Goal: Transaction & Acquisition: Purchase product/service

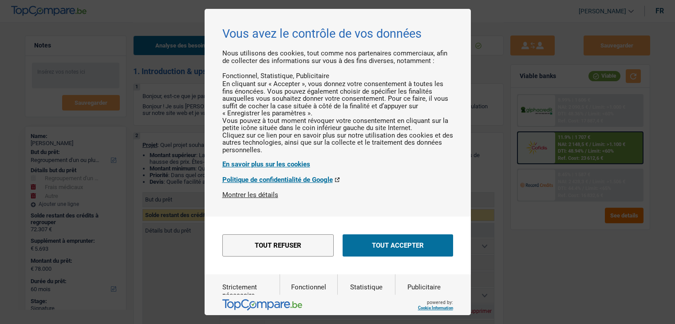
select select "refinancing"
select select "medical"
select select "other"
select select "60"
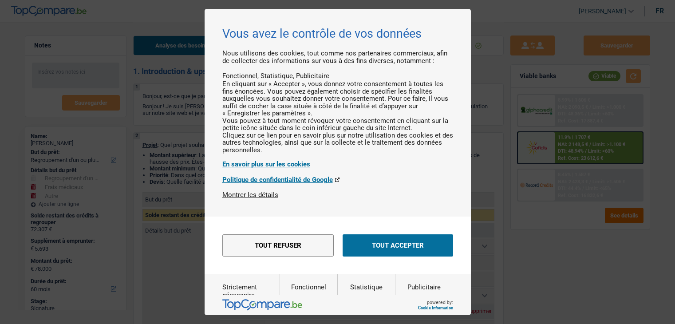
select select "refinancing"
select select "medical"
select select "yes"
select select "other"
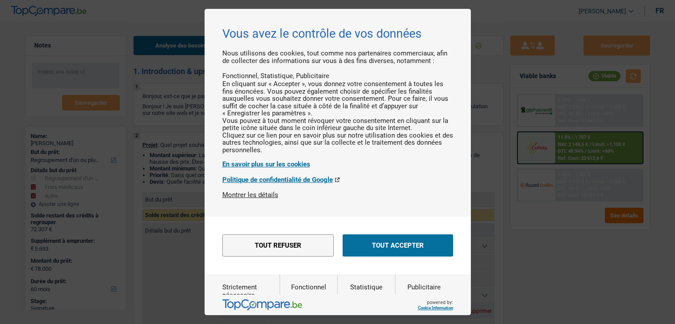
select select "60"
select select "privateEmployee"
select select "retired"
select select "netSalary"
select select "mealVouchers"
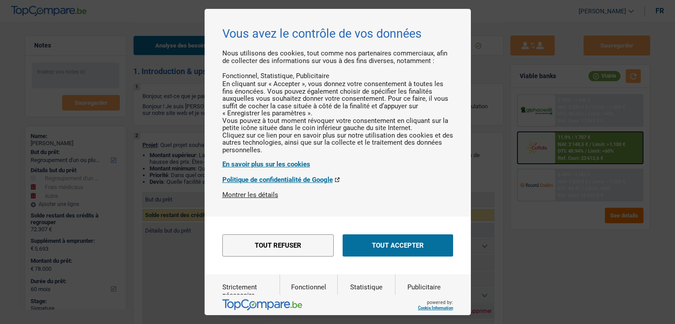
select select "pension"
select select "ownerWithMortgage"
select select "mortgage"
select select "420"
select select "personalLoan"
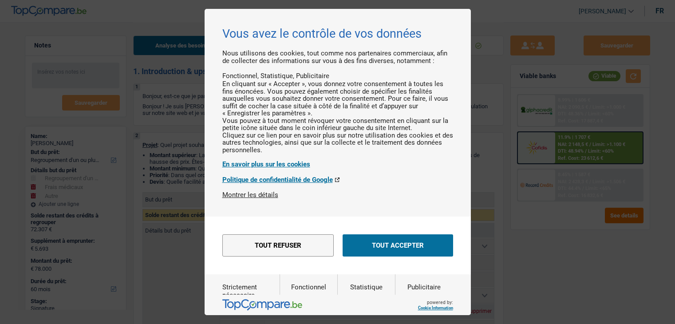
select select "other"
select select "84"
select select "personalLoan"
select select "other"
select select "30"
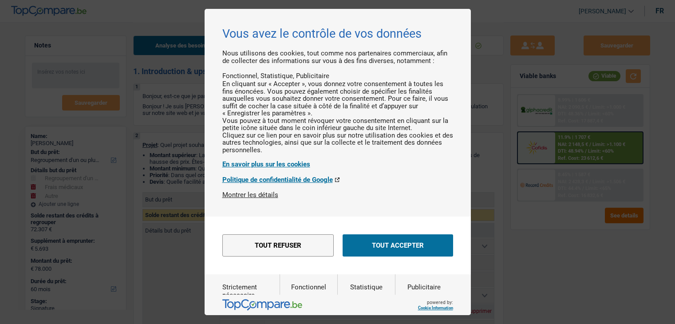
select select "refinancing"
select select "medical"
select select "yes"
select select "other"
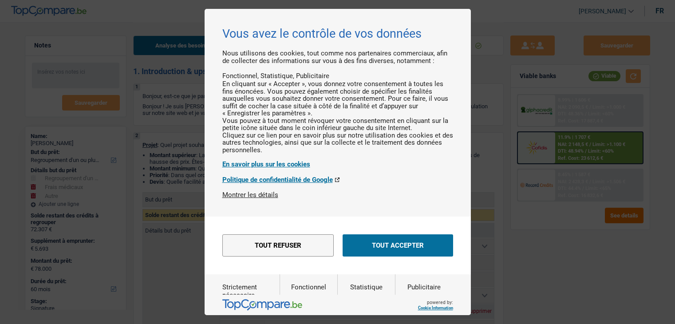
select select "60"
select select "32"
select select "married"
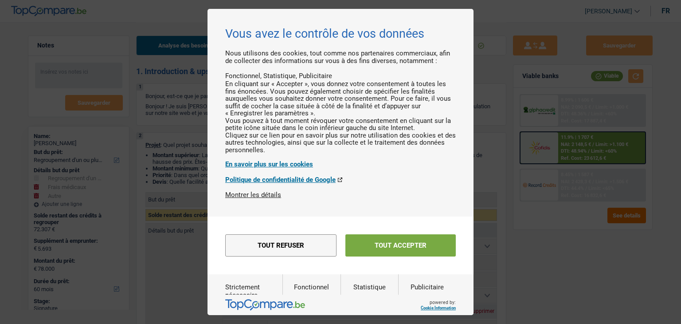
click at [378, 256] on button "Tout accepter" at bounding box center [401, 245] width 110 height 22
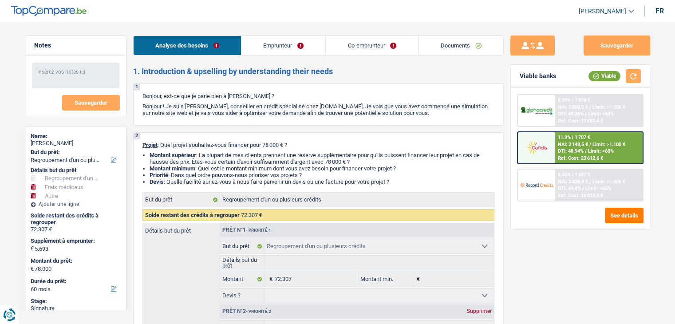
click at [284, 44] on link "Emprunteur" at bounding box center [283, 45] width 84 height 19
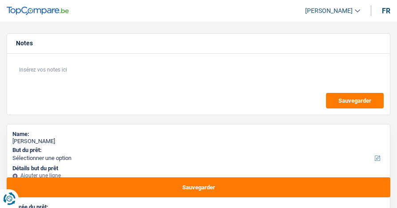
select select "worker"
select select "netSalary"
select select "rents"
select select "personalLoan"
select select "familyEvent"
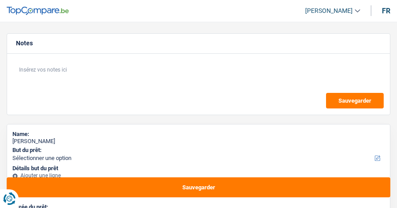
select select "120"
select select "personalLoan"
select select "homeFurnishingOrRelocation"
select select "84"
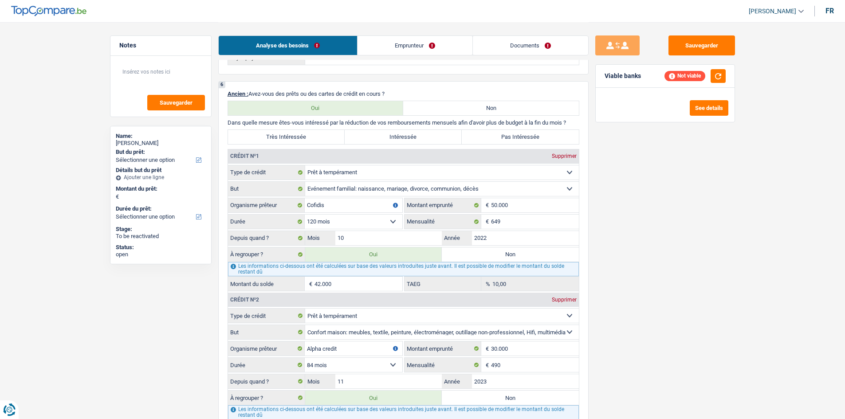
scroll to position [710, 0]
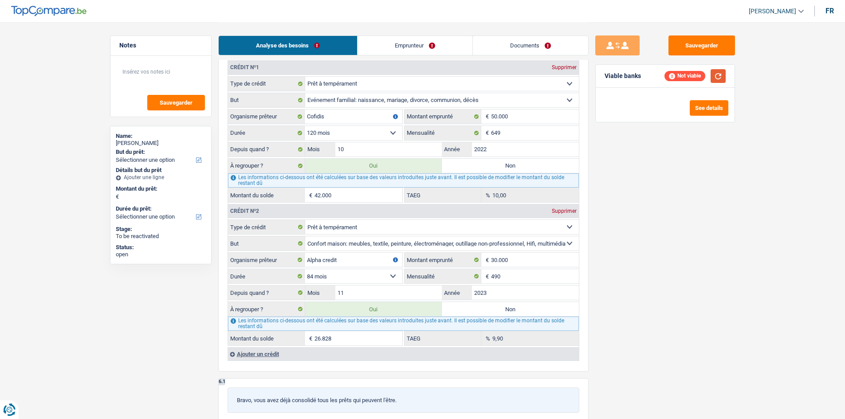
click at [397, 72] on button "button" at bounding box center [718, 76] width 15 height 14
click at [397, 76] on button "button" at bounding box center [718, 76] width 15 height 14
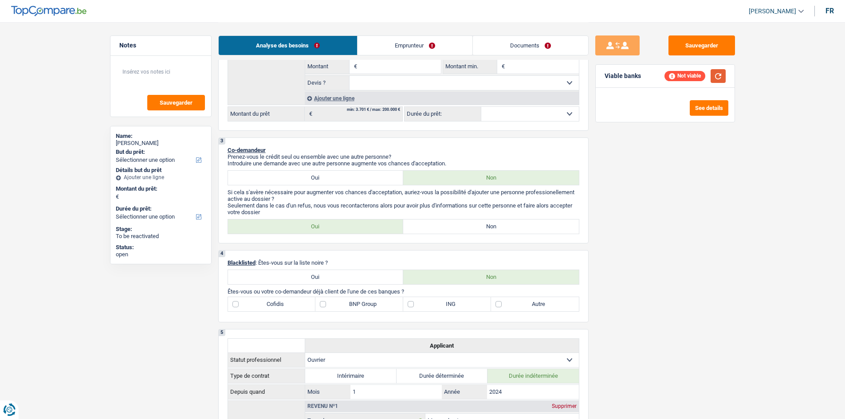
scroll to position [177, 0]
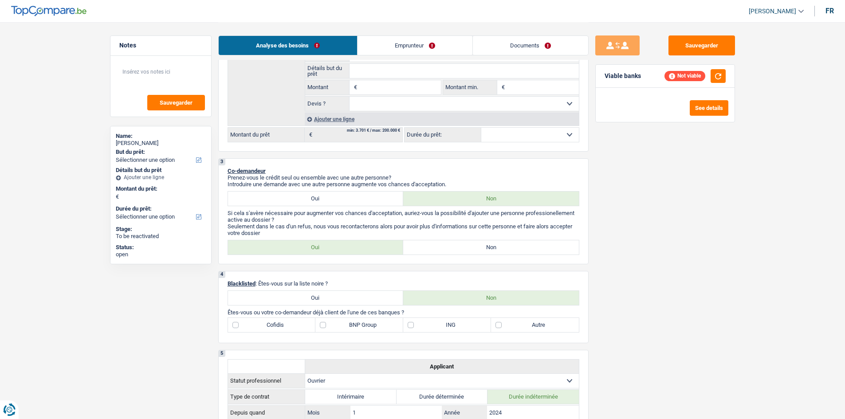
click at [397, 132] on select "12 mois 18 mois 24 mois Sélectionner une option" at bounding box center [530, 135] width 98 height 14
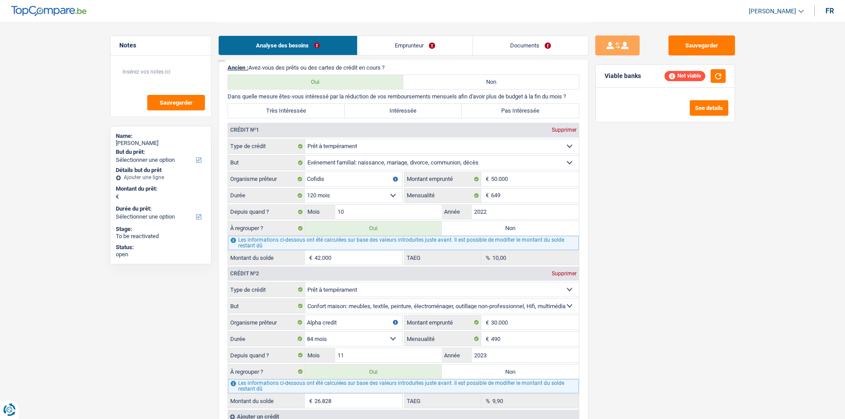
scroll to position [710, 0]
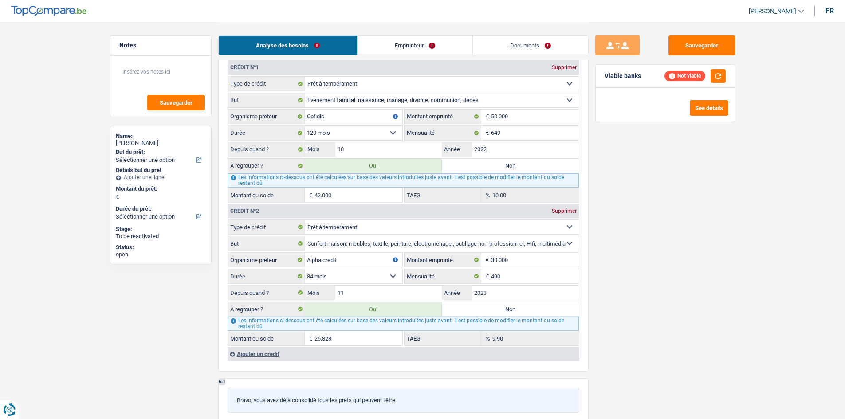
click at [397, 166] on label "Non" at bounding box center [510, 166] width 137 height 14
click at [397, 166] on input "Non" at bounding box center [510, 166] width 137 height 14
radio input "true"
type input "26.828"
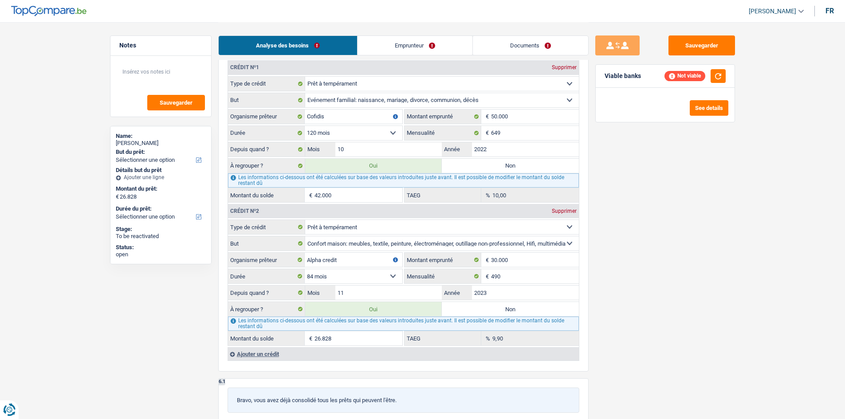
radio input "false"
type input "26.828"
select select "refinancing"
select select "120"
select select "refinancing"
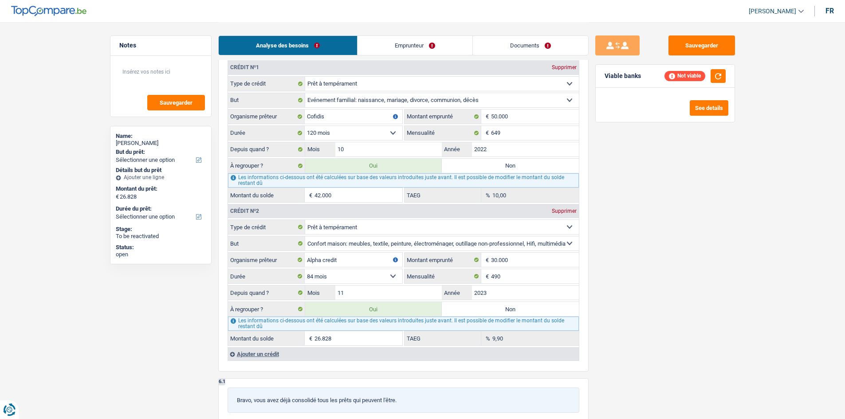
select select "refinancing"
select select "120"
select select "refinancing"
select select "120"
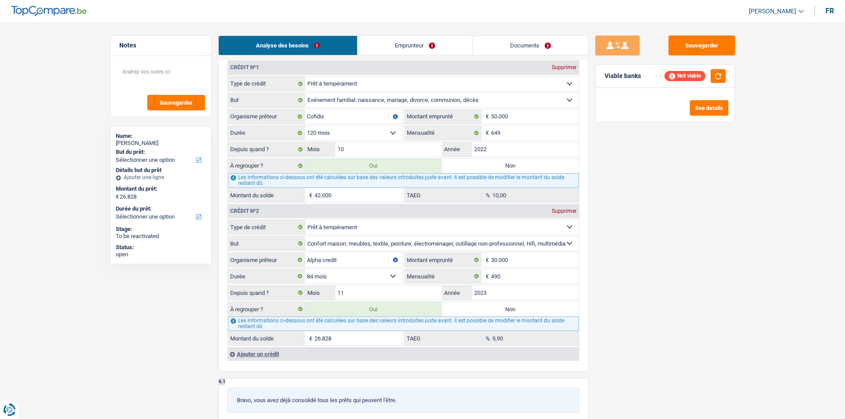
select select "refinancing"
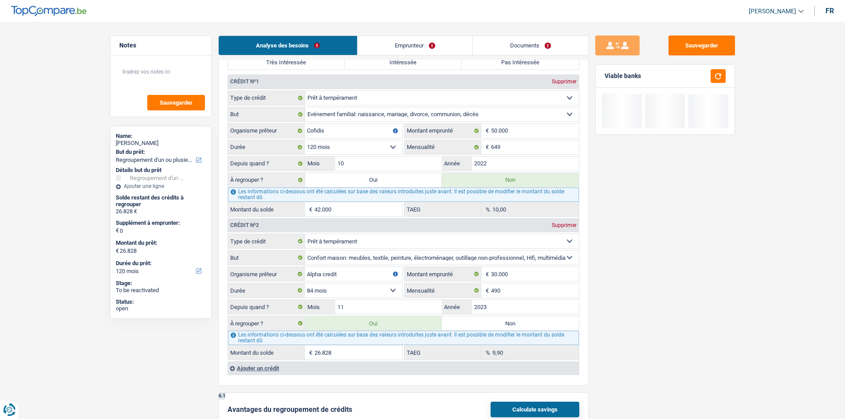
click at [368, 179] on label "Oui" at bounding box center [373, 180] width 137 height 14
click at [368, 179] on input "Oui" at bounding box center [373, 180] width 137 height 14
radio input "true"
type input "68.828"
radio input "false"
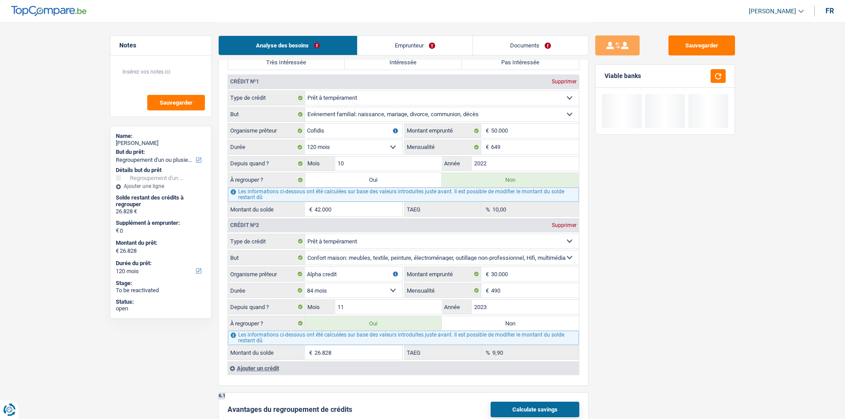
type input "68.828"
select select "144"
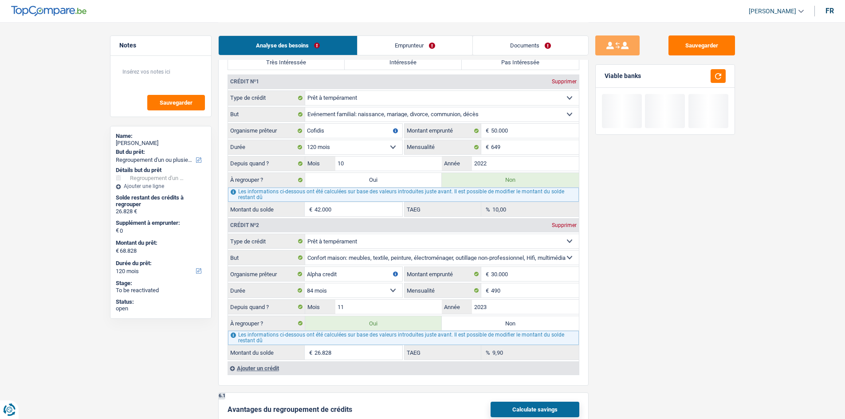
select select "144"
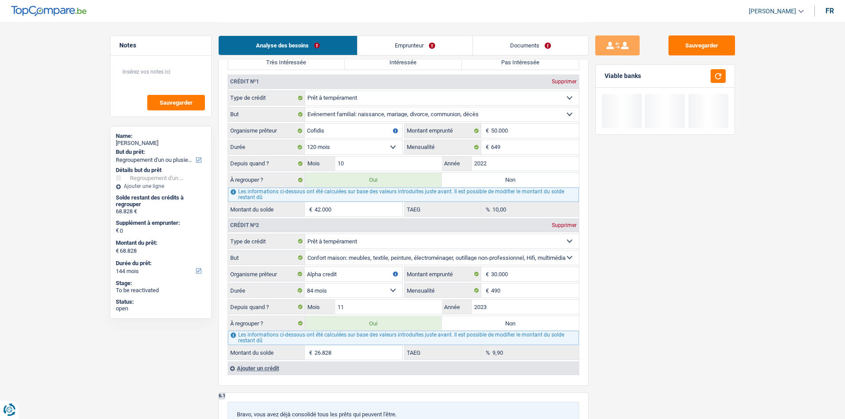
click at [397, 207] on label "Non" at bounding box center [510, 323] width 137 height 14
click at [397, 207] on input "Non" at bounding box center [510, 323] width 137 height 14
radio input "true"
type input "42.000"
radio input "false"
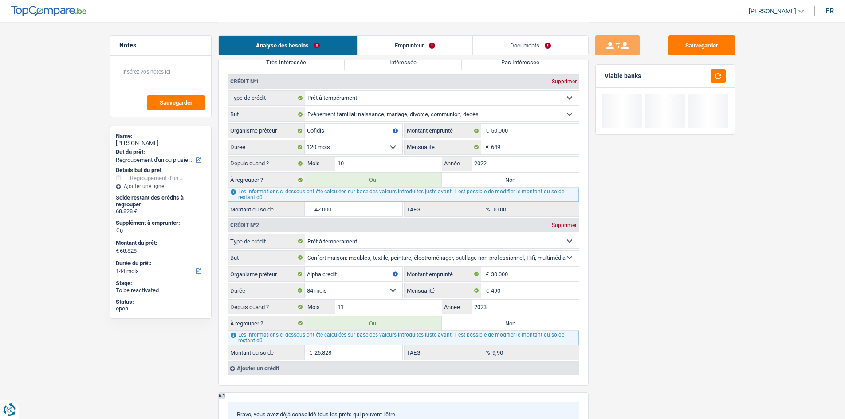
type input "42.000"
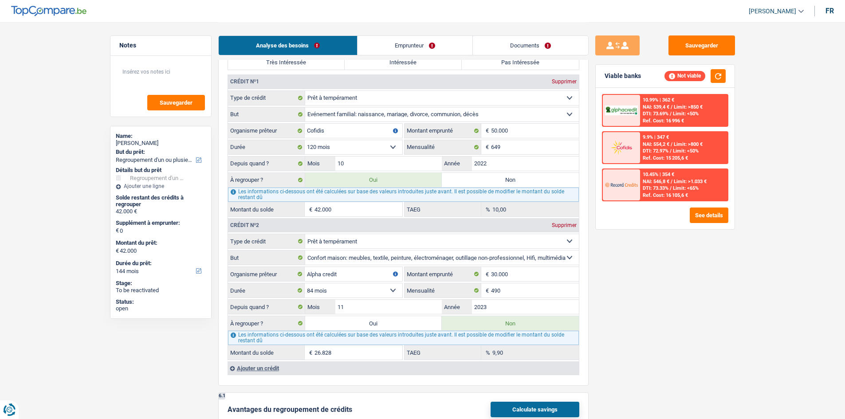
click at [388, 207] on label "Oui" at bounding box center [373, 323] width 137 height 14
click at [388, 207] on input "Oui" at bounding box center [373, 323] width 137 height 14
radio input "true"
type input "68.828"
radio input "false"
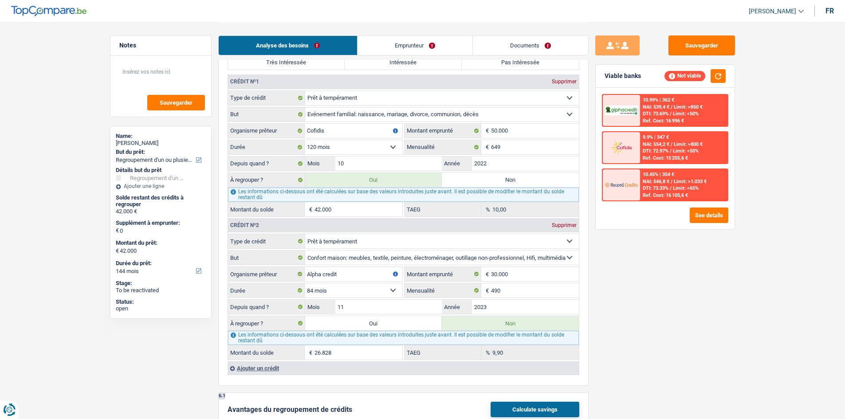
type input "68.828"
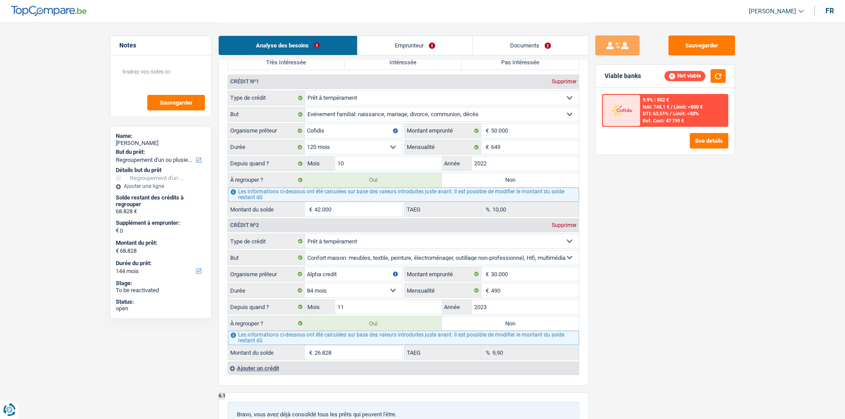
click at [397, 68] on div "Viable banks Not viable" at bounding box center [665, 76] width 139 height 23
click at [397, 71] on button "button" at bounding box center [718, 76] width 15 height 14
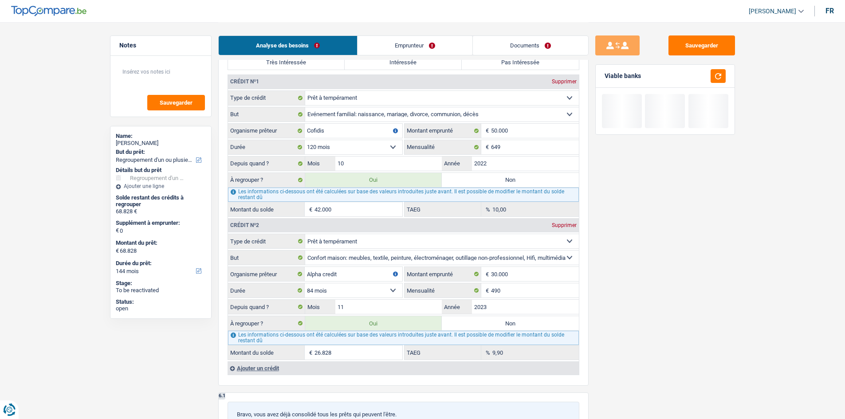
click at [397, 41] on link "Emprunteur" at bounding box center [415, 45] width 115 height 19
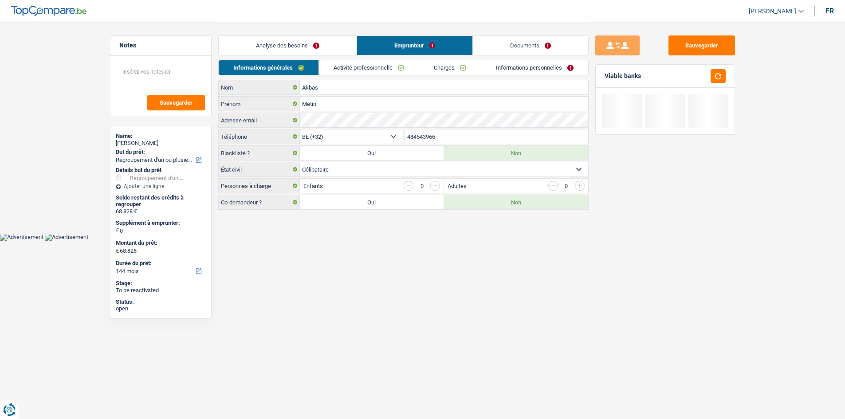
scroll to position [0, 0]
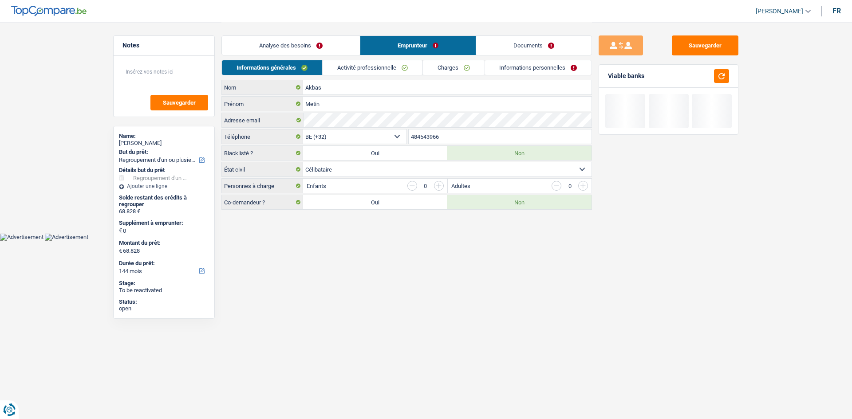
click at [397, 61] on link "Activité professionnelle" at bounding box center [373, 67] width 100 height 15
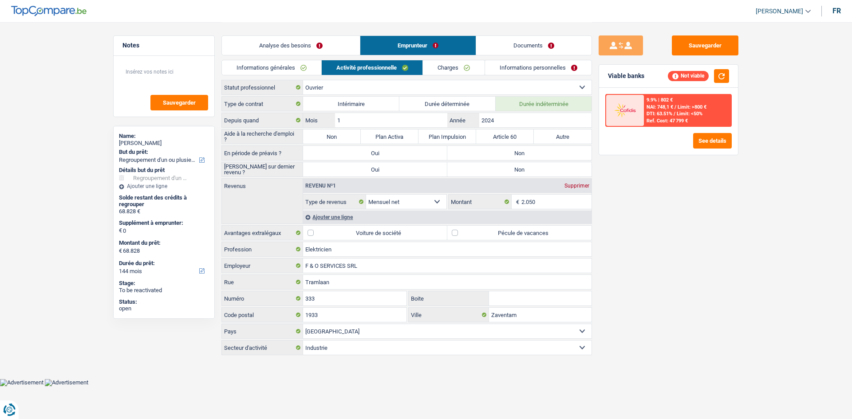
click at [338, 42] on link "Analyse des besoins" at bounding box center [291, 45] width 138 height 19
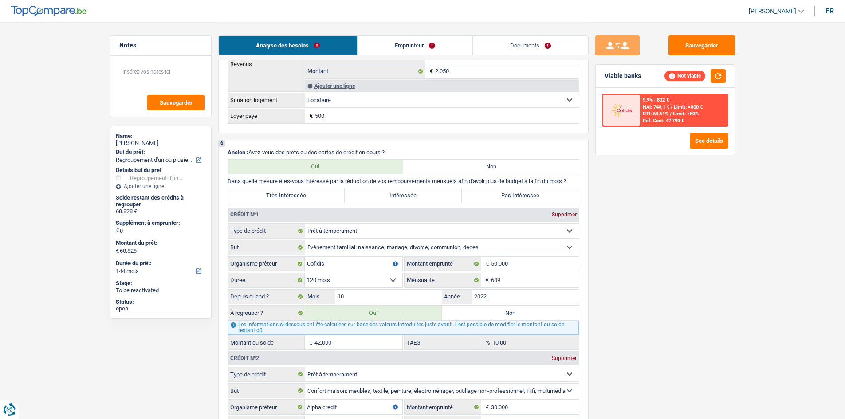
drag, startPoint x: 304, startPoint y: 202, endPoint x: 308, endPoint y: 210, distance: 8.3
click at [304, 202] on label "Très Intéressée" at bounding box center [286, 196] width 117 height 14
click at [304, 202] on input "Très Intéressée" at bounding box center [286, 196] width 117 height 14
radio input "true"
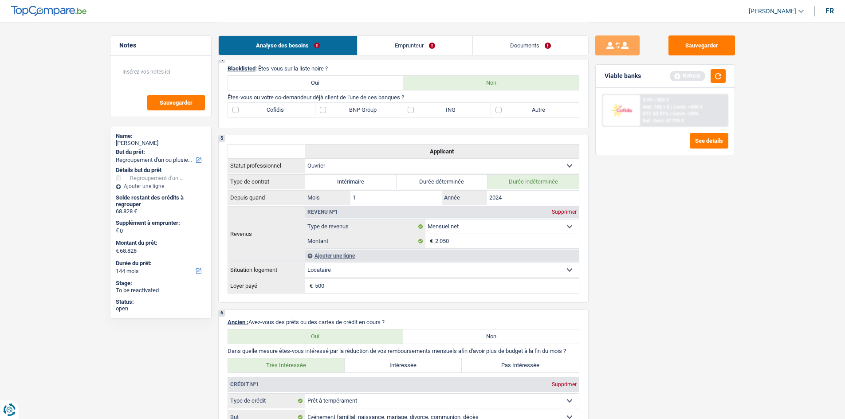
scroll to position [399, 0]
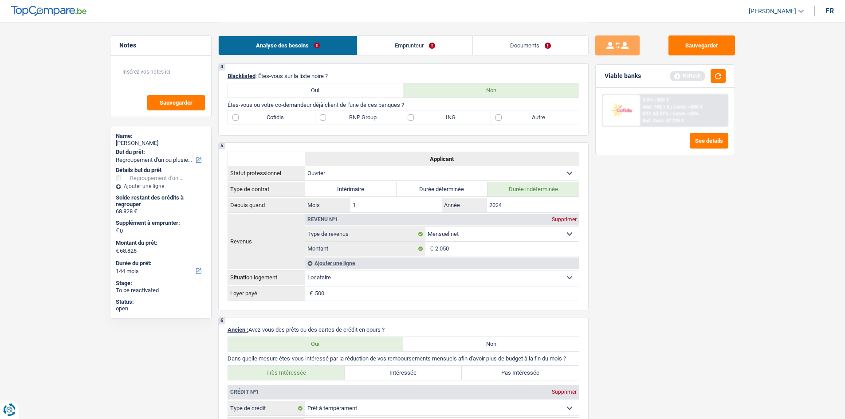
click at [290, 120] on label "Cofidis" at bounding box center [272, 117] width 88 height 14
click at [290, 120] on input "Cofidis" at bounding box center [272, 117] width 88 height 14
checkbox input "true"
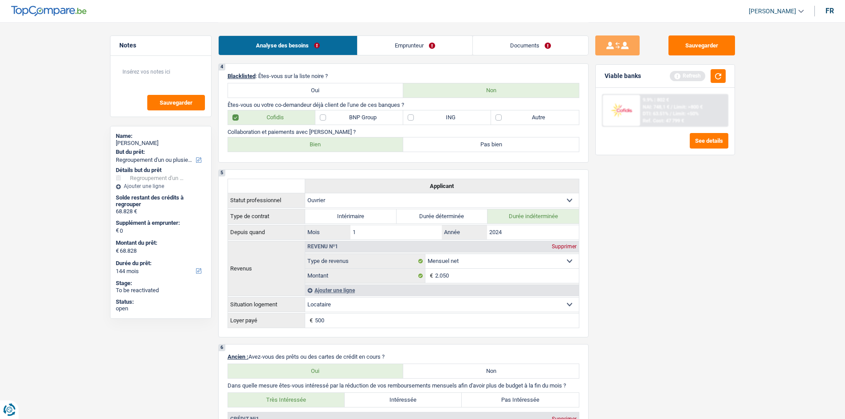
click at [326, 142] on label "Bien" at bounding box center [316, 145] width 176 height 14
click at [326, 142] on input "Bien" at bounding box center [316, 145] width 176 height 14
radio input "true"
click at [372, 114] on label "BNP Group" at bounding box center [359, 117] width 88 height 14
click at [372, 114] on input "BNP Group" at bounding box center [359, 117] width 88 height 14
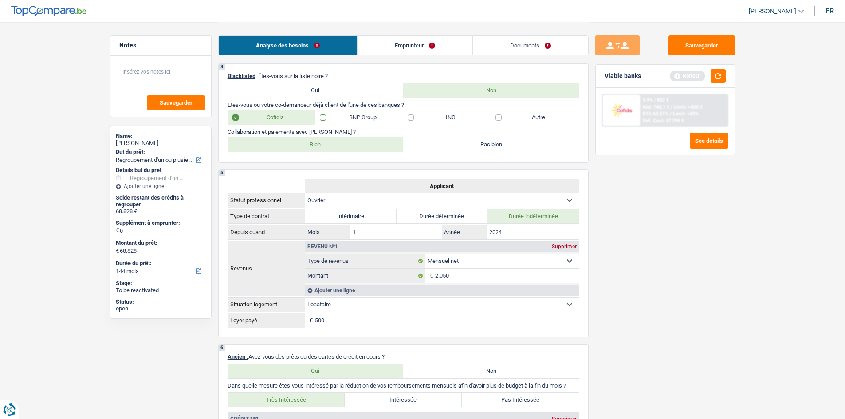
checkbox input "true"
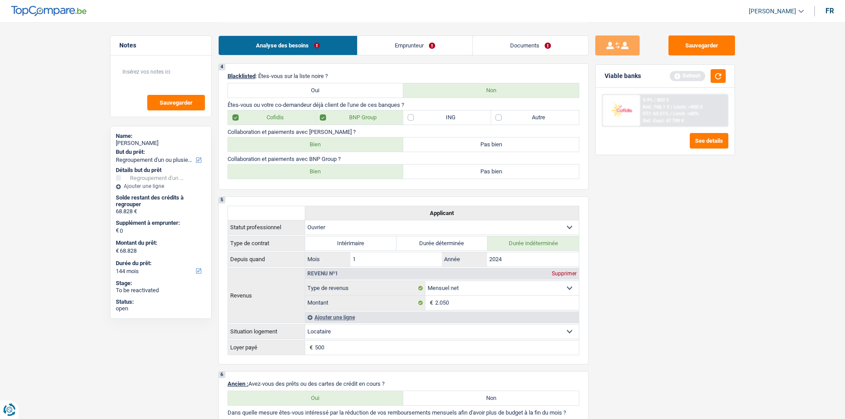
click at [348, 173] on label "Bien" at bounding box center [316, 172] width 176 height 14
click at [348, 173] on input "Bien" at bounding box center [316, 172] width 176 height 14
radio input "true"
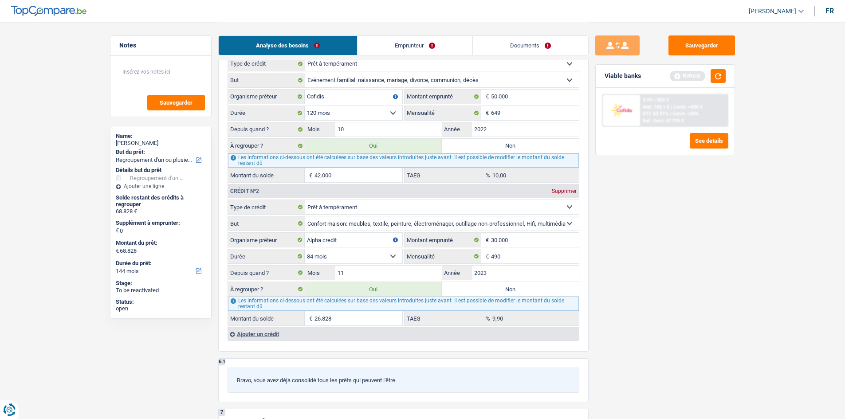
scroll to position [799, 0]
click at [397, 77] on div "Viable banks Refresh" at bounding box center [665, 76] width 139 height 23
click at [397, 71] on button "button" at bounding box center [718, 76] width 15 height 14
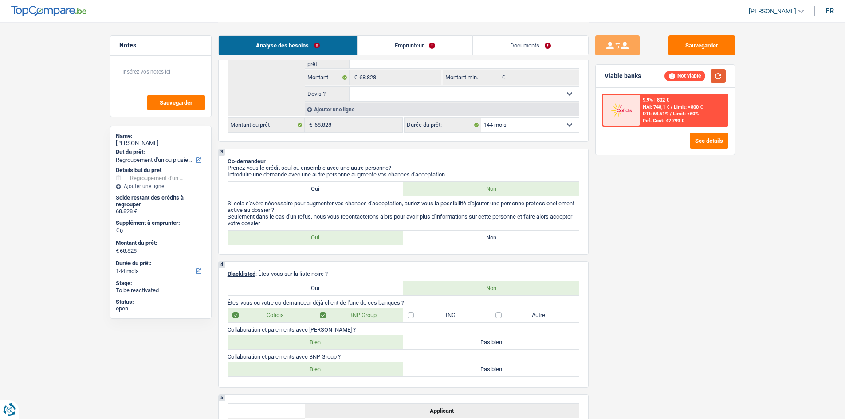
scroll to position [133, 0]
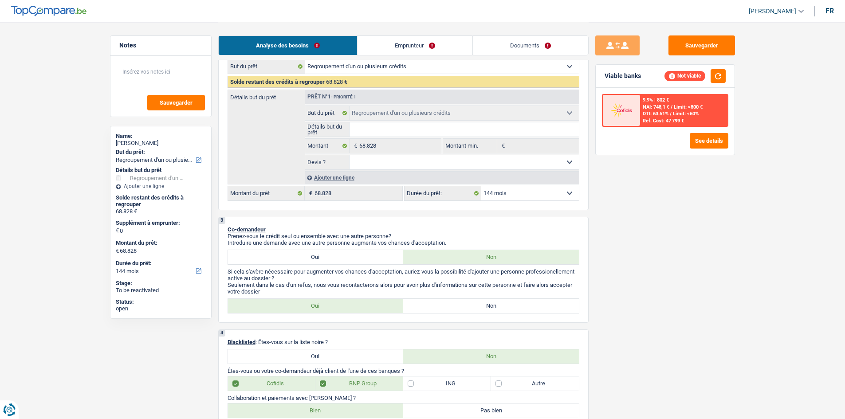
drag, startPoint x: 520, startPoint y: 187, endPoint x: 517, endPoint y: 198, distance: 11.5
click at [397, 187] on select "12 mois 18 mois 24 mois 30 mois 36 mois 42 mois 48 mois 60 mois 72 mois 84 mois…" at bounding box center [530, 193] width 98 height 14
select select "120"
click at [397, 186] on select "12 mois 18 mois 24 mois 30 mois 36 mois 42 mois 48 mois 60 mois 72 mois 84 mois…" at bounding box center [530, 193] width 98 height 14
select select "120"
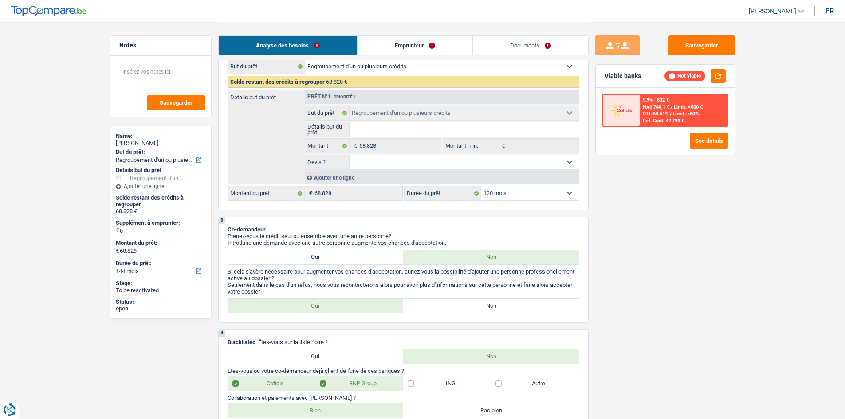
select select "120"
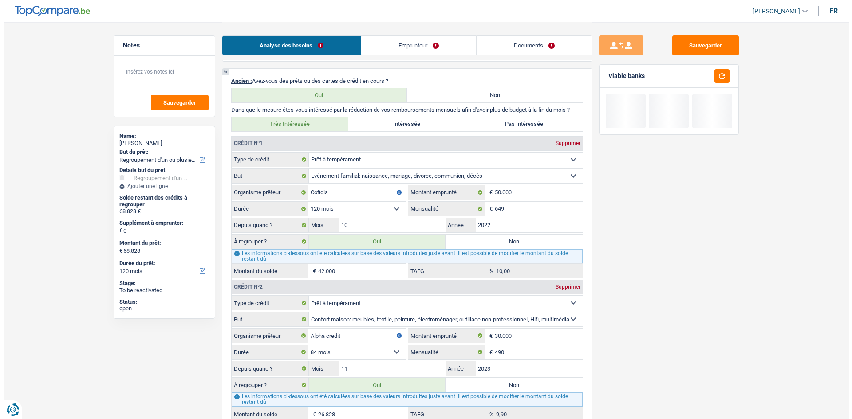
scroll to position [710, 0]
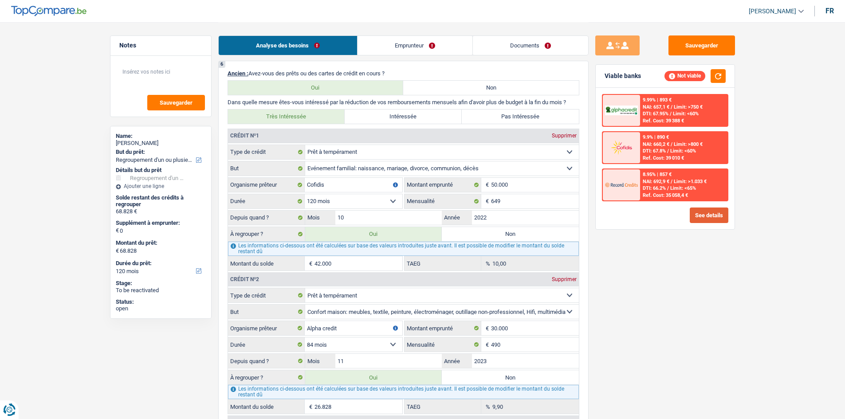
click at [397, 207] on button "See details" at bounding box center [709, 216] width 39 height 16
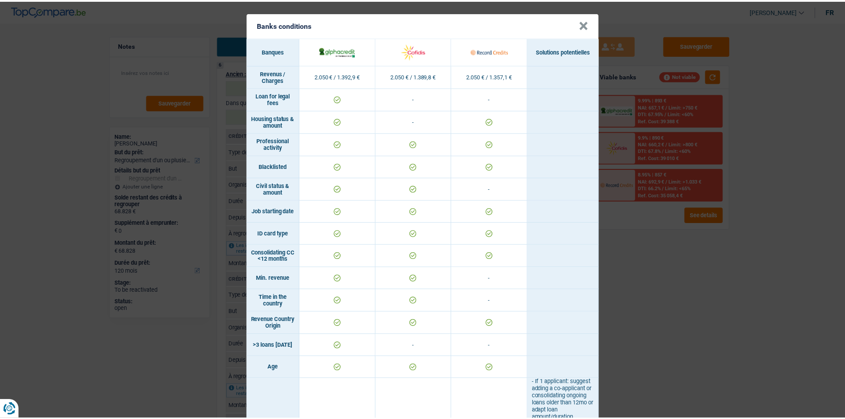
scroll to position [0, 0]
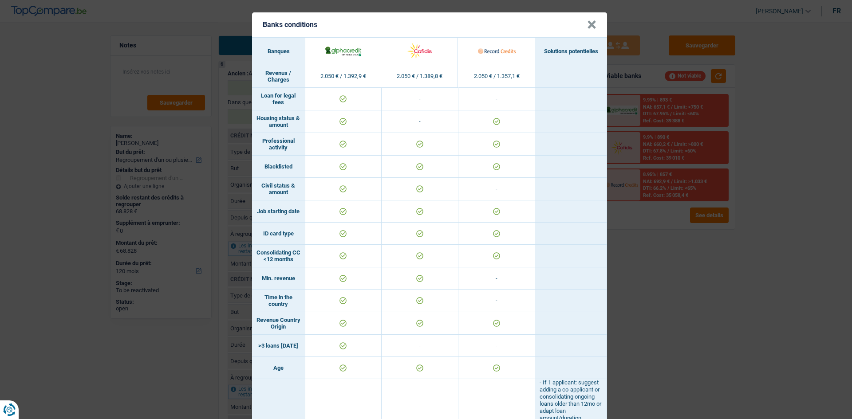
click at [397, 207] on div "Banks conditions × Banques Solutions potentielles Revenus / Charges 2.050 € / 1…" at bounding box center [426, 209] width 852 height 419
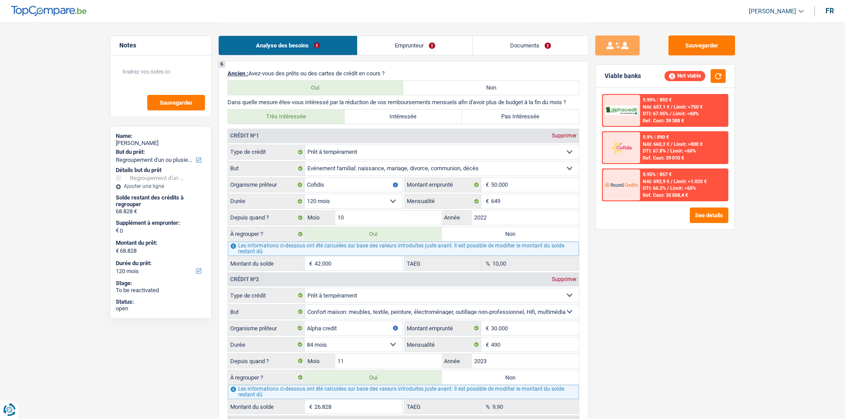
click at [397, 43] on link "Emprunteur" at bounding box center [415, 45] width 115 height 19
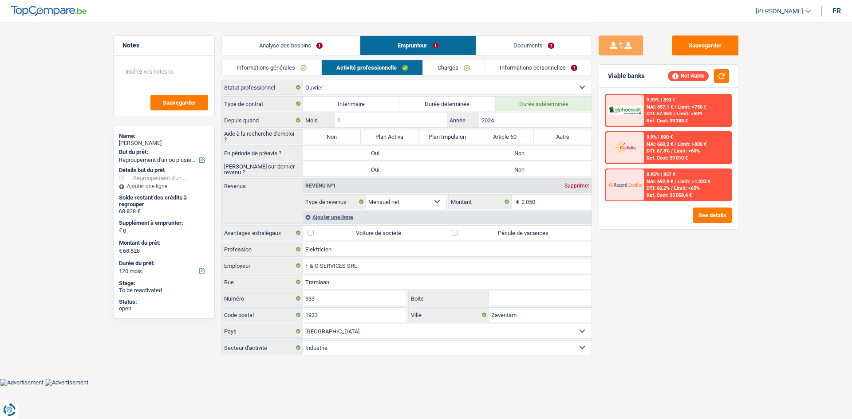
click at [327, 133] on label "Non" at bounding box center [332, 137] width 58 height 14
click at [327, 133] on input "Non" at bounding box center [332, 137] width 58 height 14
radio input "true"
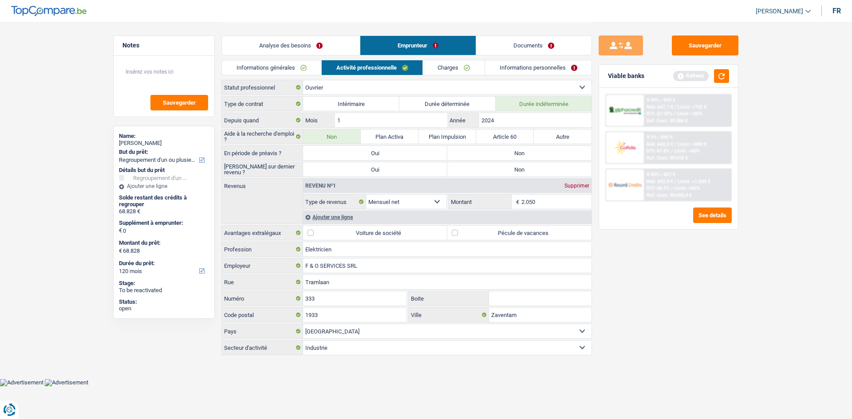
click at [397, 157] on label "Non" at bounding box center [519, 153] width 144 height 14
click at [397, 157] on input "Non" at bounding box center [519, 153] width 144 height 14
radio input "true"
click at [397, 165] on label "Non" at bounding box center [519, 169] width 144 height 14
click at [397, 165] on input "Non" at bounding box center [519, 169] width 144 height 14
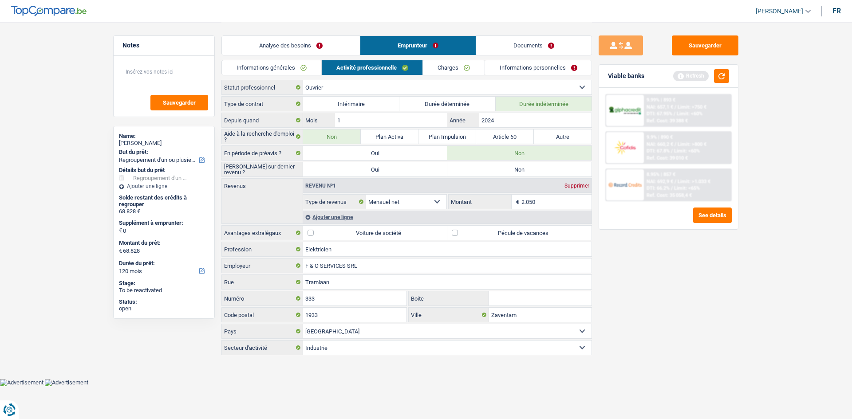
radio input "true"
click at [280, 70] on link "Informations générales" at bounding box center [271, 67] width 99 height 15
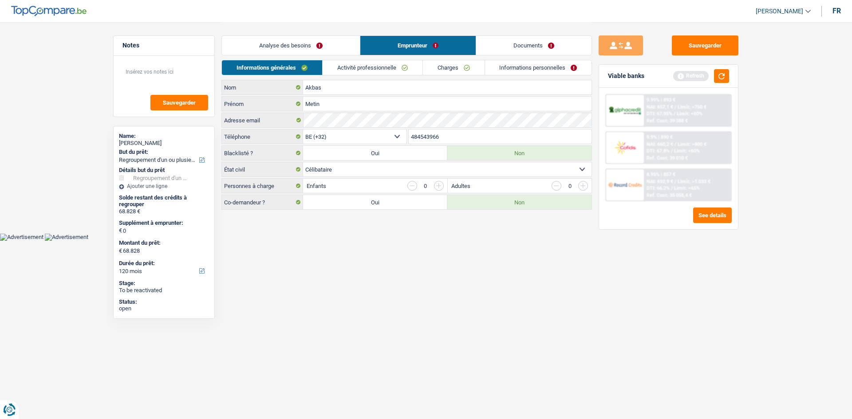
click at [368, 71] on link "Activité professionnelle" at bounding box center [373, 67] width 100 height 15
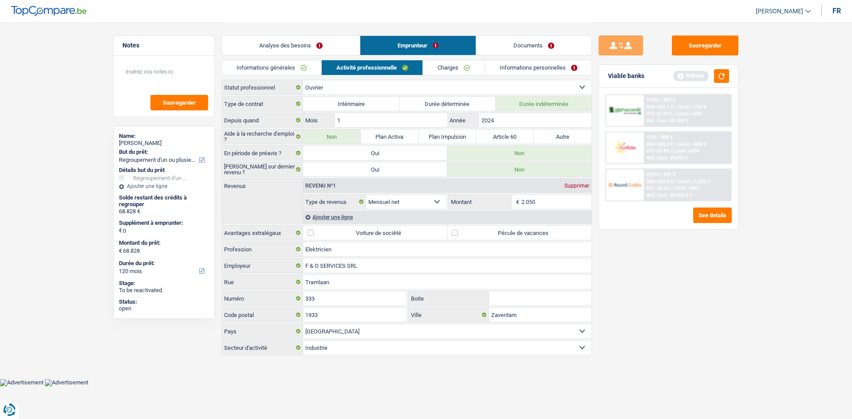
click at [397, 70] on link "Charges" at bounding box center [454, 67] width 62 height 15
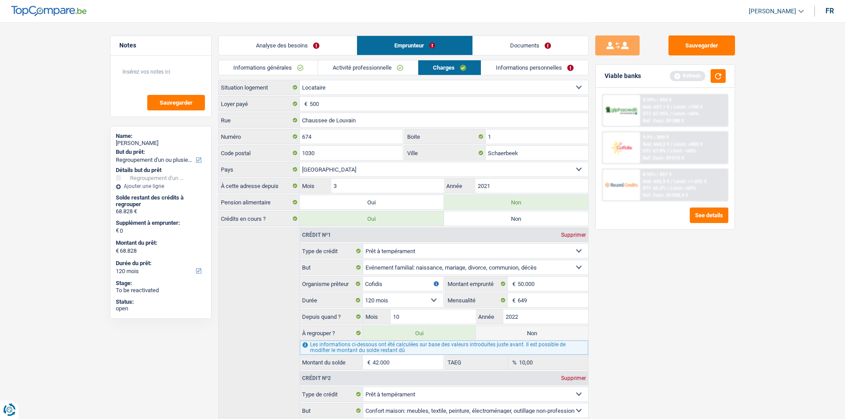
click at [323, 50] on link "Analyse des besoins" at bounding box center [288, 45] width 138 height 19
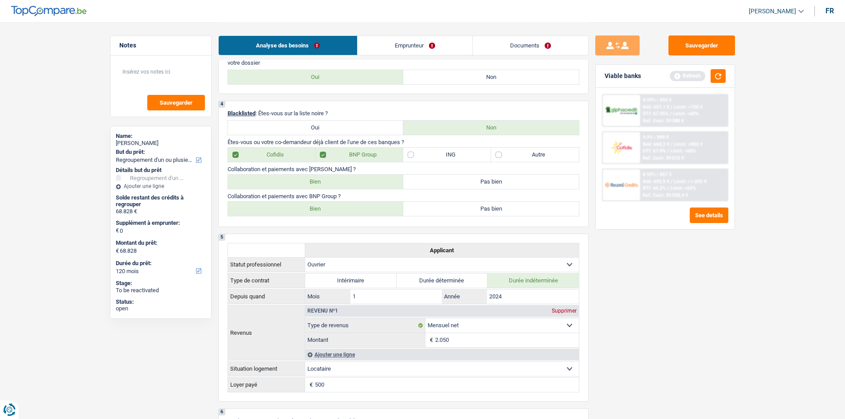
scroll to position [222, 0]
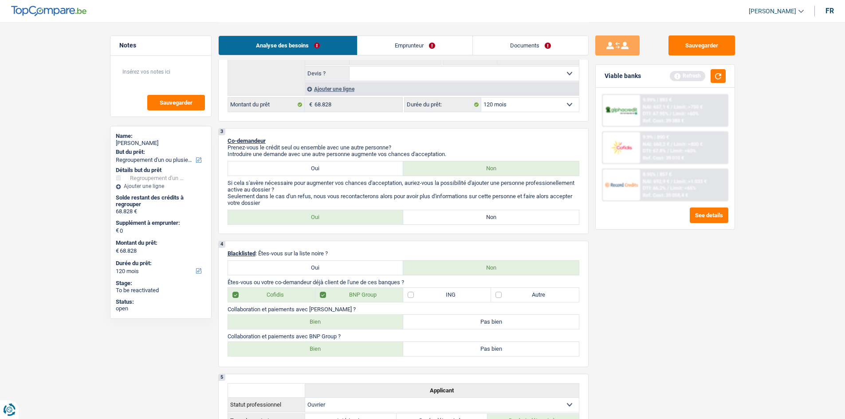
click at [397, 48] on link "Emprunteur" at bounding box center [415, 45] width 115 height 19
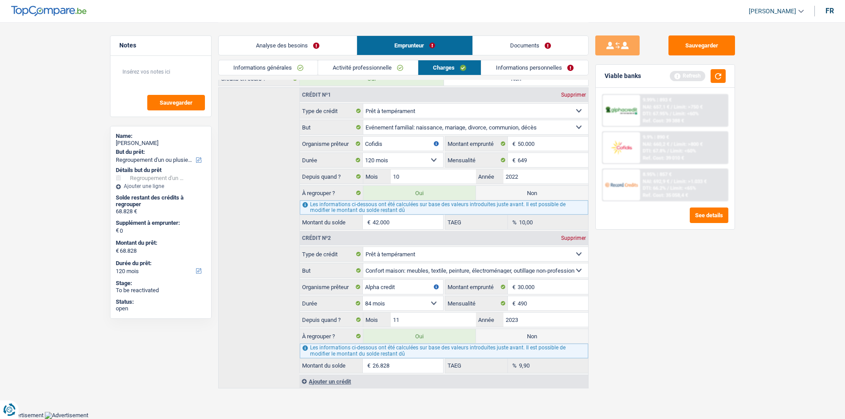
scroll to position [140, 0]
drag, startPoint x: 335, startPoint y: 69, endPoint x: 342, endPoint y: 70, distance: 7.2
click at [335, 69] on link "Activité professionnelle" at bounding box center [368, 67] width 100 height 15
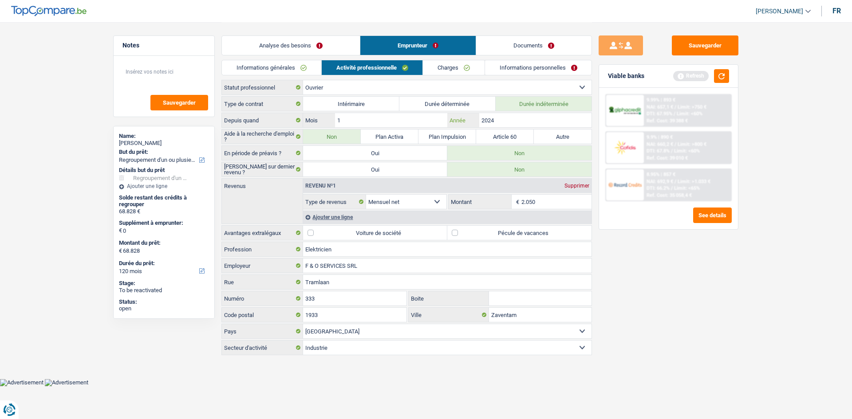
click at [397, 125] on input "2024" at bounding box center [535, 120] width 112 height 14
click at [397, 197] on input "2.050" at bounding box center [556, 202] width 71 height 14
click at [397, 207] on label "Pécule de vacances" at bounding box center [519, 233] width 144 height 14
click at [397, 207] on input "Pécule de vacances" at bounding box center [519, 233] width 144 height 14
checkbox input "true"
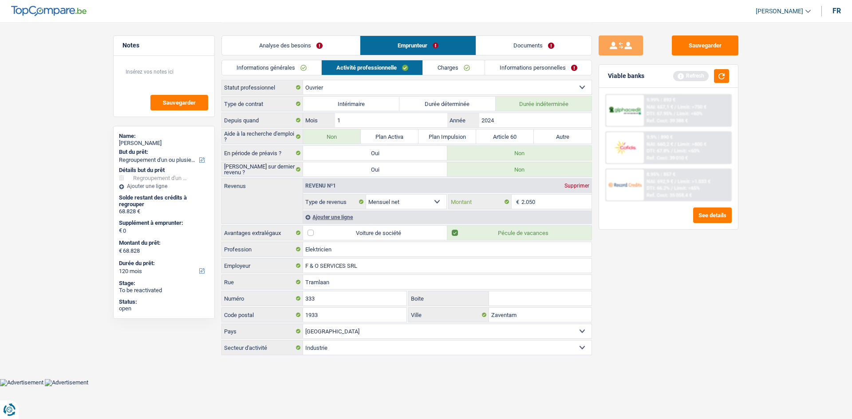
click at [397, 197] on input "2.050" at bounding box center [556, 202] width 71 height 14
type input "2"
type input "2.300"
click at [397, 207] on div "Sauvegarder Viable banks Refresh 9.99% | 893 € NAI: 657,1 € / Limit: >750 € DTI…" at bounding box center [668, 220] width 153 height 370
click at [340, 207] on div "Revenu nº1 Supprimer Allocation d'handicap Allocations chômage Allocations fami…" at bounding box center [447, 201] width 289 height 45
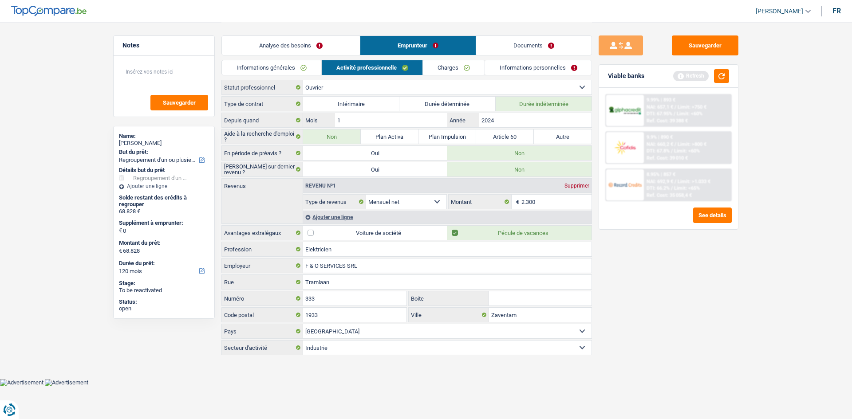
click at [358, 207] on div "Ajouter une ligne" at bounding box center [447, 217] width 288 height 13
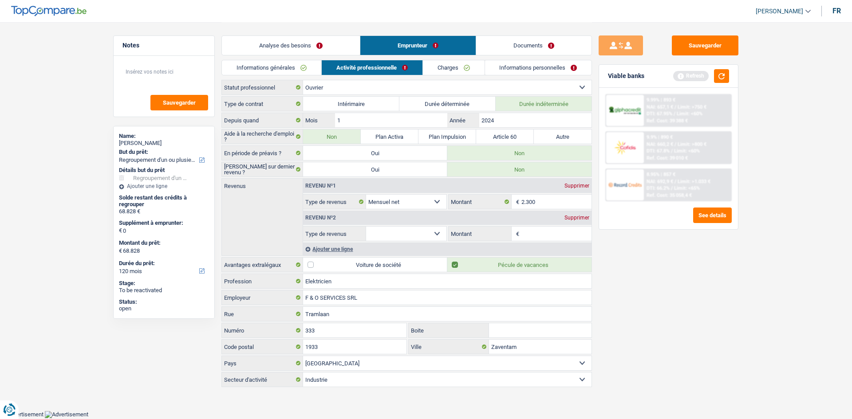
click at [397, 207] on div "Revenu nº1 Supprimer Allocation d'handicap Allocations chômage Allocations fami…" at bounding box center [447, 217] width 289 height 77
click at [397, 207] on select "Allocation d'handicap Allocations chômage Allocations familiales Chèques repas …" at bounding box center [406, 234] width 80 height 14
select select "mealVouchers"
click at [366, 207] on select "Allocation d'handicap Allocations chômage Allocations familiales Chèques repas …" at bounding box center [406, 234] width 80 height 14
click at [397, 207] on div "Revenu nº2 Supprimer" at bounding box center [447, 218] width 288 height 14
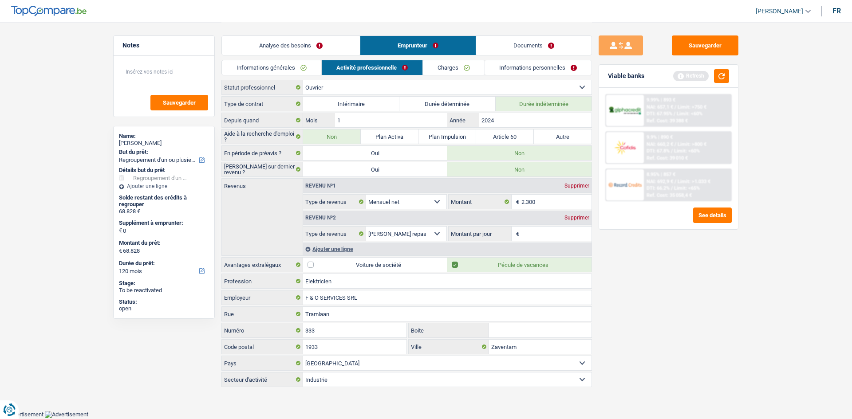
click at [397, 207] on div "Supprimer" at bounding box center [576, 217] width 29 height 5
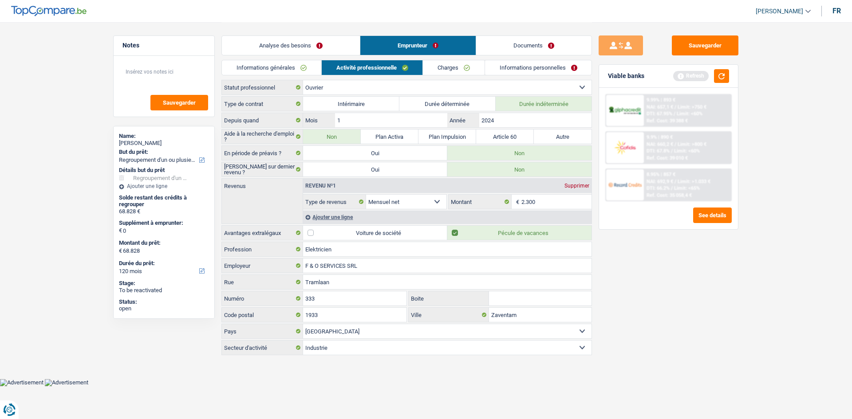
click at [397, 207] on div "Sauvegarder Viable banks Refresh 9.99% | 893 € NAI: 657,1 € / Limit: >750 € DTI…" at bounding box center [668, 220] width 153 height 370
click at [397, 66] on link "Charges" at bounding box center [454, 67] width 62 height 15
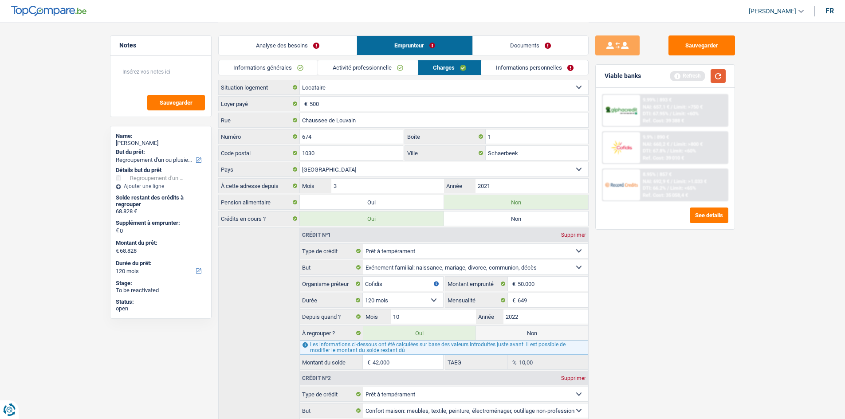
click at [397, 75] on button "button" at bounding box center [718, 76] width 15 height 14
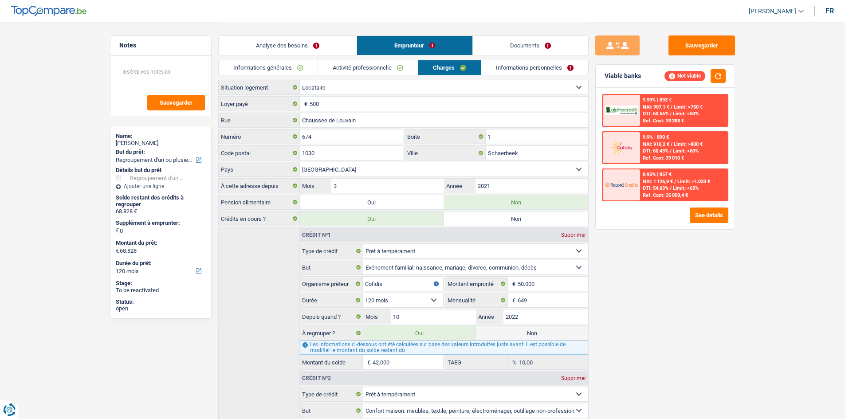
click at [272, 41] on link "Analyse des besoins" at bounding box center [288, 45] width 138 height 19
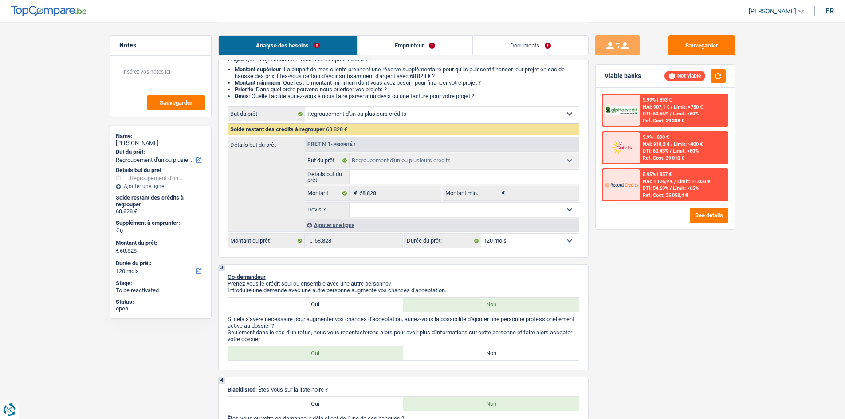
scroll to position [177, 0]
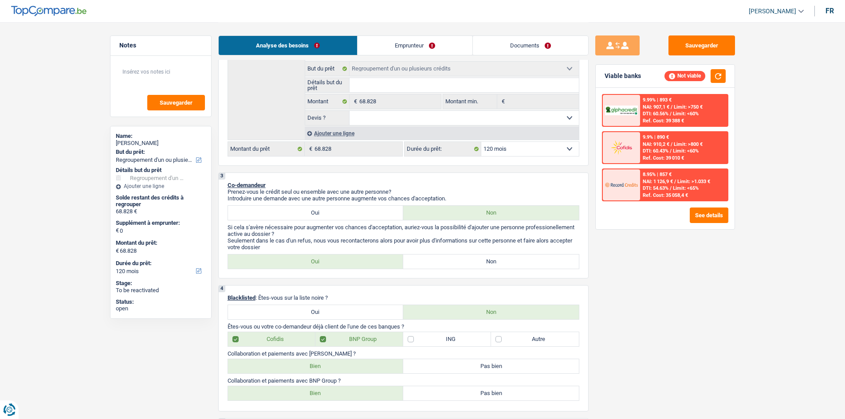
click at [397, 149] on select "12 mois 18 mois 24 mois 30 mois 36 mois 42 mois 48 mois 60 mois 72 mois 84 mois…" at bounding box center [530, 149] width 98 height 14
select select "144"
click at [397, 142] on select "12 mois 18 mois 24 mois 30 mois 36 mois 42 mois 48 mois 60 mois 72 mois 84 mois…" at bounding box center [530, 149] width 98 height 14
select select "144"
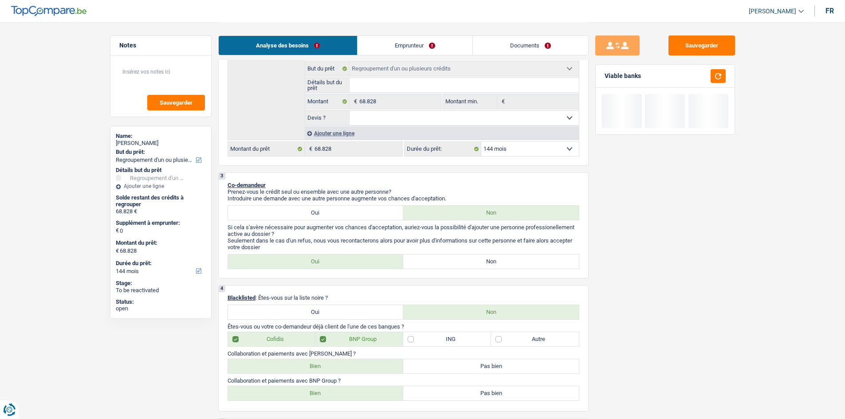
click at [397, 207] on div "Sauvegarder Viable banks" at bounding box center [665, 220] width 153 height 370
drag, startPoint x: 392, startPoint y: 24, endPoint x: 406, endPoint y: 41, distance: 22.0
click at [392, 24] on div "Analyse des besoins Emprunteur Documents" at bounding box center [403, 41] width 370 height 38
click at [397, 41] on link "Emprunteur" at bounding box center [415, 45] width 115 height 19
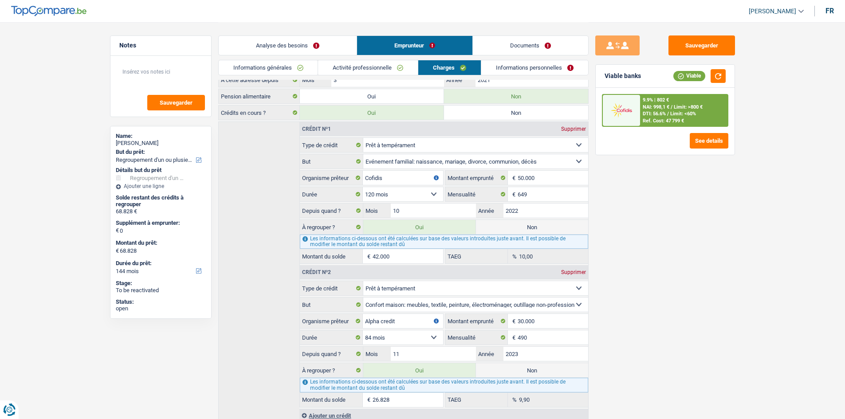
scroll to position [0, 0]
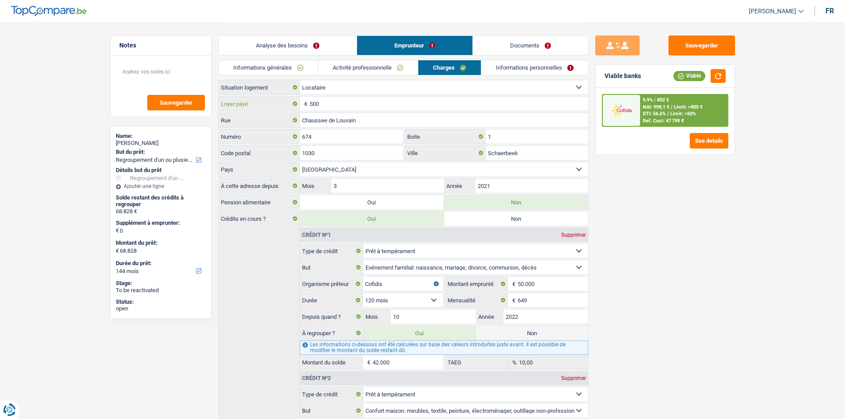
click at [397, 101] on input "500" at bounding box center [449, 104] width 279 height 14
click at [397, 70] on link "Informations personnelles" at bounding box center [534, 67] width 107 height 15
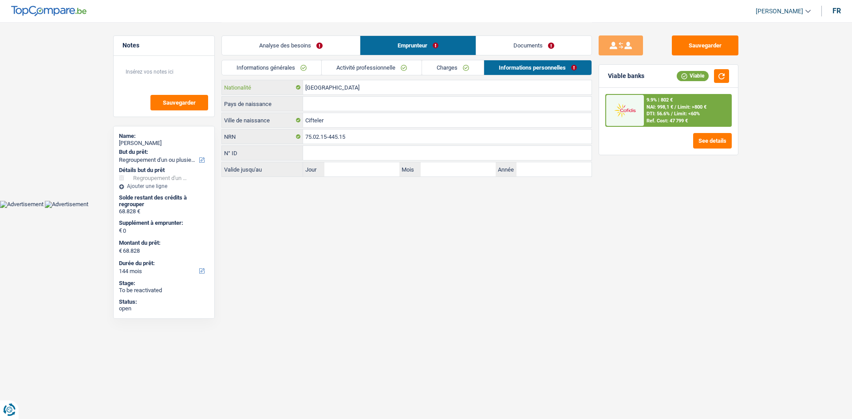
click at [348, 93] on input "[GEOGRAPHIC_DATA]" at bounding box center [447, 87] width 288 height 14
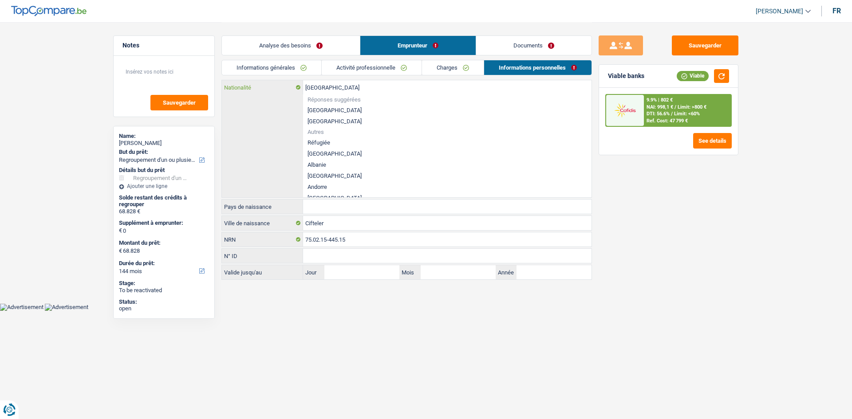
type input "Belgiqu"
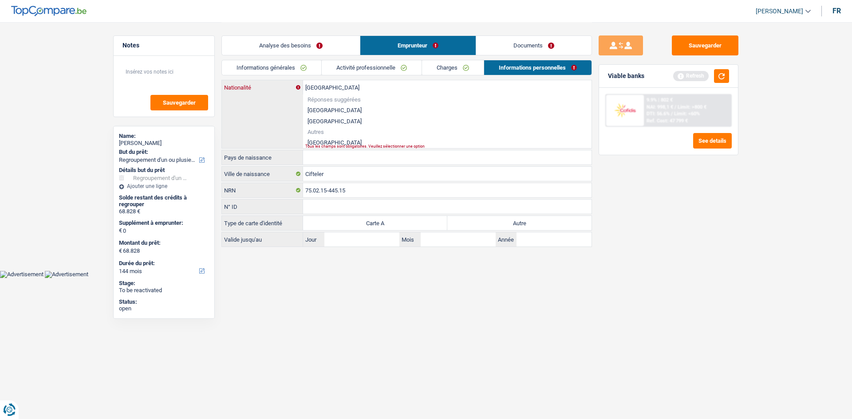
type input "Turquie"
click at [319, 140] on li "Turquie" at bounding box center [447, 142] width 288 height 11
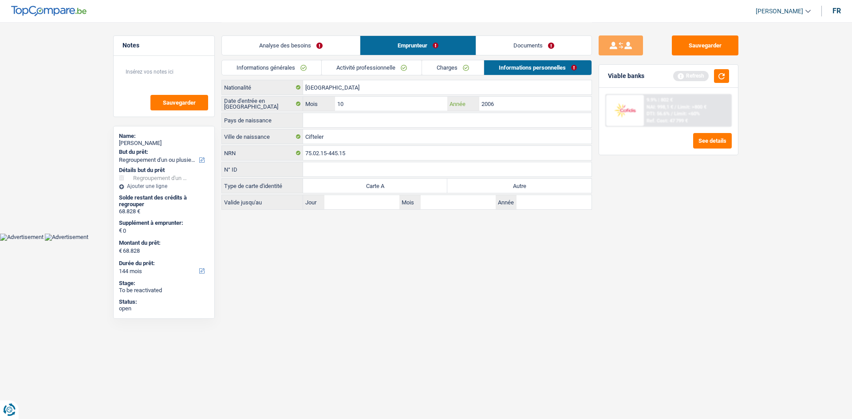
click at [397, 102] on input "2006" at bounding box center [535, 104] width 112 height 14
click at [397, 105] on input "2011" at bounding box center [535, 104] width 112 height 14
type input "2010"
click at [387, 119] on input "Pays de naissance" at bounding box center [447, 120] width 288 height 14
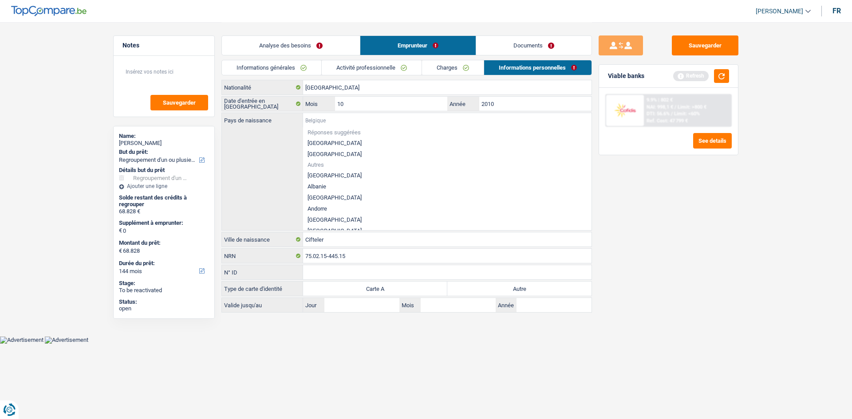
type input "T"
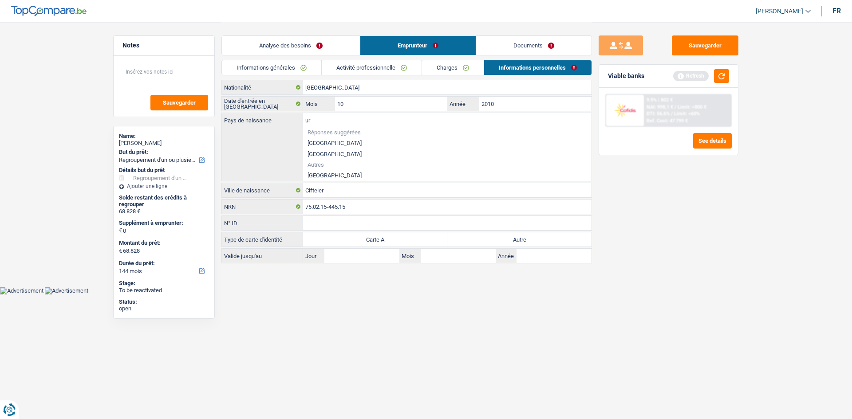
type input "u"
click at [323, 171] on li "[GEOGRAPHIC_DATA]" at bounding box center [447, 175] width 288 height 11
type input "[GEOGRAPHIC_DATA]"
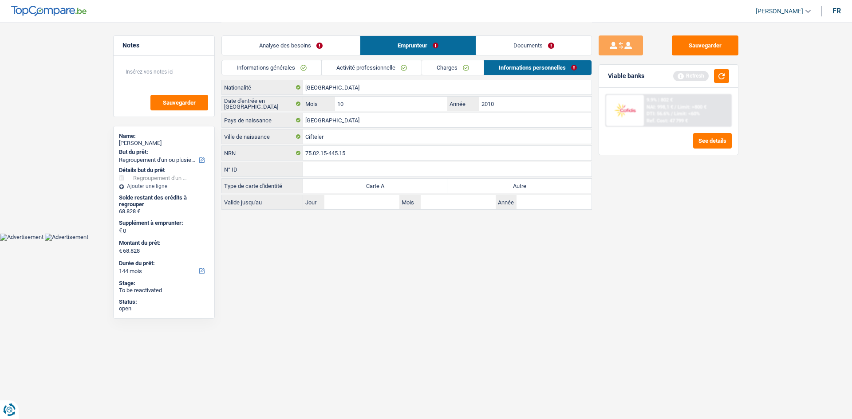
click at [397, 187] on label "Autre" at bounding box center [519, 186] width 144 height 14
click at [397, 187] on input "Autre" at bounding box center [519, 186] width 144 height 14
radio input "true"
click at [313, 46] on link "Analyse des besoins" at bounding box center [291, 45] width 138 height 19
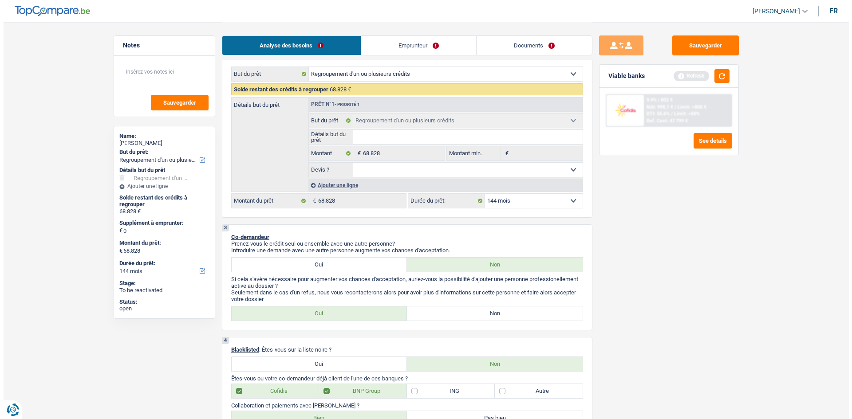
scroll to position [222, 0]
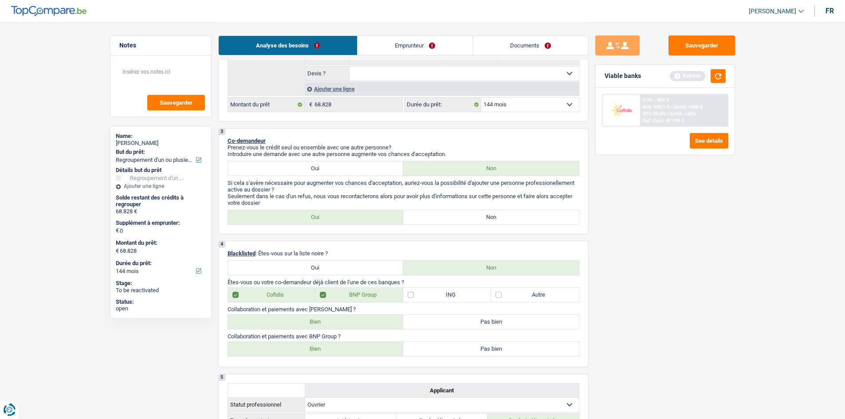
click at [397, 111] on span "Limit: <60%" at bounding box center [683, 114] width 26 height 6
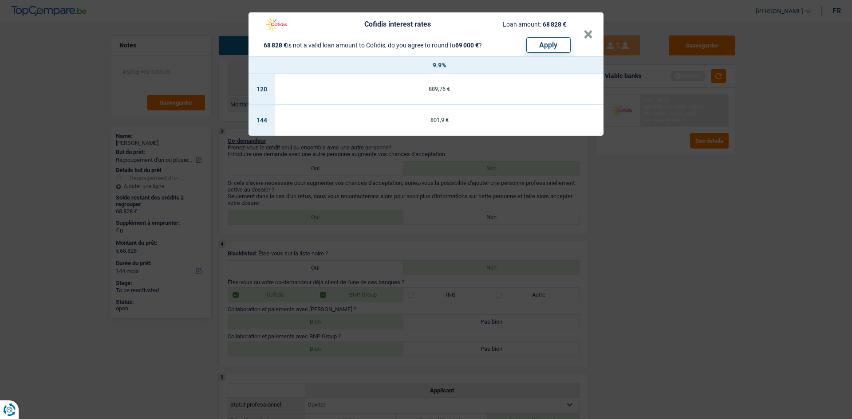
click at [397, 207] on div "Cofidis interest rates Loan amount: 68 828 € 68 828 € is not a valid loan amoun…" at bounding box center [426, 209] width 852 height 419
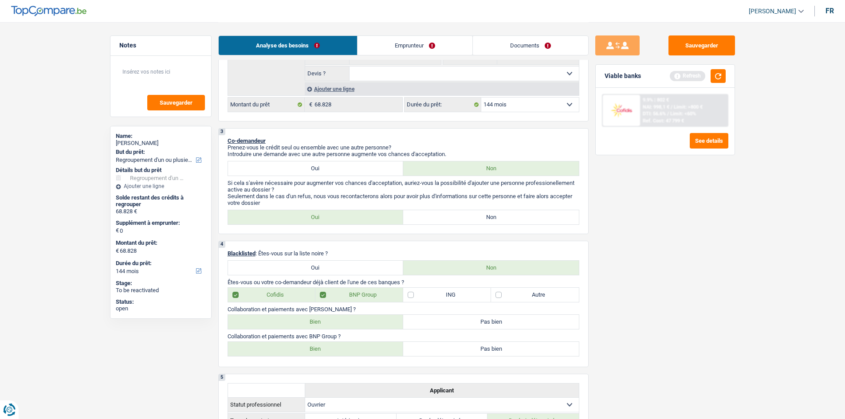
click at [397, 207] on label "Non" at bounding box center [491, 217] width 176 height 14
click at [397, 207] on input "Non" at bounding box center [491, 217] width 176 height 14
radio input "true"
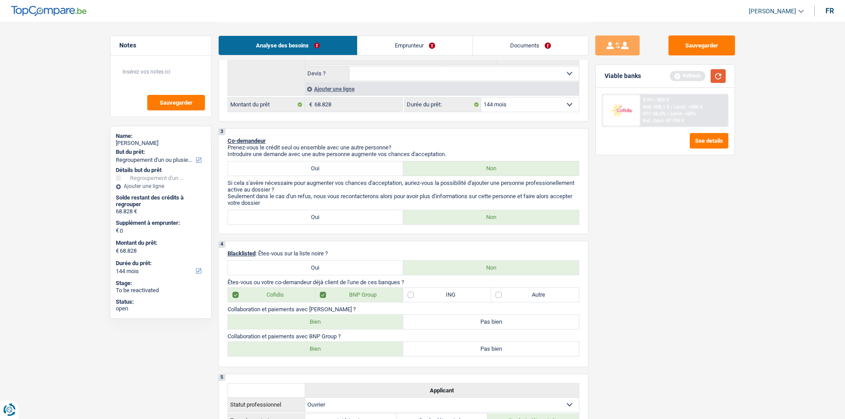
click at [397, 80] on button "button" at bounding box center [718, 76] width 15 height 14
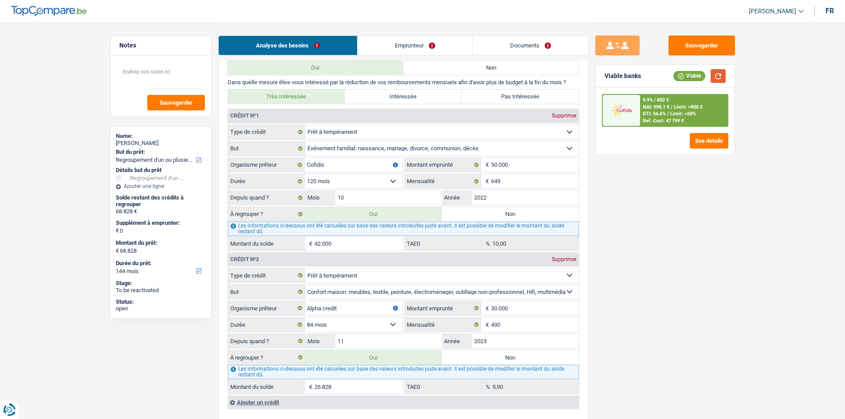
scroll to position [732, 0]
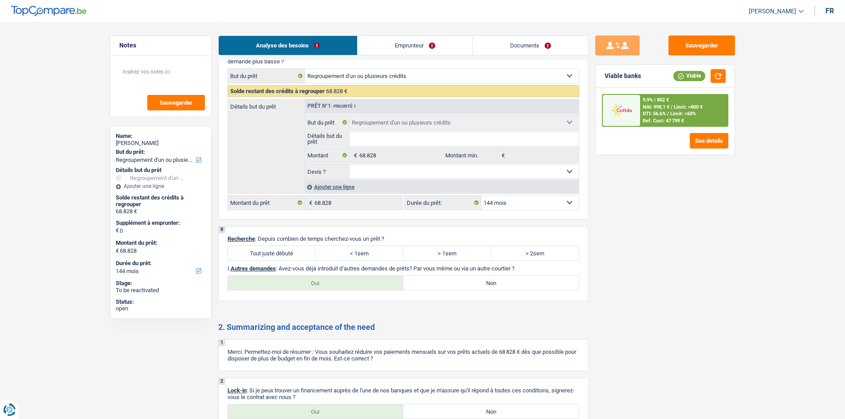
click at [293, 207] on label "Tout juste débuté" at bounding box center [272, 253] width 88 height 14
click at [293, 207] on input "Tout juste débuté" at bounding box center [272, 253] width 88 height 14
radio input "true"
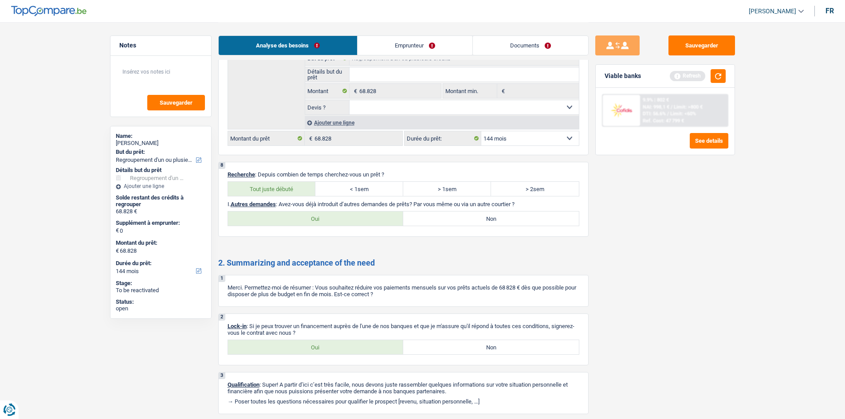
scroll to position [1270, 0]
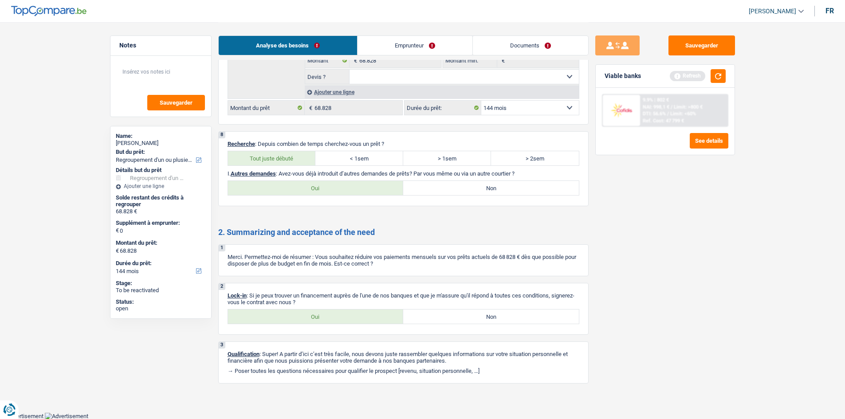
click at [322, 207] on label "Oui" at bounding box center [316, 317] width 176 height 14
click at [322, 207] on input "Oui" at bounding box center [316, 317] width 176 height 14
radio input "true"
click at [397, 190] on label "Non" at bounding box center [491, 188] width 176 height 14
click at [397, 190] on input "Non" at bounding box center [491, 188] width 176 height 14
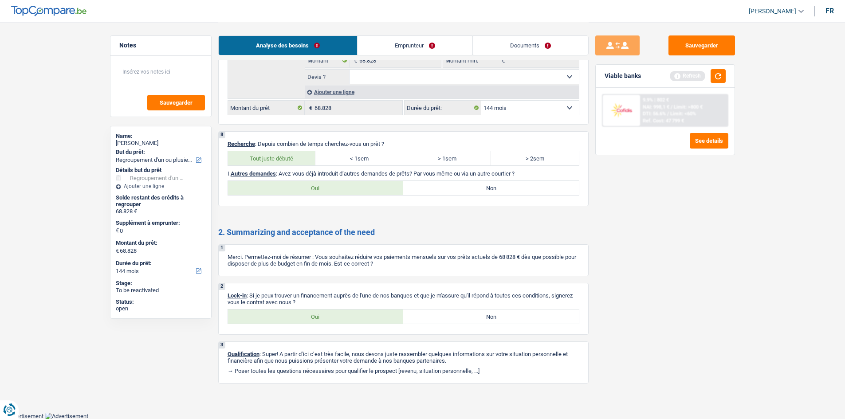
radio input "true"
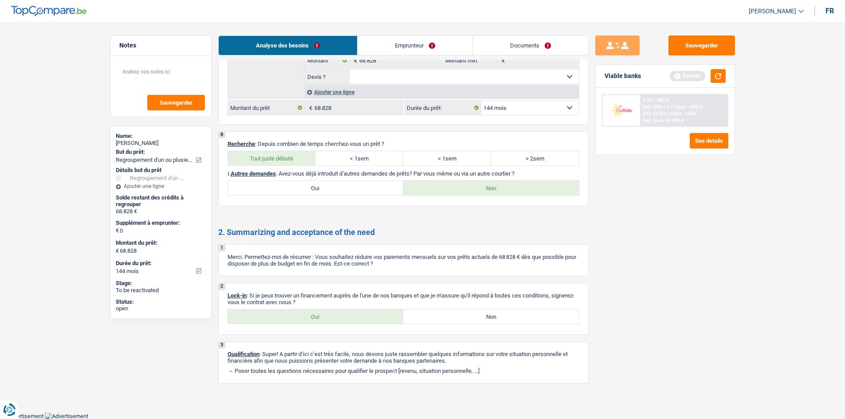
click at [397, 39] on link "Emprunteur" at bounding box center [415, 45] width 115 height 19
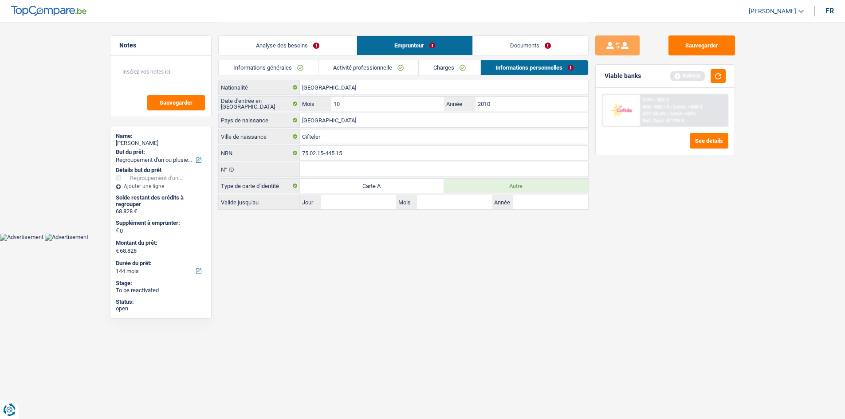
scroll to position [0, 0]
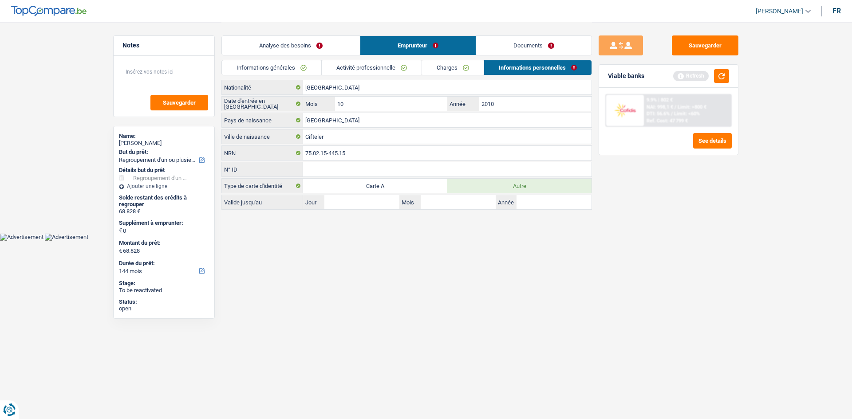
click at [302, 70] on link "Informations générales" at bounding box center [271, 67] width 99 height 15
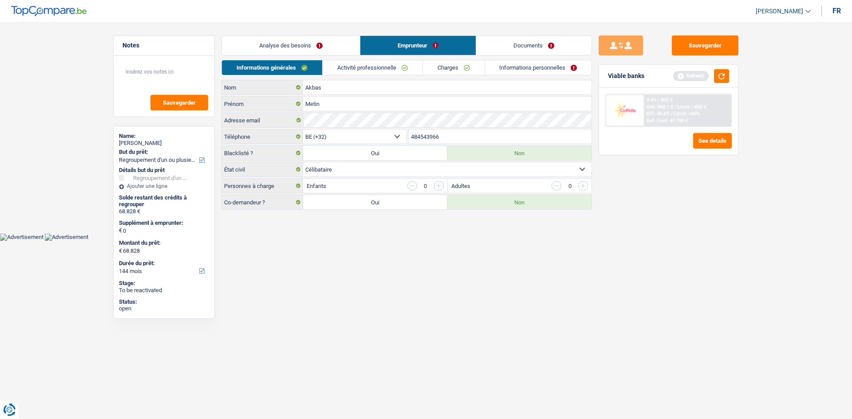
click at [367, 73] on link "Activité professionnelle" at bounding box center [373, 67] width 100 height 15
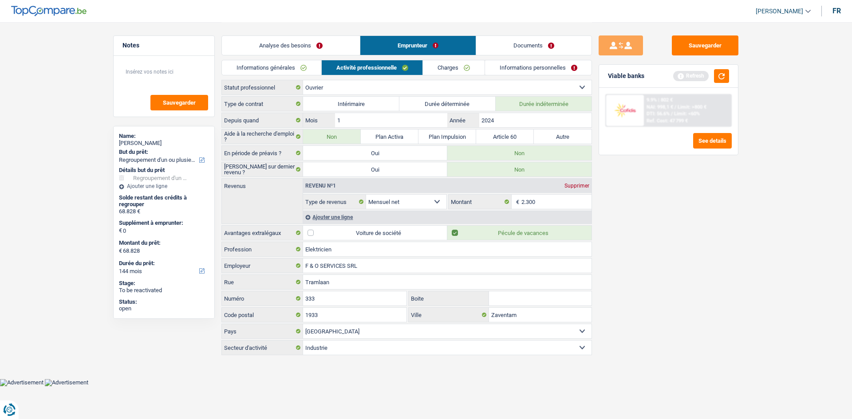
click at [397, 75] on div "Informations générales Activité professionnelle Charges Informations personnell…" at bounding box center [406, 70] width 370 height 20
click at [397, 65] on link "Charges" at bounding box center [454, 67] width 62 height 15
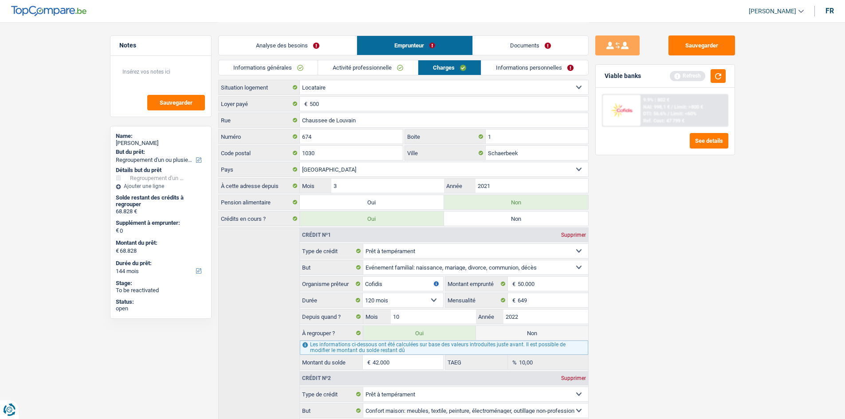
click at [397, 63] on link "Informations personnelles" at bounding box center [534, 67] width 107 height 15
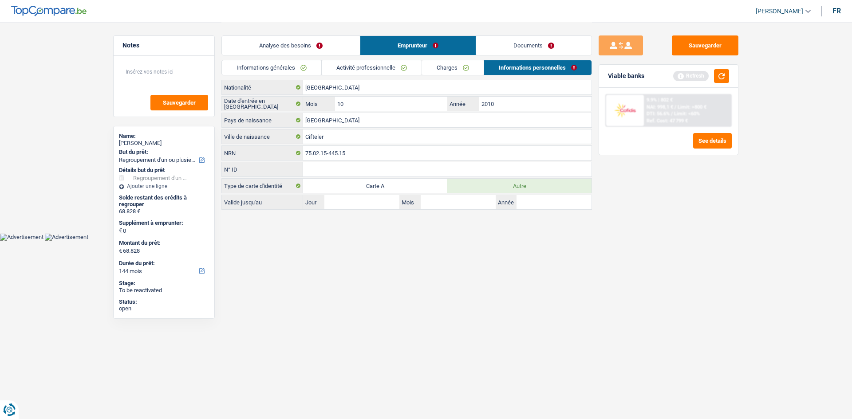
click at [291, 37] on link "Analyse des besoins" at bounding box center [291, 45] width 138 height 19
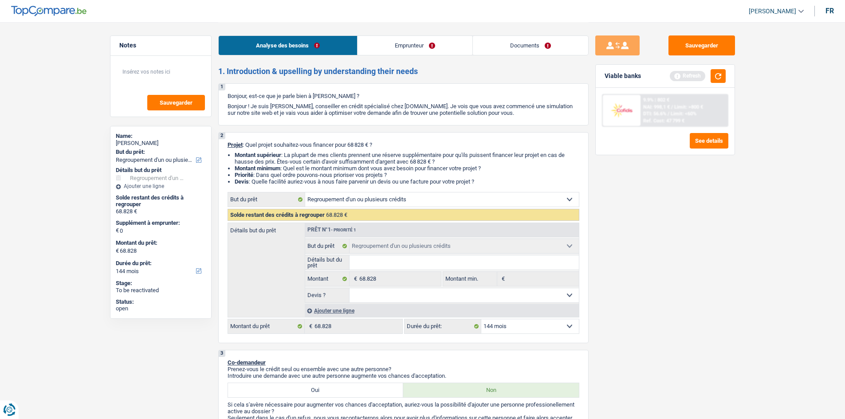
click at [397, 53] on link "Emprunteur" at bounding box center [415, 45] width 115 height 19
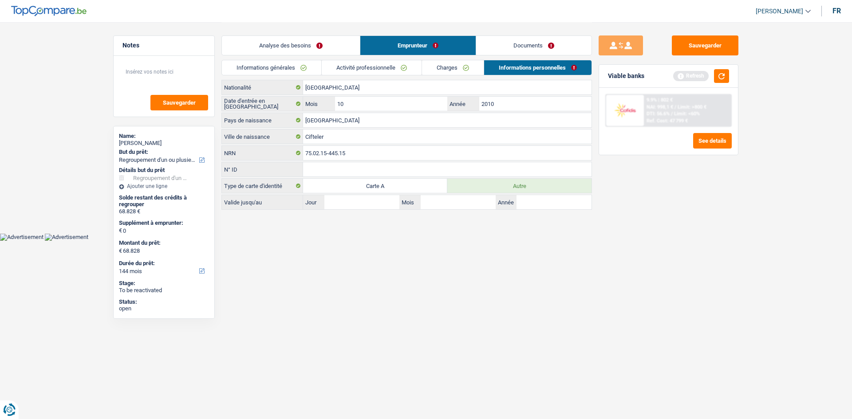
click at [397, 70] on link "Charges" at bounding box center [453, 67] width 62 height 15
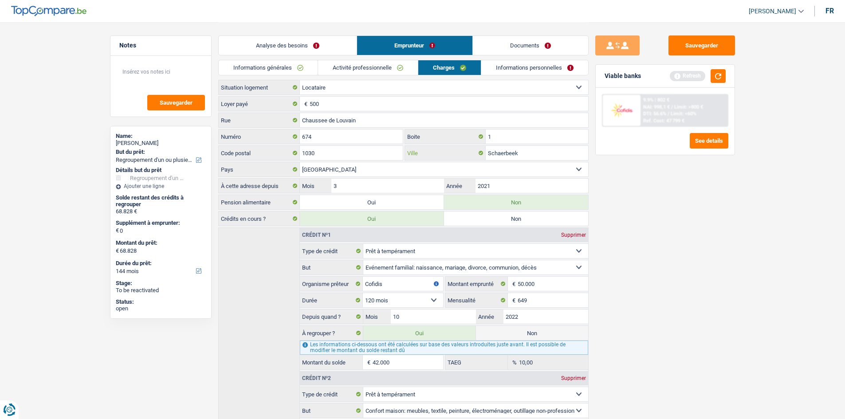
click at [397, 159] on input "Schaerbeek" at bounding box center [537, 153] width 102 height 14
click at [397, 185] on input "2021" at bounding box center [532, 186] width 112 height 14
click at [323, 49] on link "Analyse des besoins" at bounding box center [288, 45] width 138 height 19
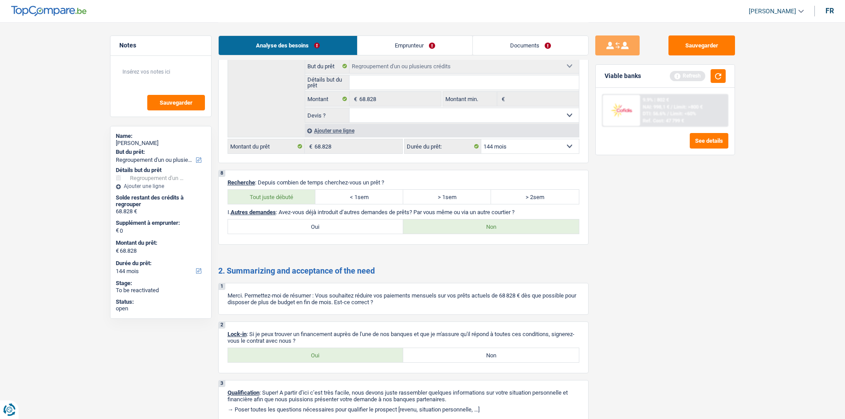
scroll to position [1270, 0]
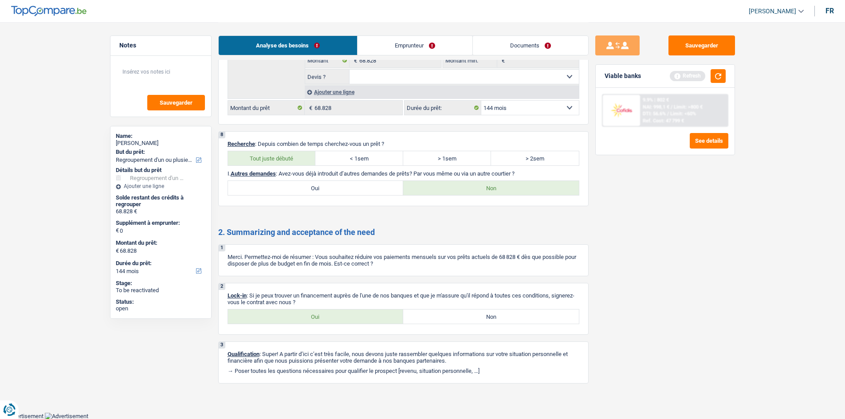
click at [397, 53] on link "Documents" at bounding box center [530, 45] width 115 height 19
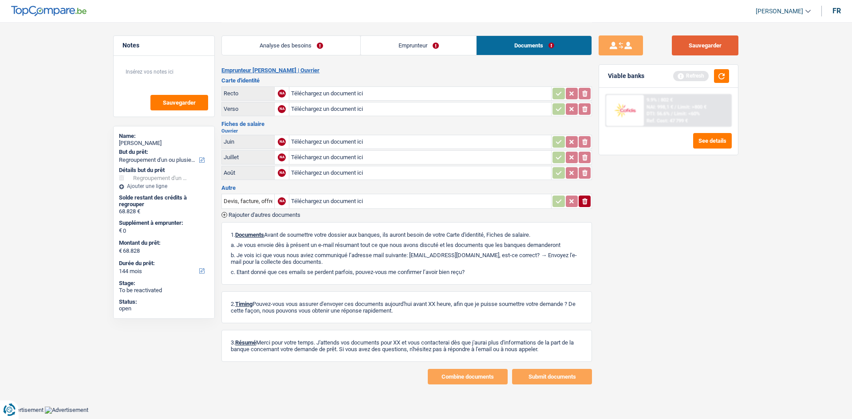
click at [397, 49] on button "Sauvegarder" at bounding box center [705, 45] width 67 height 20
click at [272, 35] on li "Analyse des besoins" at bounding box center [290, 45] width 139 height 20
click at [303, 33] on div "Analyse des besoins Emprunteur Documents" at bounding box center [406, 41] width 370 height 38
click at [294, 40] on link "Analyse des besoins" at bounding box center [291, 45] width 138 height 19
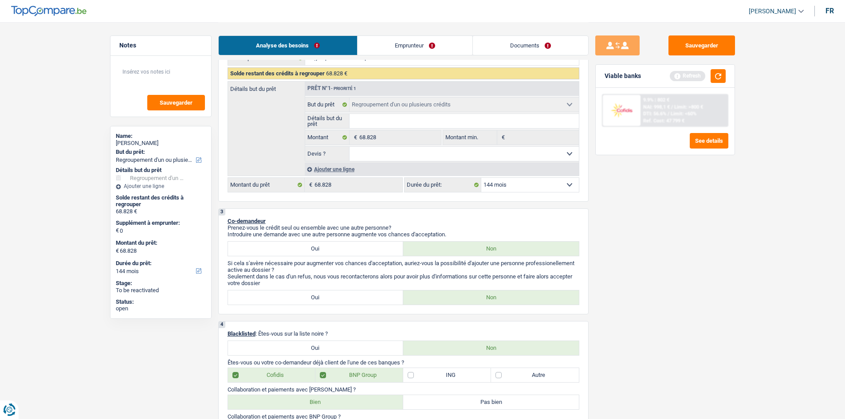
scroll to position [222, 0]
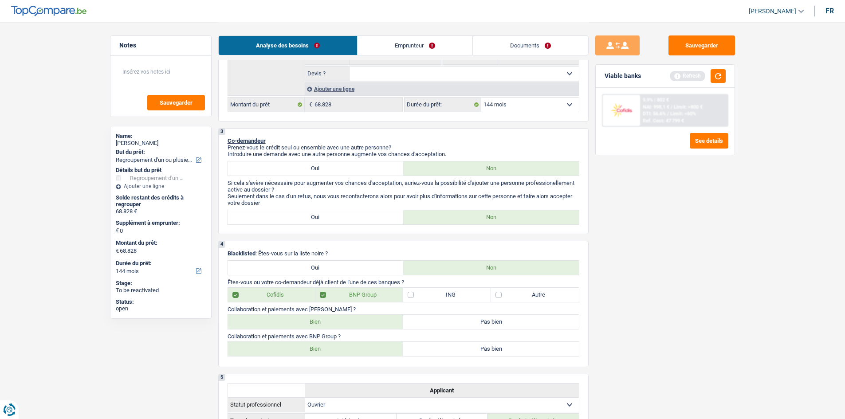
click at [397, 107] on select "12 mois 18 mois 24 mois 30 mois 36 mois 42 mois 48 mois 60 mois 72 mois 84 mois…" at bounding box center [530, 105] width 98 height 14
click at [397, 207] on div "Sauvegarder Viable banks Refresh 9.9% | 802 € NAI: 998,1 € / Limit: >800 € DTI:…" at bounding box center [665, 220] width 153 height 370
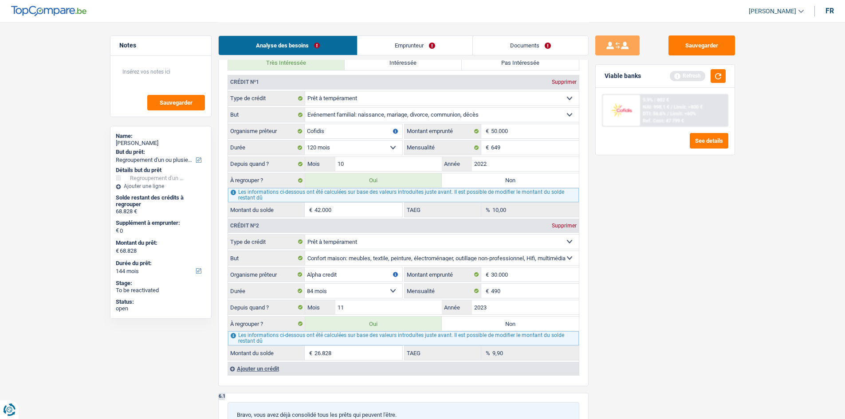
scroll to position [799, 0]
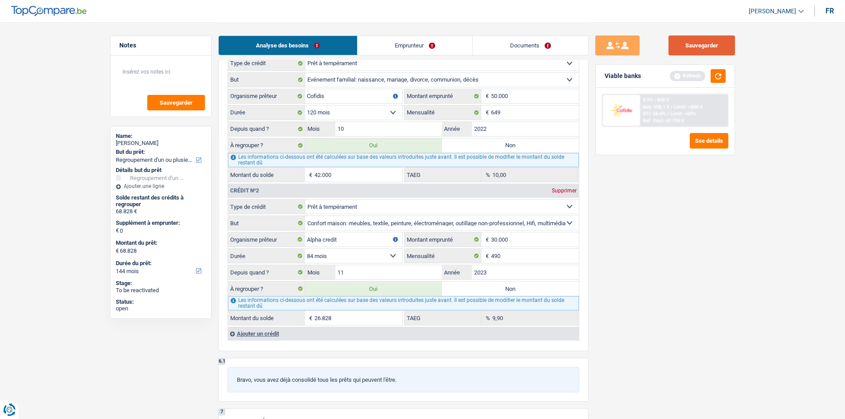
click at [397, 41] on button "Sauvegarder" at bounding box center [702, 45] width 67 height 20
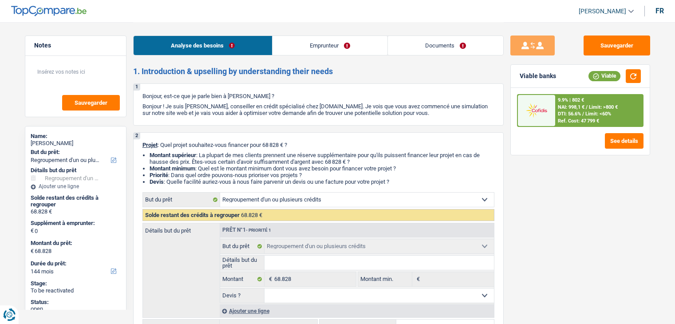
select select "refinancing"
select select "144"
select select "refinancing"
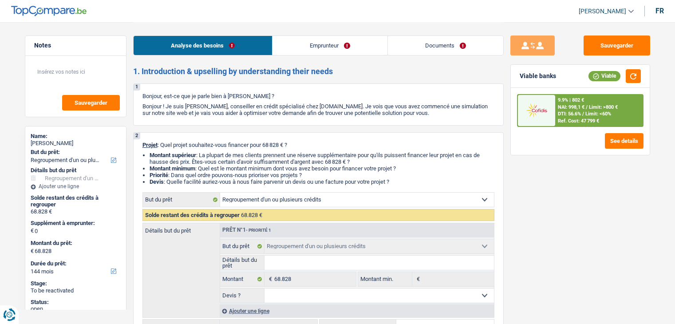
select select "144"
select select "worker"
select select "netSalary"
select select "rents"
select select "personalLoan"
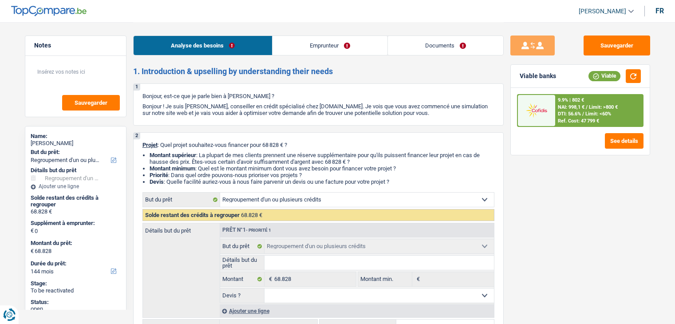
select select "familyEvent"
select select "120"
select select "personalLoan"
select select "homeFurnishingOrRelocation"
select select "84"
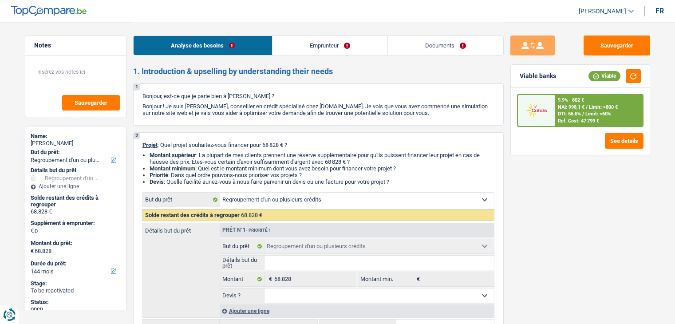
select select "refinancing"
select select "144"
select select "worker"
select select "netSalary"
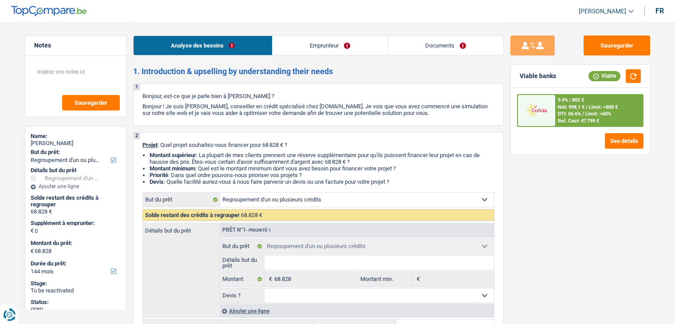
select select "BE"
select select "industry"
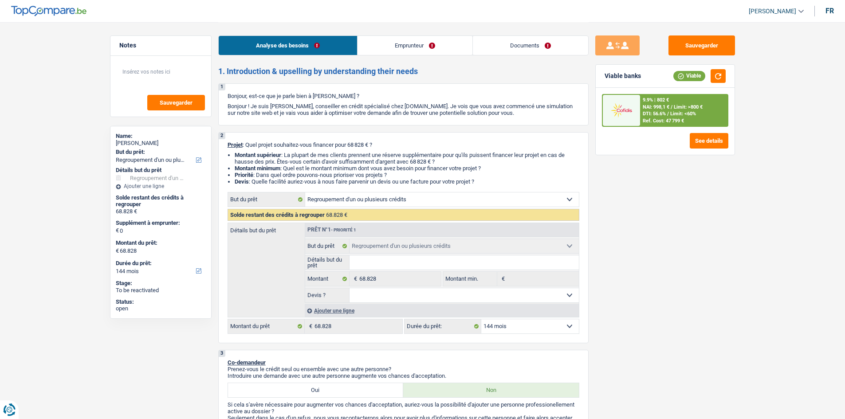
click at [403, 44] on link "Emprunteur" at bounding box center [415, 45] width 115 height 19
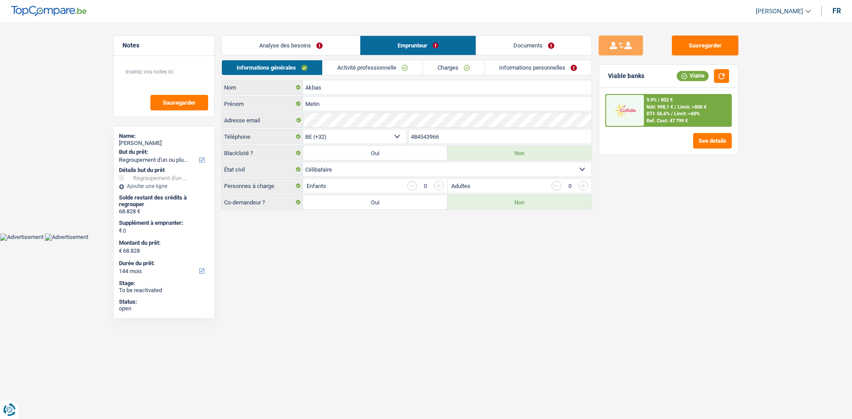
click at [368, 63] on link "Activité professionnelle" at bounding box center [373, 67] width 100 height 15
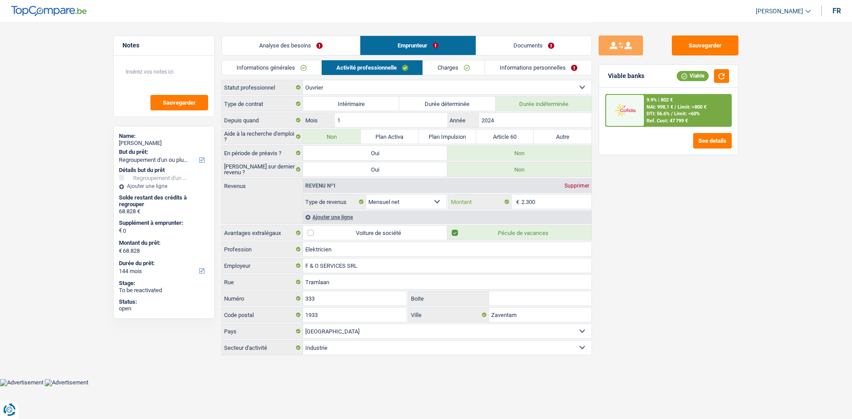
click at [567, 205] on input "2.300" at bounding box center [556, 202] width 71 height 14
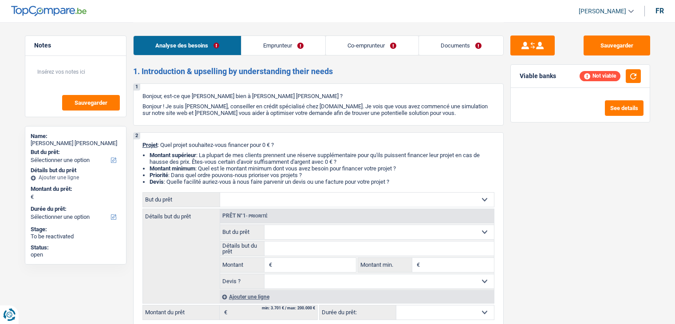
select select "publicEmployee"
select select "netSalary"
select select "mealVouchers"
select select "rents"
select select "cardOrCredit"
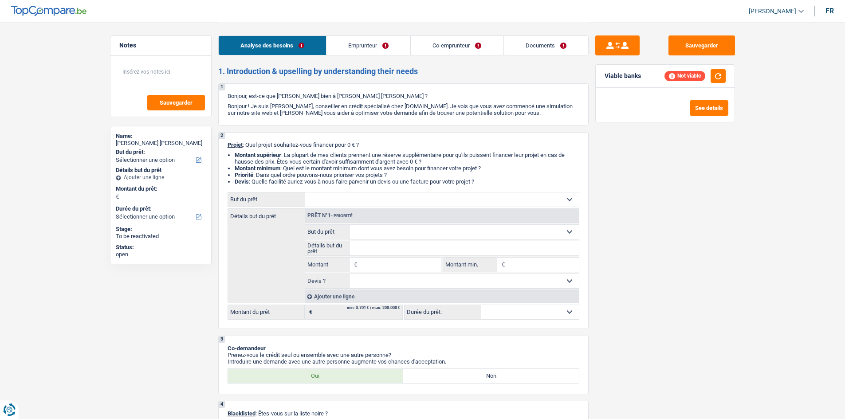
click at [404, 196] on select "Confort maison: meubles, textile, peinture, électroménager, outillage non-profe…" at bounding box center [442, 200] width 274 height 14
select select "household"
click at [305, 193] on select "Confort maison: meubles, textile, peinture, électroménager, outillage non-profe…" at bounding box center [442, 200] width 274 height 14
select select "household"
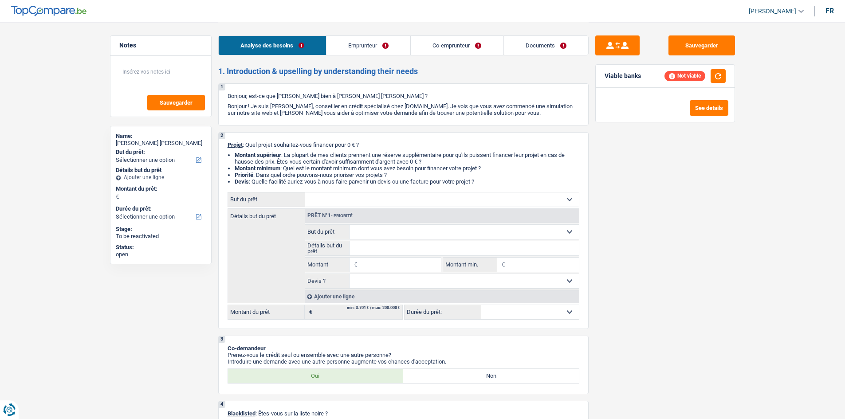
select select "household"
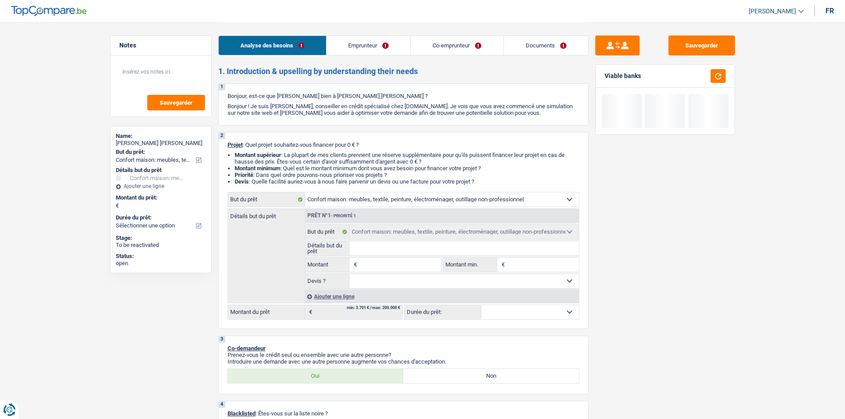
click at [401, 264] on input "Montant" at bounding box center [399, 265] width 81 height 14
type input "1"
type input "15"
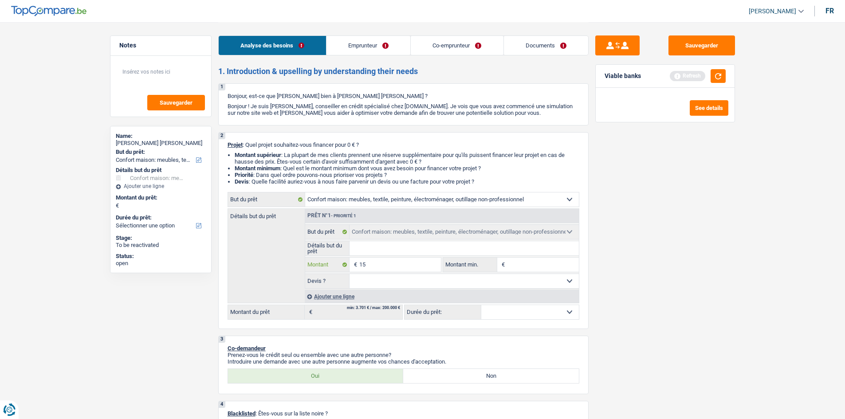
type input "150"
type input "1.500"
type input "15.000"
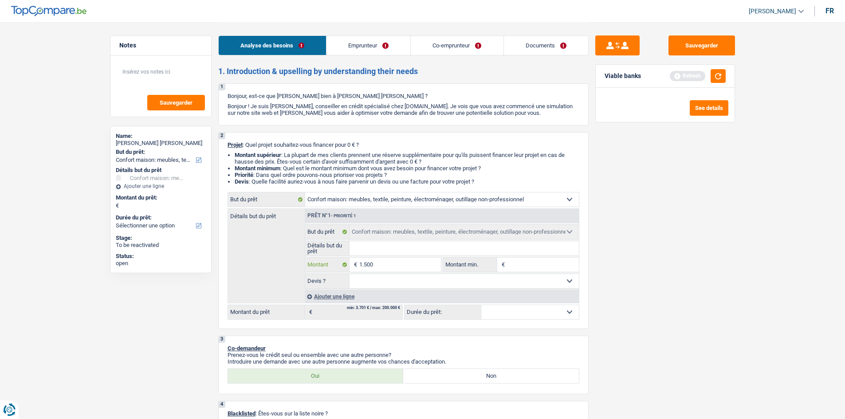
type input "15.000"
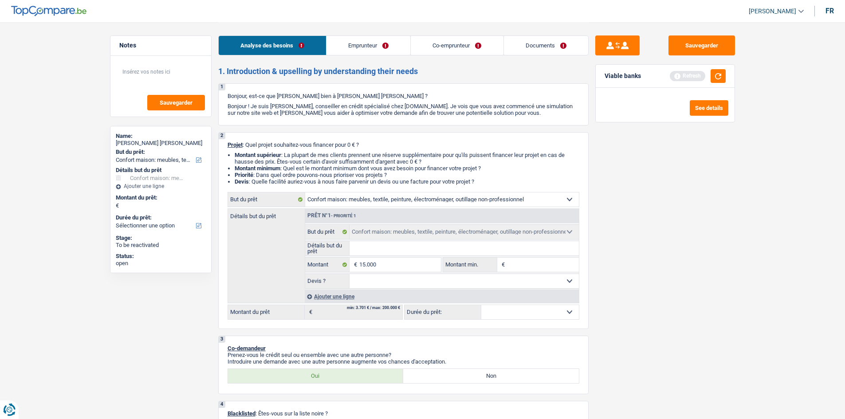
type input "15.000"
select select "60"
click at [359, 40] on link "Emprunteur" at bounding box center [369, 45] width 84 height 19
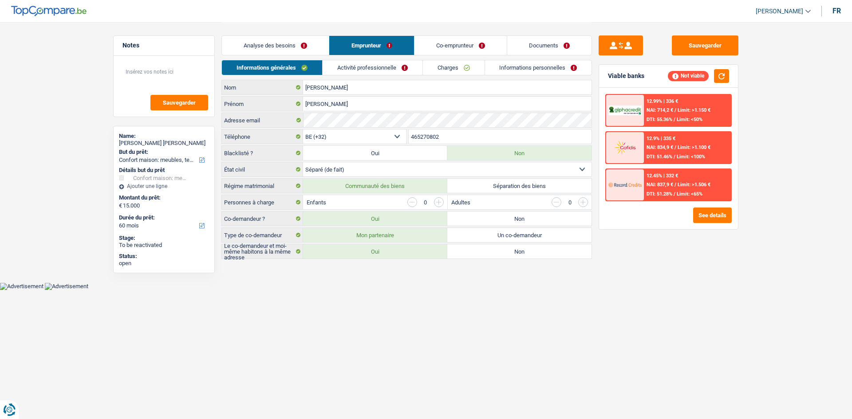
click at [441, 48] on link "Co-emprunteur" at bounding box center [460, 45] width 92 height 19
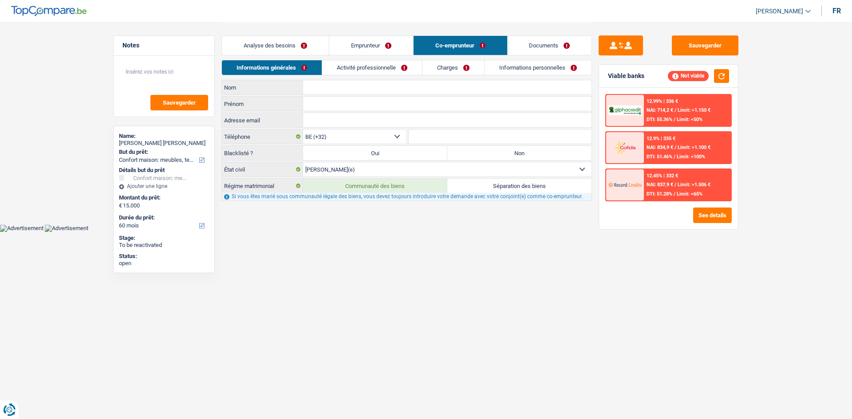
click at [400, 63] on link "Activité professionnelle" at bounding box center [372, 67] width 100 height 15
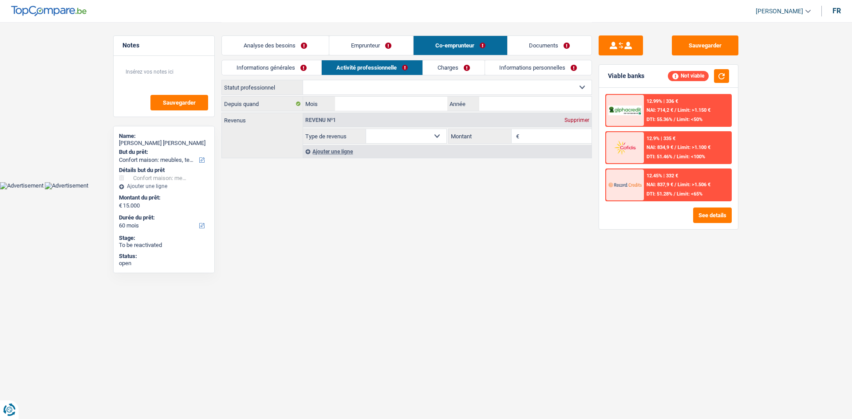
click at [445, 64] on link "Charges" at bounding box center [454, 67] width 62 height 15
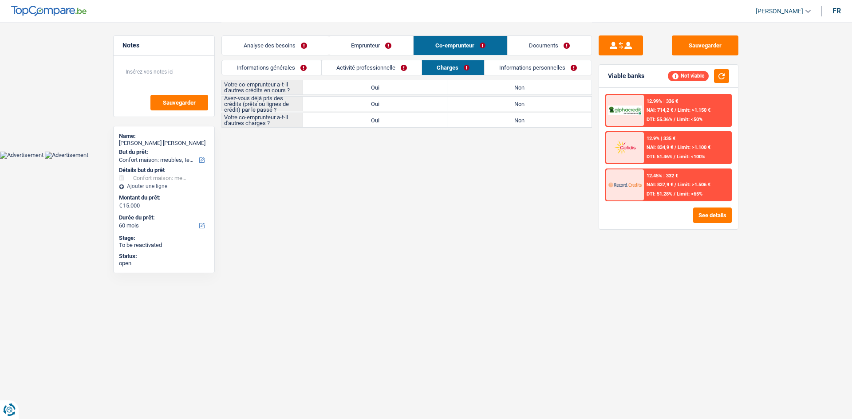
click at [261, 70] on link "Informations générales" at bounding box center [271, 67] width 99 height 15
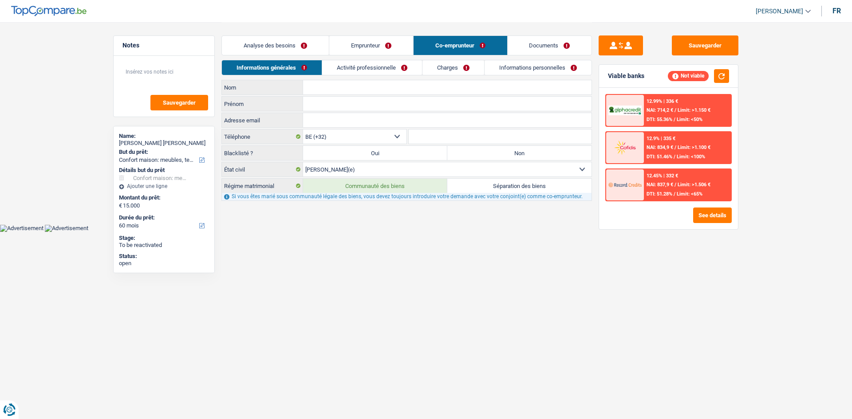
click at [377, 46] on link "Emprunteur" at bounding box center [371, 45] width 84 height 19
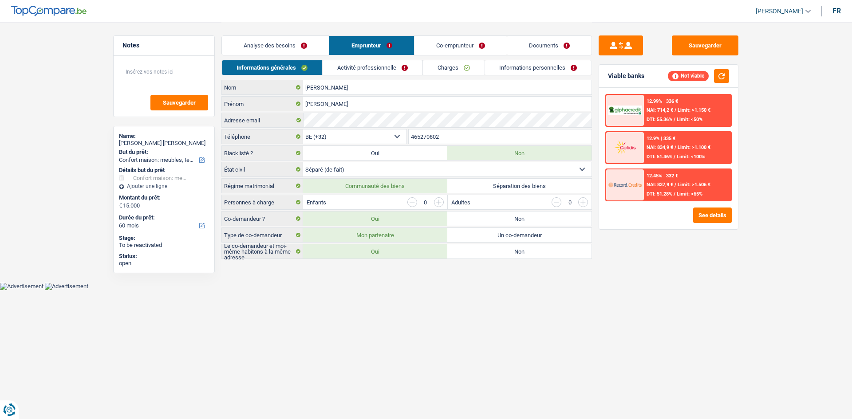
click at [396, 165] on select "Célibataire Marié(e) Cohabitant(e) légal(e) Divorcé(e) Veuf(ve) Séparé (de fait…" at bounding box center [447, 169] width 288 height 14
click at [394, 165] on select "Célibataire Marié(e) Cohabitant(e) légal(e) Divorcé(e) Veuf(ve) Séparé (de fait…" at bounding box center [447, 169] width 288 height 14
click at [674, 218] on button "See details" at bounding box center [712, 216] width 39 height 16
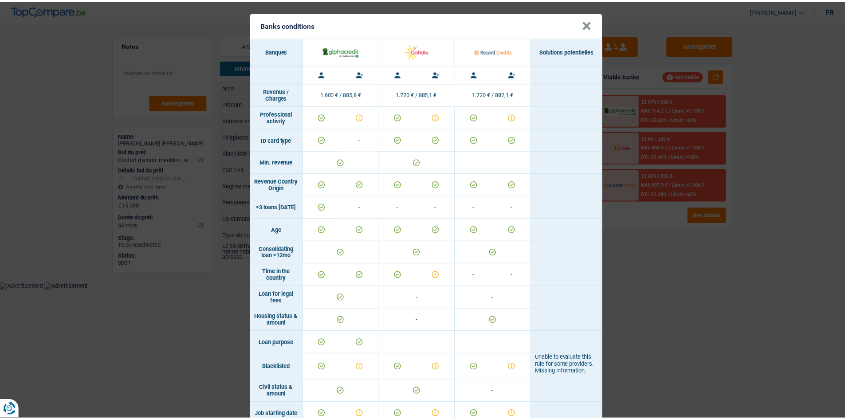
scroll to position [222, 0]
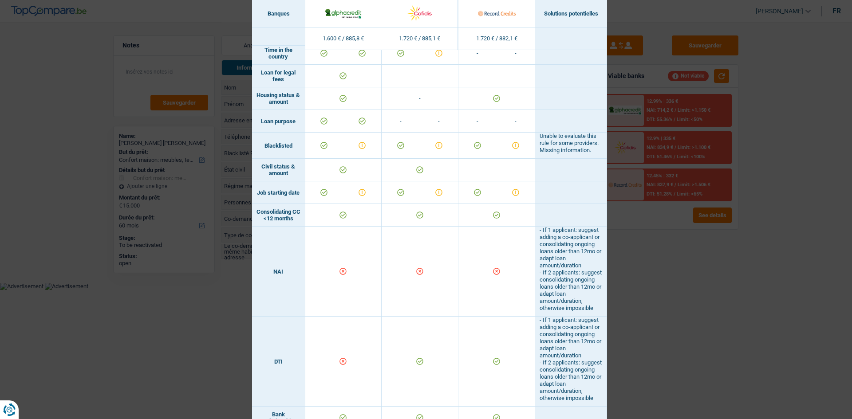
click at [674, 318] on div "Banks conditions × Banques Solutions potentielles Revenus / Charges 1.600 € / 8…" at bounding box center [426, 209] width 852 height 419
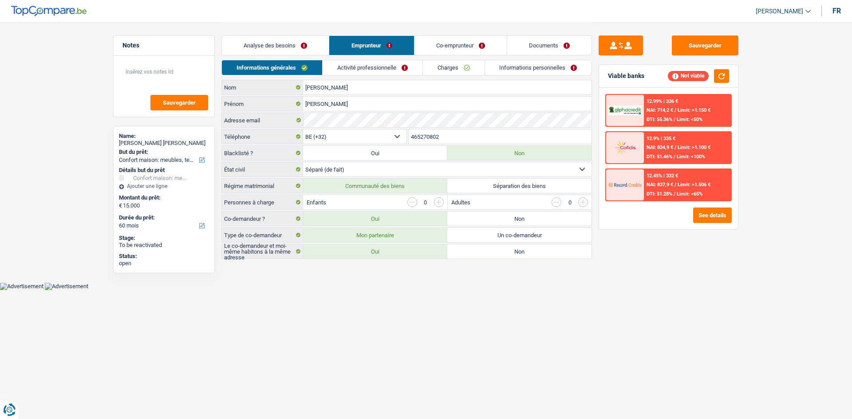
drag, startPoint x: 546, startPoint y: 186, endPoint x: 714, endPoint y: 244, distance: 177.9
click at [571, 185] on label "Séparation des biens" at bounding box center [519, 186] width 144 height 14
click at [571, 185] on input "Séparation des biens" at bounding box center [519, 186] width 144 height 14
radio input "true"
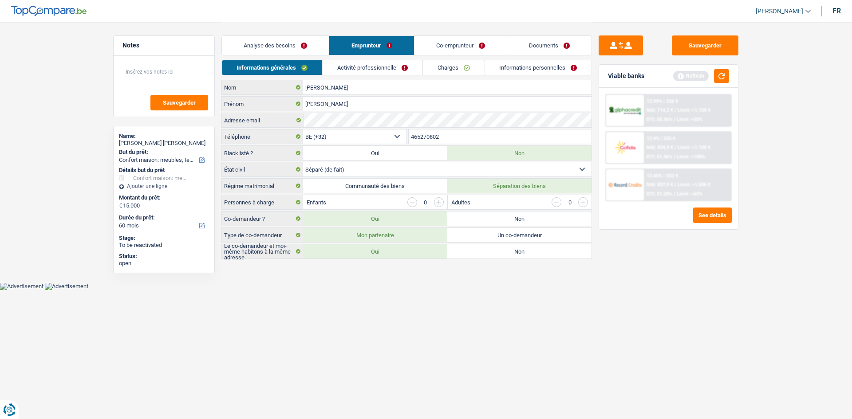
click at [674, 279] on div "Sauvegarder Viable banks Refresh 12.99% | 336 € NAI: 714,2 € / Limit: >1.150 € …" at bounding box center [668, 220] width 153 height 370
click at [179, 58] on div "Sauvegarder" at bounding box center [164, 86] width 101 height 61
drag, startPoint x: 154, startPoint y: 94, endPoint x: 147, endPoint y: 95, distance: 7.1
click at [147, 95] on div "Sauvegarder" at bounding box center [164, 86] width 101 height 61
click at [183, 74] on textarea at bounding box center [164, 75] width 88 height 27
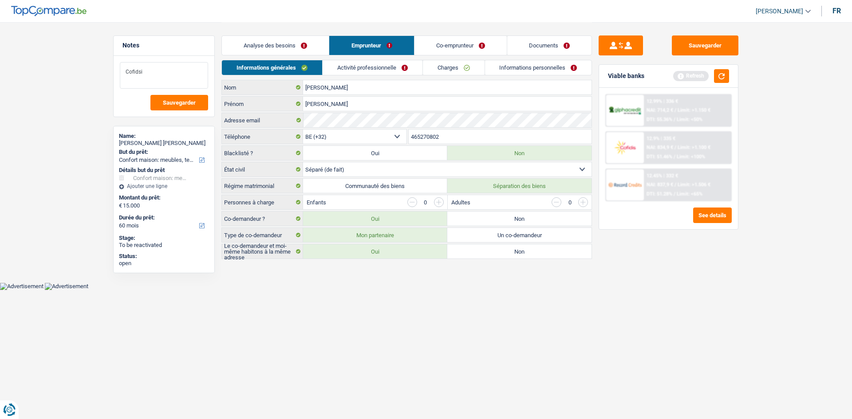
type textarea "Cofidsi"
click at [319, 45] on link "Analyse des besoins" at bounding box center [275, 45] width 107 height 19
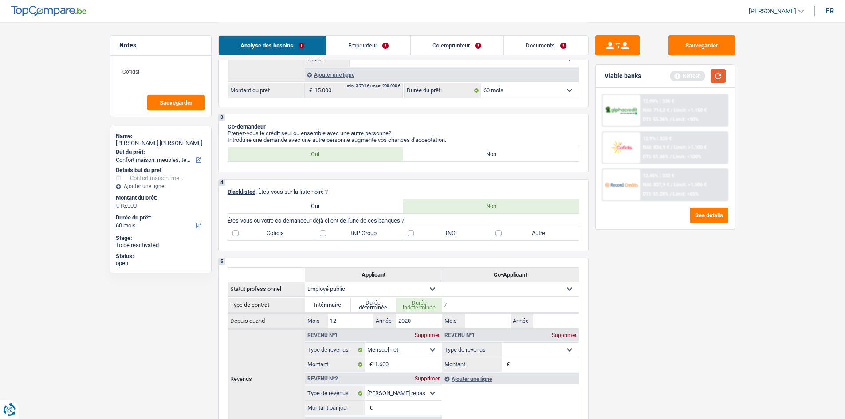
click at [674, 77] on button "button" at bounding box center [718, 76] width 15 height 14
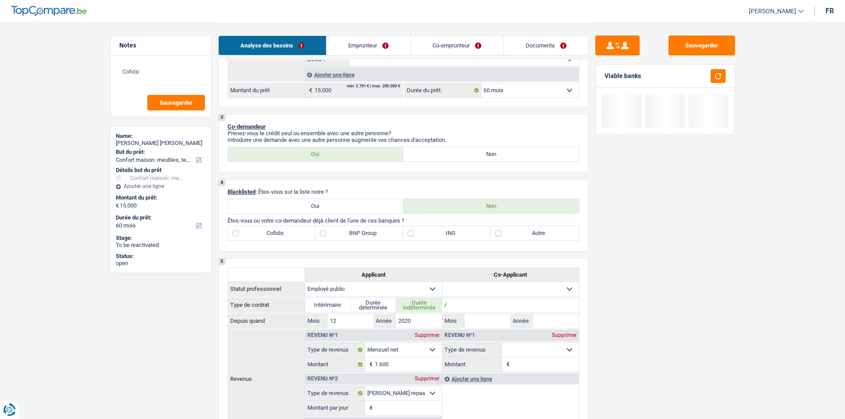
click at [368, 47] on link "Emprunteur" at bounding box center [369, 45] width 84 height 19
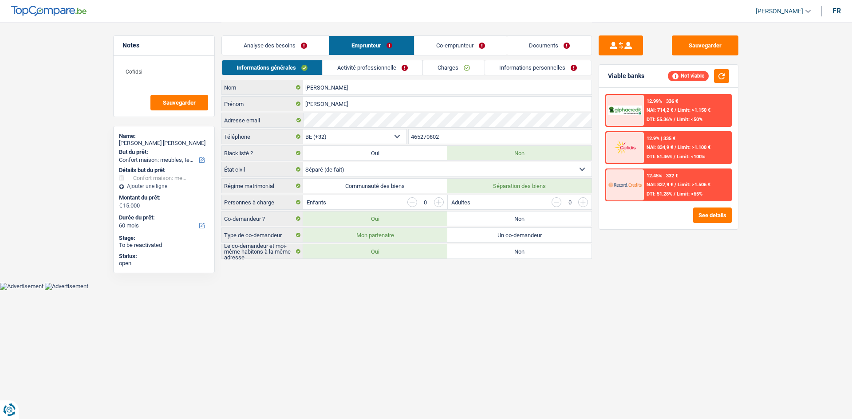
click at [527, 216] on label "Non" at bounding box center [519, 219] width 144 height 14
click at [527, 216] on input "Non" at bounding box center [519, 219] width 144 height 14
radio input "true"
radio input "false"
radio input "true"
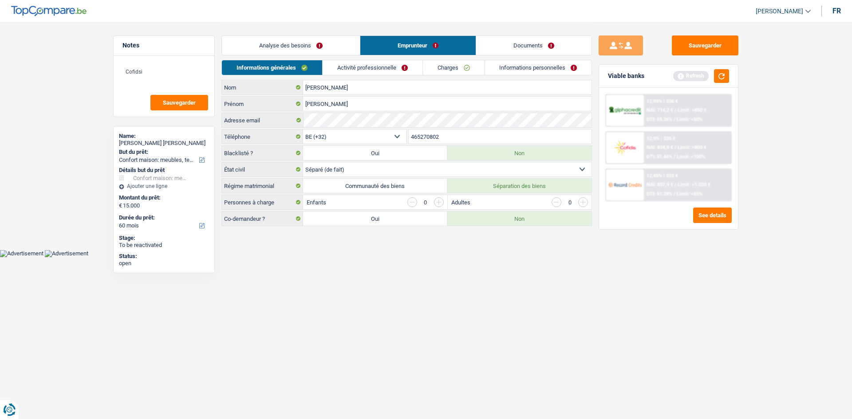
click at [328, 51] on link "Analyse des besoins" at bounding box center [291, 45] width 138 height 19
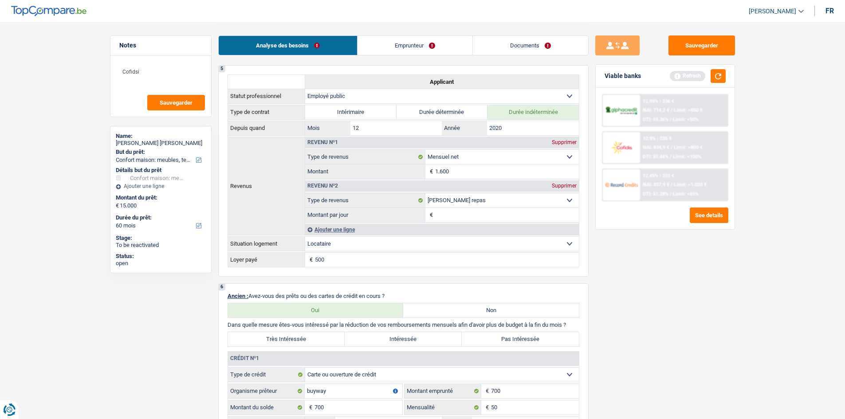
scroll to position [532, 0]
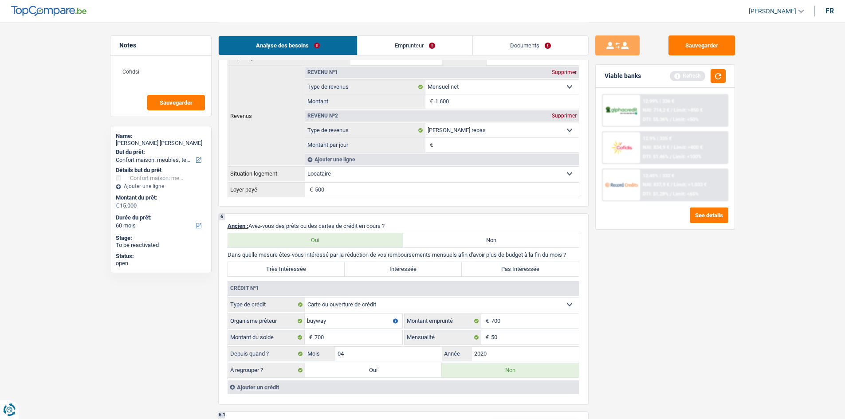
click at [534, 271] on label "Pas Intéressée" at bounding box center [520, 269] width 117 height 14
click at [534, 271] on input "Pas Intéressée" at bounding box center [520, 269] width 117 height 14
radio input "true"
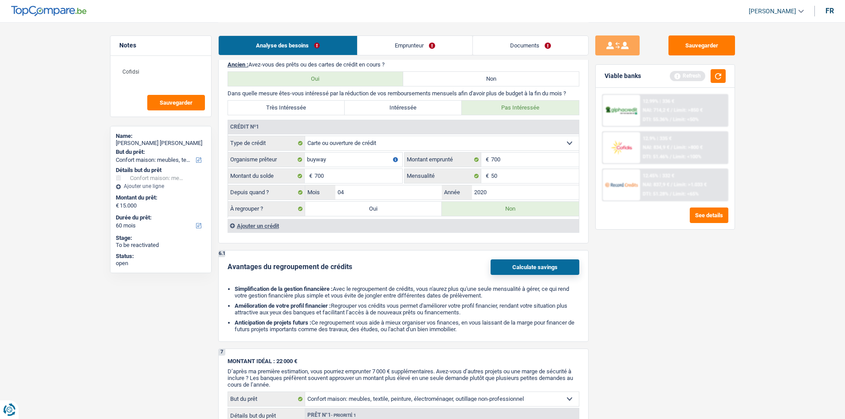
scroll to position [710, 0]
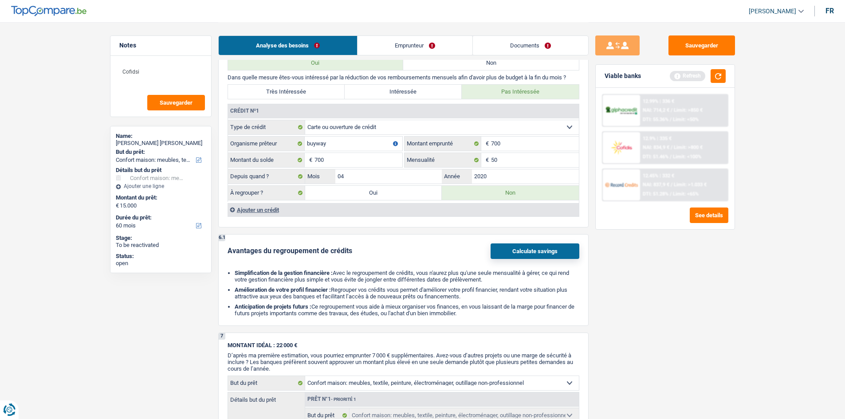
click at [276, 208] on div "Ajouter un crédit" at bounding box center [403, 209] width 351 height 13
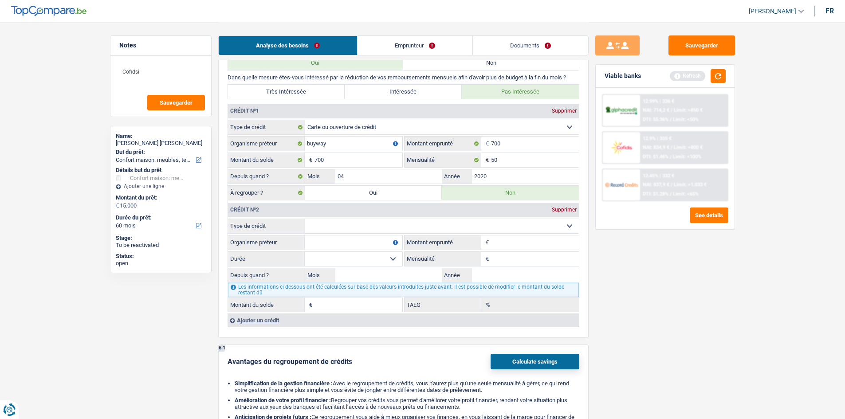
drag, startPoint x: 354, startPoint y: 226, endPoint x: 343, endPoint y: 232, distance: 12.3
click at [354, 226] on select "Carte ou ouverture de crédit Prêt hypothécaire Vente à tempérament Prêt à tempé…" at bounding box center [442, 226] width 274 height 14
select select "cardOrCredit"
type input "0"
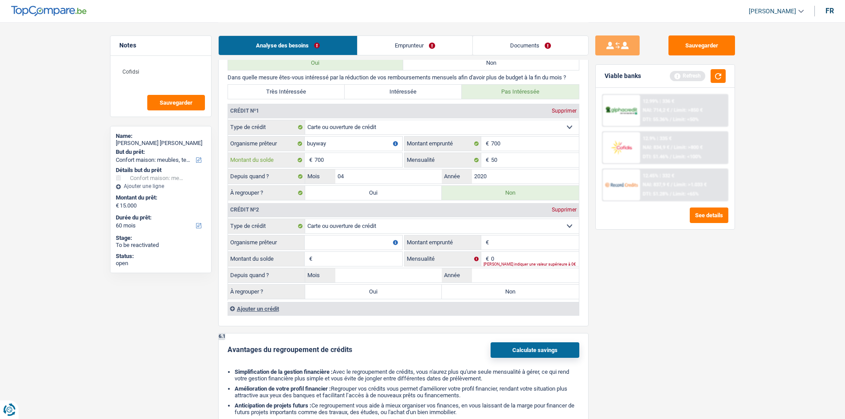
click at [351, 153] on input "700" at bounding box center [359, 160] width 88 height 14
click at [356, 246] on input "Organisme prêteur" at bounding box center [354, 243] width 98 height 14
click at [674, 290] on div "Sauvegarder Viable banks Refresh 12.99% | 336 € NAI: 714,2 € / Limit: >850 € DT…" at bounding box center [665, 220] width 153 height 370
click at [369, 249] on input "filaser" at bounding box center [354, 243] width 98 height 14
type input "fimaser"
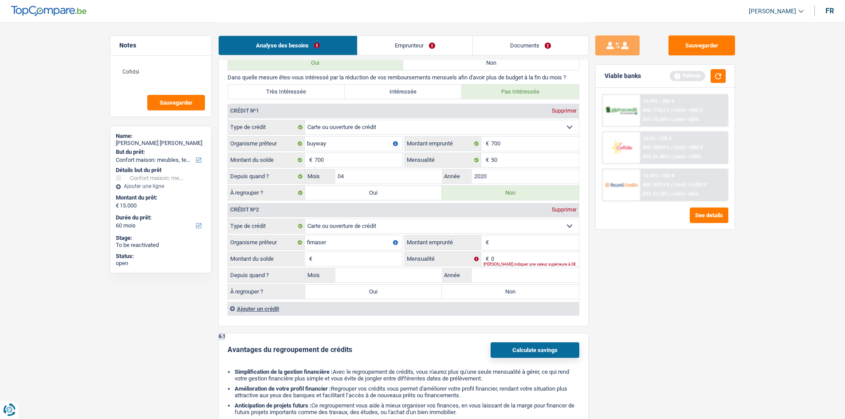
click at [642, 283] on div "Sauvegarder Viable banks Refresh 12.99% | 336 € NAI: 714,2 € / Limit: >850 € DT…" at bounding box center [665, 220] width 153 height 370
click at [543, 247] on input "Montant emprunté" at bounding box center [535, 243] width 88 height 14
click at [524, 254] on input "0" at bounding box center [535, 259] width 88 height 14
type input "100"
click at [651, 270] on div "Sauvegarder Viable banks Refresh 12.99% | 336 € NAI: 714,2 € / Limit: >850 € DT…" at bounding box center [665, 220] width 153 height 370
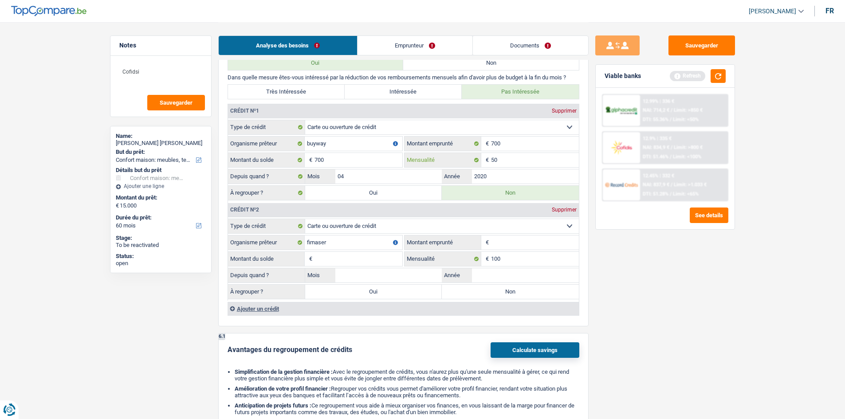
click at [507, 154] on input "50" at bounding box center [535, 160] width 88 height 14
type input "5"
type input "100"
click at [657, 270] on div "Sauvegarder Viable banks Refresh 12.99% | 336 € NAI: 714,2 € / Limit: >850 € DT…" at bounding box center [665, 220] width 153 height 370
click at [533, 146] on input "700" at bounding box center [535, 144] width 88 height 14
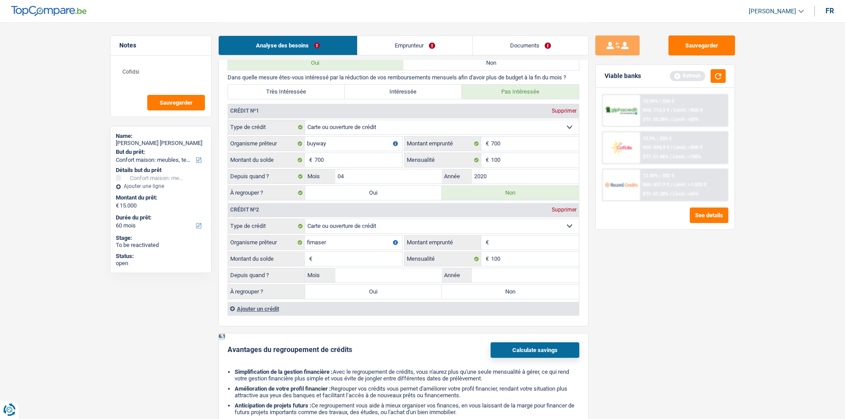
click at [500, 242] on input "Montant emprunté" at bounding box center [535, 243] width 88 height 14
type input "1.000"
click at [349, 264] on input "Montant du solde" at bounding box center [359, 259] width 88 height 14
type input "1.000"
click at [500, 274] on input "Année" at bounding box center [525, 275] width 107 height 14
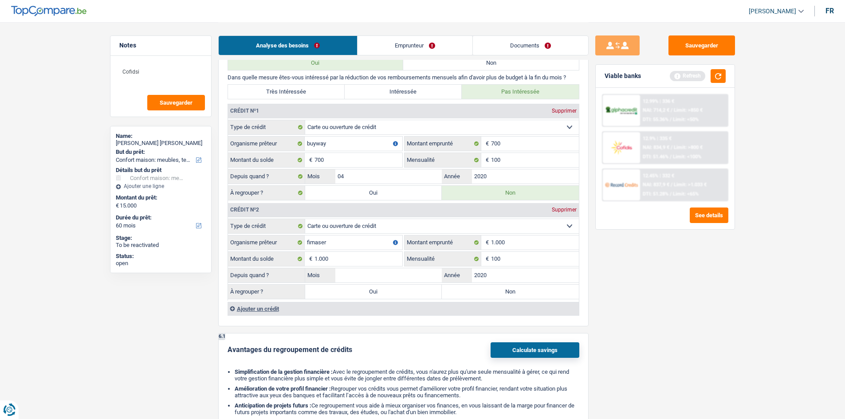
type input "2020"
click at [418, 282] on input "Mois" at bounding box center [388, 275] width 107 height 14
type input "04"
drag, startPoint x: 593, startPoint y: 295, endPoint x: 560, endPoint y: 293, distance: 32.9
click at [592, 295] on div "Sauvegarder Viable banks Refresh 12.99% | 336 € NAI: 714,2 € / Limit: >850 € DT…" at bounding box center [665, 220] width 153 height 370
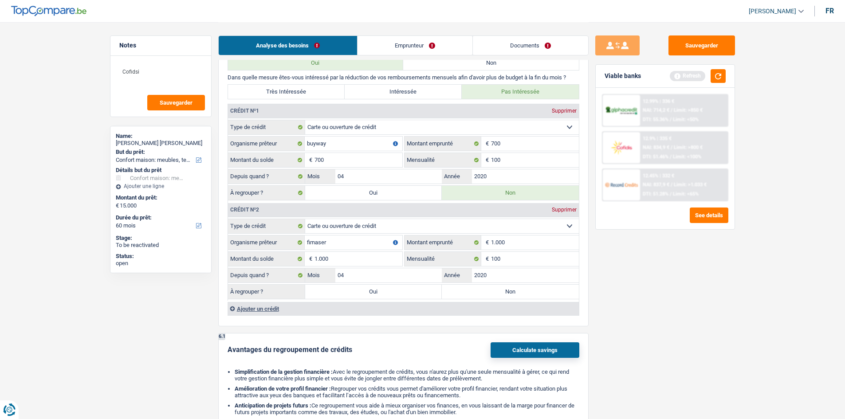
click at [411, 290] on label "Oui" at bounding box center [373, 292] width 137 height 14
click at [411, 290] on input "Oui" at bounding box center [373, 292] width 137 height 14
radio input "true"
type input "16.000"
type input "1.000"
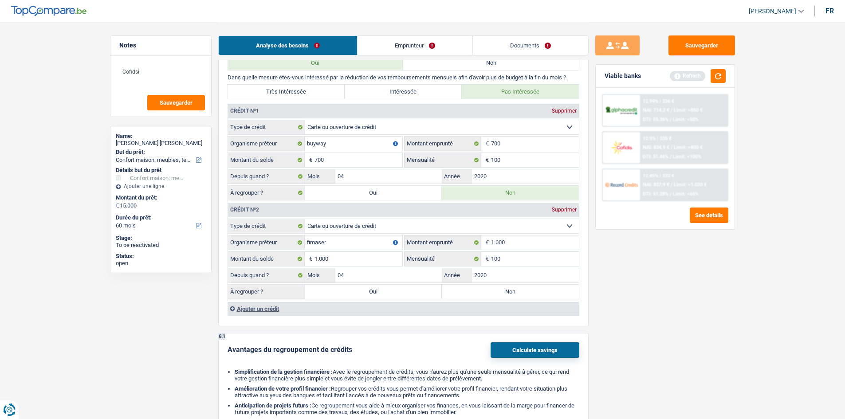
type input "1.000"
select select "refinancing"
select select "84"
select select "refinancing"
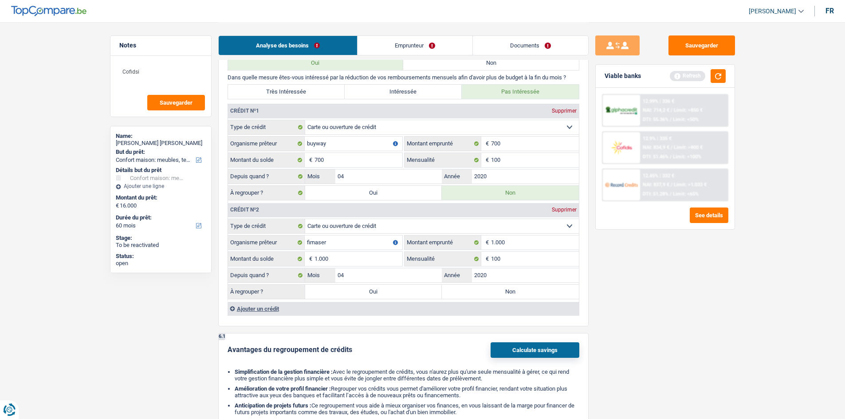
select select "84"
select select "refinancing"
select select "84"
select select "refinancing"
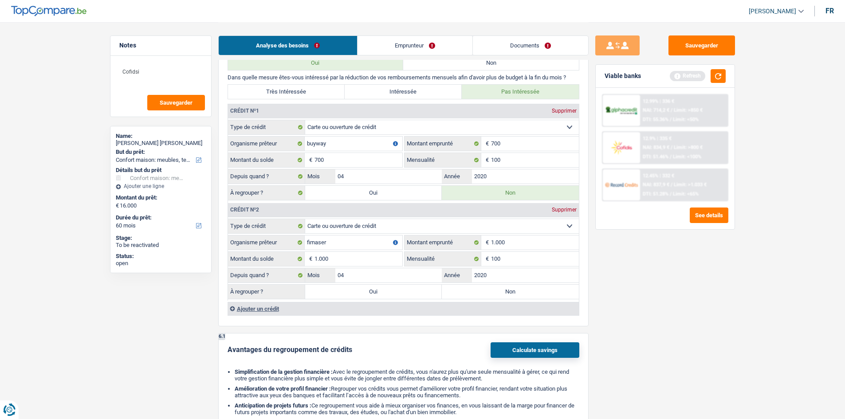
select select "household"
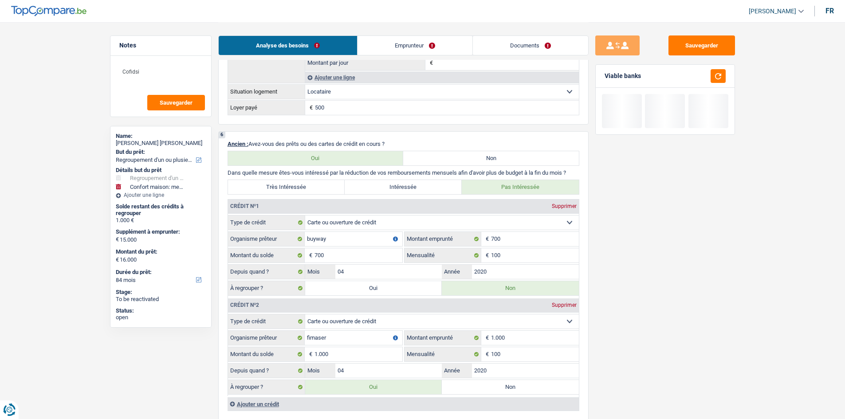
click at [385, 289] on label "Oui" at bounding box center [373, 288] width 137 height 14
click at [385, 289] on input "Oui" at bounding box center [373, 288] width 137 height 14
radio input "true"
type input "1.700"
radio input "false"
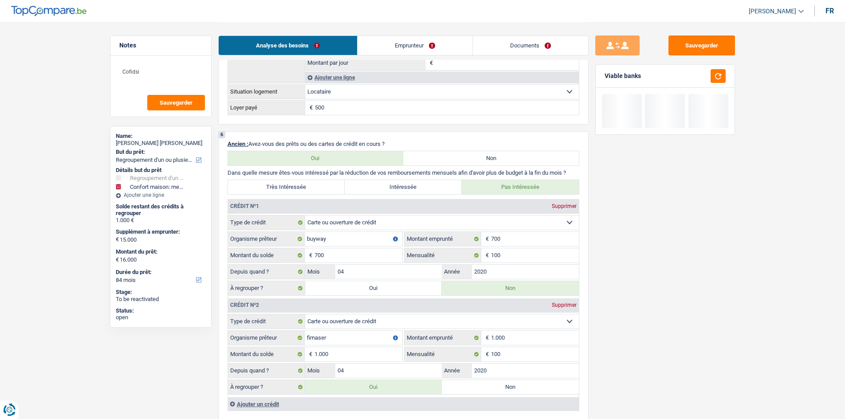
type input "1.700"
type input "16.700"
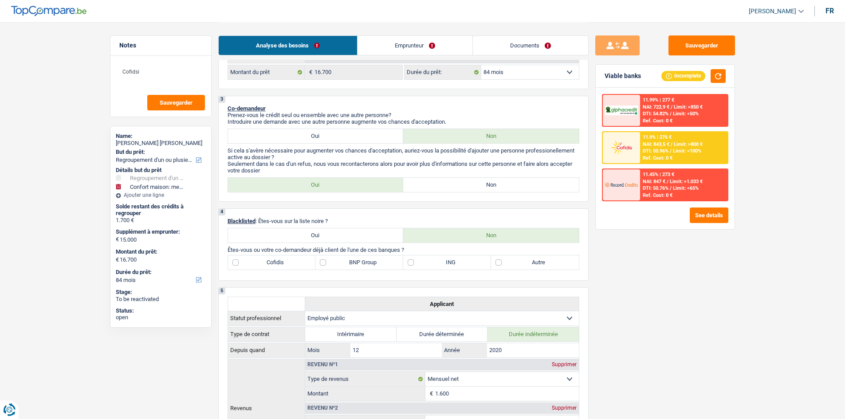
scroll to position [222, 0]
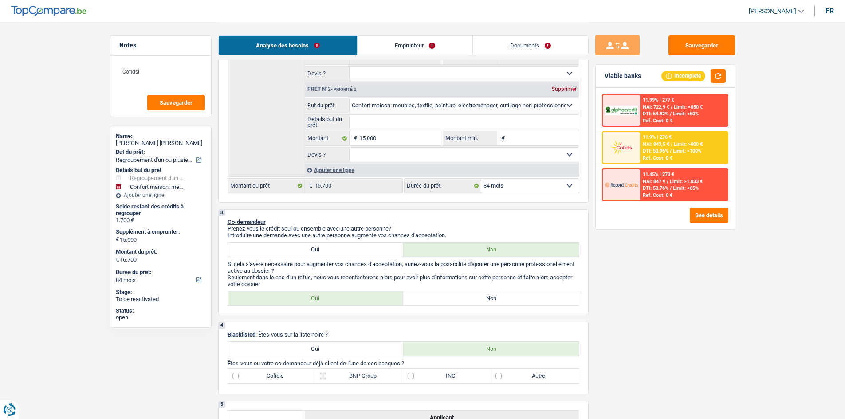
click at [674, 165] on div "11.99% | 277 € NAI: 722,9 € / Limit: >850 € DTI: 54.82% / Limit: <50% Ref. Cost…" at bounding box center [665, 147] width 126 height 107
click at [674, 159] on div "11.9% | 276 € NAI: 843,5 € / Limit: >800 € DTI: 50.96% / Limit: <100% Ref. Cost…" at bounding box center [683, 147] width 87 height 31
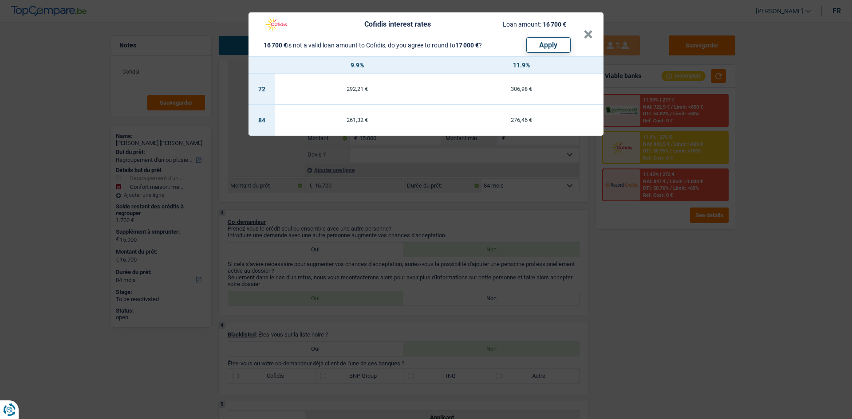
click at [669, 259] on div "Cofidis interest rates Loan amount: 16 700 € 16 700 € is not a valid loan amoun…" at bounding box center [426, 209] width 852 height 419
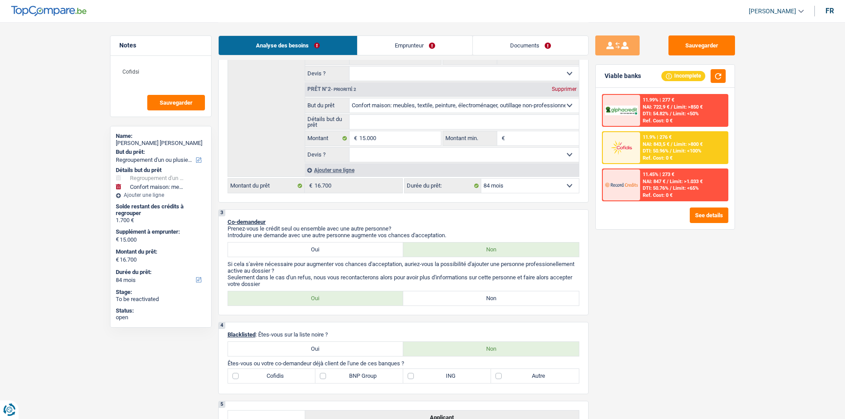
click at [405, 150] on select "Oui Non Non répondu Sélectionner une option" at bounding box center [464, 155] width 229 height 14
select select "yes"
click at [350, 148] on select "Oui Non Non répondu Sélectionner une option" at bounding box center [464, 155] width 229 height 14
select select "yes"
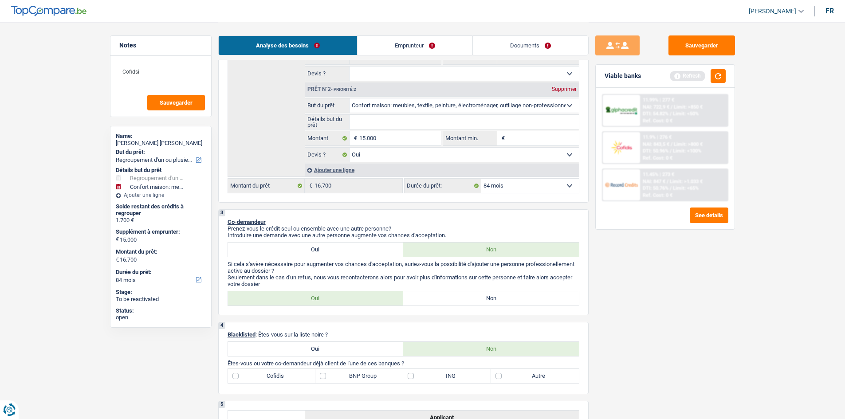
click at [418, 124] on input "Détails but du prêt" at bounding box center [464, 122] width 229 height 14
click at [347, 173] on div "Ajouter une ligne" at bounding box center [442, 170] width 274 height 13
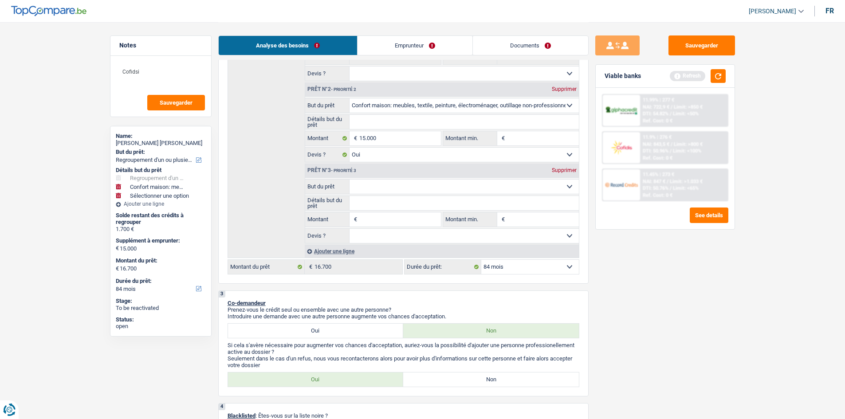
click at [378, 187] on select "Confort maison: meubles, textile, peinture, électroménager, outillage non-profe…" at bounding box center [464, 187] width 229 height 14
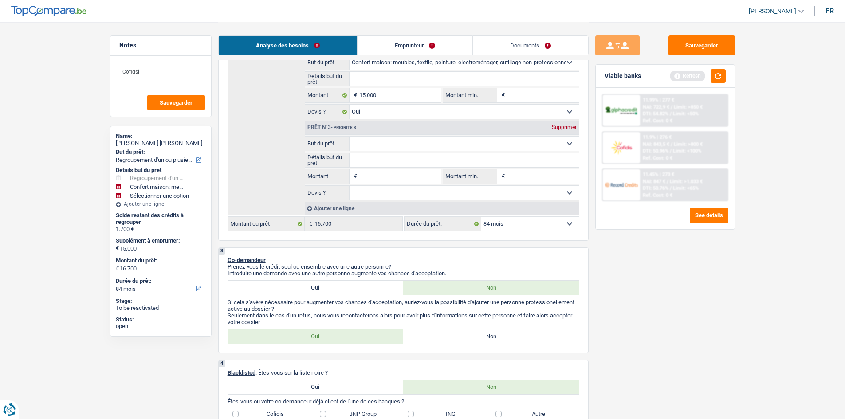
scroll to position [266, 0]
click at [387, 146] on select "Confort maison: meubles, textile, peinture, électroménager, outillage non-profe…" at bounding box center [464, 142] width 229 height 14
select select "tech"
click at [350, 135] on select "Confort maison: meubles, textile, peinture, électroménager, outillage non-profe…" at bounding box center [464, 142] width 229 height 14
select select "tech"
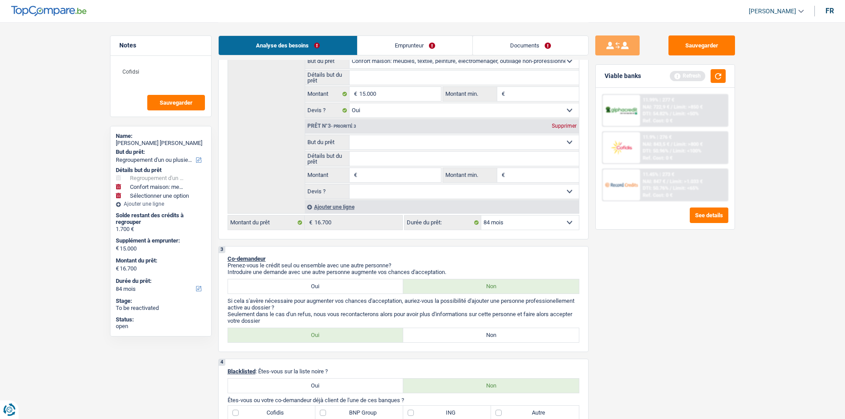
select select "tech"
click at [391, 174] on input "Montant" at bounding box center [399, 175] width 81 height 14
type input "5"
type input "50"
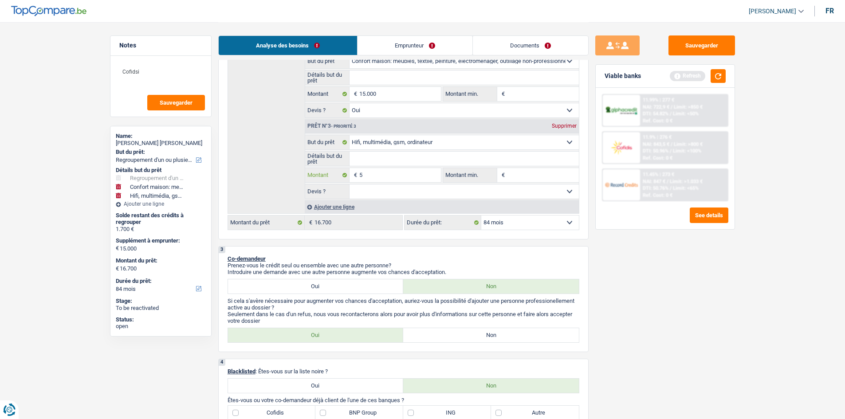
type input "50"
type input "500"
type input "5.000"
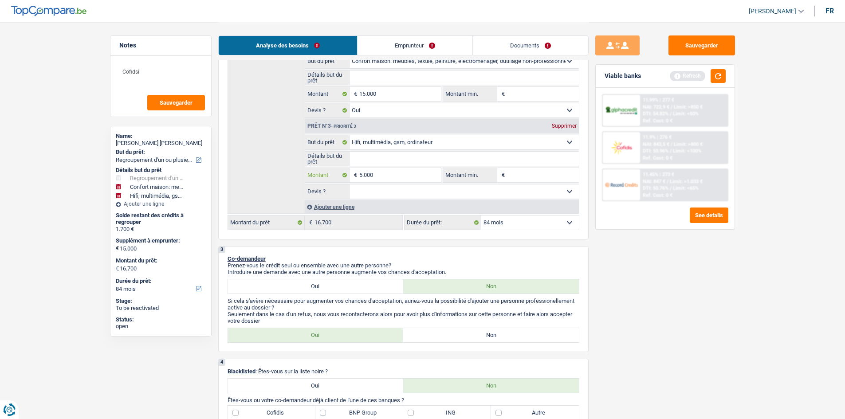
type input "5.000"
click at [674, 259] on div "Sauvegarder Viable banks Refresh 11.99% | 277 € NAI: 722,9 € / Limit: >850 € DT…" at bounding box center [665, 220] width 153 height 370
type input "20.000"
type input "21.700"
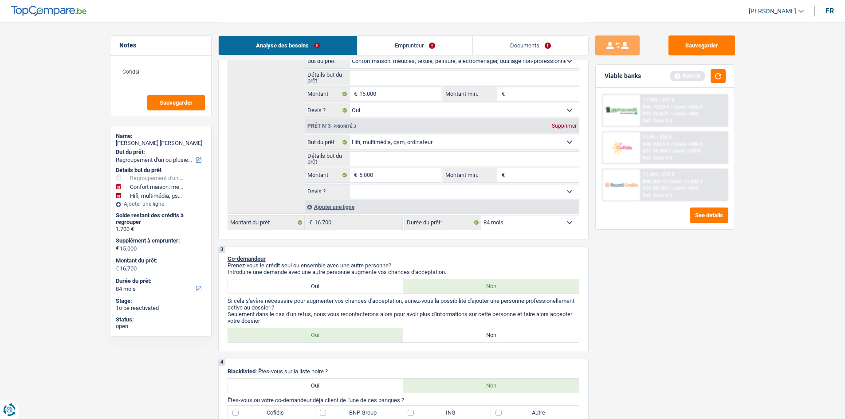
type input "21.700"
select select "120"
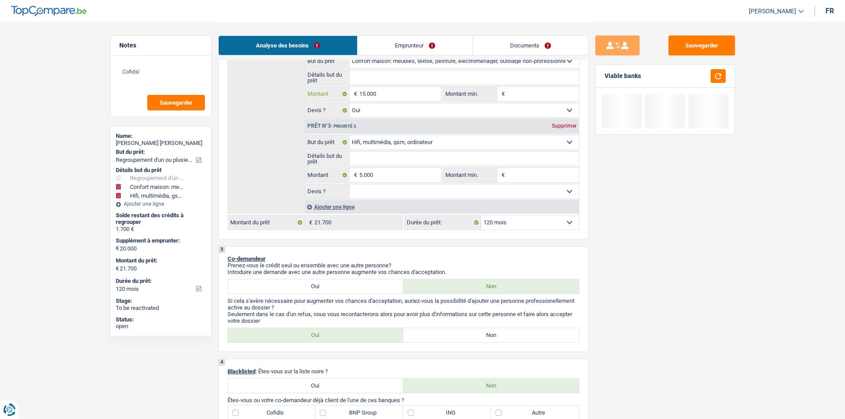
click at [384, 96] on input "15.000" at bounding box center [399, 94] width 81 height 14
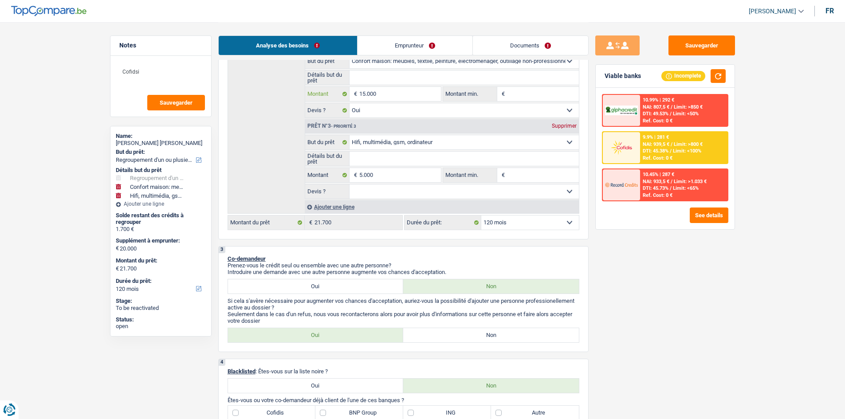
type input "1.500"
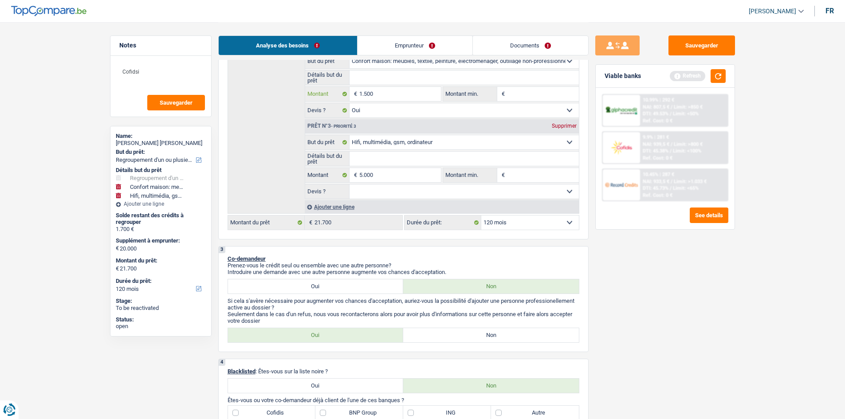
type input "150"
type input "15"
type input "1"
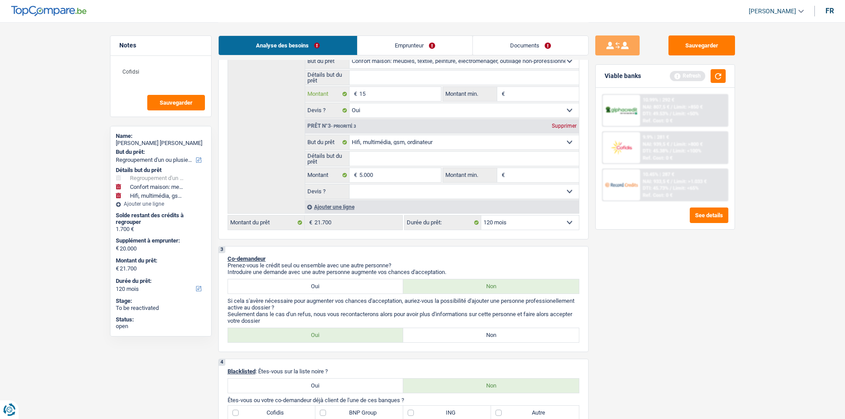
type input "1"
type input "10"
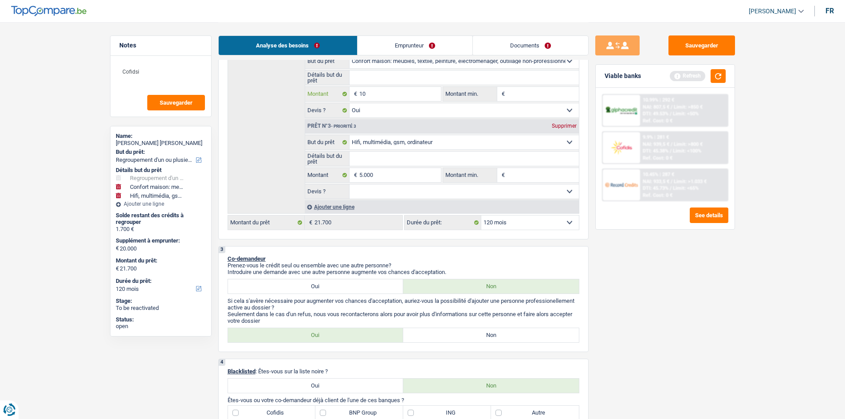
type input "100"
type input "1.000"
type input "10.000"
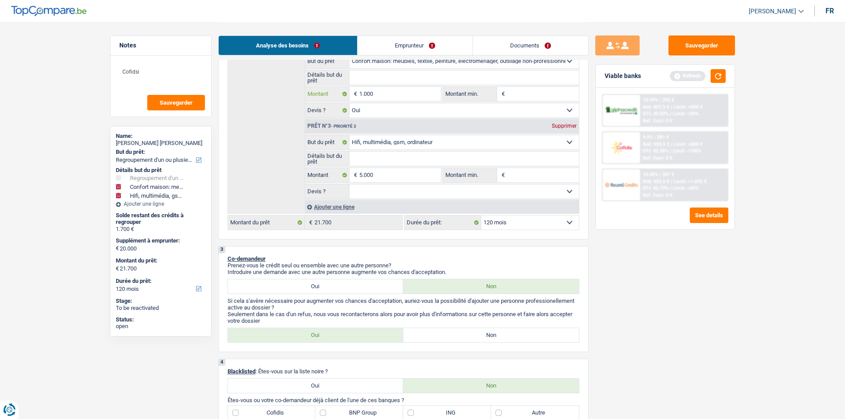
type input "10.000"
select select "84"
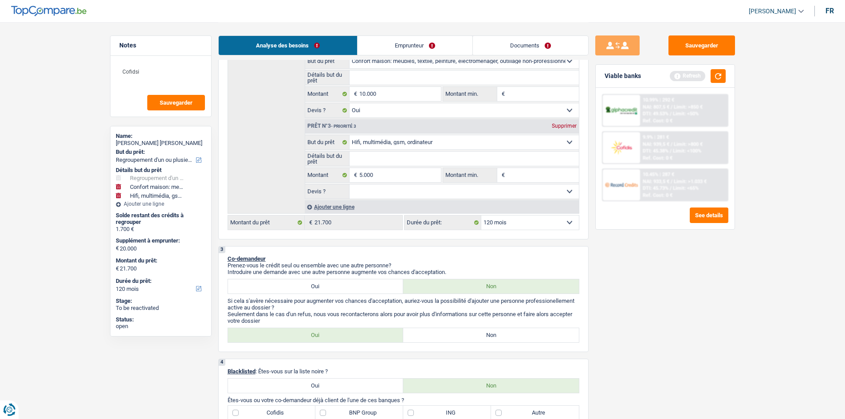
type input "15.000"
type input "16.700"
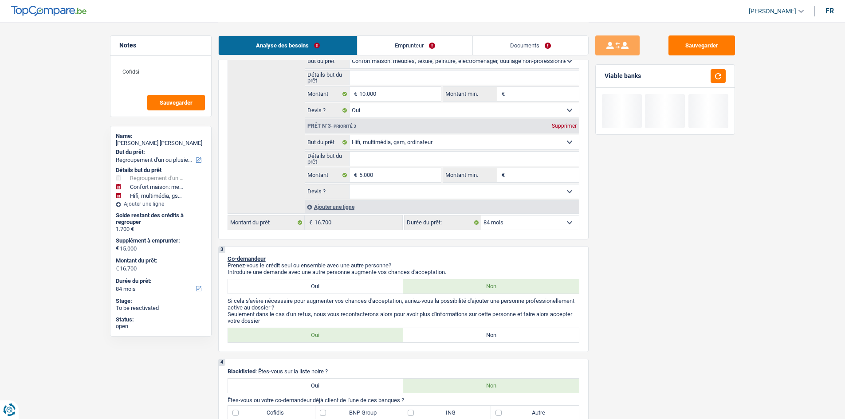
click at [404, 45] on link "Emprunteur" at bounding box center [415, 45] width 115 height 19
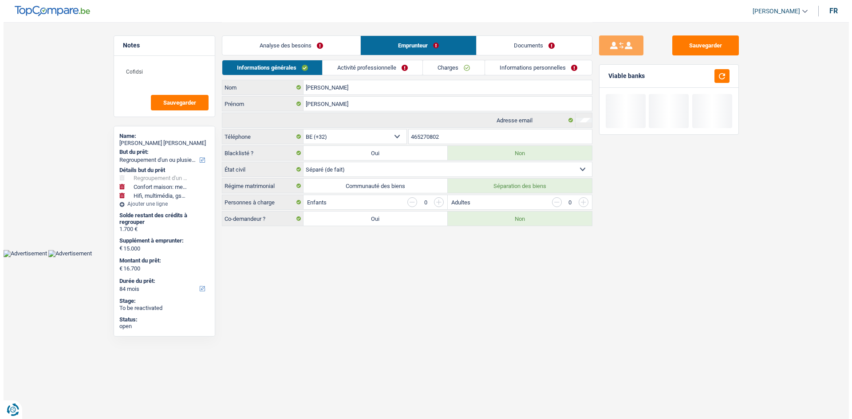
scroll to position [0, 0]
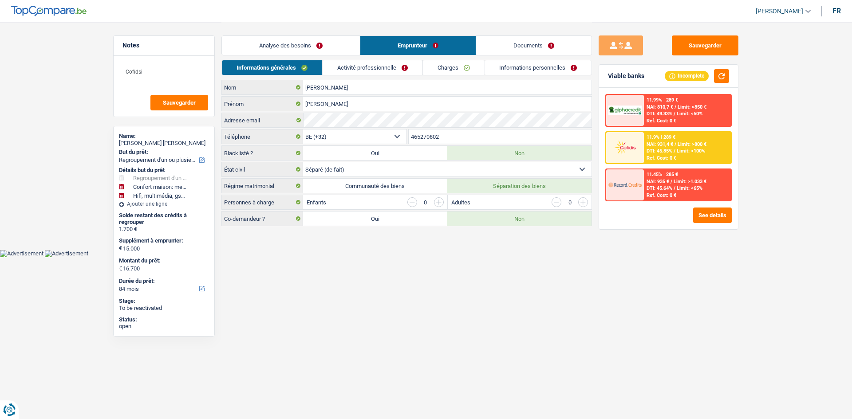
click at [359, 67] on link "Activité professionnelle" at bounding box center [373, 67] width 100 height 15
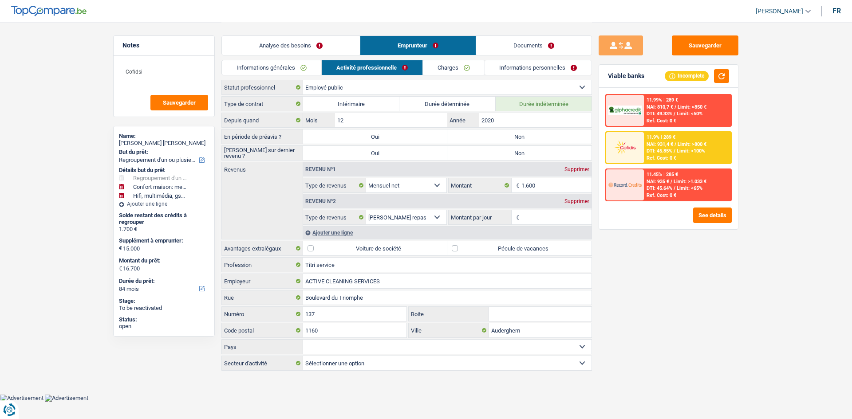
click at [549, 137] on label "Non" at bounding box center [519, 137] width 144 height 14
click at [549, 137] on input "Non" at bounding box center [519, 137] width 144 height 14
radio input "true"
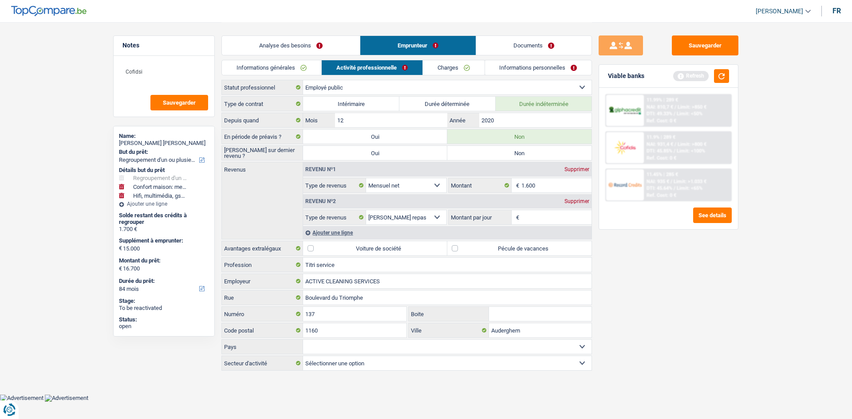
click at [534, 159] on label "Non" at bounding box center [519, 153] width 144 height 14
click at [534, 159] on input "Non" at bounding box center [519, 153] width 144 height 14
radio input "true"
click at [517, 120] on input "2020" at bounding box center [535, 120] width 112 height 14
click at [543, 184] on input "1.600" at bounding box center [556, 185] width 71 height 14
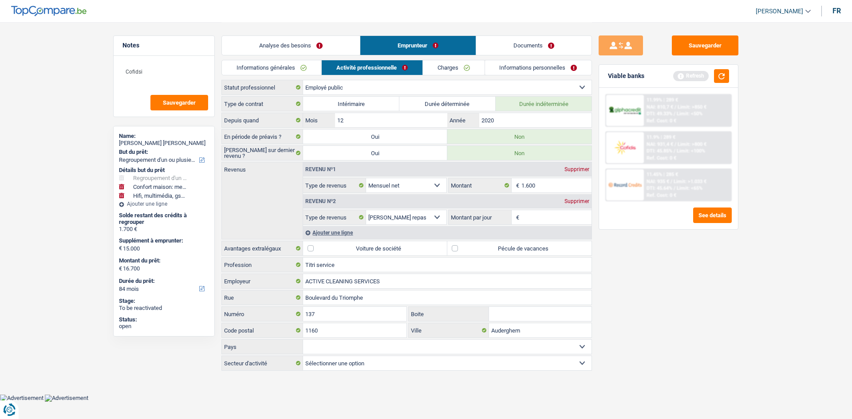
click at [358, 87] on select "Ouvrier Employé privé Employé public Invalide Indépendant Pensionné Chômeur Mut…" at bounding box center [447, 87] width 288 height 14
select select "mutuality"
click at [303, 80] on select "Ouvrier Employé privé Employé public Invalide Indépendant Pensionné Chômeur Mut…" at bounding box center [447, 87] width 288 height 14
select select "netSalary"
select select "mealVouchers"
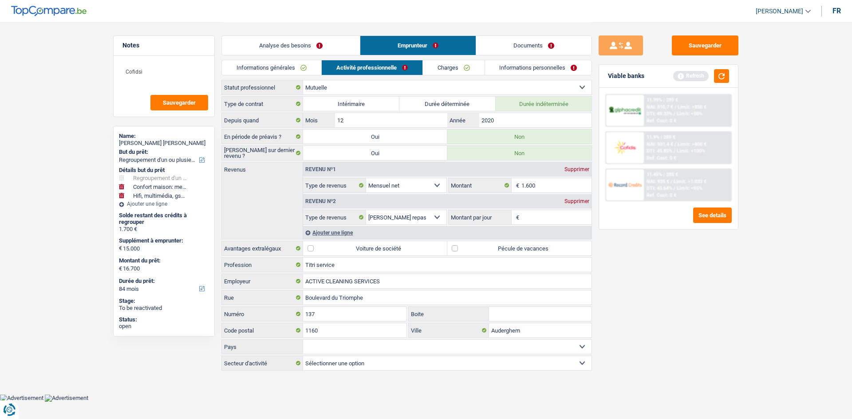
select select "mutualityIndemnity"
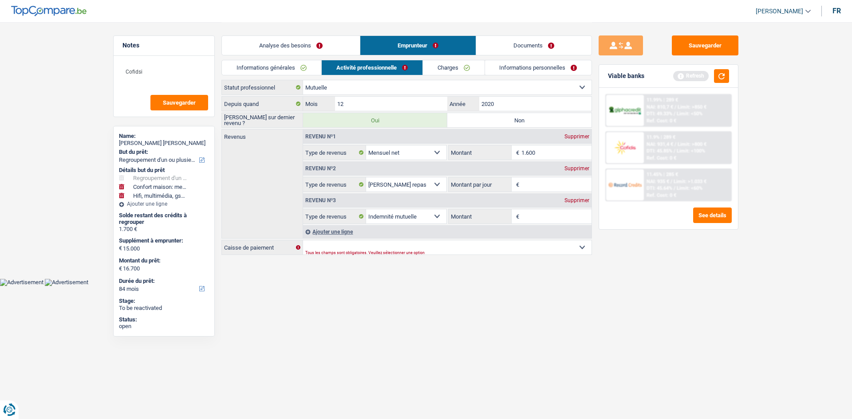
click at [583, 138] on div "Supprimer" at bounding box center [576, 136] width 29 height 5
select select "mealVouchers"
select select "mutualityIndemnity"
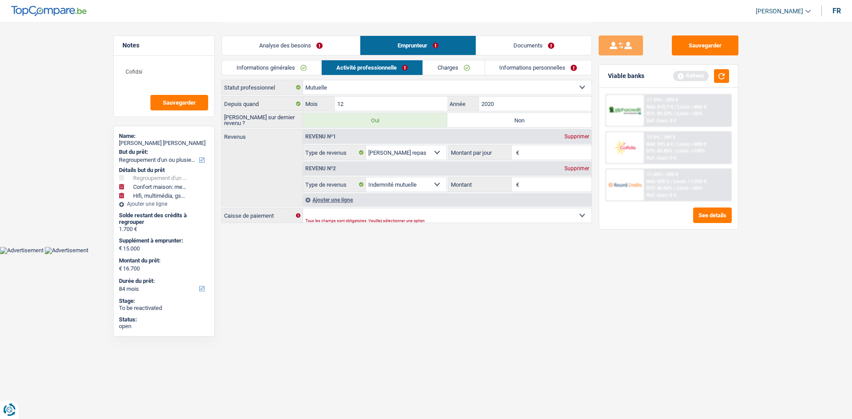
click at [583, 138] on div "Supprimer" at bounding box center [576, 136] width 29 height 5
select select "mutualityIndemnity"
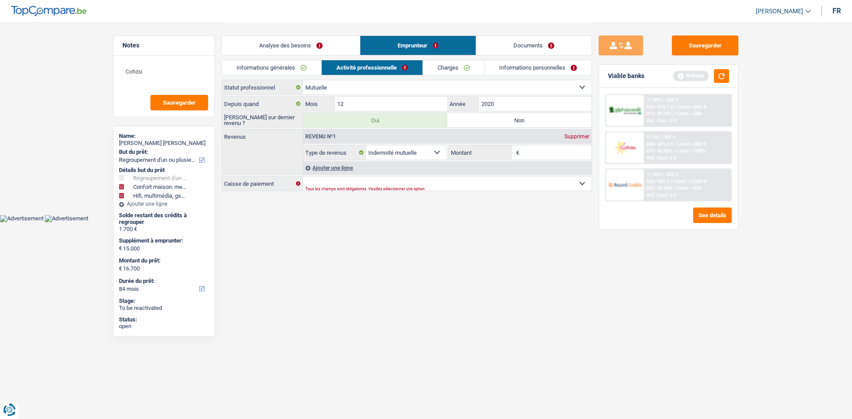
click at [538, 116] on label "Non" at bounding box center [519, 120] width 144 height 14
click at [538, 116] on input "Non" at bounding box center [519, 120] width 144 height 14
radio input "true"
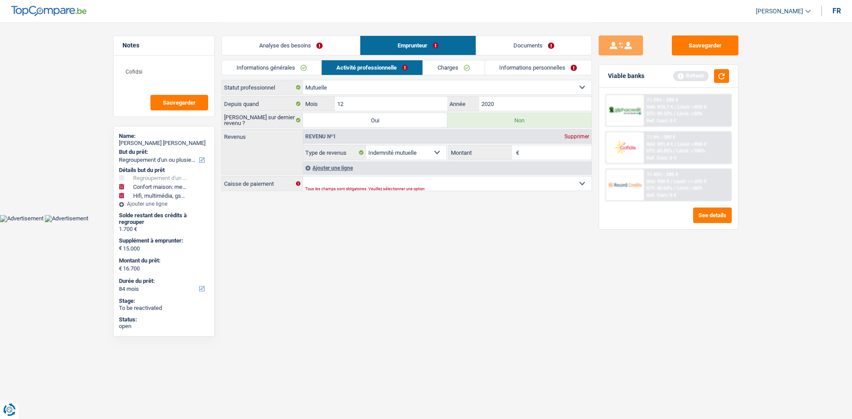
drag, startPoint x: 529, startPoint y: 153, endPoint x: 630, endPoint y: 186, distance: 106.3
click at [530, 154] on input "Montant" at bounding box center [556, 153] width 71 height 14
click at [509, 106] on input "2020" at bounding box center [535, 104] width 112 height 14
type input "2"
click at [536, 158] on input "Montant" at bounding box center [556, 153] width 71 height 14
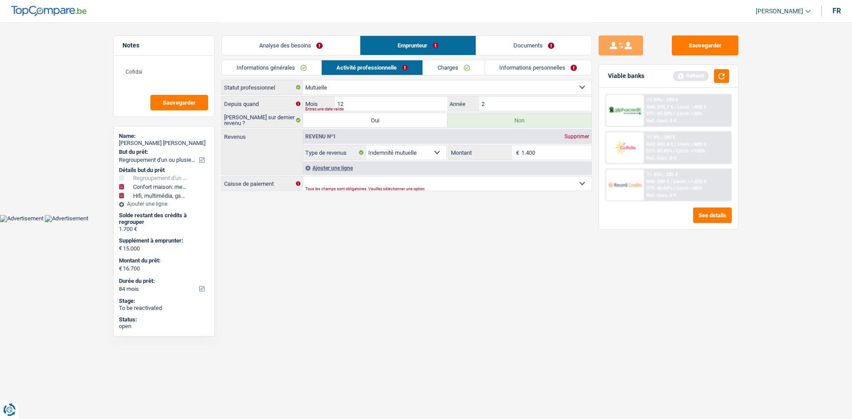
type input "1.400"
drag, startPoint x: 640, startPoint y: 295, endPoint x: 658, endPoint y: 317, distance: 28.0
click at [658, 316] on div "Sauvegarder Viable banks Refresh 11.99% | 289 € NAI: 810,7 € / Limit: >850 € DT…" at bounding box center [668, 220] width 153 height 370
click at [674, 74] on button "button" at bounding box center [721, 76] width 15 height 14
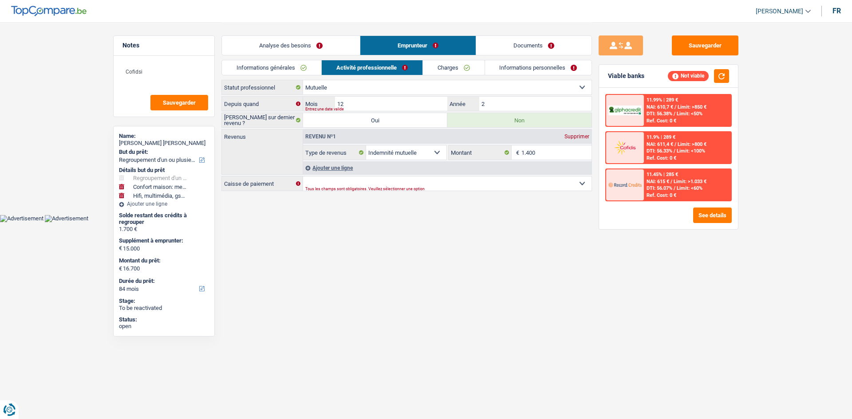
drag, startPoint x: 293, startPoint y: 71, endPoint x: 294, endPoint y: 66, distance: 5.1
click at [293, 71] on link "Informations générales" at bounding box center [271, 67] width 99 height 15
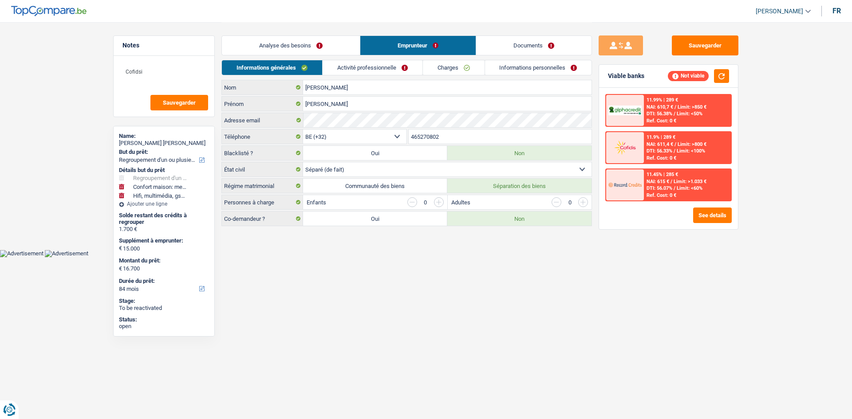
click at [301, 50] on link "Analyse des besoins" at bounding box center [291, 45] width 138 height 19
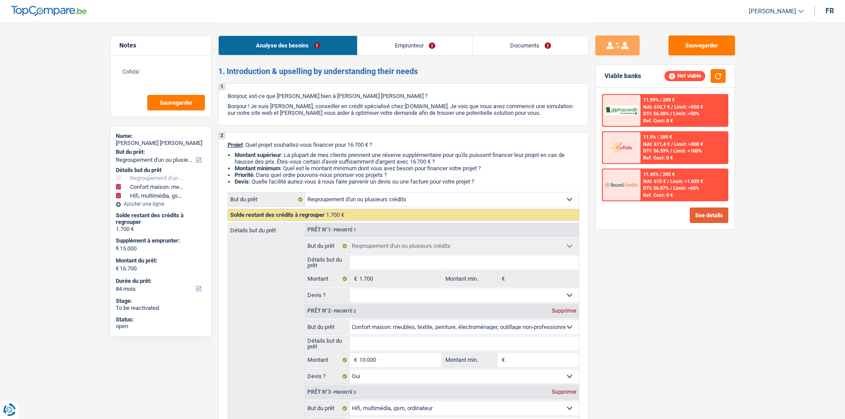
click at [674, 212] on button "See details" at bounding box center [709, 216] width 39 height 16
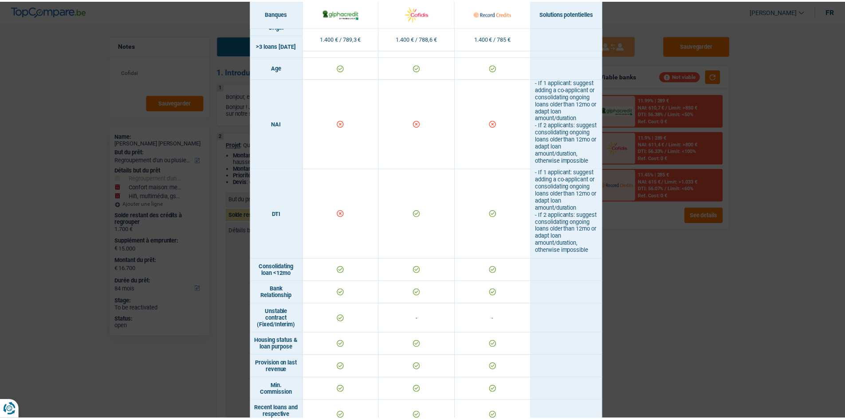
scroll to position [444, 0]
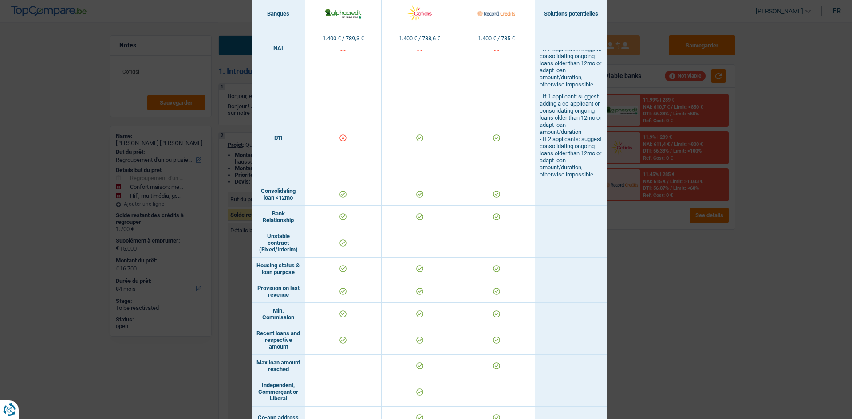
drag, startPoint x: 718, startPoint y: 258, endPoint x: 644, endPoint y: 256, distance: 74.1
click at [674, 260] on div "Banks conditions × Banques Solutions potentielles Revenus / Charges 1.400 € / 7…" at bounding box center [426, 209] width 852 height 419
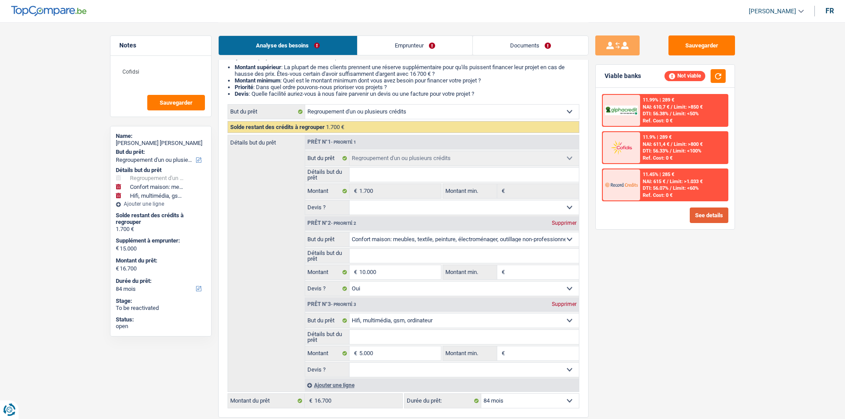
scroll to position [89, 0]
click at [577, 307] on div "Prêt n°3 - Priorité 3 Supprimer" at bounding box center [442, 304] width 274 height 14
click at [575, 306] on div "Supprimer" at bounding box center [564, 303] width 29 height 5
select select "60"
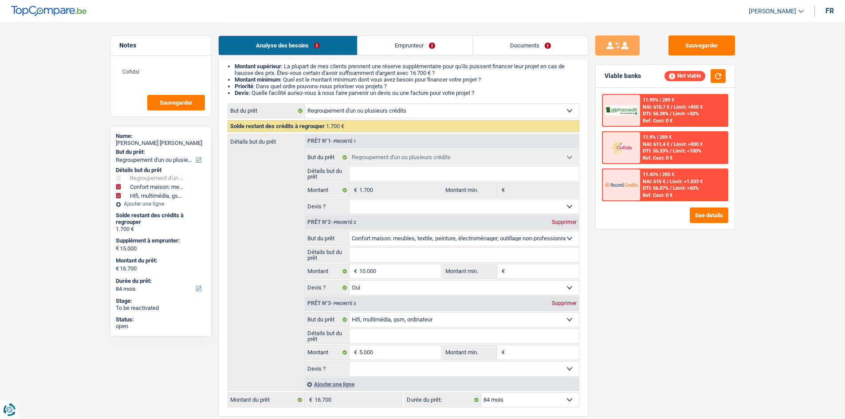
select select "60"
type input "10.000"
type input "11.700"
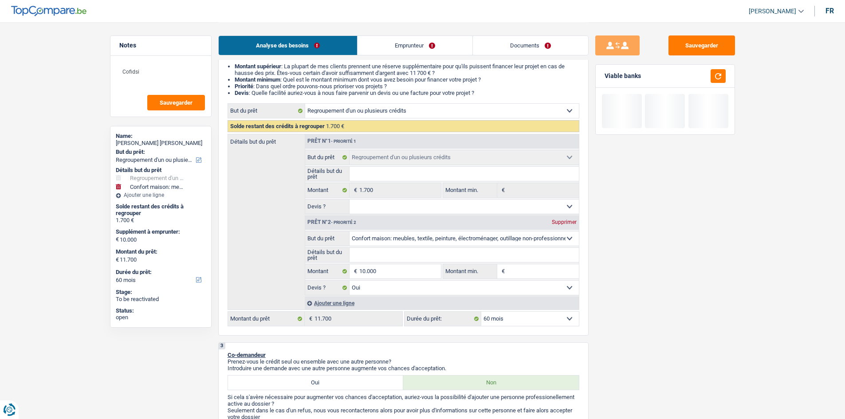
click at [636, 308] on div "Sauvegarder Viable banks" at bounding box center [665, 220] width 153 height 370
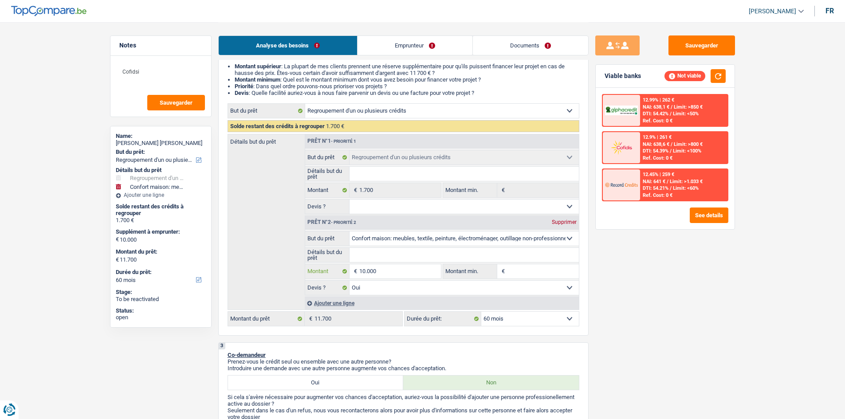
click at [413, 268] on input "10.000" at bounding box center [399, 271] width 81 height 14
type input "1.000"
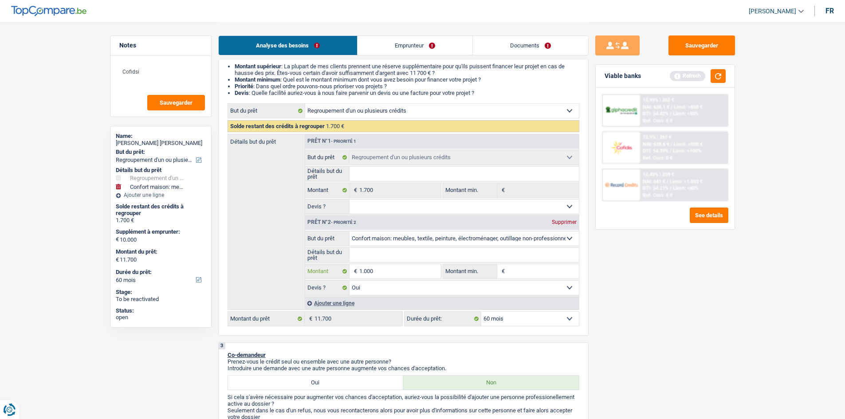
type input "100"
type input "10"
type input "1"
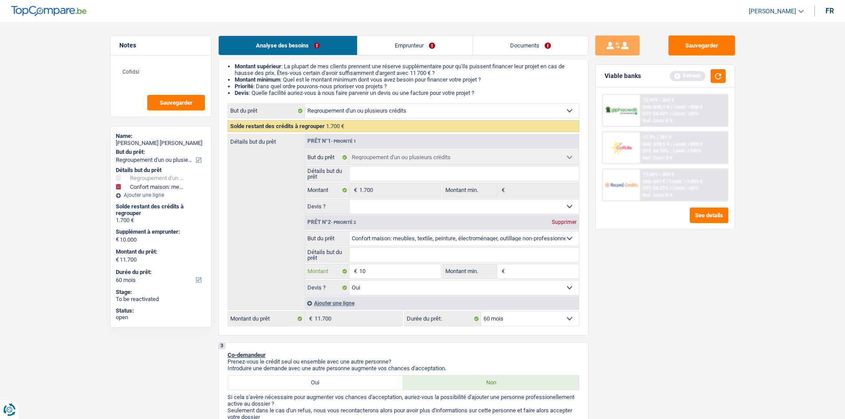
type input "1"
type input "5"
type input "50"
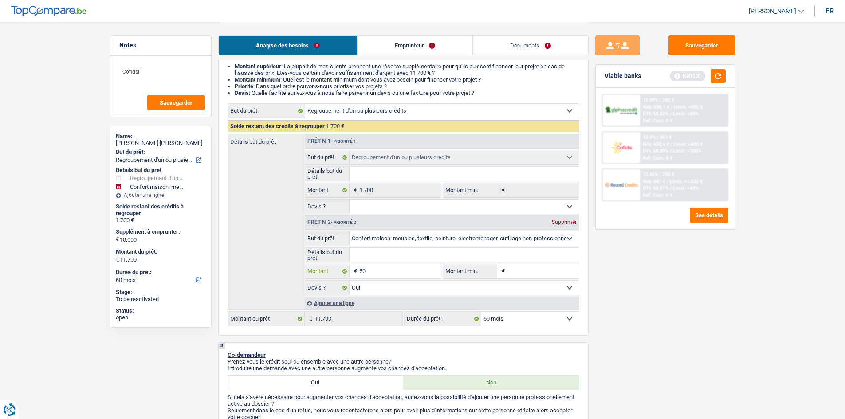
type input "500"
type input "5.000"
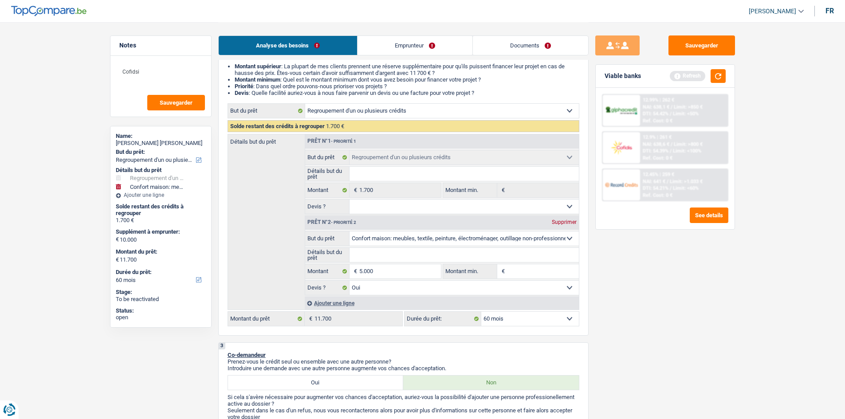
select select "42"
type input "5.000"
type input "6.700"
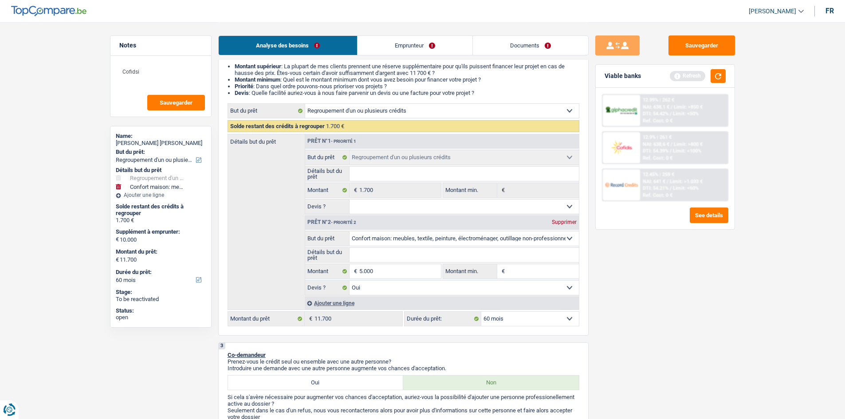
type input "6.700"
click at [674, 299] on div "Sauvegarder Viable banks Refresh 12.99% | 262 € NAI: 638,1 € / Limit: >850 € DT…" at bounding box center [665, 220] width 153 height 370
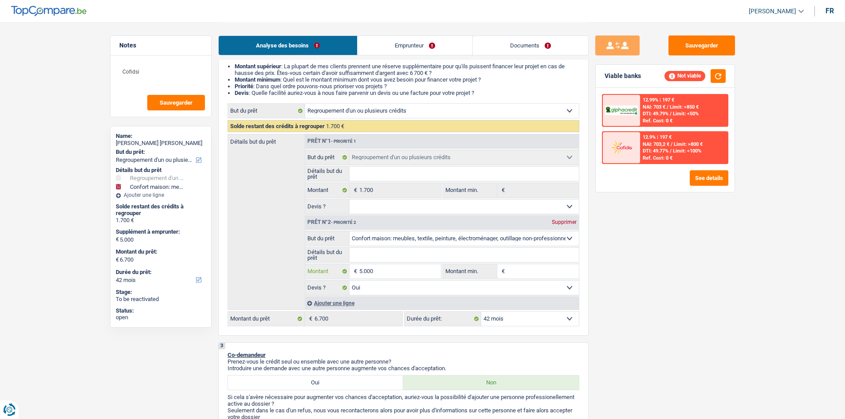
click at [401, 276] on input "5.000" at bounding box center [399, 271] width 81 height 14
type input "500"
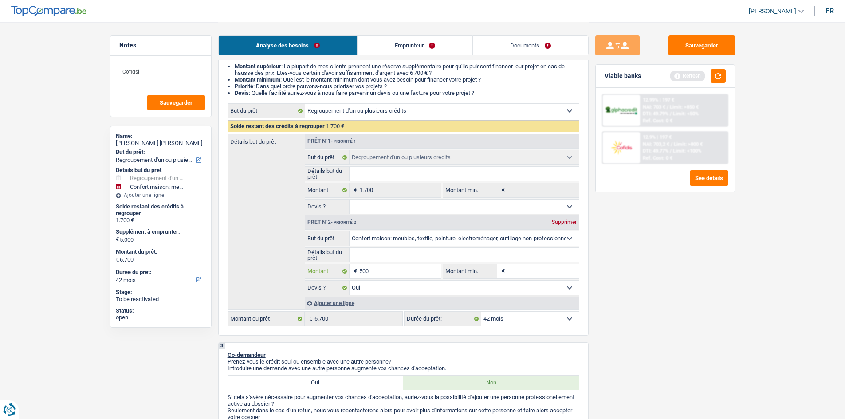
type input "50"
type input "5"
type input "4"
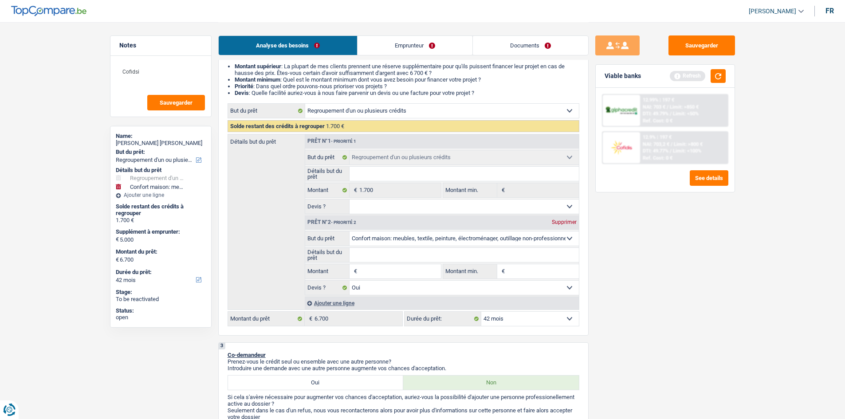
type input "4"
type input "45"
type input "450"
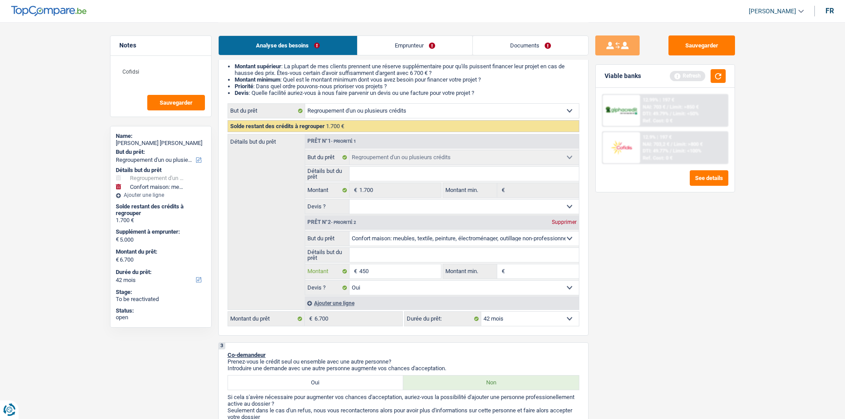
type input "4.500"
type input "6.200"
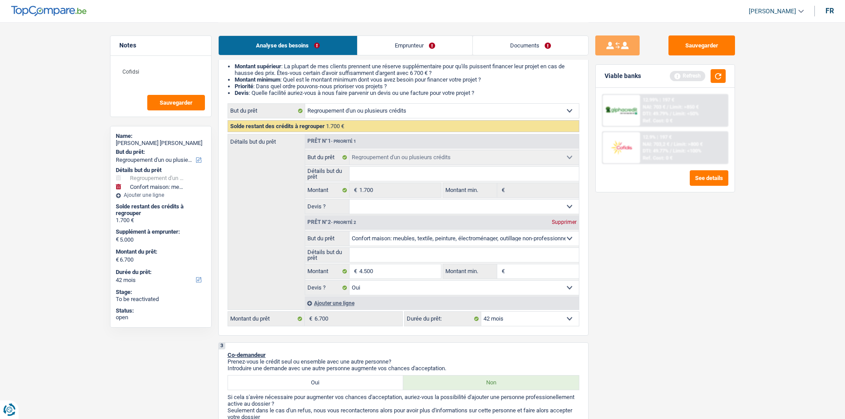
type input "6.200"
click at [674, 312] on div "Sauvegarder Viable banks Refresh 12.99% | 197 € NAI: 703 € / Limit: >850 € DTI:…" at bounding box center [665, 220] width 153 height 370
click at [674, 78] on button "button" at bounding box center [718, 76] width 15 height 14
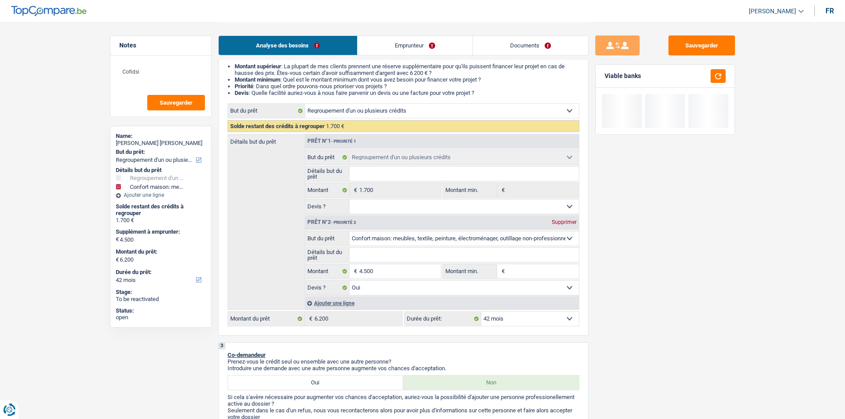
click at [394, 39] on link "Emprunteur" at bounding box center [415, 45] width 115 height 19
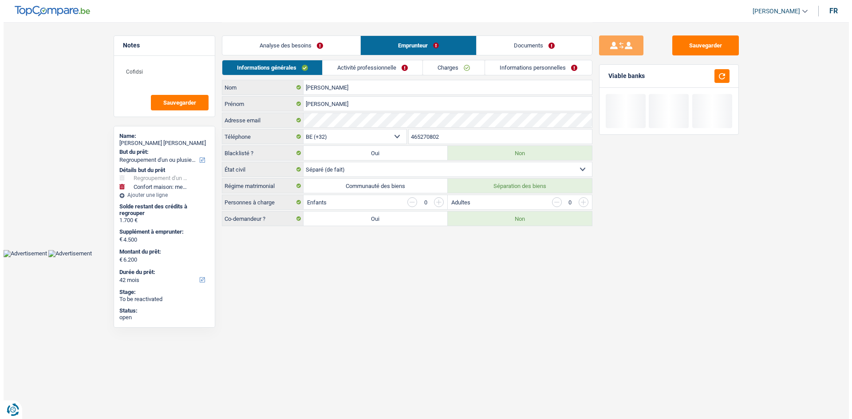
scroll to position [0, 0]
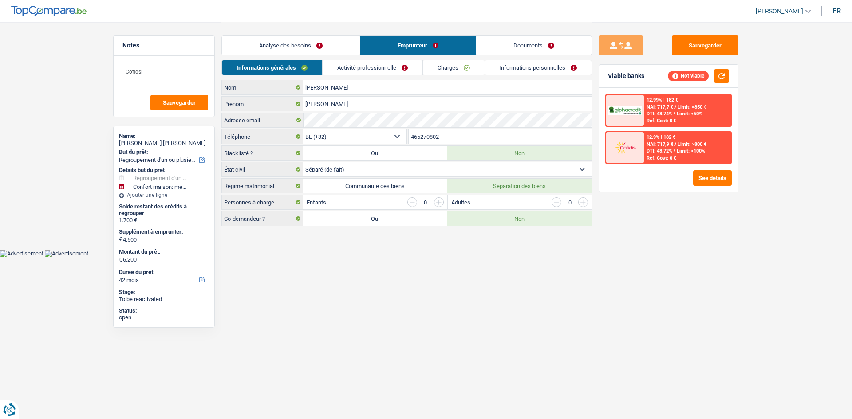
click at [404, 74] on link "Activité professionnelle" at bounding box center [373, 67] width 100 height 15
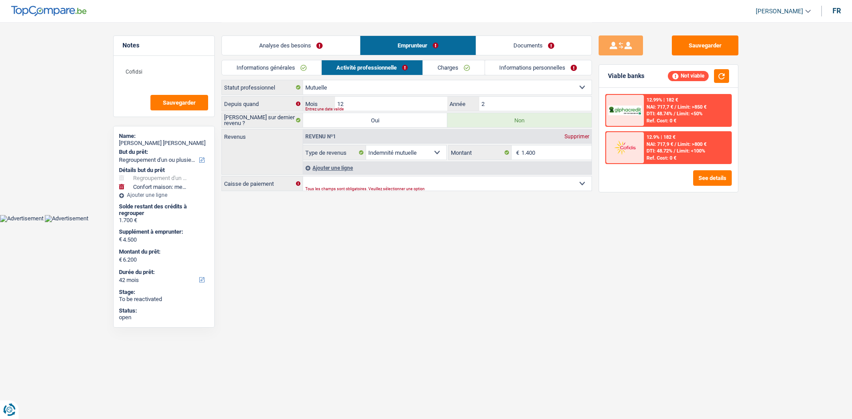
click at [463, 68] on link "Charges" at bounding box center [454, 67] width 62 height 15
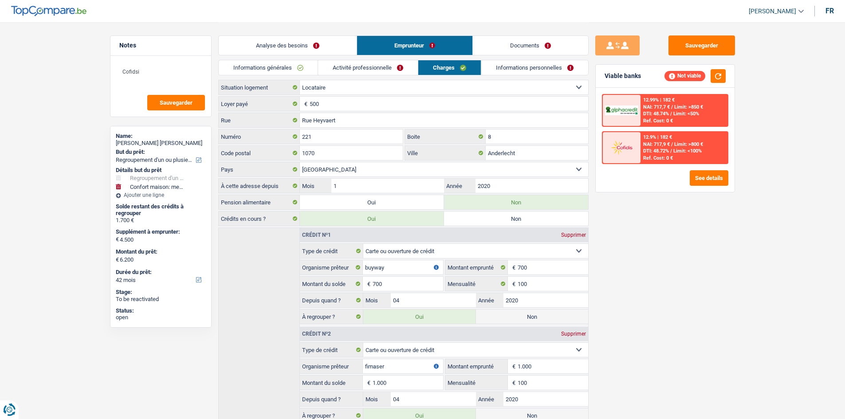
click at [517, 67] on link "Informations personnelles" at bounding box center [534, 67] width 107 height 15
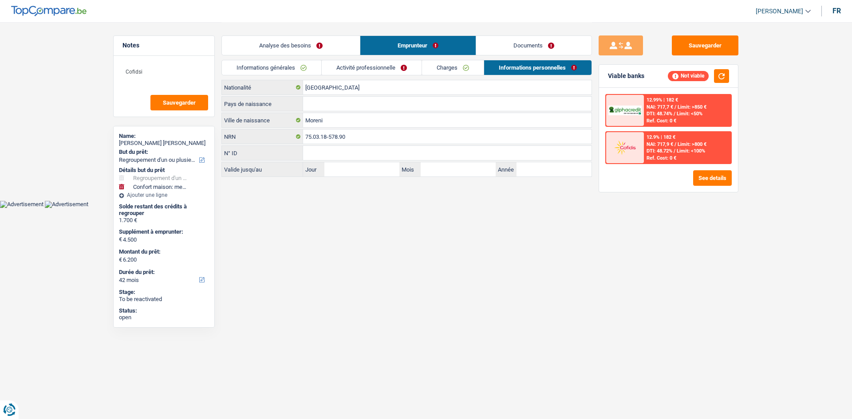
click at [533, 40] on link "Documents" at bounding box center [533, 45] width 115 height 19
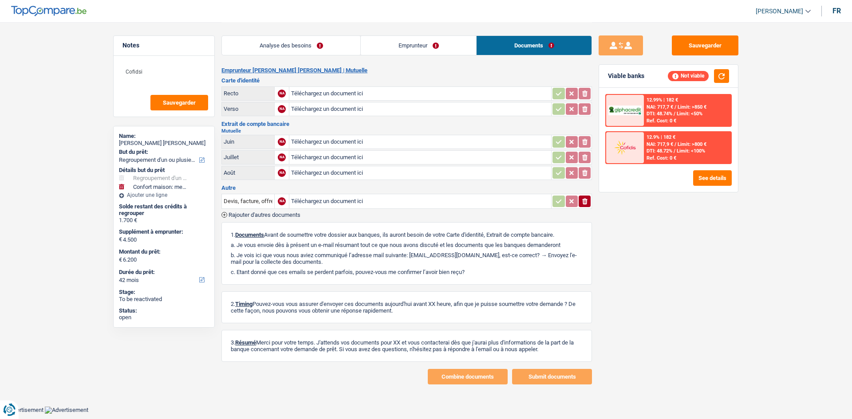
click at [295, 61] on div "Analyse des besoins Emprunteur Documents 1. Introduction & upselling by underst…" at bounding box center [406, 203] width 370 height 362
click at [674, 47] on button "Sauvegarder" at bounding box center [705, 45] width 67 height 20
drag, startPoint x: 169, startPoint y: 69, endPoint x: -33, endPoint y: 60, distance: 201.6
click at [0, 60] on html "Vous avez le contrôle de vos données Nous utilisons des cookies, tout comme nos…" at bounding box center [426, 207] width 852 height 414
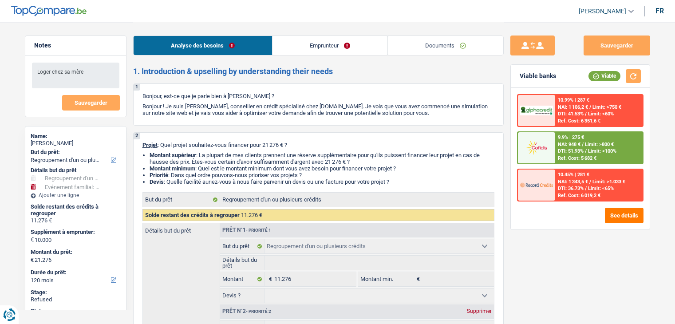
select select "refinancing"
select select "familyEvent"
select select "120"
select select "refinancing"
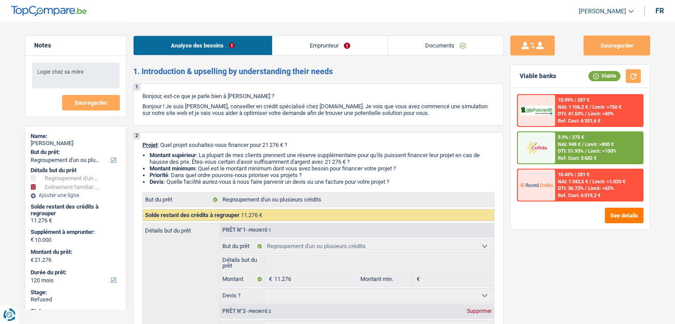
select select "refinancing"
select select "familyEvent"
select select "yes"
select select "120"
select select "worker"
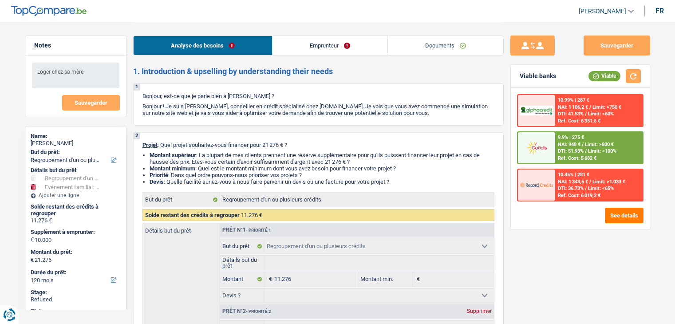
select select "netSalary"
select select "mealVouchers"
select select "liveWithParents"
select select "cardOrCredit"
select select "creditConsolidation"
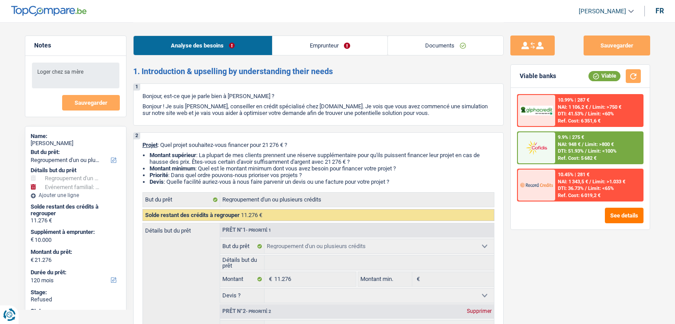
select select "120"
select select "personalLoan"
select select "other"
select select "30"
select select "cardOrCredit"
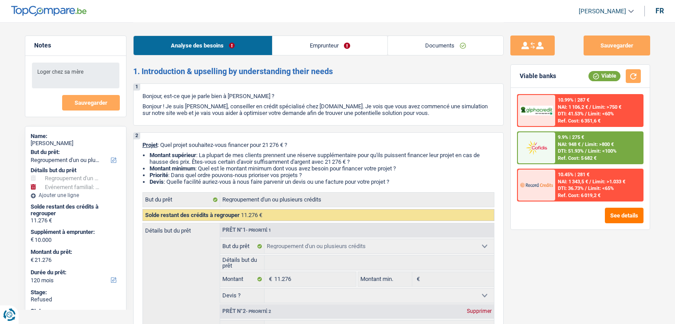
select select "cardOrCredit"
select select "refinancing"
select select "familyEvent"
select select "yes"
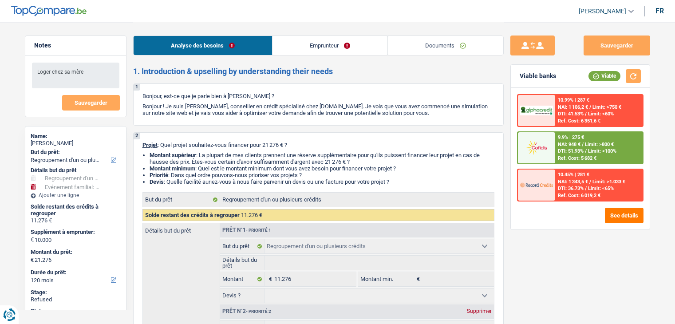
select select "120"
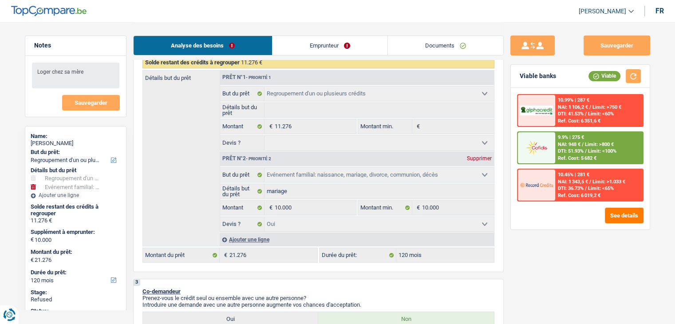
scroll to position [177, 0]
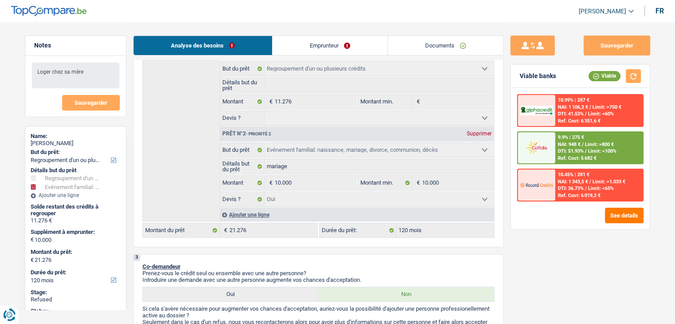
click at [351, 38] on link "Emprunteur" at bounding box center [329, 45] width 115 height 19
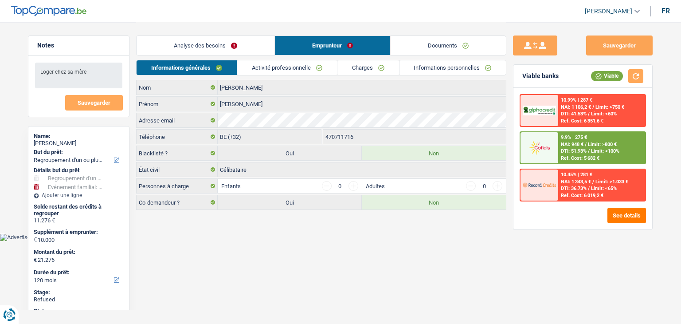
click at [329, 67] on link "Activité professionnelle" at bounding box center [287, 67] width 100 height 15
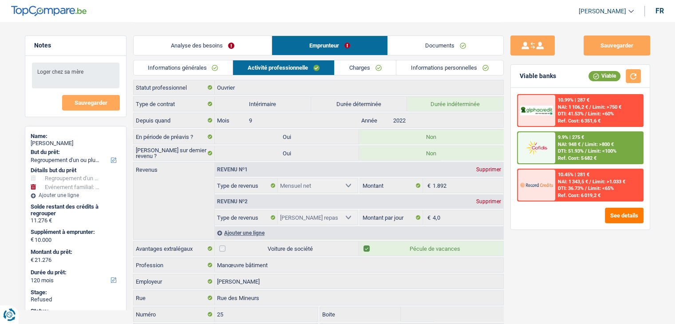
click at [366, 70] on link "Charges" at bounding box center [366, 67] width 62 height 15
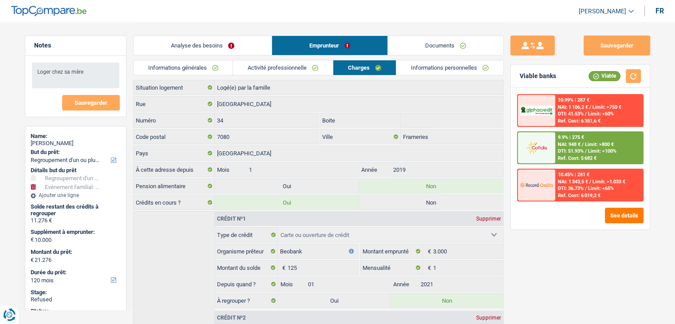
click at [432, 68] on link "Informations personnelles" at bounding box center [449, 67] width 107 height 15
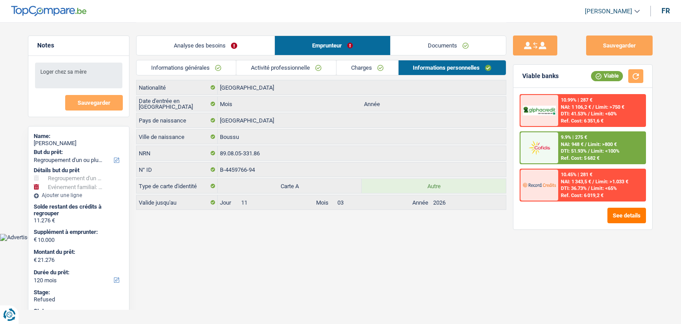
click at [443, 52] on link "Documents" at bounding box center [448, 45] width 115 height 19
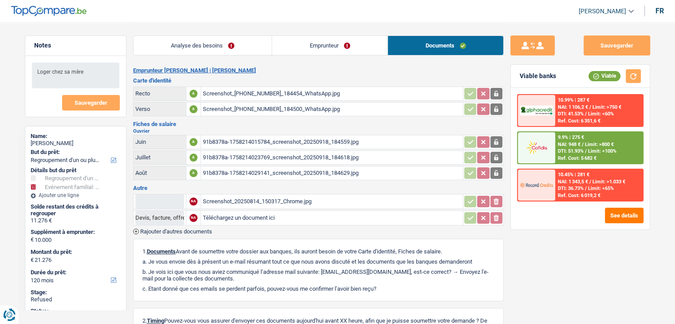
click at [318, 136] on div "91b8378a-1758214015784_screenshot_20250918_184559.jpg" at bounding box center [332, 141] width 258 height 13
click at [303, 38] on link "Emprunteur" at bounding box center [329, 45] width 115 height 19
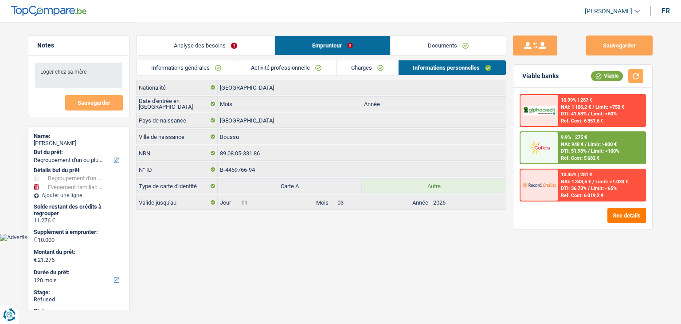
click at [292, 65] on link "Activité professionnelle" at bounding box center [286, 67] width 100 height 15
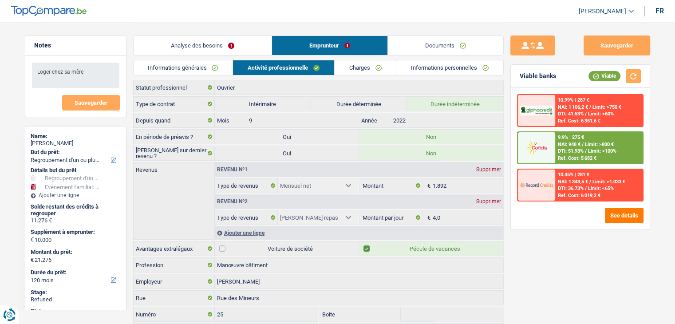
click at [197, 61] on link "Informations générales" at bounding box center [183, 67] width 99 height 15
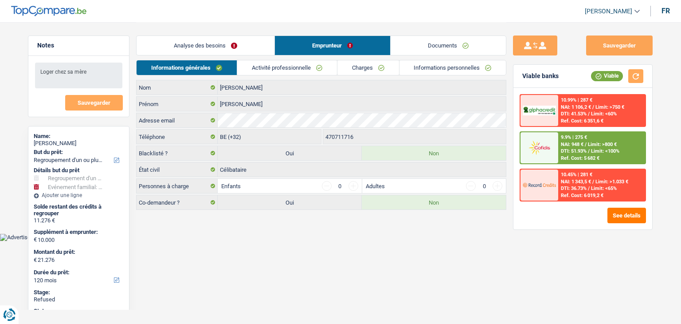
click at [208, 37] on link "Analyse des besoins" at bounding box center [206, 45] width 138 height 19
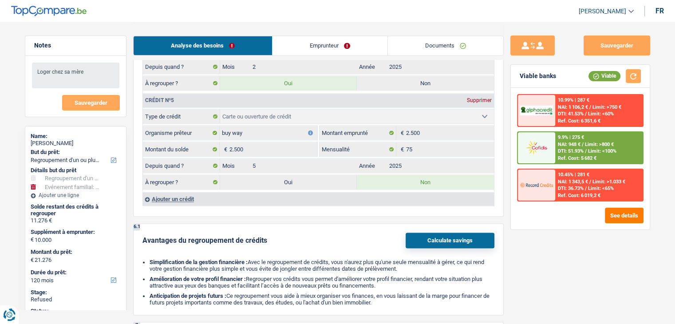
scroll to position [1242, 0]
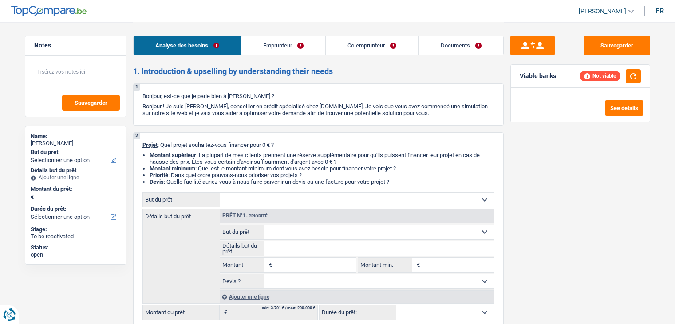
select select "publicEmployee"
select select "netSalary"
select select "mealVouchers"
select select "netSalary"
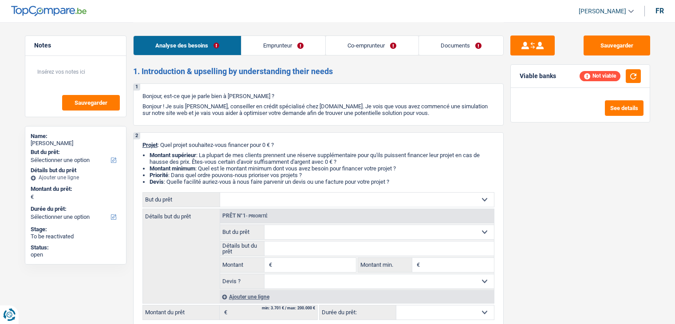
select select "mealVouchers"
select select "ownerWithMortgage"
select select "personalLoan"
select select "familyEvent"
select select "36"
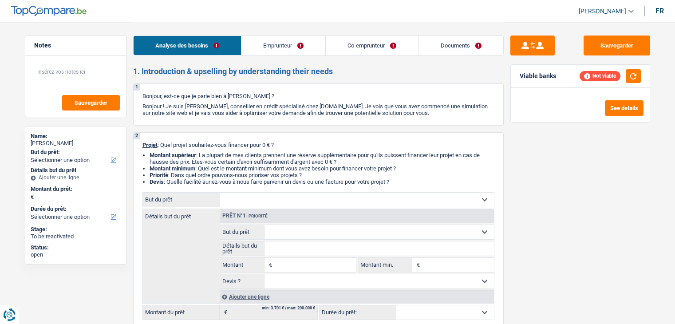
select select "mortgage"
select select "300"
select select "personalLoan"
select select "homeFurnishingOrRelocation"
select select "36"
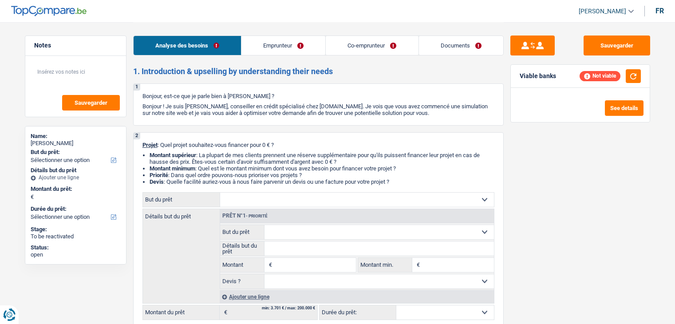
select select "renovationLoan"
select select "60"
select select "carLoan"
select select "48"
select select "cardOrCredit"
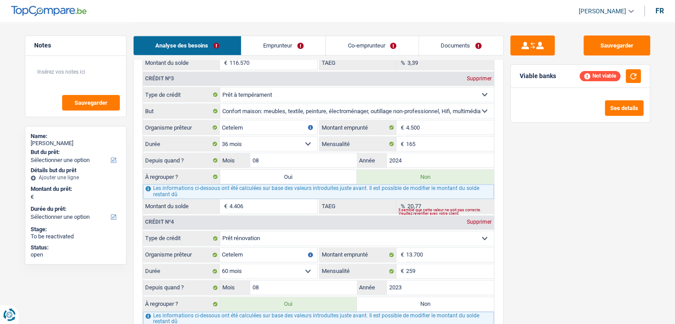
scroll to position [932, 0]
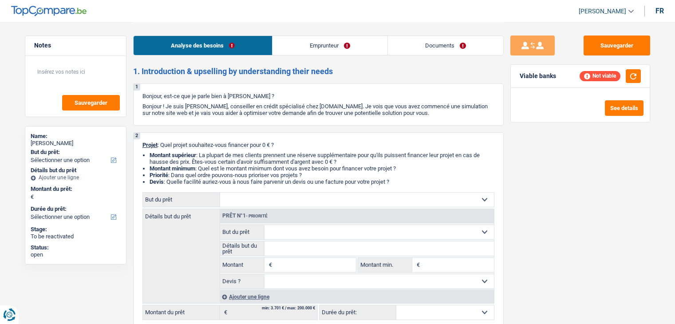
select select "invalid"
select select "disabilityPension"
select select "other"
select select "ownerWithoutMortgage"
select select "cardOrCredit"
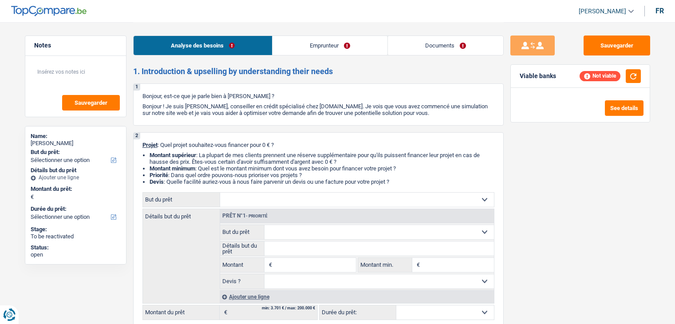
select select "personalLoan"
select select "smallWorks"
select select "60"
select select "renovationLoan"
select select "36"
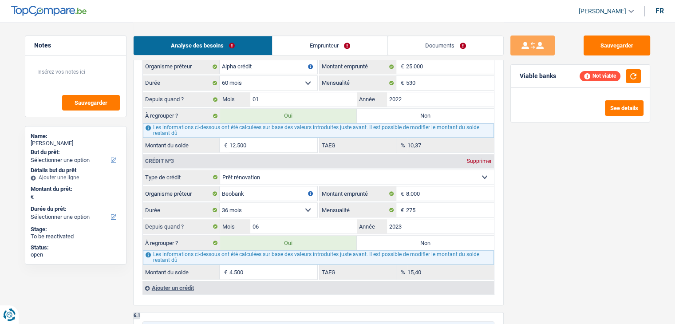
scroll to position [887, 0]
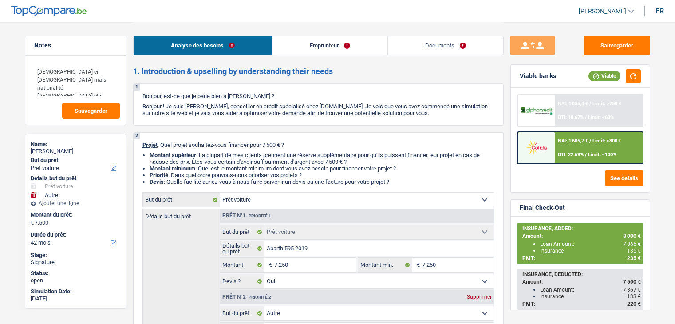
select select "car"
select select "other"
select select "42"
select select "car"
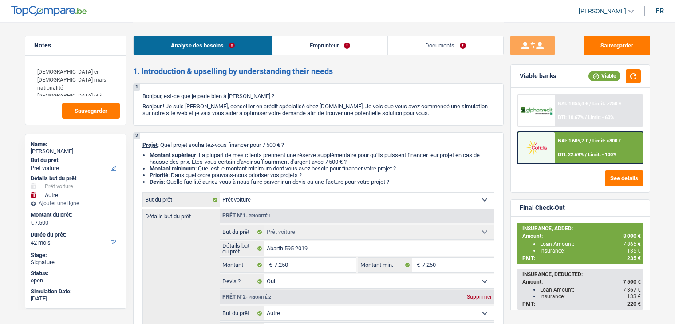
select select "car"
select select "yes"
select select "other"
select select "42"
select select "worker"
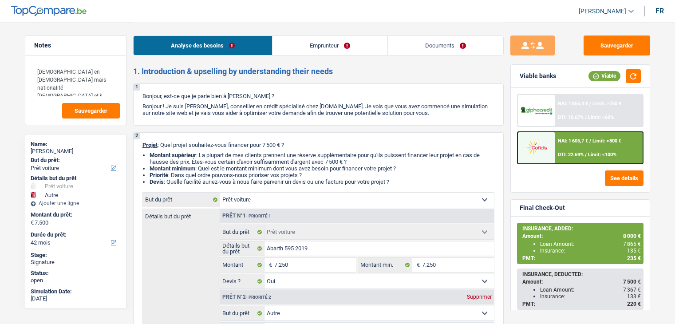
select select "netSalary"
select select "liveWithParents"
select select "cardOrCredit"
select select "car"
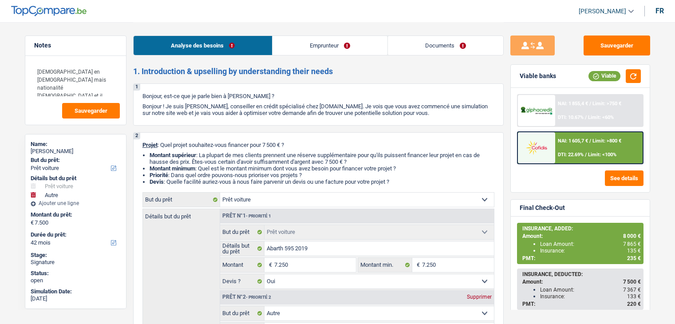
select select "yes"
select select "other"
select select "42"
select select "32"
select select "single"
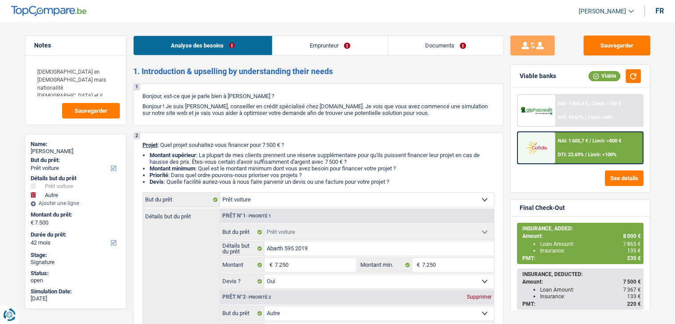
click at [348, 42] on link "Emprunteur" at bounding box center [329, 45] width 115 height 19
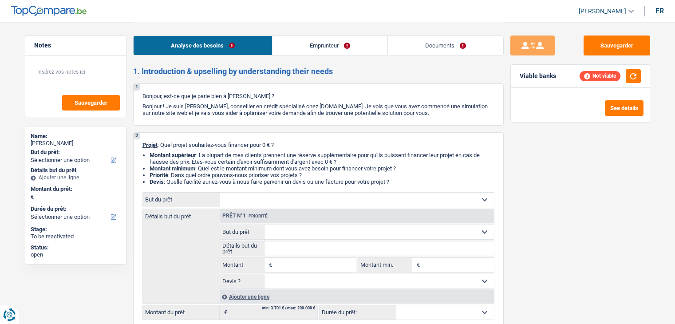
select select "worker"
select select "netSalary"
select select "rents"
select select "personalLoan"
select select "homeFurnishingOrRelocation"
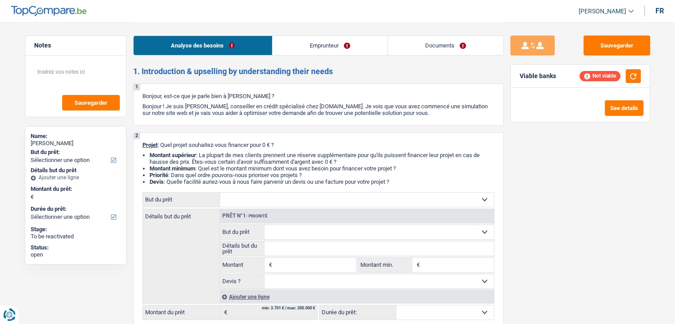
select select "30"
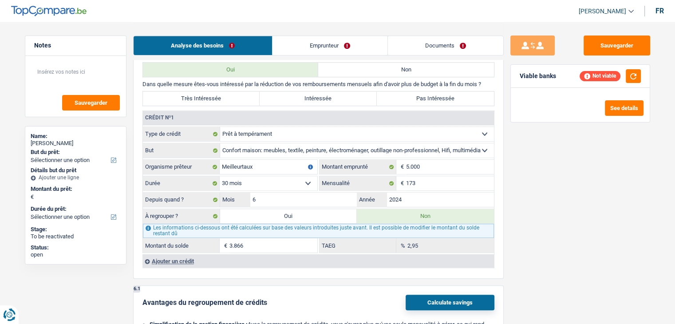
scroll to position [710, 0]
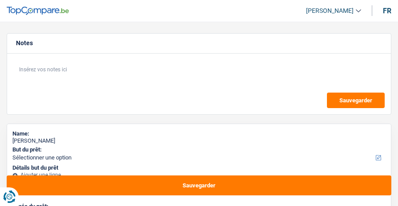
select select "invalid"
select select "netSalary"
select select "handicapAllowance"
select select "disabilityPension"
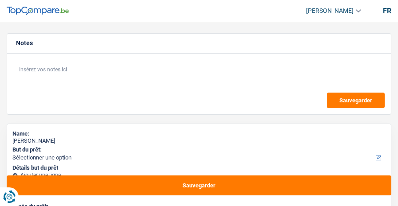
select select "mutualityIndemnity"
select select "familyAllowances"
select select "disabilityPension"
select select "rents"
select select "personalLoan"
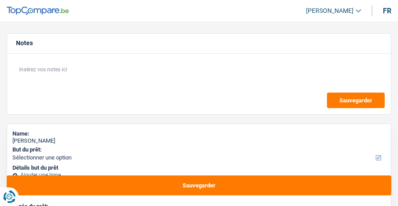
select select "medicalFees"
select select "120"
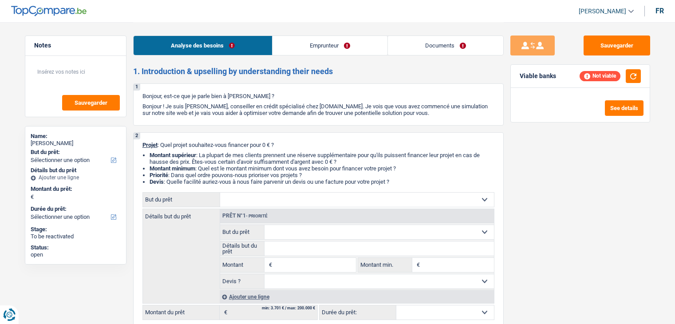
select select "mutuality"
select select "familyAllowances"
select select "disabilityPension"
select select "mutualityIndemnity"
select select "ownerWithMortgage"
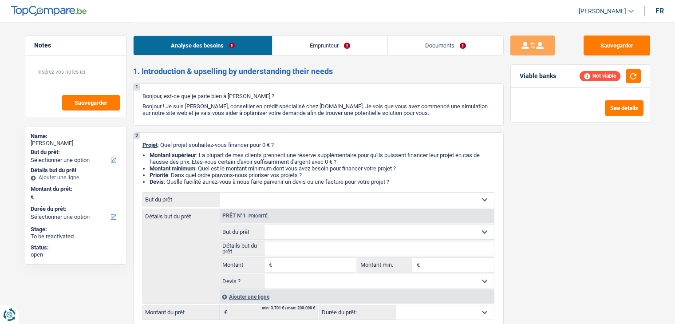
select select "mortgage"
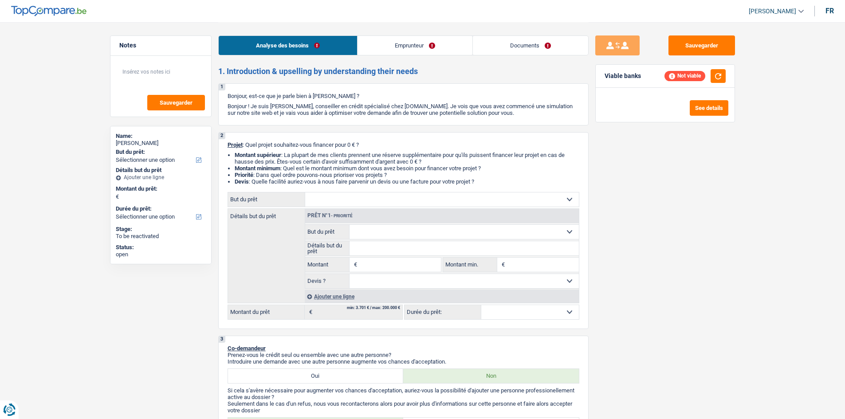
click at [344, 197] on select "Confort maison: meubles, textile, peinture, électroménager, outillage non-profe…" at bounding box center [442, 200] width 274 height 14
select select "household"
click at [305, 193] on select "Confort maison: meubles, textile, peinture, électroménager, outillage non-profe…" at bounding box center [442, 200] width 274 height 14
select select "household"
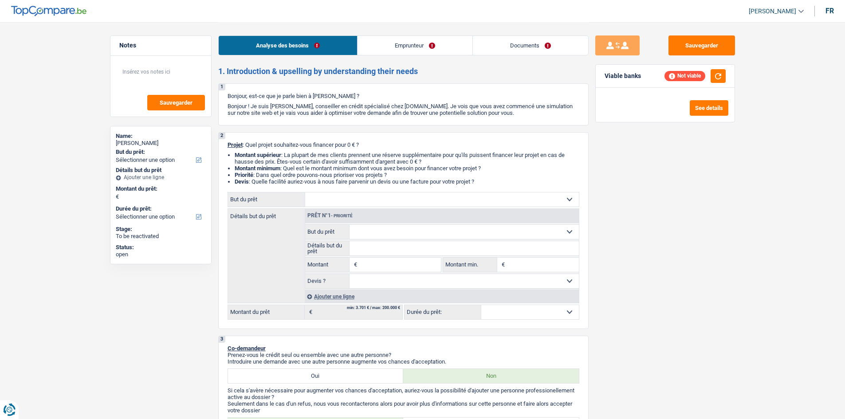
select select "household"
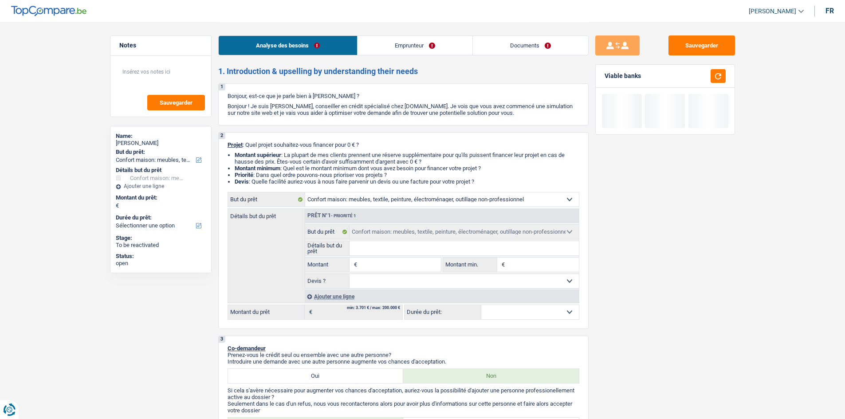
click at [388, 271] on input "Montant" at bounding box center [399, 265] width 81 height 14
type input "1"
type input "10"
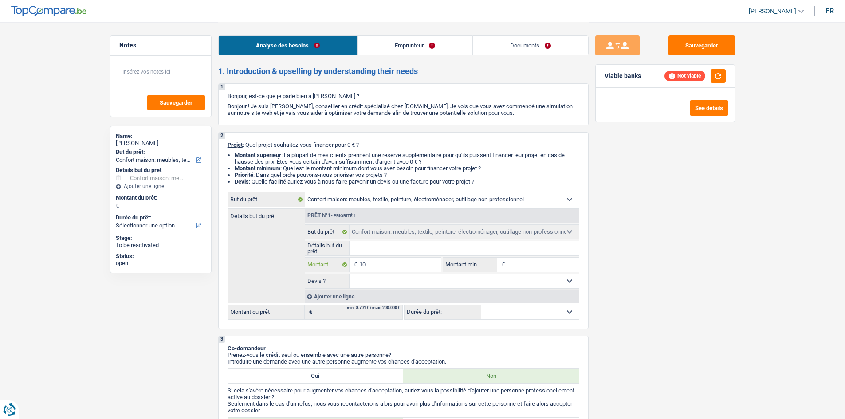
type input "100"
select select "24"
click at [414, 48] on link "Emprunteur" at bounding box center [415, 45] width 115 height 19
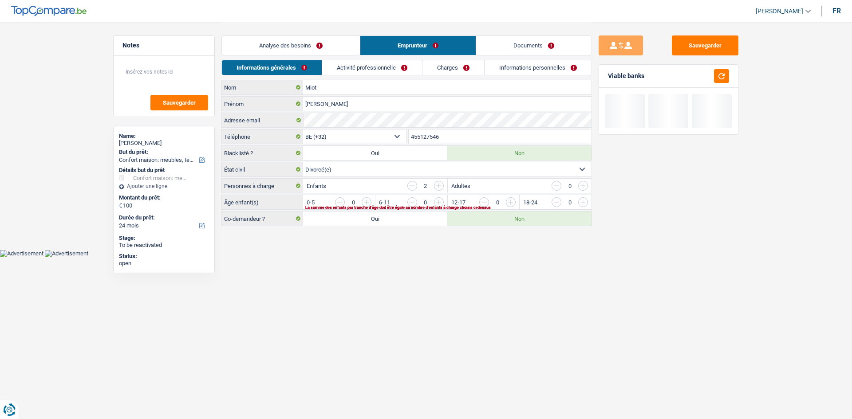
click at [443, 63] on link "Charges" at bounding box center [453, 67] width 62 height 15
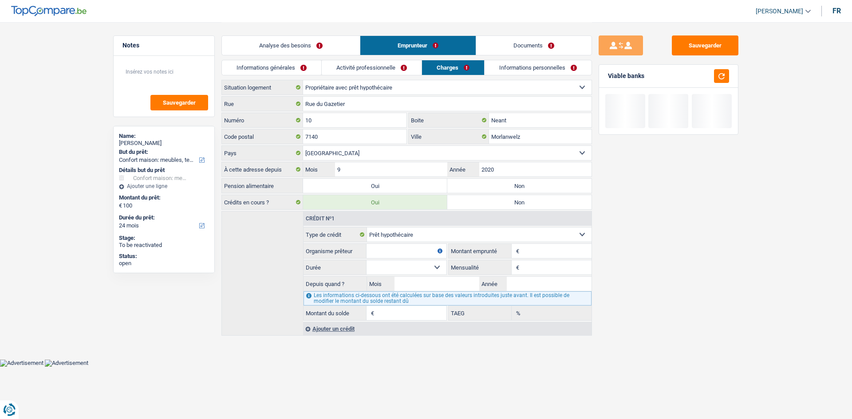
click at [301, 45] on link "Analyse des besoins" at bounding box center [291, 45] width 138 height 19
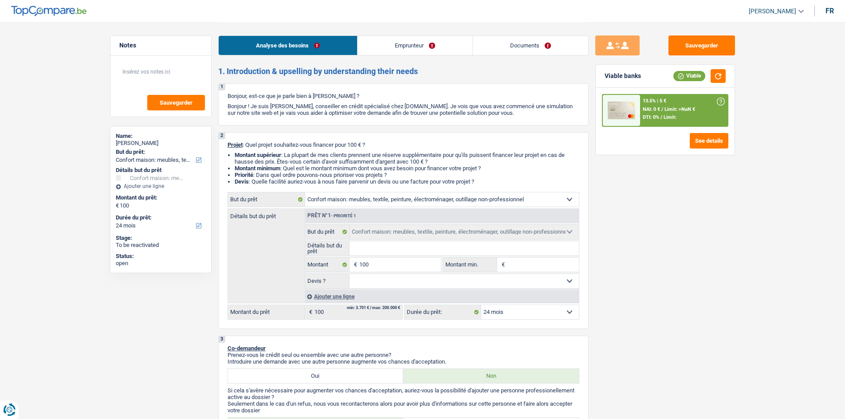
click at [438, 199] on select "Confort maison: meubles, textile, peinture, électroménager, outillage non-profe…" at bounding box center [442, 200] width 274 height 14
select select "houseOrGarden"
click at [305, 193] on select "Confort maison: meubles, textile, peinture, électroménager, outillage non-profe…" at bounding box center [442, 200] width 274 height 14
select select "houseOrGarden"
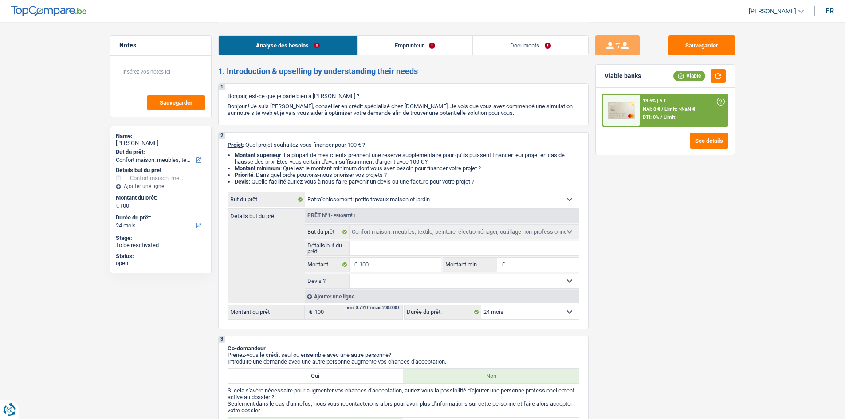
select select "houseOrGarden"
select select "household"
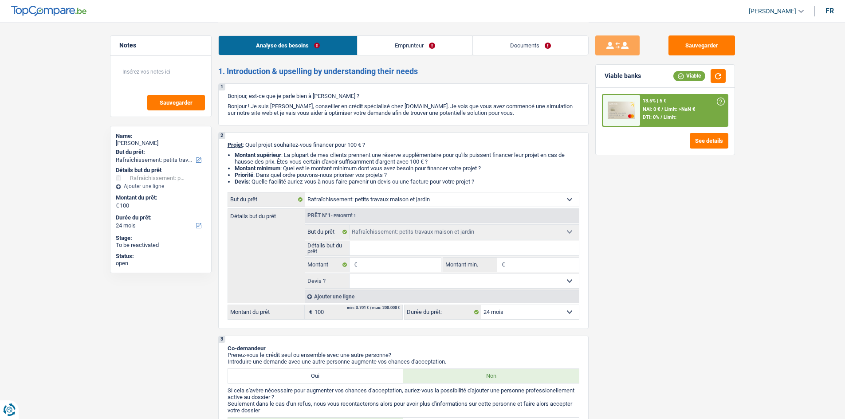
select select "household"
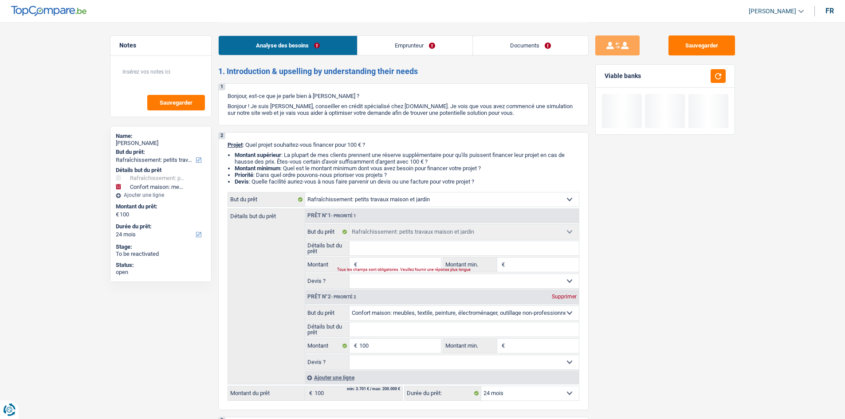
click at [565, 296] on div "Supprimer" at bounding box center [564, 296] width 29 height 5
type input "0"
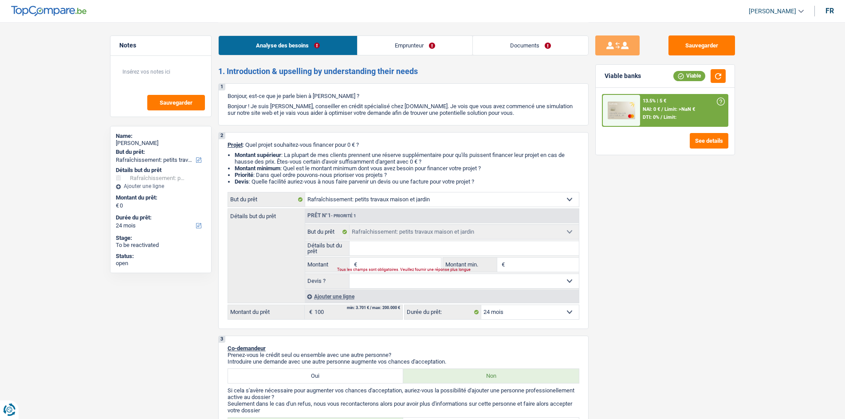
click at [375, 261] on input "Montant" at bounding box center [399, 265] width 81 height 14
click at [441, 246] on input "Détails but du prêt" at bounding box center [464, 248] width 229 height 14
type input "T"
type input "TT"
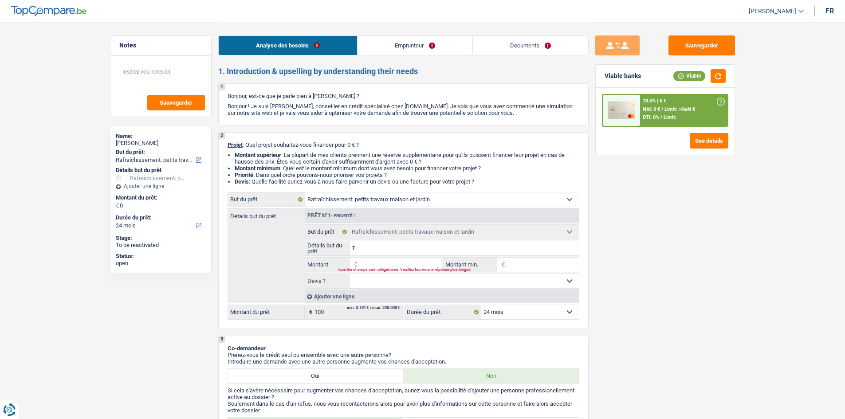
type input "TT"
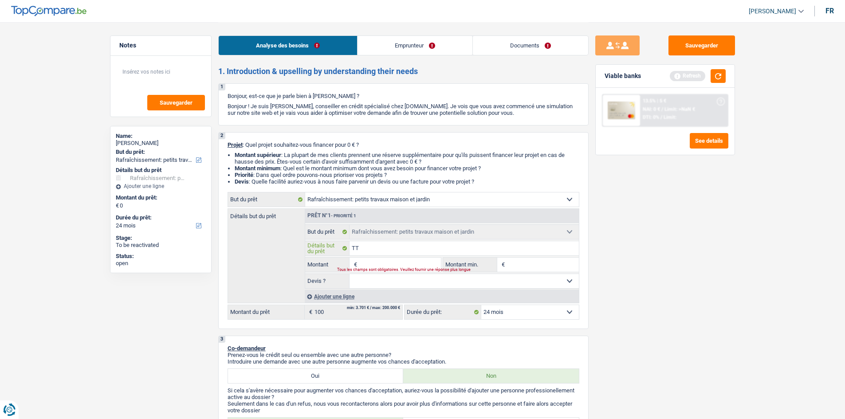
type input "TTR"
type input "TTRA"
type input "TTRAV"
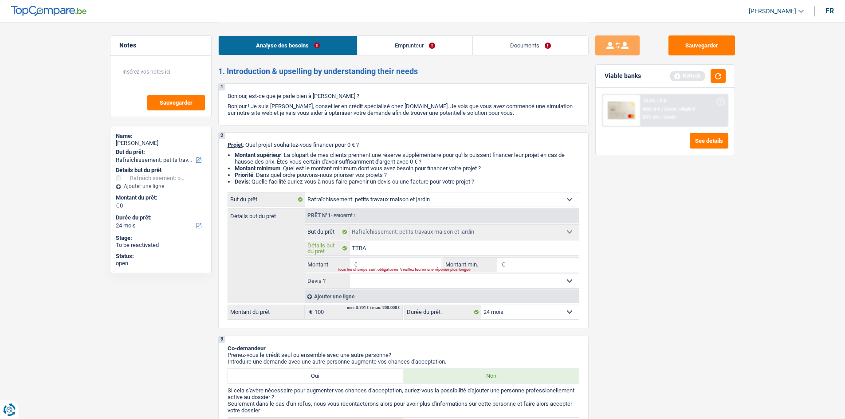
type input "TTRAV"
type input "TTRAVE"
type input "TTRAVEA"
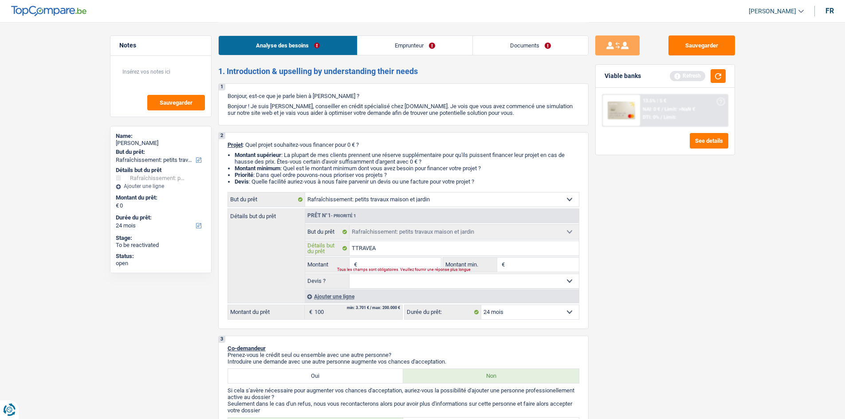
type input "TTRAVEAU"
type input "TTRAVEAUX"
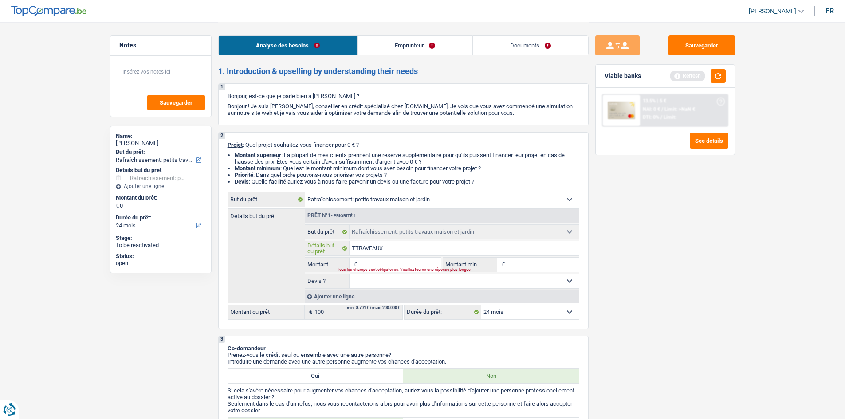
type input "TTRAVEAUX"
click at [674, 303] on div "Sauvegarder Viable banks Refresh 13.5% | 5 € NAI: 0 € / Limit: >NaN € DTI: 0% /…" at bounding box center [665, 220] width 153 height 370
click at [413, 245] on input "TTRAVEAUX" at bounding box center [464, 248] width 229 height 14
type input "TTRAVEAUX"
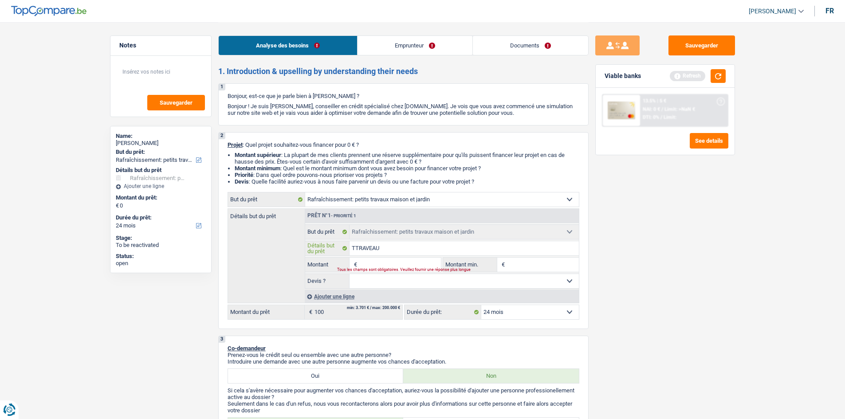
type input "TTRAVEA"
type input "TTRAVE"
type input "TTRA"
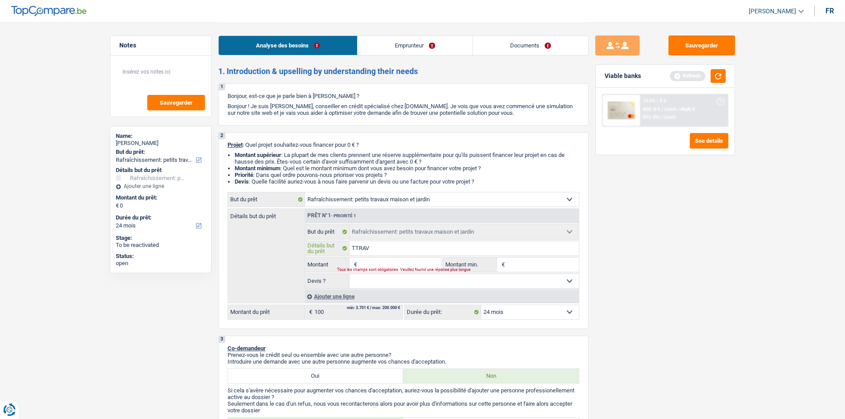
type input "TTRA"
type input "TTR"
type input "T"
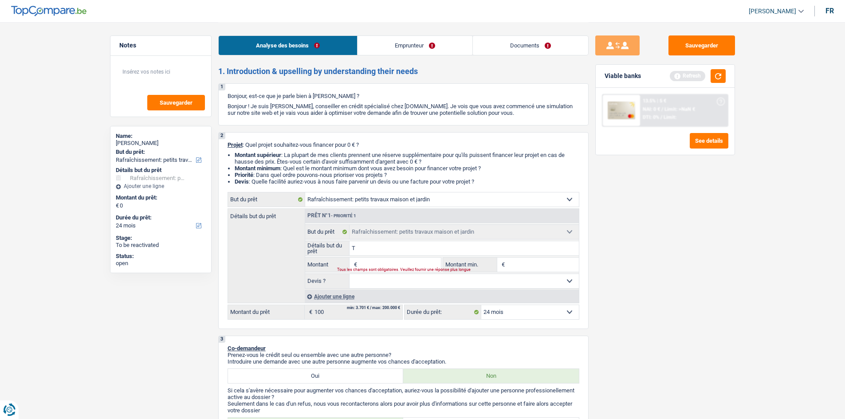
type input "T"
type input "Tr"
type input "Trv"
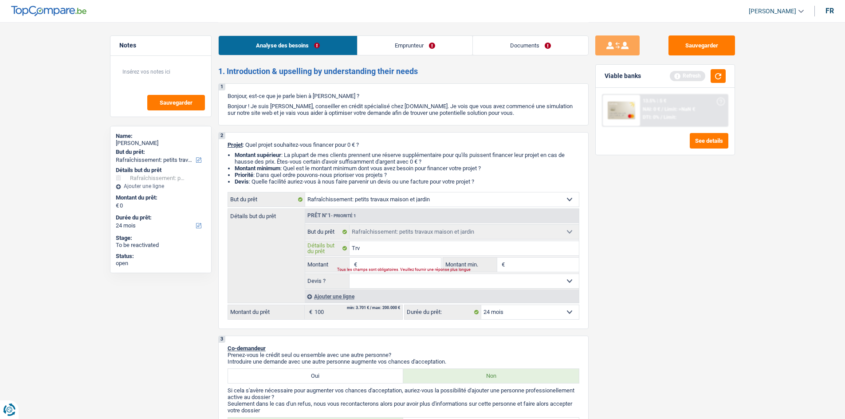
type input "Trve"
type input "Trvea"
type input "Trveau"
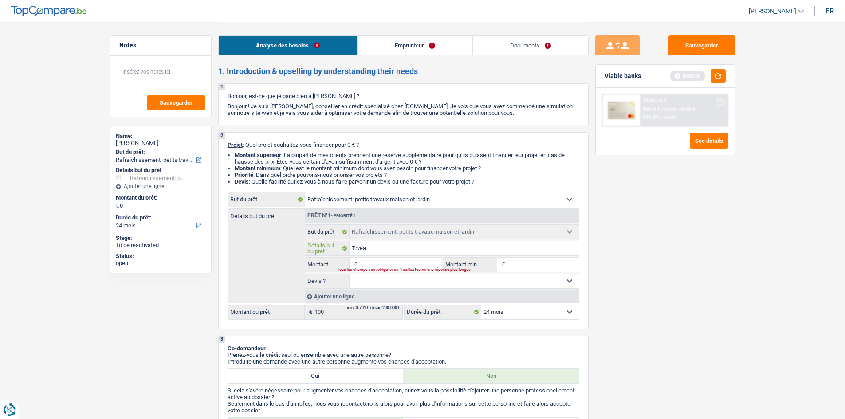
type input "Trveau"
type input "Trveaux"
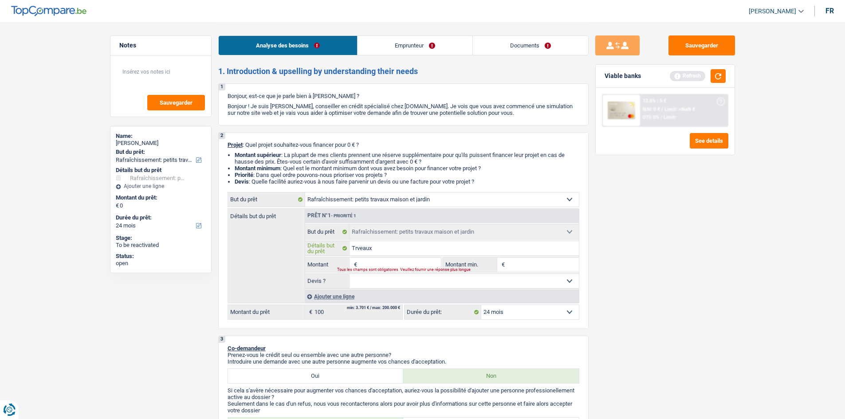
click at [360, 250] on input "Trveaux" at bounding box center [464, 248] width 229 height 14
click at [359, 249] on input "Trveaux" at bounding box center [464, 248] width 229 height 14
type input "Traveaux"
click at [419, 271] on div "Tous les champs sont obligatoires. Veuillez fournir une réponse plus longue" at bounding box center [383, 270] width 93 height 4
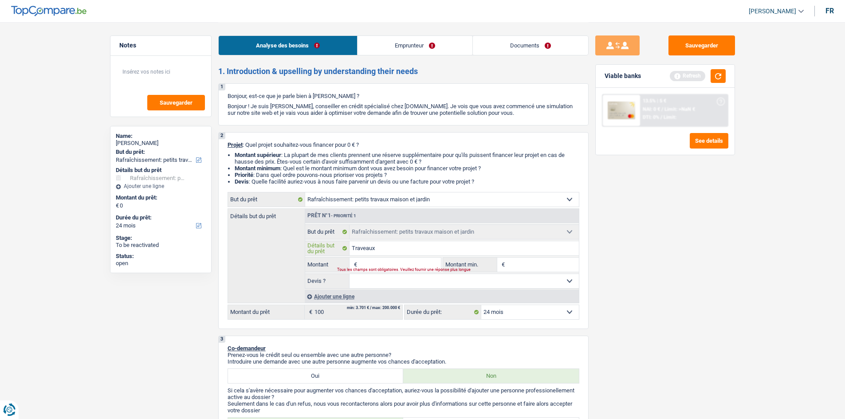
click at [381, 248] on input "Traveaux" at bounding box center [464, 248] width 229 height 14
type input "Traveaux"
type input "Traveau"
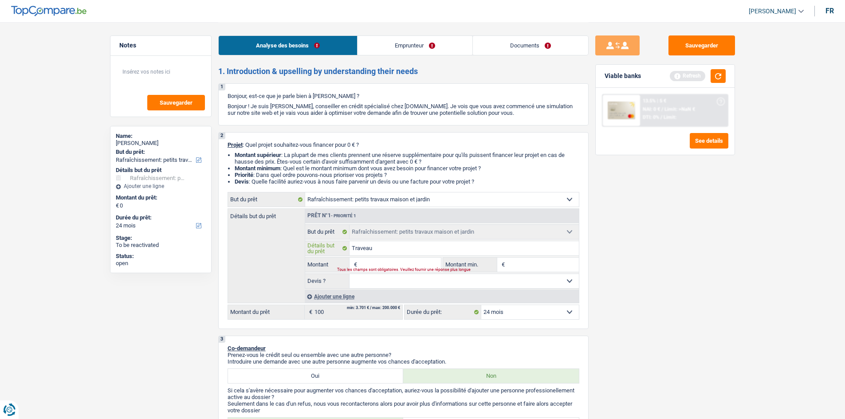
type input "Travea"
type input "Trave"
type input "Trav"
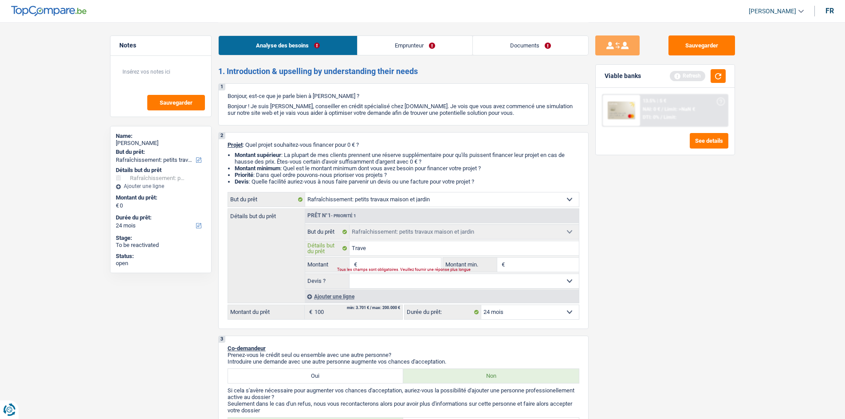
type input "Trav"
type input "Trava"
type input "Travau"
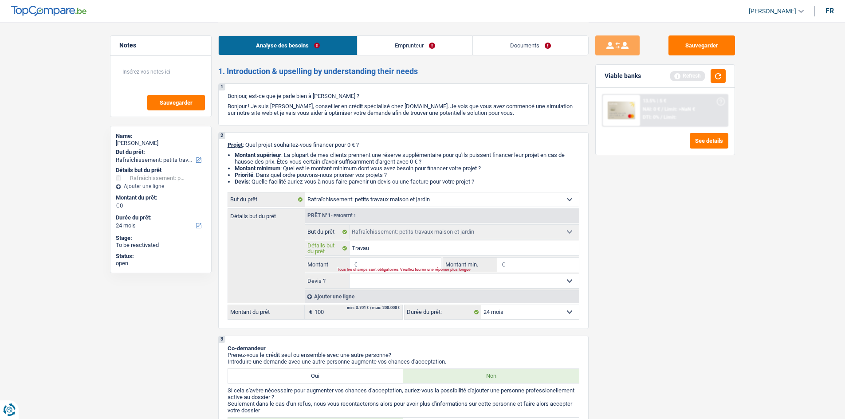
type input "Travaux"
click at [416, 264] on input "Montant" at bounding box center [399, 265] width 81 height 14
type input "1"
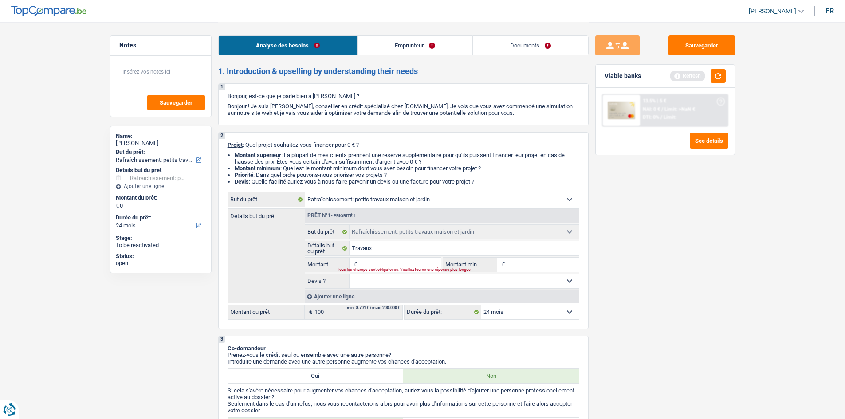
type input "1"
type input "10"
type input "100"
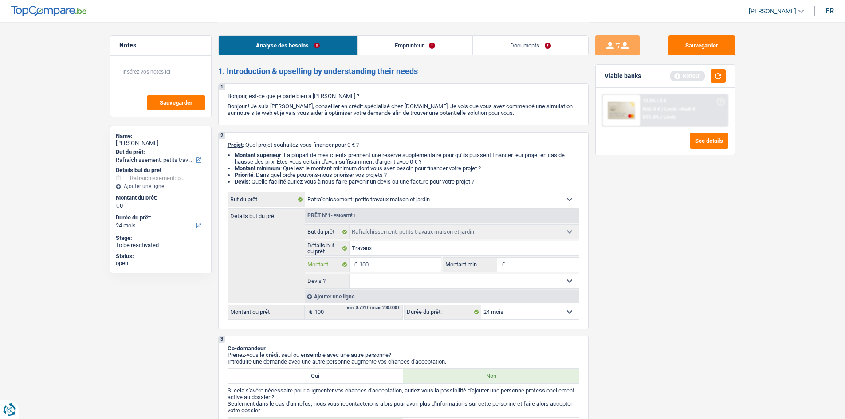
type input "1.000"
type input "10.001"
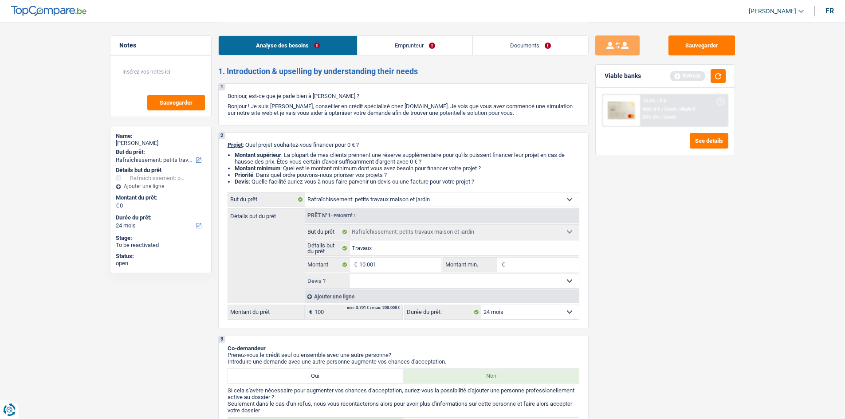
type input "10.001"
drag, startPoint x: 768, startPoint y: 315, endPoint x: 742, endPoint y: 301, distance: 29.2
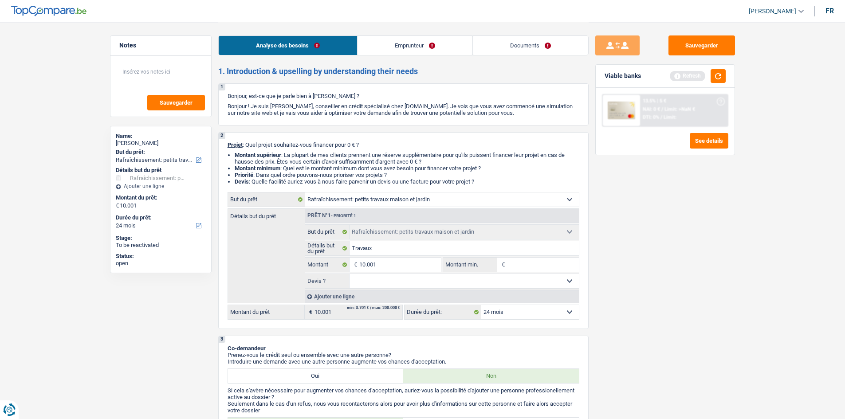
select select "60"
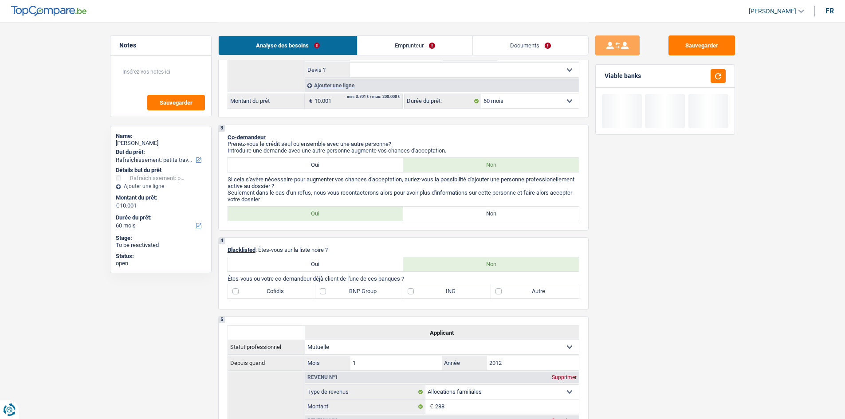
scroll to position [266, 0]
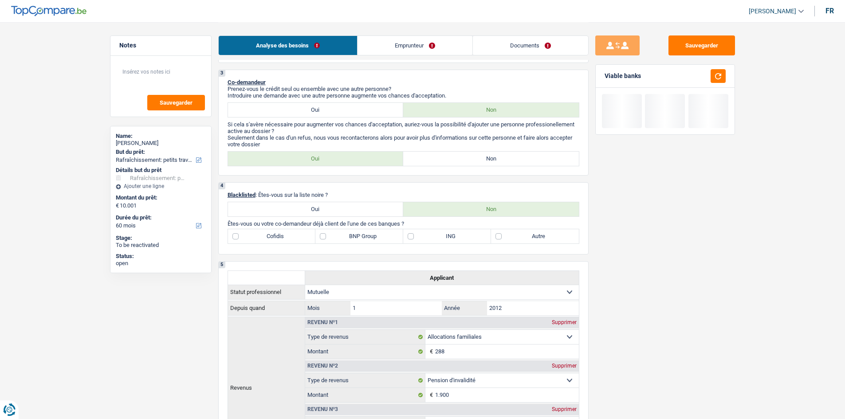
click at [411, 42] on link "Emprunteur" at bounding box center [415, 45] width 115 height 19
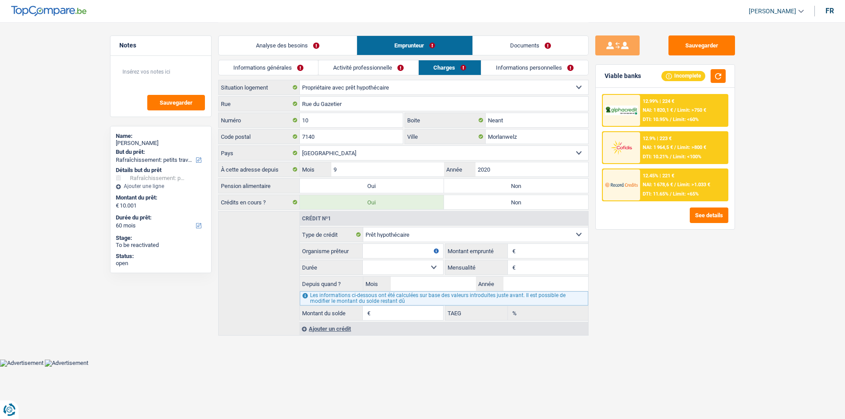
scroll to position [0, 0]
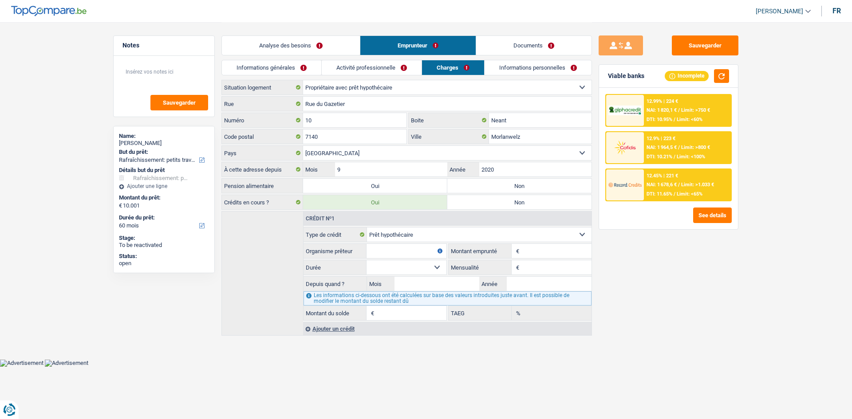
click at [300, 26] on div "Analyse des besoins Emprunteur Documents" at bounding box center [406, 41] width 370 height 38
click at [301, 36] on link "Analyse des besoins" at bounding box center [291, 45] width 138 height 19
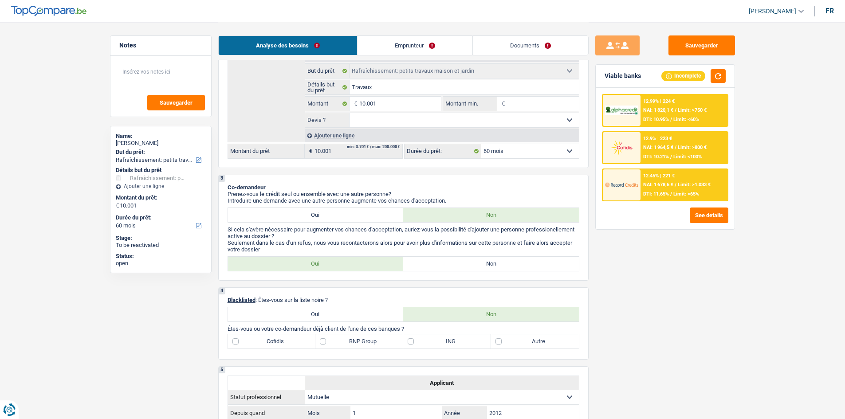
scroll to position [222, 0]
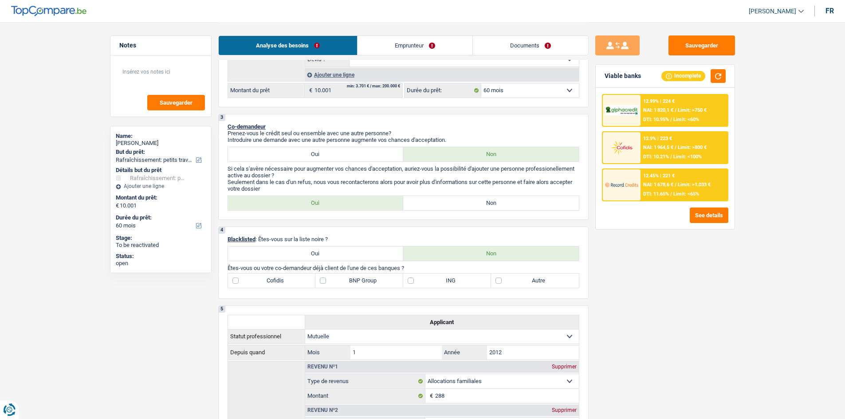
click at [476, 213] on div "3 Co-demandeur Prenez-vous le crédit seul ou ensemble avec une autre personne? …" at bounding box center [403, 167] width 370 height 106
click at [409, 47] on link "Emprunteur" at bounding box center [415, 45] width 115 height 19
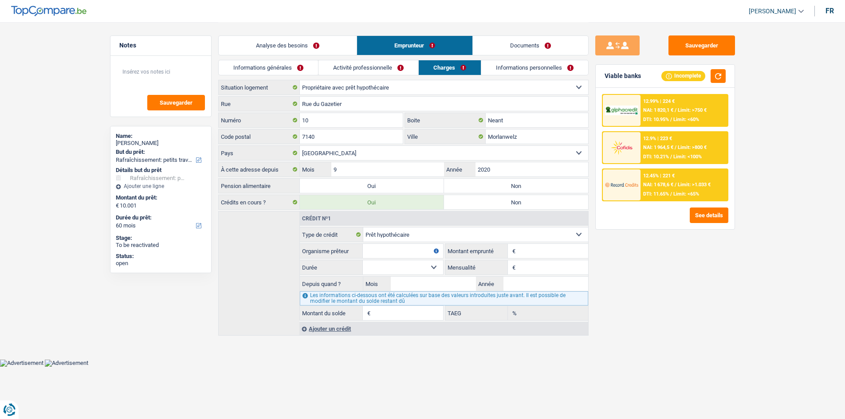
scroll to position [0, 0]
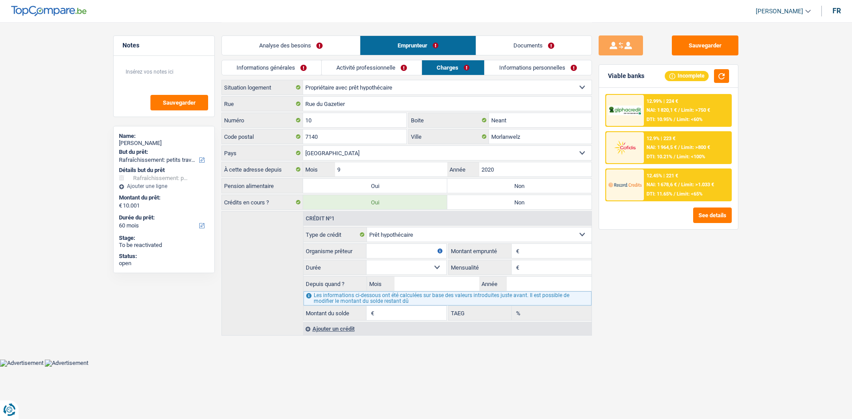
click at [297, 68] on link "Informations générales" at bounding box center [271, 67] width 99 height 15
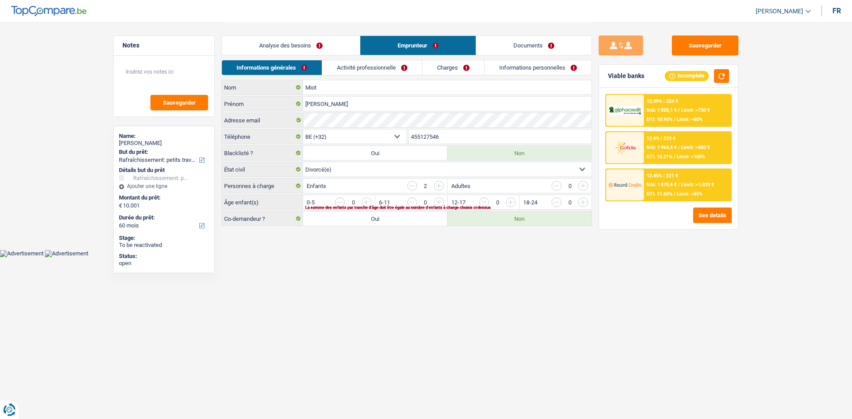
click at [332, 41] on link "Analyse des besoins" at bounding box center [291, 45] width 138 height 19
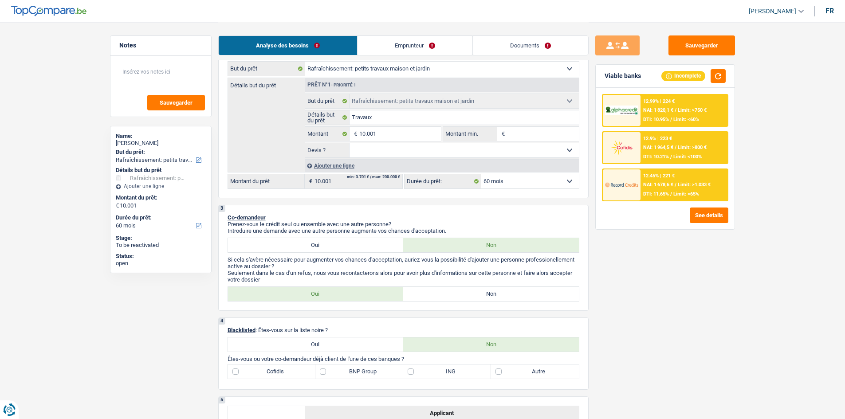
scroll to position [177, 0]
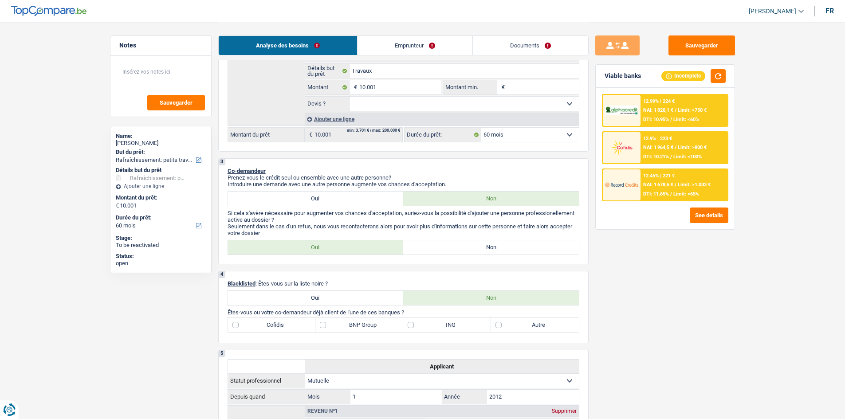
drag, startPoint x: 490, startPoint y: 250, endPoint x: 721, endPoint y: 299, distance: 235.9
click at [490, 251] on label "Non" at bounding box center [491, 247] width 176 height 14
click at [490, 251] on input "Non" at bounding box center [491, 247] width 176 height 14
radio input "true"
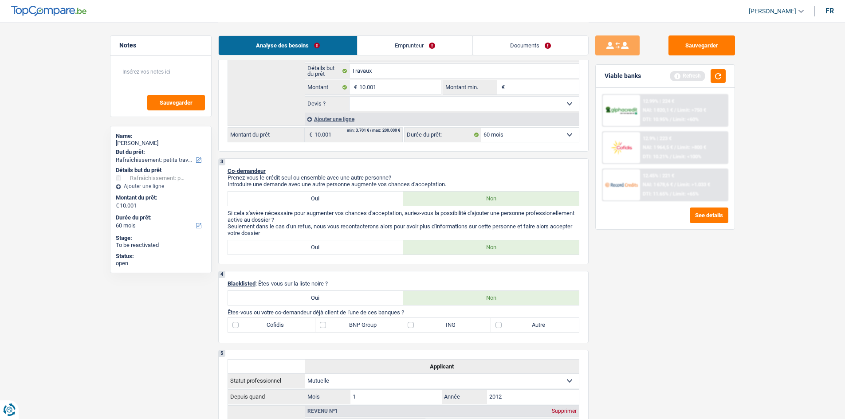
click at [415, 33] on div "Analyse des besoins Emprunteur Documents" at bounding box center [403, 41] width 370 height 38
click at [415, 48] on link "Emprunteur" at bounding box center [415, 45] width 115 height 19
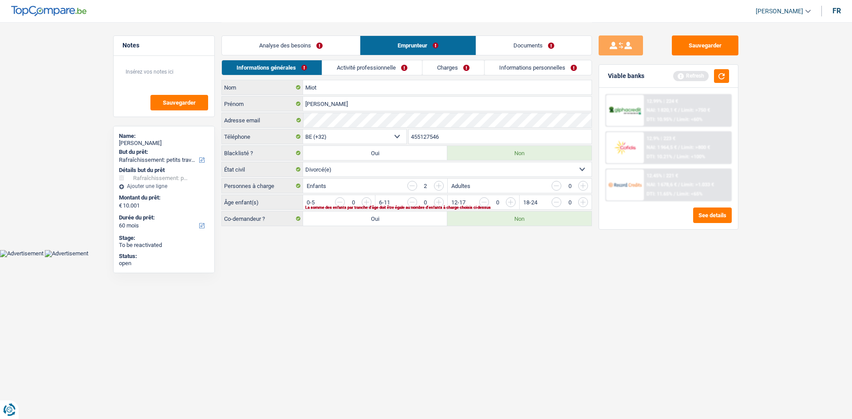
click at [515, 201] on input "button" at bounding box center [691, 204] width 370 height 14
drag, startPoint x: 439, startPoint y: 205, endPoint x: 415, endPoint y: 186, distance: 30.1
click at [439, 205] on input "button" at bounding box center [619, 204] width 370 height 14
click at [378, 70] on link "Activité professionnelle" at bounding box center [373, 67] width 100 height 15
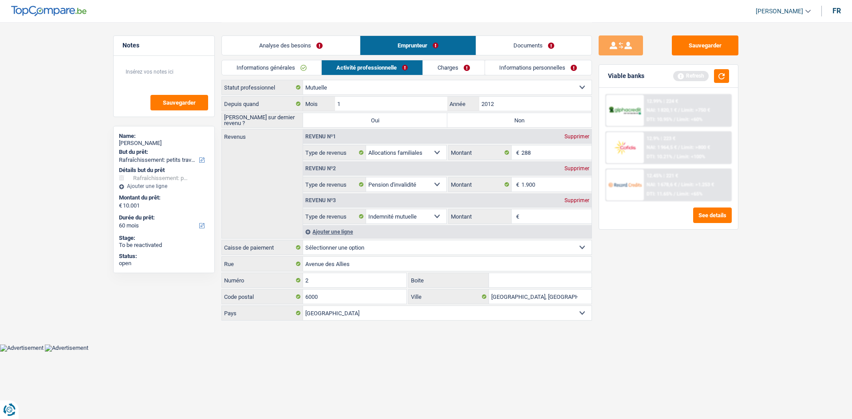
drag, startPoint x: 526, startPoint y: 121, endPoint x: 539, endPoint y: 114, distance: 15.1
click at [527, 120] on label "Non" at bounding box center [519, 120] width 144 height 14
click at [527, 120] on input "Non" at bounding box center [519, 120] width 144 height 14
radio input "true"
click at [548, 148] on input "288" at bounding box center [556, 153] width 71 height 14
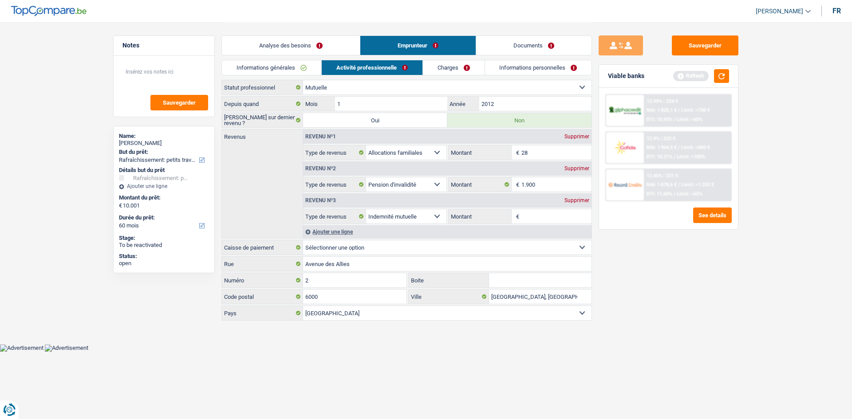
type input "2"
type input "300"
drag, startPoint x: 641, startPoint y: 280, endPoint x: 647, endPoint y: 239, distance: 41.3
click at [647, 239] on div "Sauvegarder Viable banks Refresh 12.99% | 224 € NAI: 1 820,1 € / Limit: >750 € …" at bounding box center [668, 220] width 153 height 370
drag, startPoint x: 587, startPoint y: 167, endPoint x: 587, endPoint y: 173, distance: 5.8
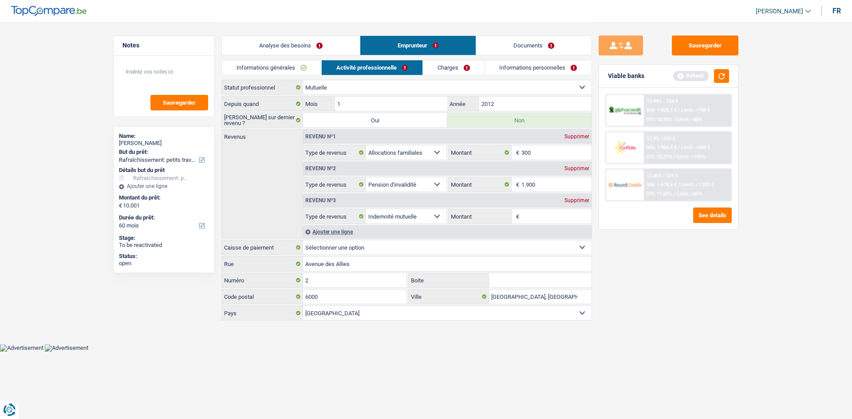
click at [587, 167] on div "Supprimer" at bounding box center [576, 168] width 29 height 5
select select "mutualityIndemnity"
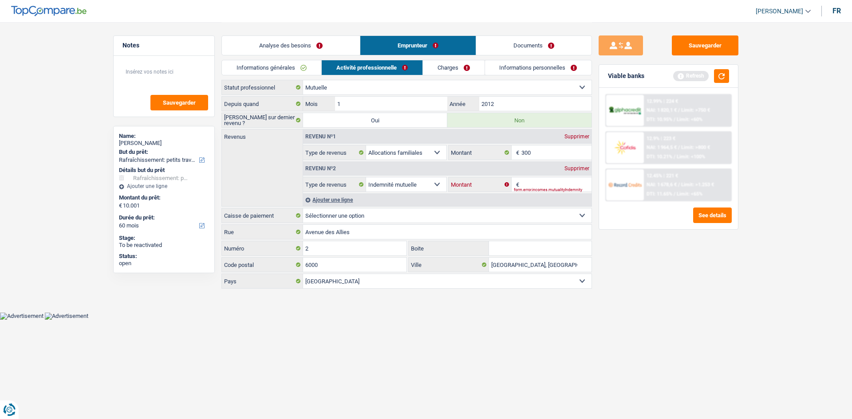
click at [544, 183] on input "Montant" at bounding box center [556, 184] width 71 height 14
type input "2.000"
click at [381, 225] on input "Avenue des Allies" at bounding box center [447, 232] width 288 height 14
click at [415, 214] on select "Mutualité Chrétienne Mutualité Socialiste (Solidaris) SPF Sécurité Sociale Unio…" at bounding box center [447, 216] width 288 height 14
select select "solidaris"
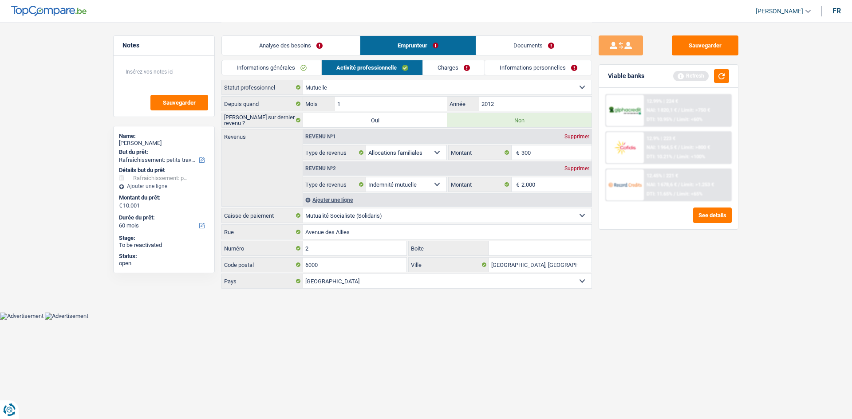
click at [303, 209] on select "Mutualité Chrétienne Mutualité Socialiste (Solidaris) SPF Sécurité Sociale Unio…" at bounding box center [447, 216] width 288 height 14
select select
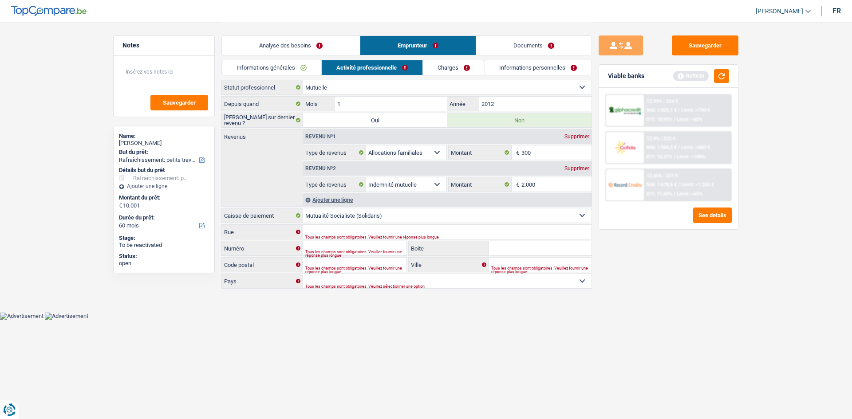
click at [465, 61] on link "Charges" at bounding box center [454, 67] width 62 height 15
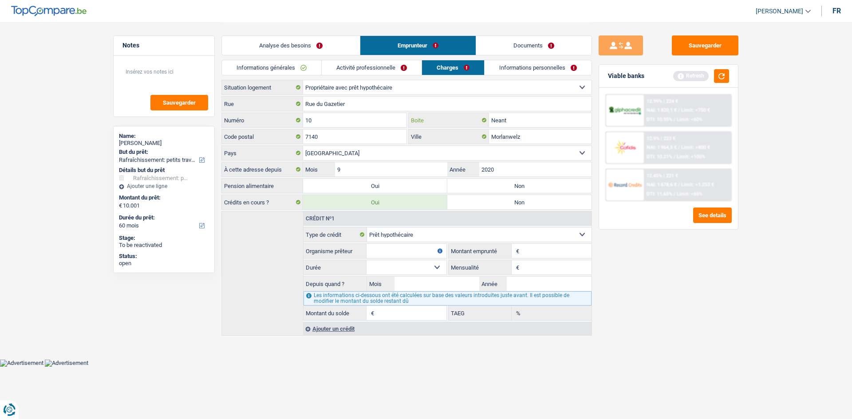
click at [527, 118] on input "Neant" at bounding box center [540, 120] width 102 height 14
click at [536, 167] on input "2020" at bounding box center [535, 169] width 112 height 14
click at [540, 185] on label "Non" at bounding box center [519, 186] width 144 height 14
click at [540, 185] on input "Non" at bounding box center [519, 186] width 144 height 14
radio input "true"
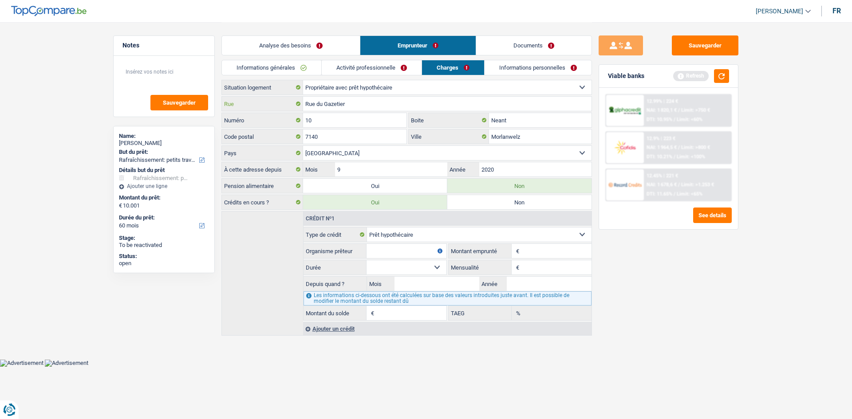
click at [357, 103] on input "Rue du Gazetier" at bounding box center [447, 104] width 288 height 14
click at [361, 123] on input "10" at bounding box center [354, 120] width 103 height 14
click at [535, 134] on input "Morlanwelz" at bounding box center [540, 137] width 102 height 14
click at [530, 120] on input "Neant" at bounding box center [540, 120] width 102 height 14
type input "N"
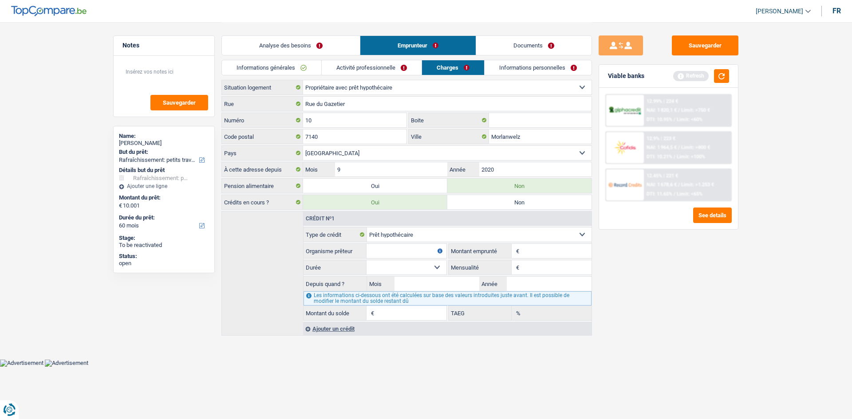
click at [654, 240] on div "Sauvegarder Viable banks Refresh 12.99% | 224 € NAI: 1 820,1 € / Limit: >750 € …" at bounding box center [668, 220] width 153 height 370
drag, startPoint x: 571, startPoint y: 251, endPoint x: 672, endPoint y: 263, distance: 102.2
click at [571, 250] on input "Montant" at bounding box center [556, 251] width 70 height 14
click at [371, 89] on select "Locataire Propriétaire avec prêt hypothécaire Propriétaire sans prêt hypothécai…" at bounding box center [447, 87] width 288 height 14
select select "ownerWithoutMortgage"
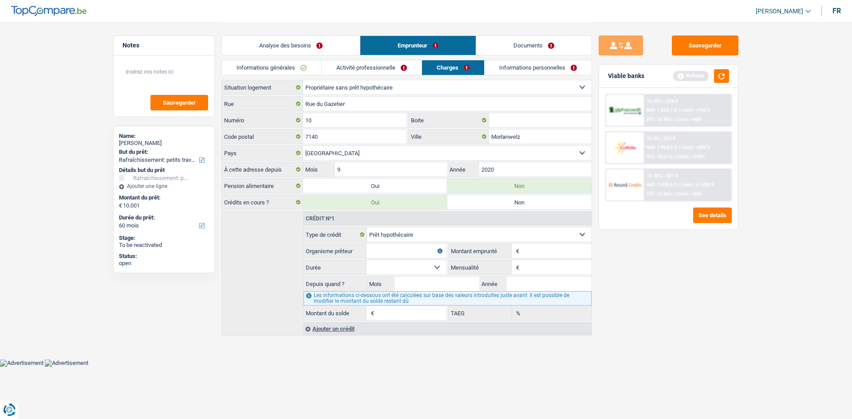
click at [303, 80] on select "Locataire Propriétaire avec prêt hypothécaire Propriétaire sans prêt hypothécai…" at bounding box center [447, 87] width 288 height 14
click at [539, 204] on label "Non" at bounding box center [519, 202] width 144 height 14
click at [539, 204] on input "Non" at bounding box center [519, 202] width 144 height 14
radio input "true"
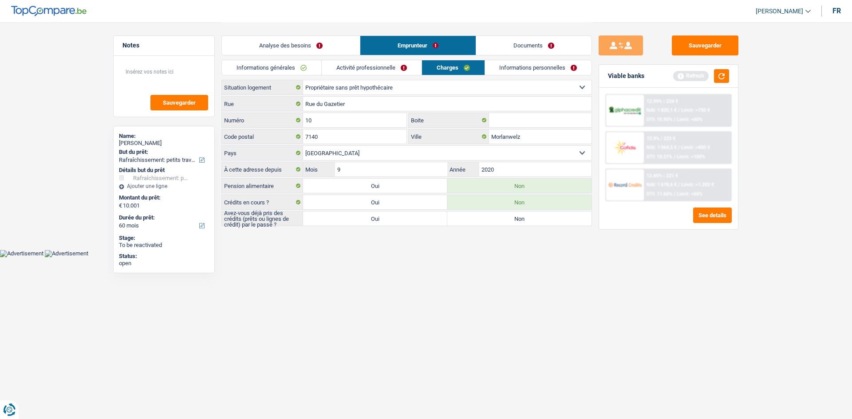
click at [512, 66] on link "Informations personnelles" at bounding box center [538, 67] width 107 height 15
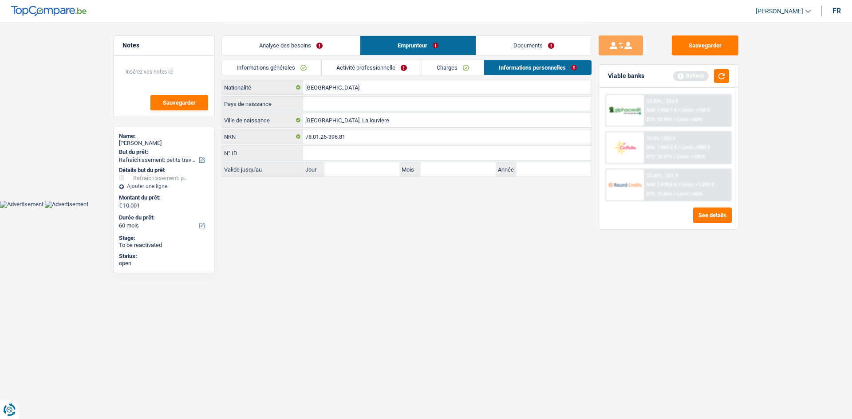
click at [450, 66] on link "Charges" at bounding box center [453, 67] width 62 height 15
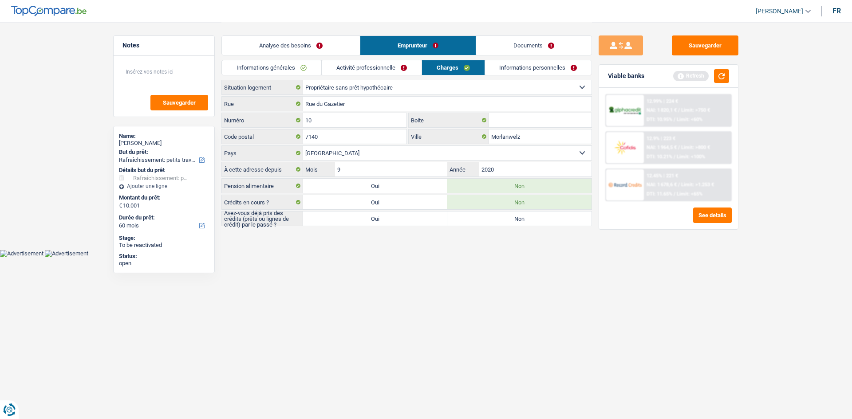
click at [420, 88] on select "Locataire Propriétaire avec prêt hypothécaire Propriétaire sans prêt hypothécai…" at bounding box center [447, 87] width 288 height 14
select select "ownerWithMortgage"
click at [303, 80] on select "Locataire Propriétaire avec prêt hypothécaire Propriétaire sans prêt hypothécai…" at bounding box center [447, 87] width 288 height 14
click at [420, 221] on label "Oui" at bounding box center [375, 219] width 144 height 14
click at [420, 221] on input "Oui" at bounding box center [375, 219] width 144 height 14
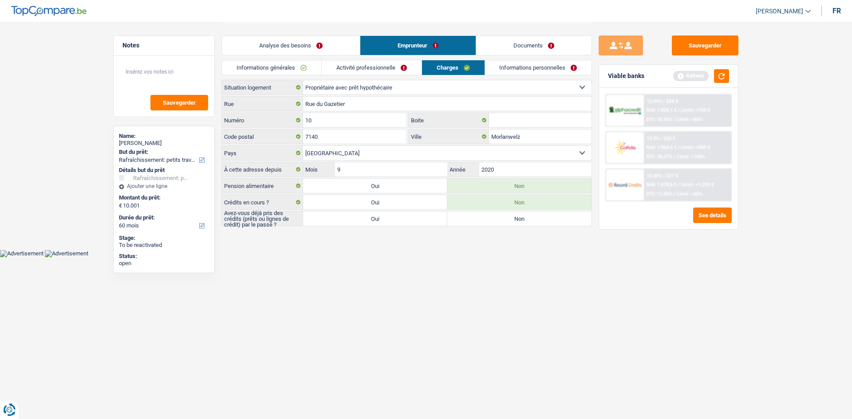
radio input "true"
click at [391, 199] on label "Oui" at bounding box center [375, 202] width 144 height 14
click at [391, 199] on input "Oui" at bounding box center [375, 202] width 144 height 14
radio input "true"
select select "mortgage"
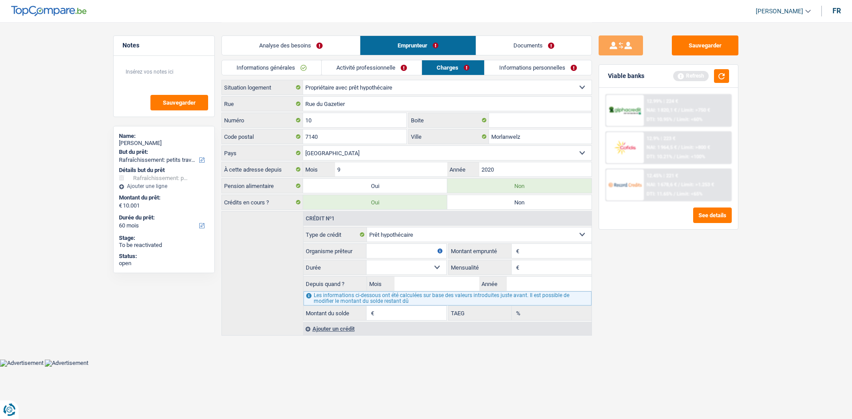
click at [529, 250] on input "Montant" at bounding box center [556, 251] width 70 height 14
click at [559, 270] on input "Mensualité" at bounding box center [556, 267] width 70 height 14
click at [545, 252] on input "Montant" at bounding box center [556, 251] width 70 height 14
click at [535, 263] on input "Mensualité" at bounding box center [556, 267] width 70 height 14
type input "550"
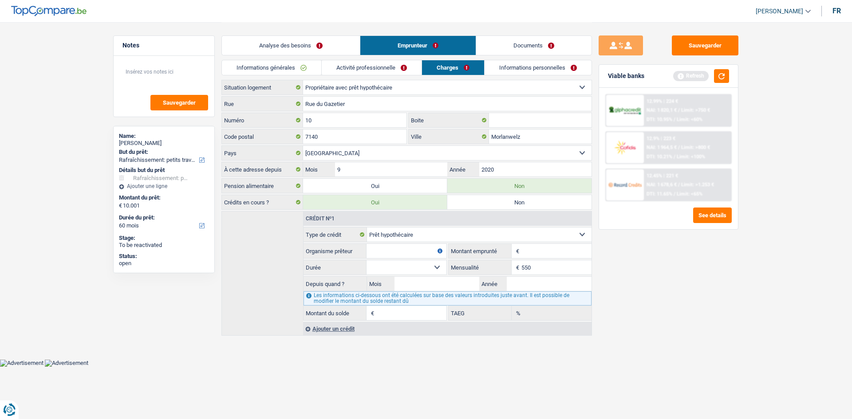
click at [673, 311] on div "Sauvegarder Viable banks Refresh 12.99% | 224 € NAI: 1 820,1 € / Limit: >750 € …" at bounding box center [668, 220] width 153 height 370
click at [565, 245] on input "Montant" at bounding box center [556, 251] width 70 height 14
type input "88.000"
click at [674, 282] on div "Sauvegarder Viable banks Refresh 12.99% | 224 € NAI: 1 820,1 € / Limit: >750 € …" at bounding box center [668, 220] width 153 height 370
drag, startPoint x: 561, startPoint y: 279, endPoint x: 631, endPoint y: 291, distance: 71.5
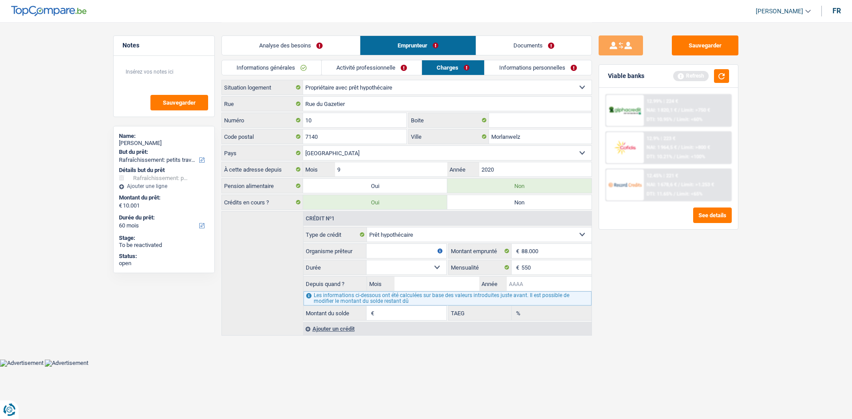
click at [561, 279] on input "Année" at bounding box center [549, 284] width 85 height 14
type input "2021"
drag, startPoint x: 444, startPoint y: 282, endPoint x: 470, endPoint y: 290, distance: 27.2
click at [445, 282] on input "Mois" at bounding box center [436, 284] width 85 height 14
type input "9"
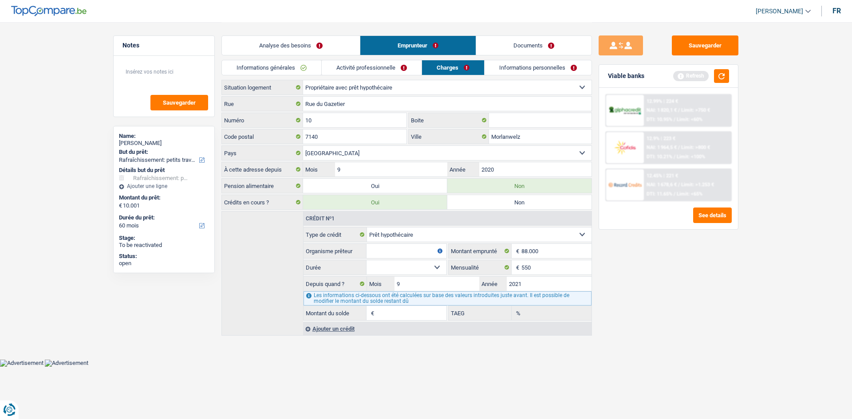
click at [437, 271] on select "120 mois 132 mois 144 mois 180 mois 240 mois 300 mois 360 mois 420 mois Sélecti…" at bounding box center [406, 267] width 80 height 14
select select "240"
click at [366, 260] on select "120 mois 132 mois 144 mois 180 mois 240 mois 300 mois 360 mois 420 mois Sélecti…" at bounding box center [406, 267] width 80 height 14
type input "75.941"
type input "4,45"
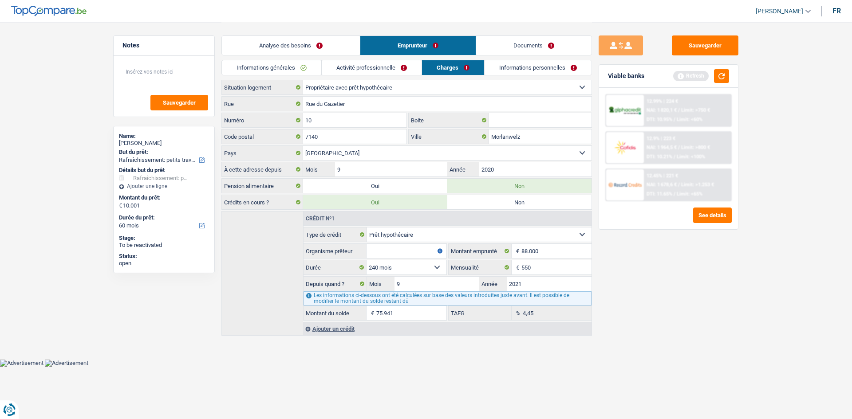
click at [425, 264] on select "120 mois 132 mois 144 mois 180 mois 240 mois 300 mois 360 mois 420 mois Sélecti…" at bounding box center [406, 267] width 80 height 14
select select "180"
click at [366, 260] on select "120 mois 132 mois 144 mois 180 mois 240 mois 300 mois 360 mois 420 mois Sélecti…" at bounding box center [406, 267] width 80 height 14
type input "66.550"
type input "1,61"
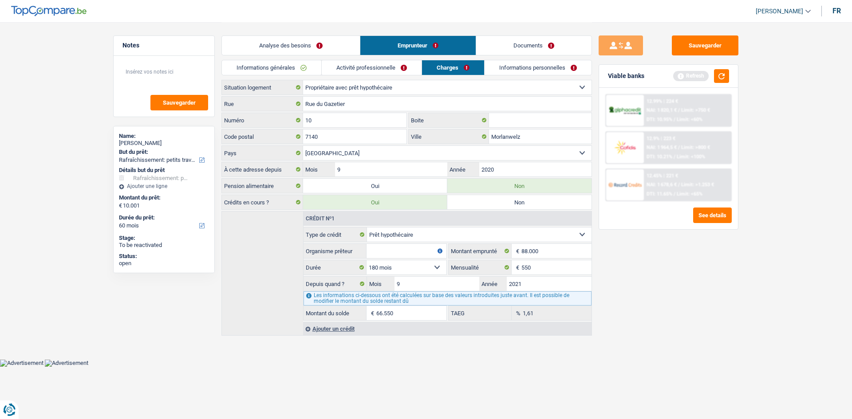
click at [413, 268] on select "120 mois 132 mois 144 mois 180 mois 240 mois 300 mois 360 mois 420 mois Sélecti…" at bounding box center [406, 267] width 80 height 14
select select "240"
click at [366, 260] on select "120 mois 132 mois 144 mois 180 mois 240 mois 300 mois 360 mois 420 mois Sélecti…" at bounding box center [406, 267] width 80 height 14
type input "75.941"
type input "4,45"
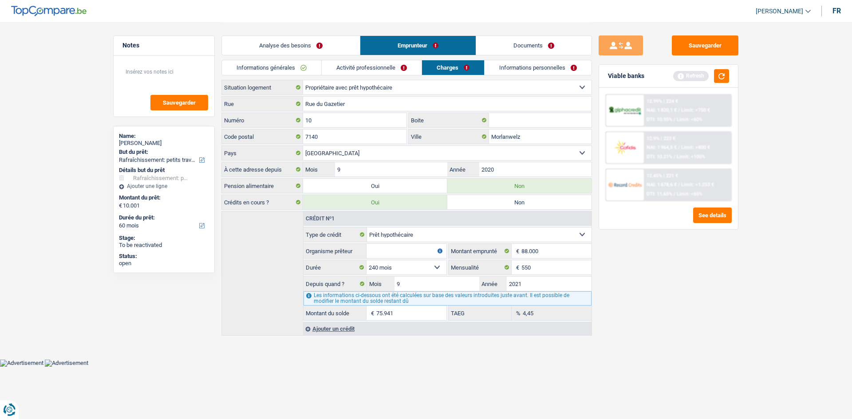
click at [396, 256] on input "Organisme prêteur" at bounding box center [406, 251] width 80 height 14
type input "CKV"
click at [544, 72] on link "Informations personnelles" at bounding box center [538, 67] width 107 height 15
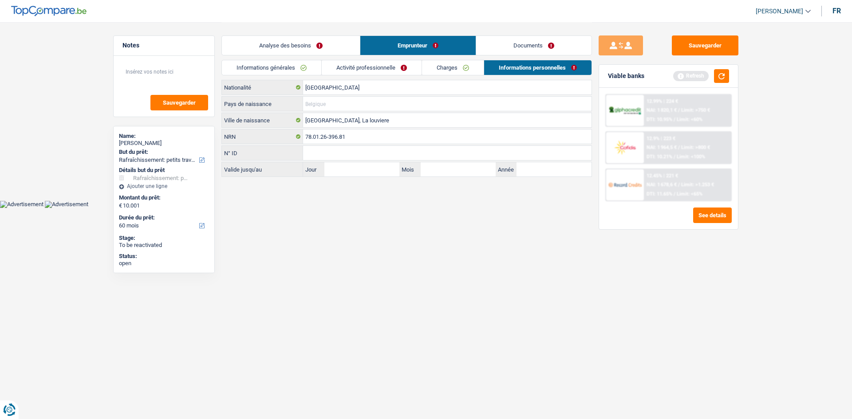
click at [355, 97] on input "Pays de naissance" at bounding box center [447, 104] width 288 height 14
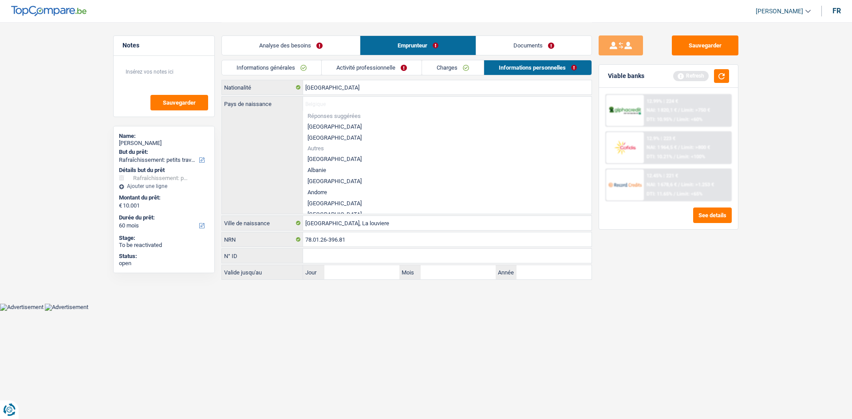
click at [327, 122] on li "[GEOGRAPHIC_DATA]" at bounding box center [447, 126] width 288 height 11
type input "[GEOGRAPHIC_DATA]"
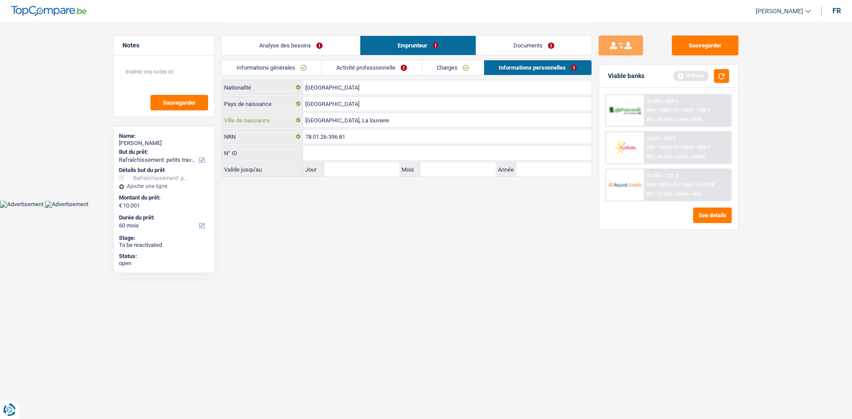
click at [375, 120] on input "La Louvière, La louviere" at bounding box center [447, 120] width 288 height 14
type input "La Louvière"
click at [432, 208] on html "Vous avez le contrôle de vos données Nous utilisons des cookies, tout comme nos…" at bounding box center [426, 104] width 852 height 208
click at [287, 66] on link "Informations générales" at bounding box center [271, 67] width 99 height 15
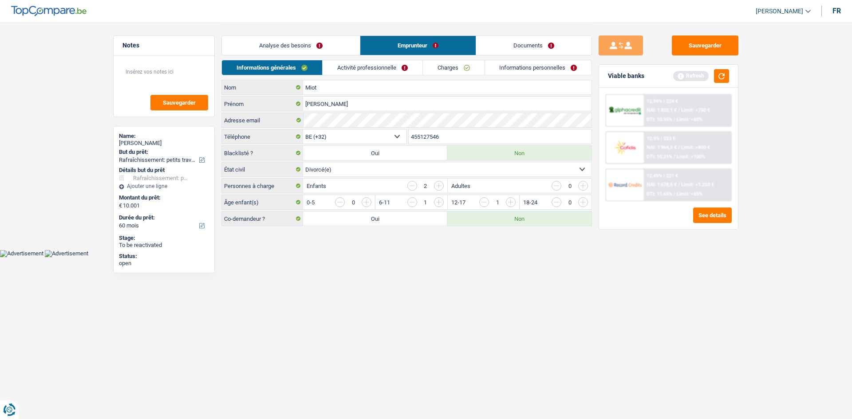
click at [525, 43] on link "Documents" at bounding box center [533, 45] width 115 height 19
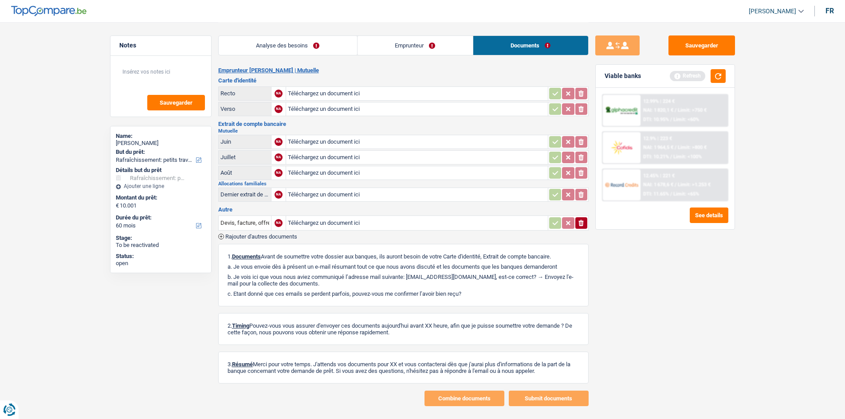
click at [287, 32] on div "Analyse des besoins Emprunteur Documents" at bounding box center [403, 41] width 370 height 38
drag, startPoint x: 300, startPoint y: 44, endPoint x: 436, endPoint y: 72, distance: 138.9
click at [300, 43] on link "Analyse des besoins" at bounding box center [288, 45] width 138 height 19
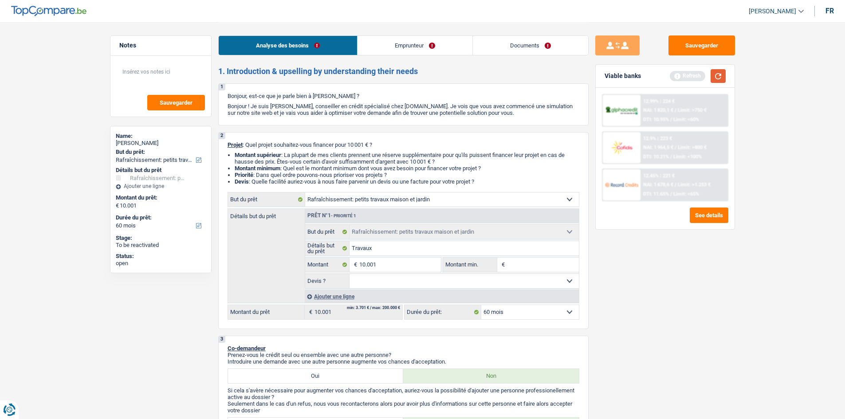
click at [674, 77] on button "button" at bounding box center [718, 76] width 15 height 14
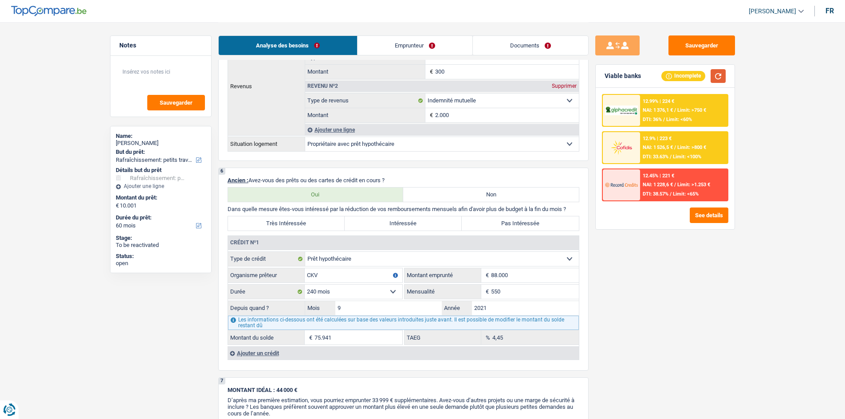
scroll to position [621, 0]
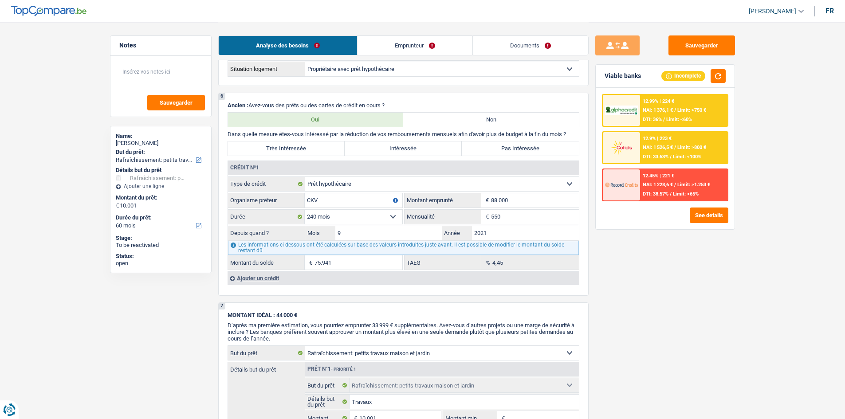
click at [512, 145] on label "Pas Intéressée" at bounding box center [520, 149] width 117 height 14
click at [512, 145] on input "Pas Intéressée" at bounding box center [520, 149] width 117 height 14
radio input "true"
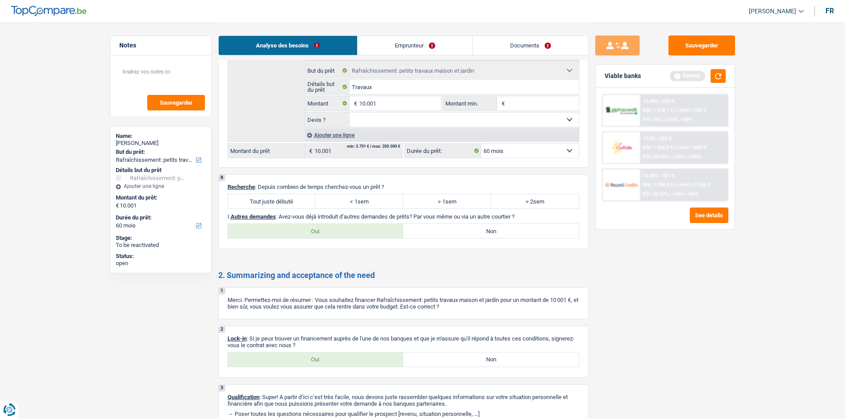
scroll to position [979, 0]
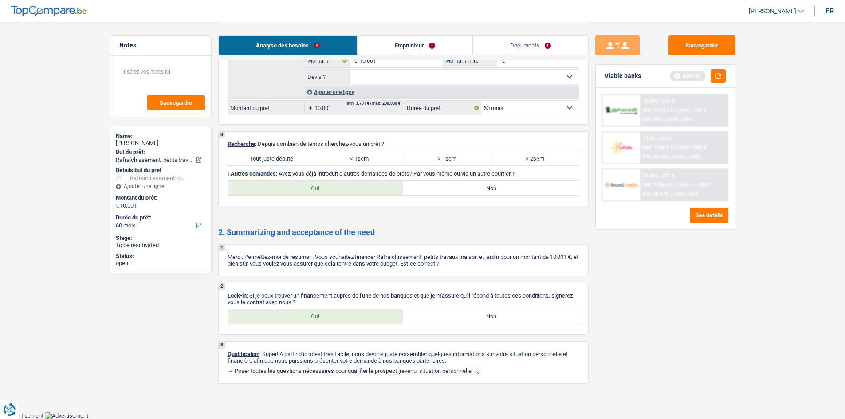
click at [265, 154] on label "Tout juste débuté" at bounding box center [272, 158] width 88 height 14
click at [265, 154] on input "Tout juste débuté" at bounding box center [272, 158] width 88 height 14
radio input "true"
click at [308, 312] on label "Oui" at bounding box center [316, 317] width 176 height 14
click at [308, 312] on input "Oui" at bounding box center [316, 317] width 176 height 14
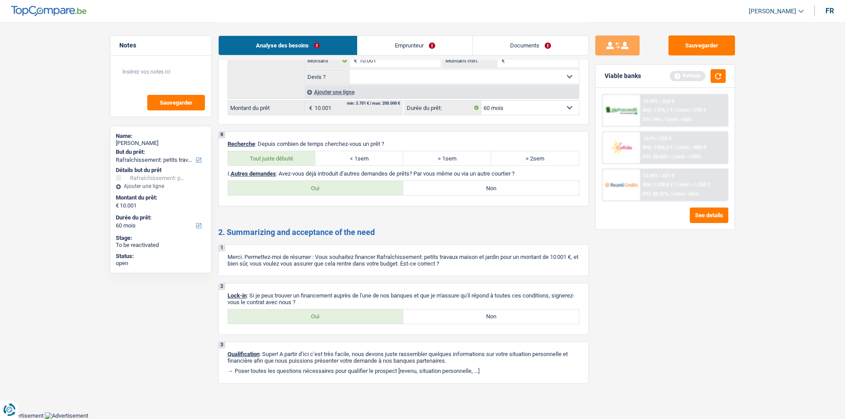
radio input "true"
click at [480, 179] on div "8 Recherche : Depuis combien de temps cherchez-vous un prêt ? Tout juste débuté…" at bounding box center [403, 168] width 370 height 75
click at [523, 184] on label "Non" at bounding box center [491, 188] width 176 height 14
click at [523, 184] on input "Non" at bounding box center [491, 188] width 176 height 14
radio input "true"
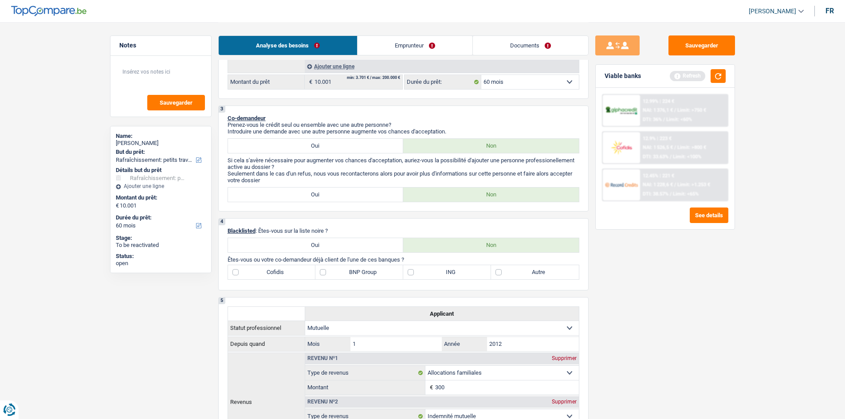
scroll to position [269, 0]
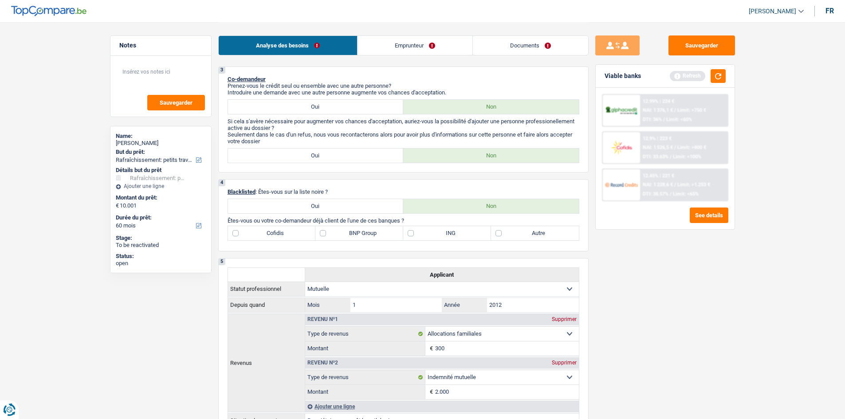
click at [534, 222] on p "Êtes-vous ou votre co-demandeur déjà client de l'une de ces banques ?" at bounding box center [404, 220] width 352 height 7
click at [539, 228] on label "Autre" at bounding box center [535, 233] width 88 height 14
click at [539, 228] on input "Autre" at bounding box center [535, 233] width 88 height 14
checkbox input "true"
click at [674, 73] on button "button" at bounding box center [718, 76] width 15 height 14
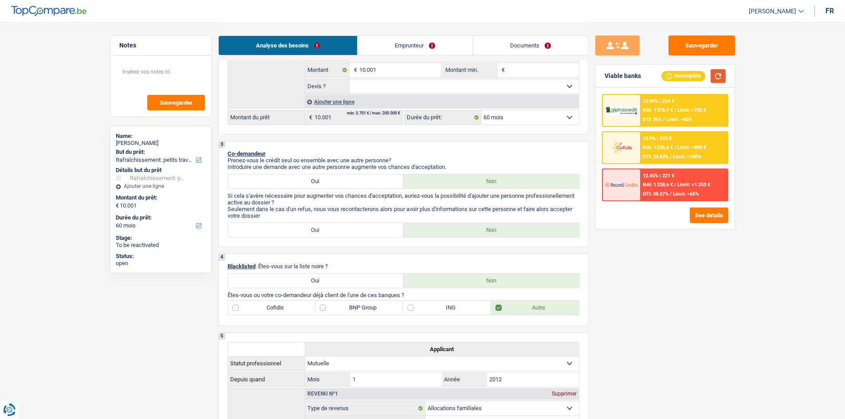
scroll to position [3, 0]
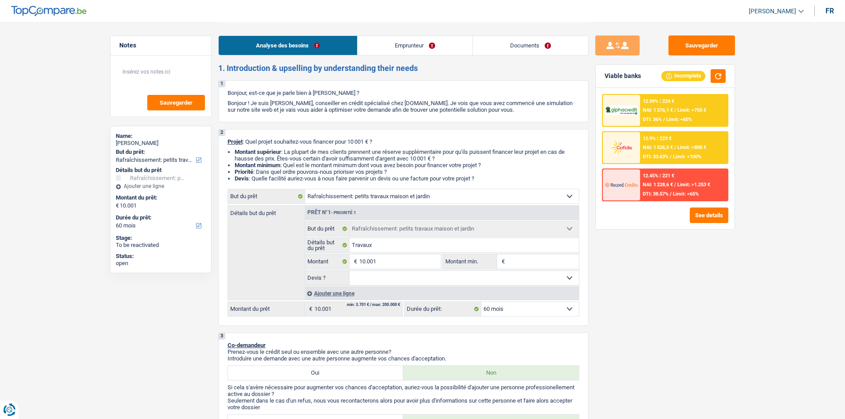
click at [416, 277] on select "Oui Non Non répondu Sélectionner une option" at bounding box center [464, 278] width 229 height 14
select select "yes"
click at [350, 271] on select "Oui Non Non répondu Sélectionner une option" at bounding box center [464, 278] width 229 height 14
select select "yes"
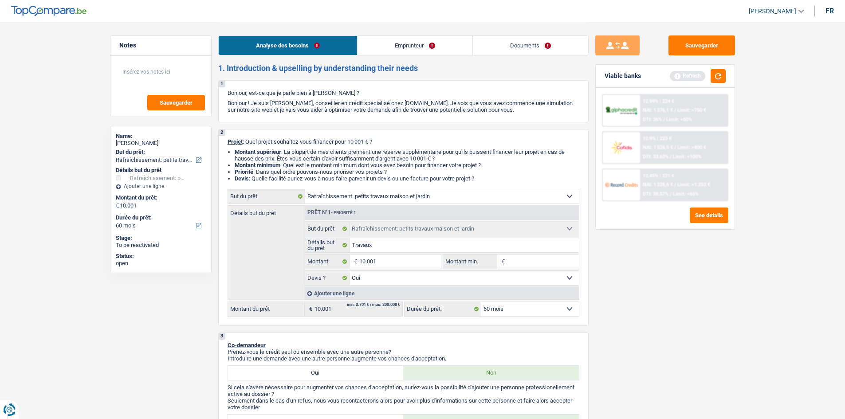
click at [674, 109] on span "Limit: >750 €" at bounding box center [691, 110] width 29 height 6
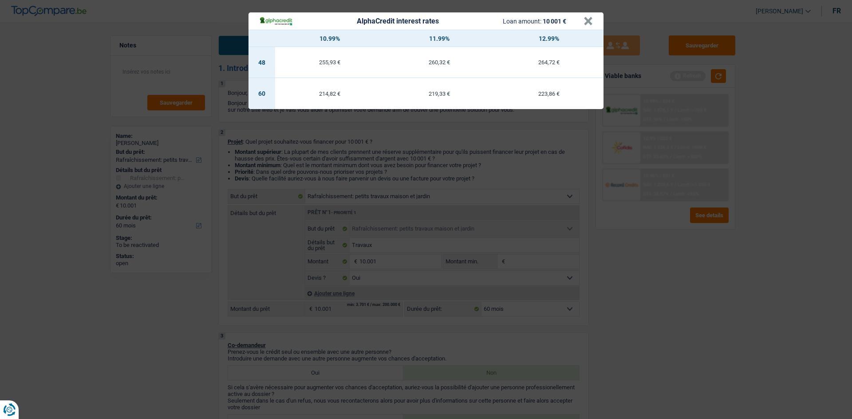
click at [674, 269] on div "AlphaCredit interest rates Loan amount: 10 001 € × 10.99% 11.99% 12.99% 48 255,…" at bounding box center [426, 209] width 852 height 419
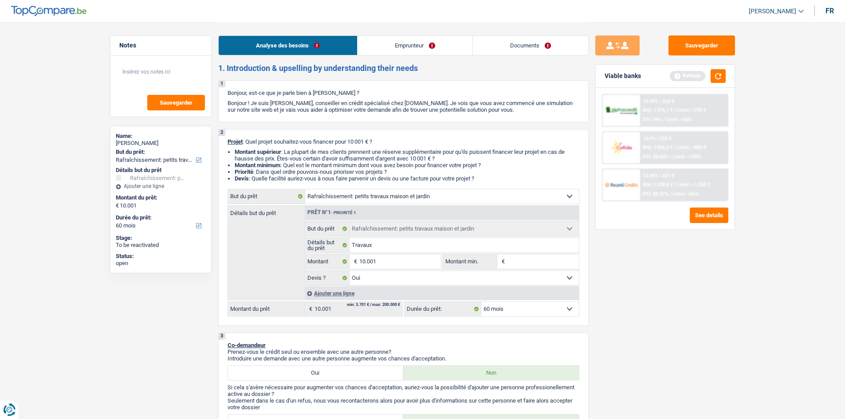
click at [412, 42] on link "Emprunteur" at bounding box center [415, 45] width 115 height 19
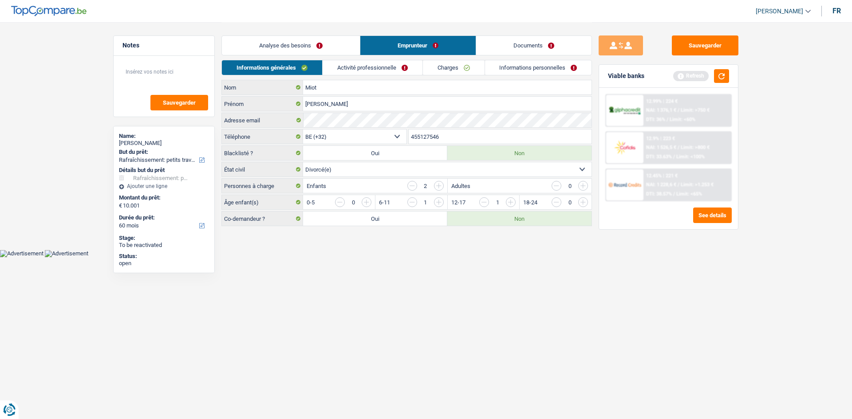
click at [371, 64] on link "Activité professionnelle" at bounding box center [373, 67] width 100 height 15
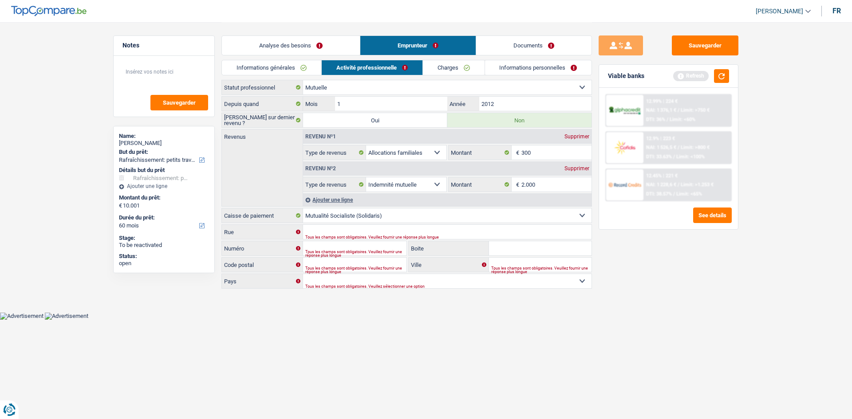
click at [280, 44] on link "Analyse des besoins" at bounding box center [291, 45] width 138 height 19
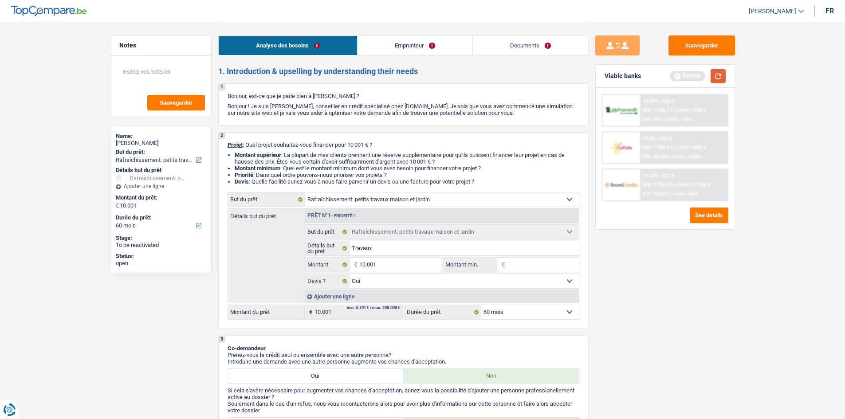
click at [674, 70] on div "Viable banks Refresh" at bounding box center [665, 76] width 139 height 23
click at [674, 75] on button "button" at bounding box center [718, 76] width 15 height 14
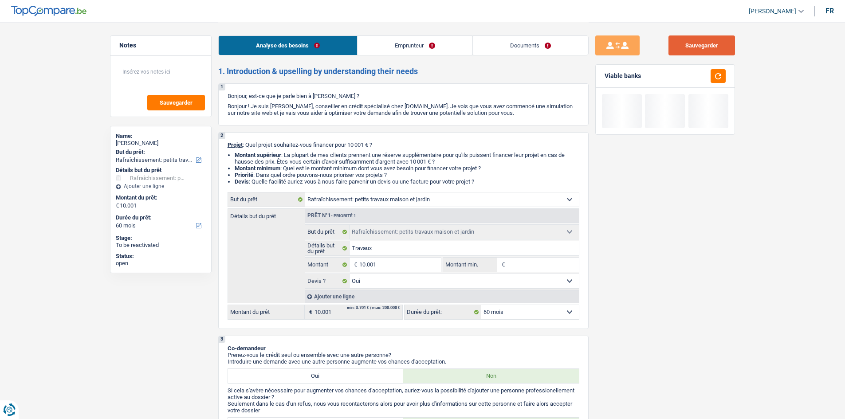
click at [674, 55] on button "Sauvegarder" at bounding box center [702, 45] width 67 height 20
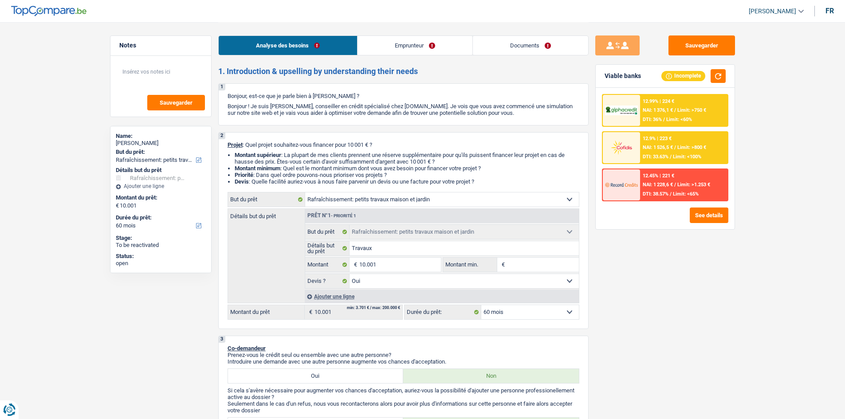
click at [547, 46] on link "Documents" at bounding box center [530, 45] width 115 height 19
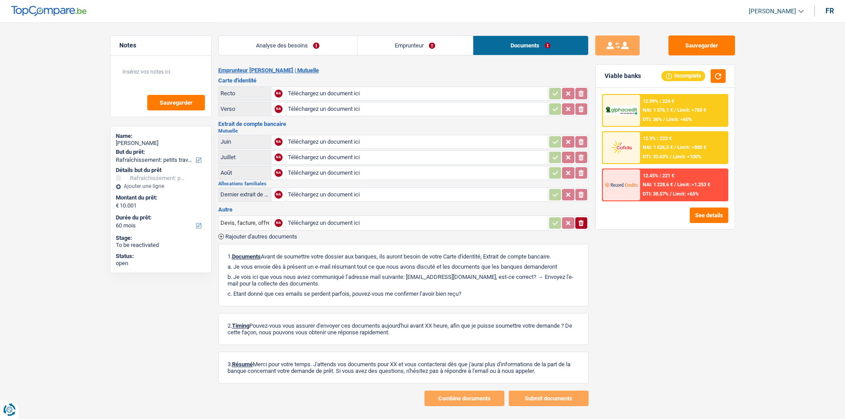
click at [399, 47] on link "Emprunteur" at bounding box center [415, 45] width 115 height 19
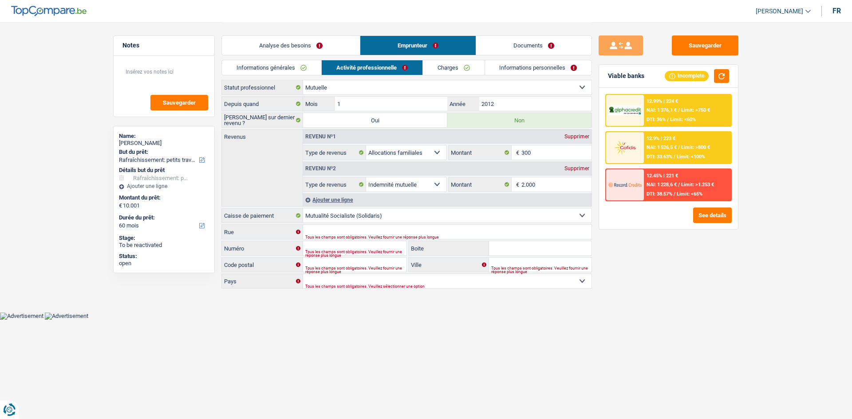
click at [298, 69] on link "Informations générales" at bounding box center [271, 67] width 99 height 15
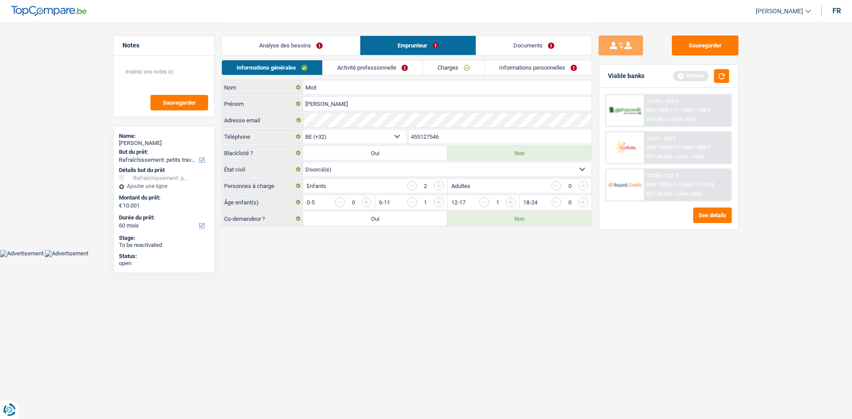
click at [388, 257] on html "Vous avez le contrôle de vos données Nous utilisons des cookies, tout comme nos…" at bounding box center [426, 128] width 852 height 257
click at [266, 120] on div "Adresse email" at bounding box center [407, 120] width 370 height 14
click at [674, 49] on button "Sauvegarder" at bounding box center [705, 45] width 67 height 20
click at [390, 66] on link "Activité professionnelle" at bounding box center [373, 67] width 100 height 15
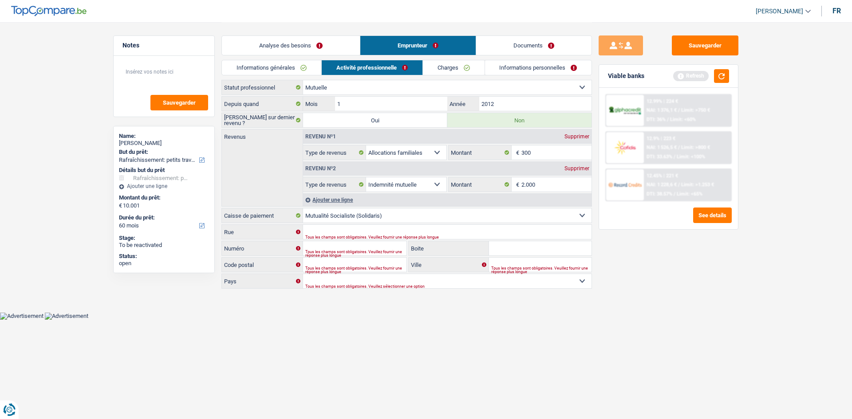
click at [535, 73] on link "Informations personnelles" at bounding box center [538, 67] width 107 height 15
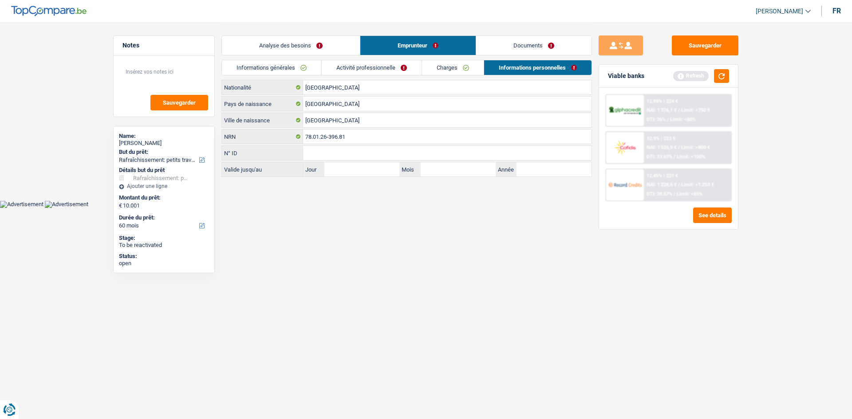
click at [324, 49] on link "Analyse des besoins" at bounding box center [291, 45] width 138 height 19
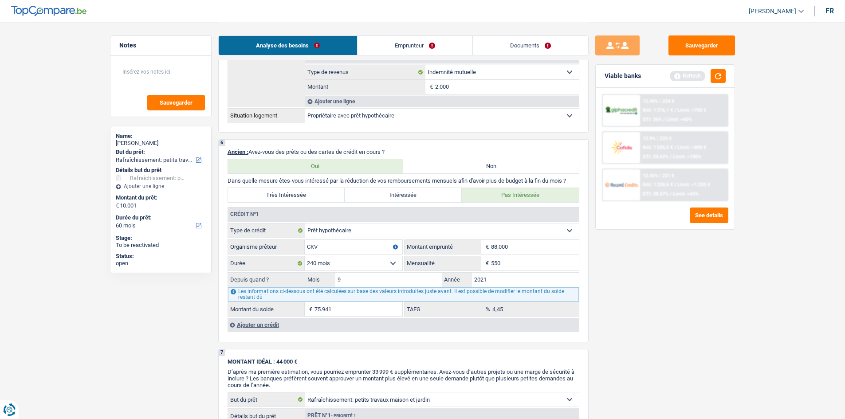
scroll to position [577, 0]
click at [522, 256] on input "550" at bounding box center [535, 261] width 88 height 14
click at [528, 243] on input "88.000" at bounding box center [535, 245] width 88 height 14
click at [674, 290] on div "Sauvegarder Viable banks Refresh 12.99% | 224 € NAI: 1 376,1 € / Limit: >750 € …" at bounding box center [665, 220] width 153 height 370
click at [554, 277] on input "2021" at bounding box center [525, 278] width 107 height 14
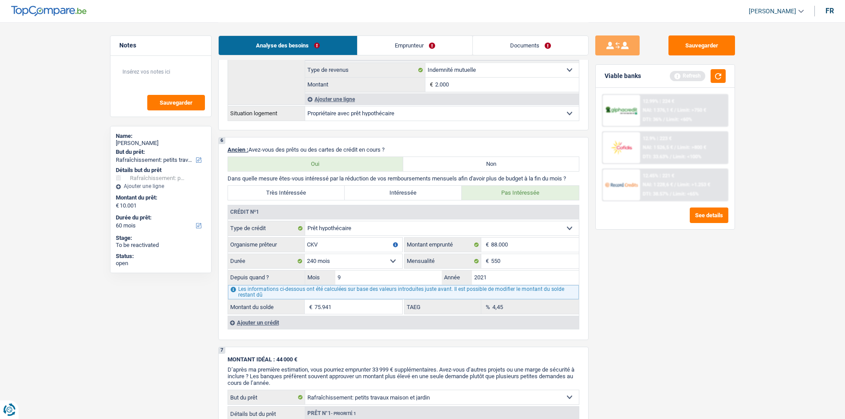
click at [631, 300] on div "Sauvegarder Viable banks Refresh 12.99% | 224 € NAI: 1 376,1 € / Limit: >750 € …" at bounding box center [665, 220] width 153 height 370
click at [355, 247] on input "CKV" at bounding box center [354, 245] width 98 height 14
drag, startPoint x: 664, startPoint y: 297, endPoint x: 658, endPoint y: 304, distance: 9.1
click at [665, 297] on div "Sauvegarder Viable banks Refresh 12.99% | 224 € NAI: 1 376,1 € / Limit: >750 € …" at bounding box center [665, 220] width 153 height 370
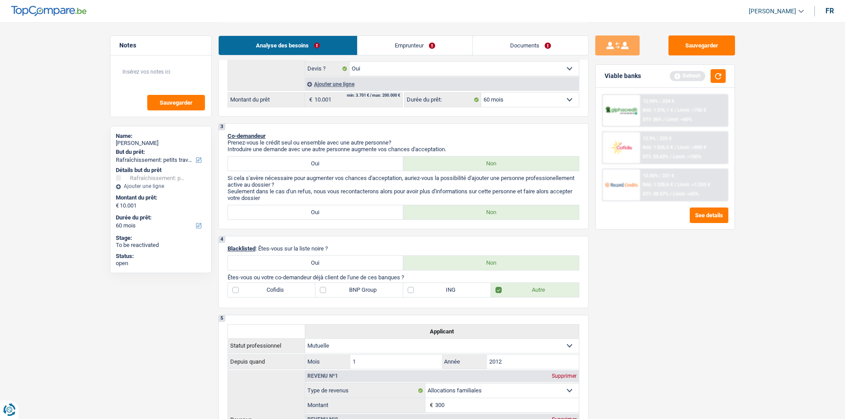
scroll to position [89, 0]
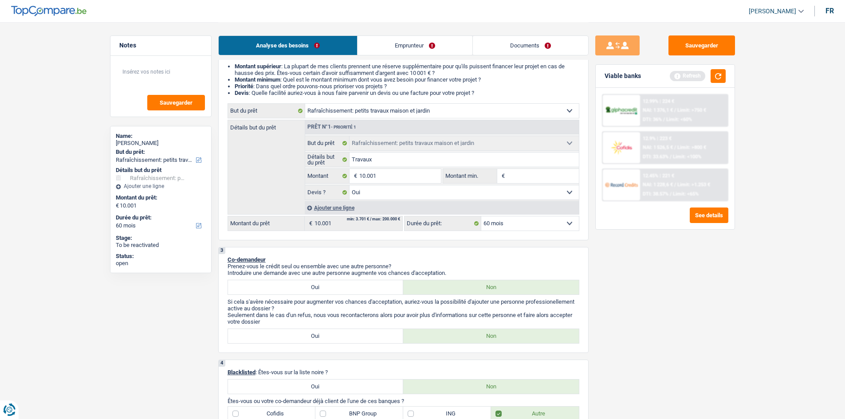
click at [439, 39] on link "Emprunteur" at bounding box center [415, 45] width 115 height 19
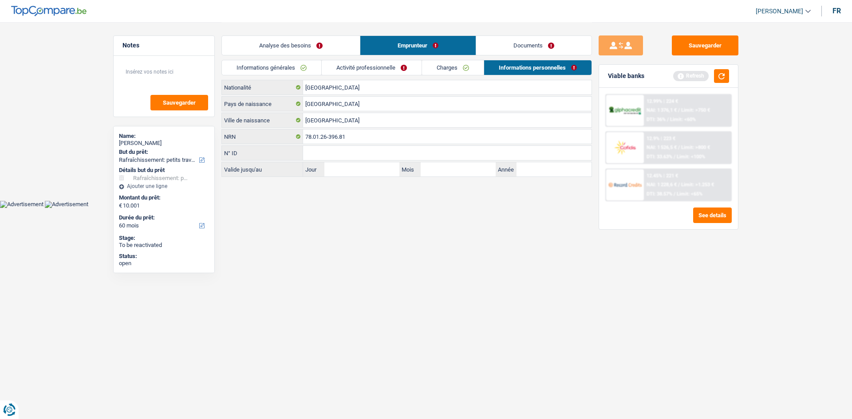
click at [403, 59] on div "Analyse des besoins Emprunteur Documents" at bounding box center [406, 41] width 370 height 38
click at [388, 63] on link "Activité professionnelle" at bounding box center [372, 67] width 100 height 15
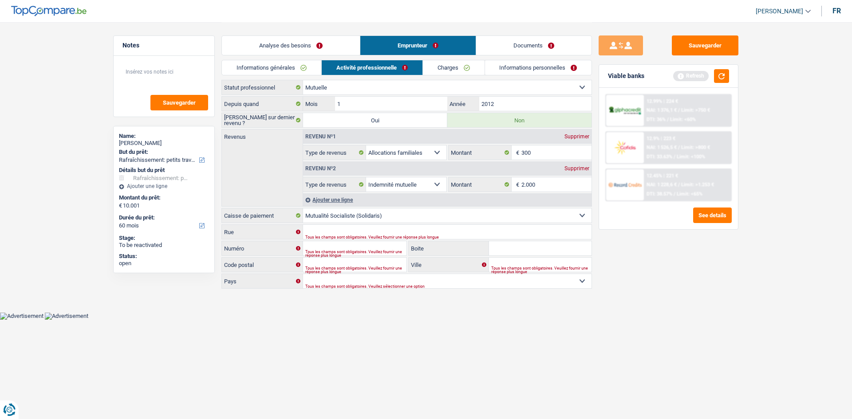
click at [275, 61] on link "Informations générales" at bounding box center [271, 67] width 99 height 15
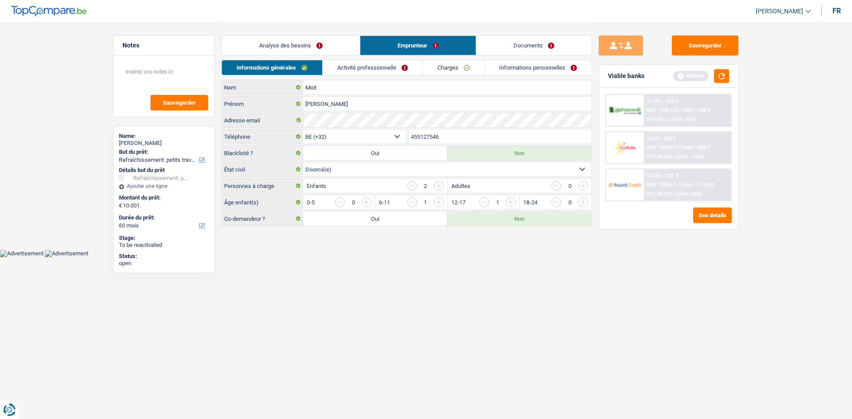
click at [320, 39] on link "Analyse des besoins" at bounding box center [291, 45] width 138 height 19
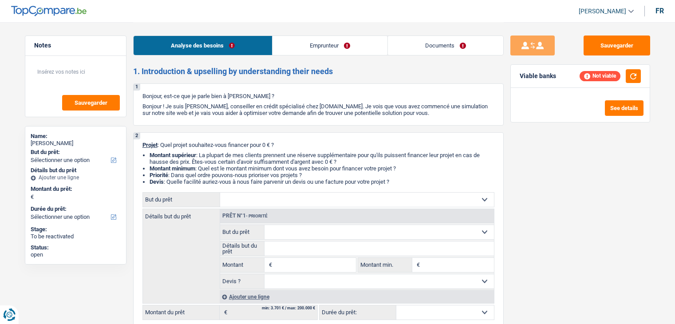
select select "independent"
select select "netSalary"
select select "rents"
select select "carLoan"
select select "60"
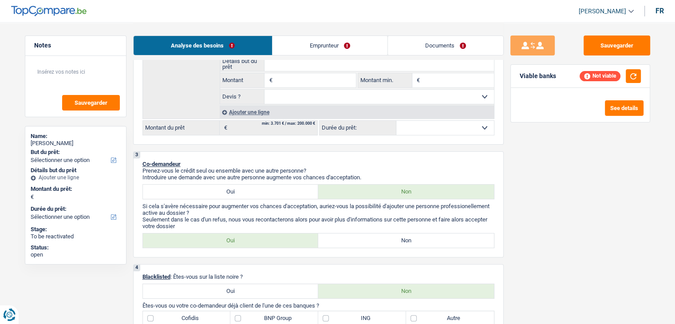
scroll to position [222, 0]
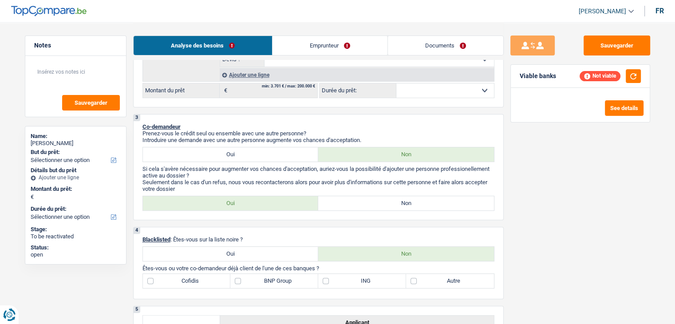
drag, startPoint x: 275, startPoint y: 255, endPoint x: 510, endPoint y: 256, distance: 235.1
click at [275, 255] on label "Oui" at bounding box center [231, 254] width 176 height 14
click at [275, 255] on input "Oui" at bounding box center [231, 254] width 176 height 14
radio input "true"
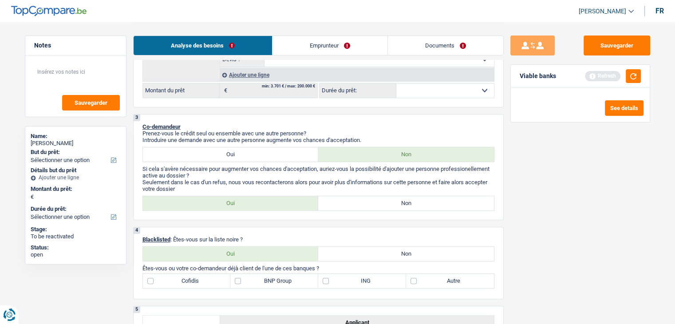
click at [605, 46] on button "Sauvegarder" at bounding box center [616, 45] width 67 height 20
click at [610, 52] on button "Sauvegarder" at bounding box center [616, 45] width 67 height 20
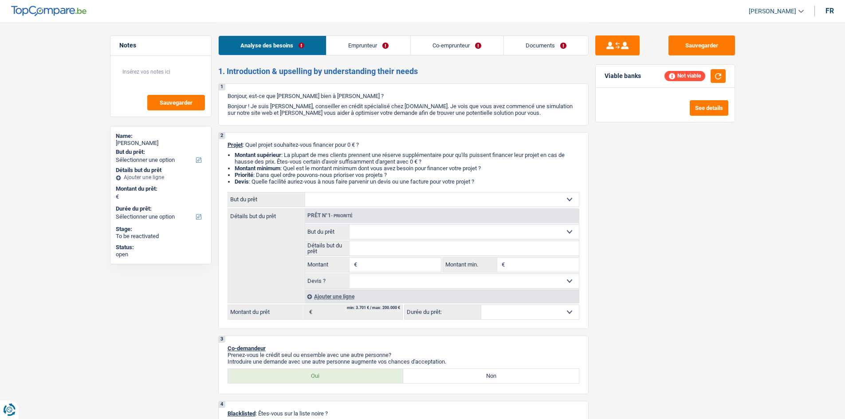
select select "worker"
select select "familyAllowances"
select select "netSalary"
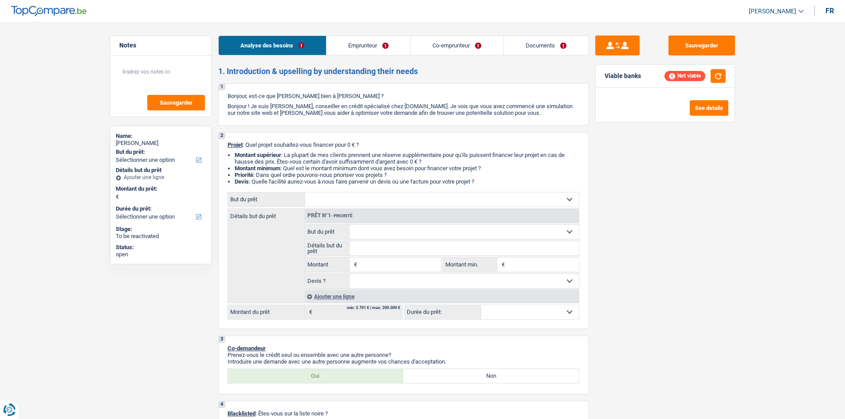
select select "ownerWithMortgage"
select select "mortgage"
select select "300"
select select "personalLoan"
select select "loanRepayment"
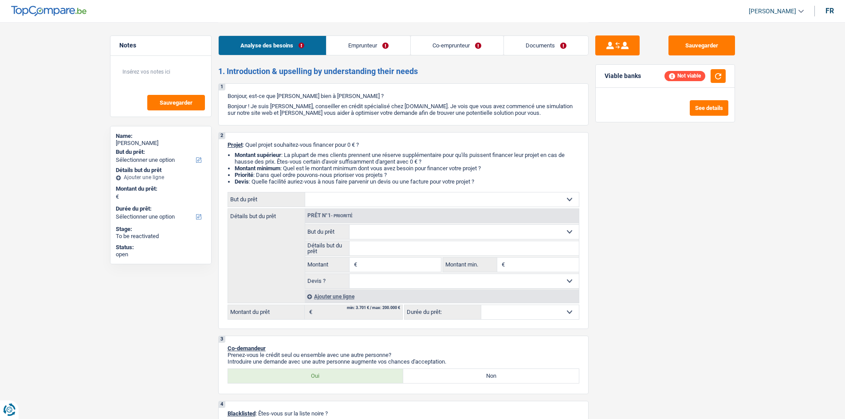
select select "120"
select select "carLoan"
select select "36"
select select "personalLoan"
select select "loanRepayment"
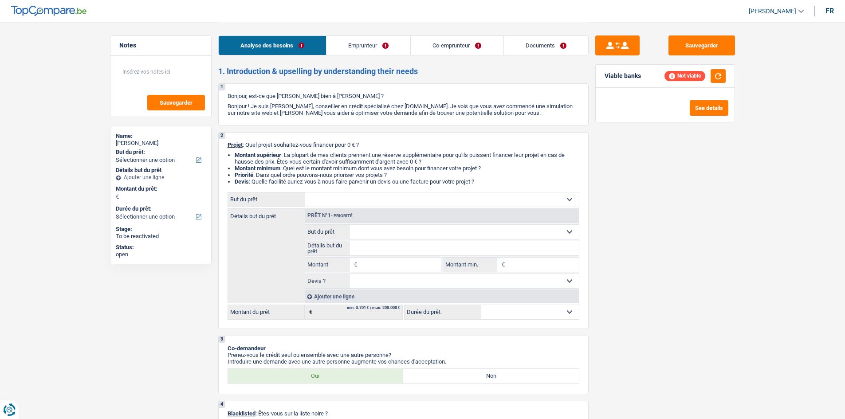
select select "60"
select select "renovationLoan"
select select "60"
select select "cardOrCredit"
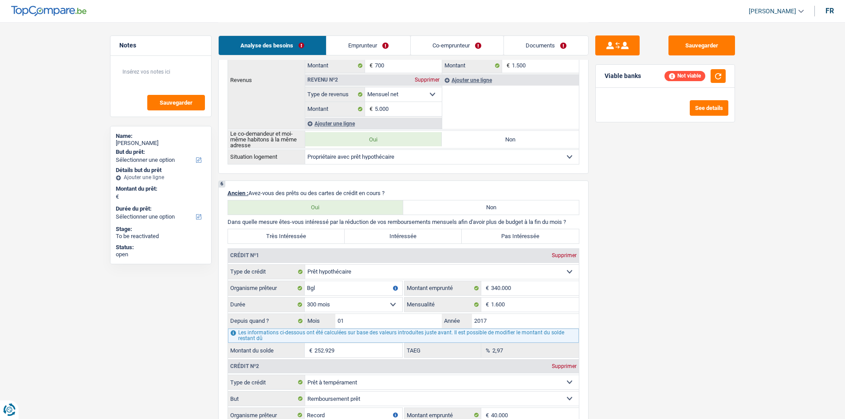
scroll to position [577, 0]
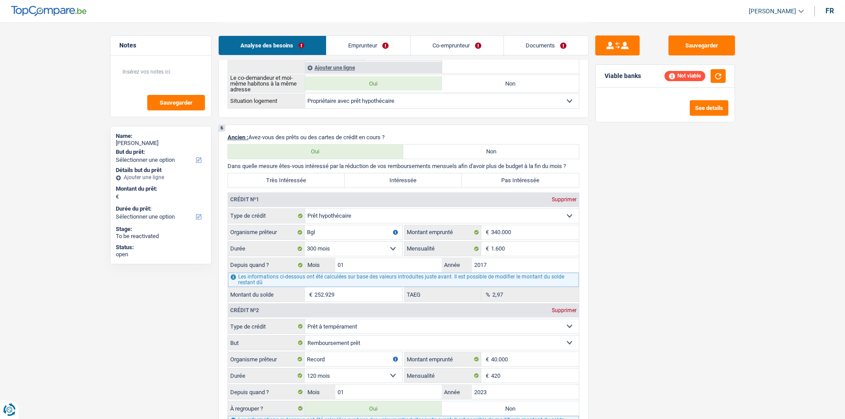
drag, startPoint x: 336, startPoint y: 181, endPoint x: 523, endPoint y: 236, distance: 195.0
click at [336, 180] on label "Très Intéressée" at bounding box center [286, 180] width 117 height 14
click at [336, 180] on input "Très Intéressée" at bounding box center [286, 180] width 117 height 14
radio input "true"
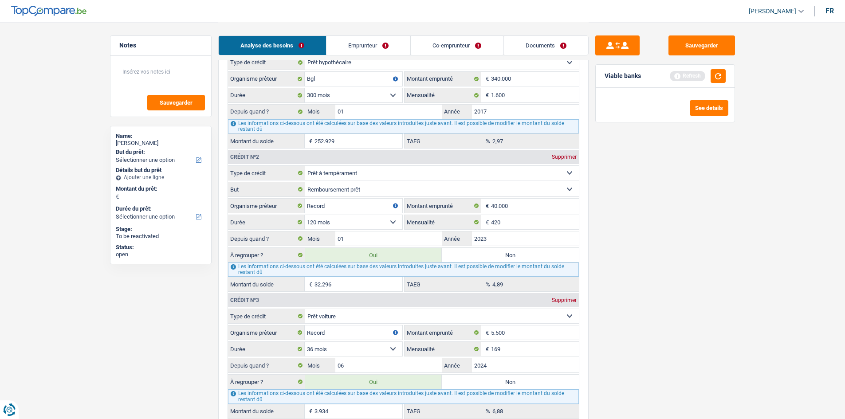
scroll to position [665, 0]
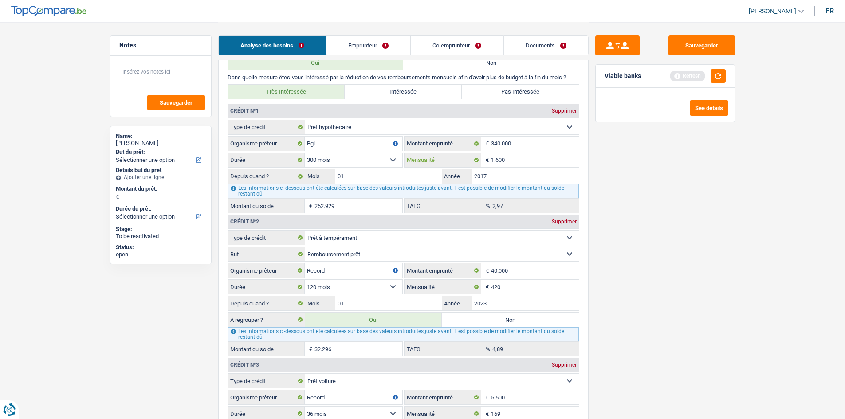
click at [523, 155] on input "1.600" at bounding box center [535, 160] width 88 height 14
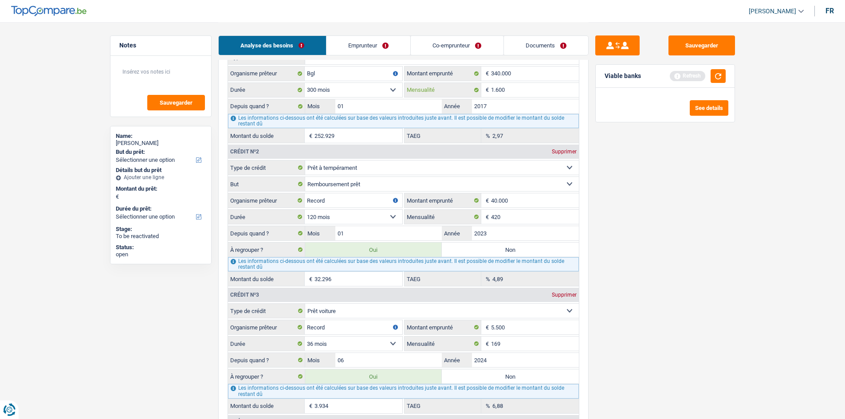
scroll to position [799, 0]
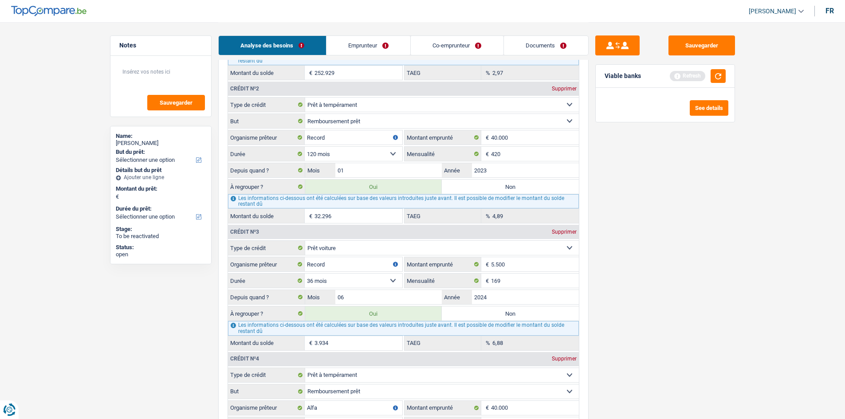
drag, startPoint x: 669, startPoint y: 160, endPoint x: 684, endPoint y: 77, distance: 84.2
click at [669, 158] on div "Sauvegarder Viable banks Refresh See details" at bounding box center [665, 220] width 153 height 370
type input "248.986"
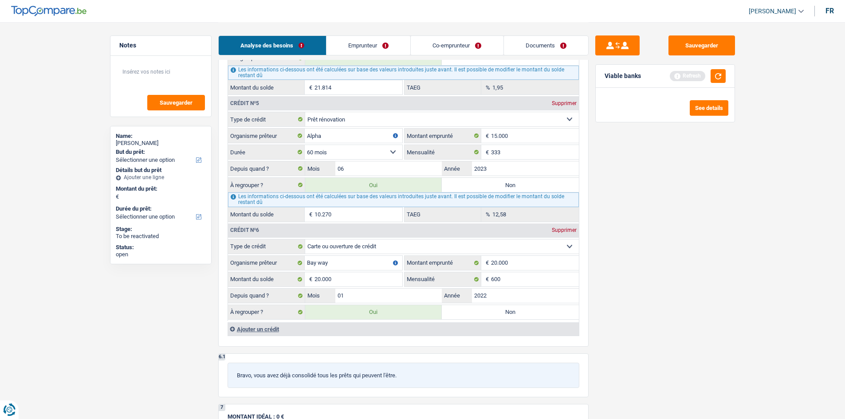
click at [358, 43] on link "Emprunteur" at bounding box center [369, 45] width 84 height 19
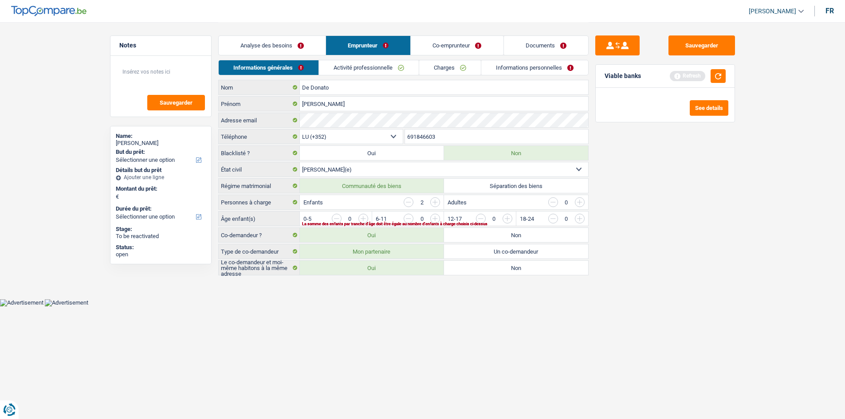
scroll to position [0, 0]
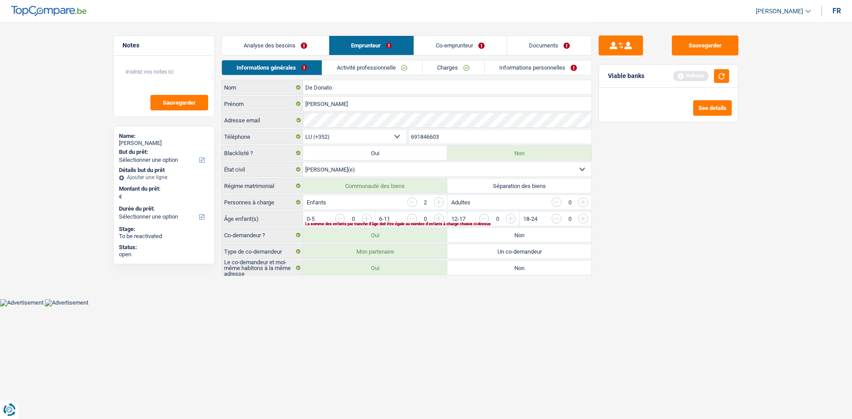
click at [374, 64] on link "Activité professionnelle" at bounding box center [372, 67] width 100 height 15
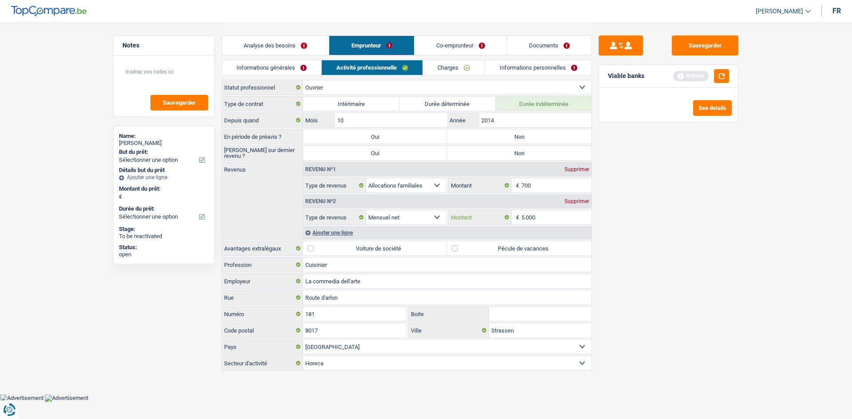
click at [565, 223] on input "5.000" at bounding box center [556, 217] width 71 height 14
click at [507, 136] on label "Non" at bounding box center [519, 137] width 144 height 14
click at [507, 136] on input "Non" at bounding box center [519, 137] width 144 height 14
radio input "true"
click at [501, 150] on label "Non" at bounding box center [519, 153] width 144 height 14
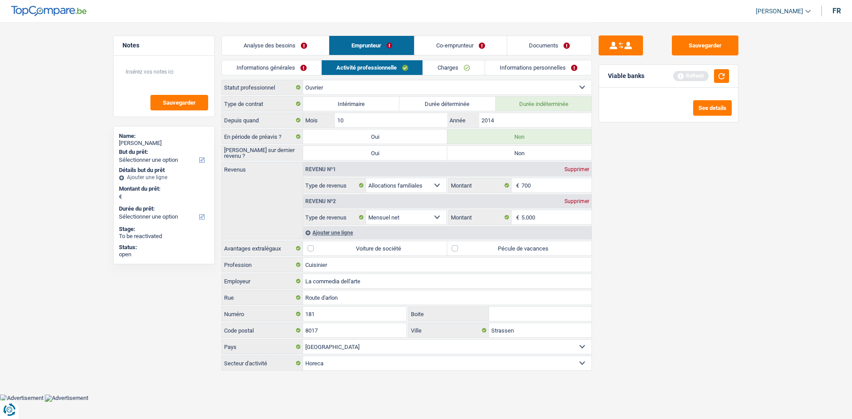
click at [501, 150] on input "Non" at bounding box center [519, 153] width 144 height 14
radio input "true"
click at [560, 221] on input "5.000" at bounding box center [556, 217] width 71 height 14
click at [254, 68] on link "Informations générales" at bounding box center [271, 67] width 99 height 15
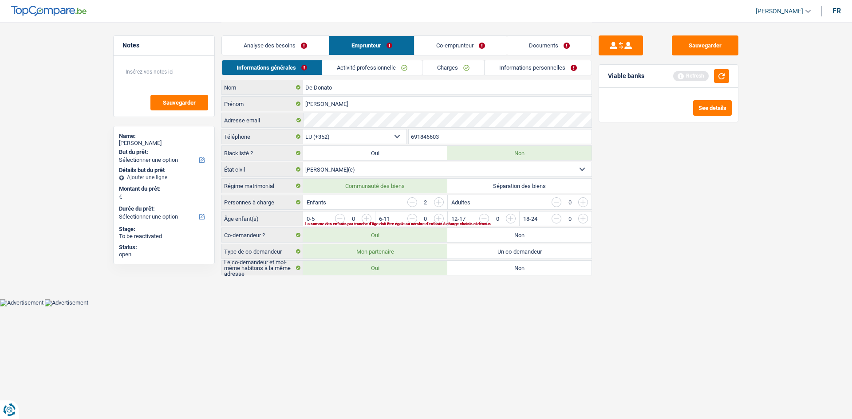
click at [584, 217] on input "button" at bounding box center [763, 221] width 370 height 14
click at [515, 221] on input "button" at bounding box center [691, 221] width 370 height 14
click at [357, 68] on link "Activité professionnelle" at bounding box center [373, 67] width 100 height 15
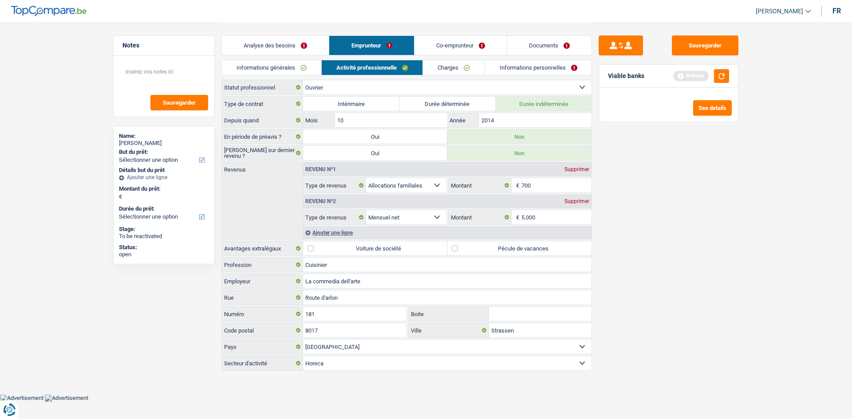
click at [453, 51] on link "Co-emprunteur" at bounding box center [460, 45] width 92 height 19
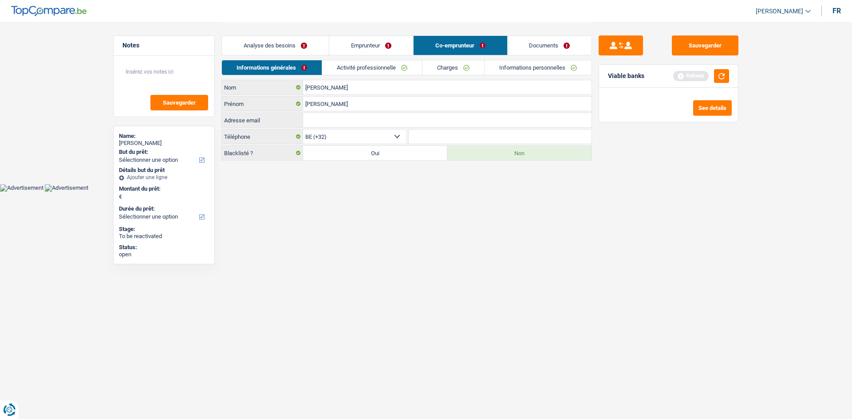
click at [382, 67] on link "Activité professionnelle" at bounding box center [372, 67] width 100 height 15
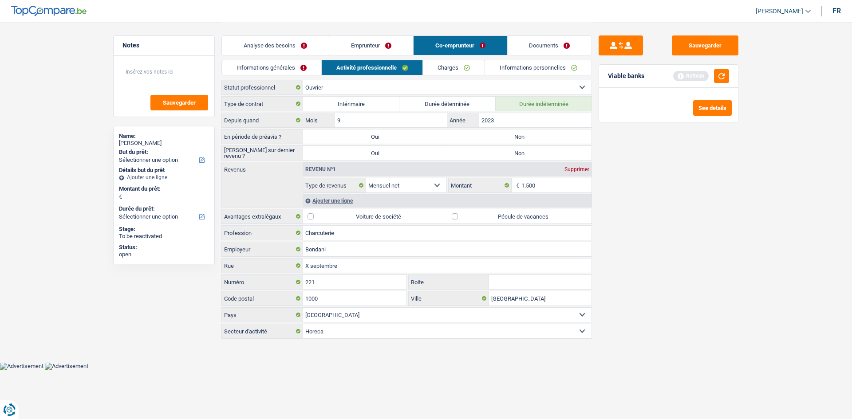
click at [349, 204] on div "Ajouter une ligne" at bounding box center [447, 200] width 288 height 13
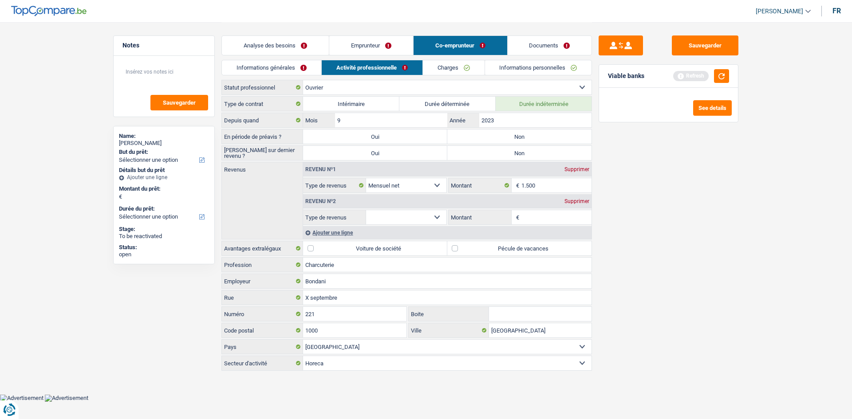
click at [435, 216] on select "Allocation d'handicap Allocations chômage Allocations familiales Chèques repas …" at bounding box center [406, 217] width 80 height 14
click at [366, 210] on select "Allocation d'handicap Allocations chômage Allocations familiales Chèques repas …" at bounding box center [406, 217] width 80 height 14
click at [417, 214] on select "Allocation d'handicap Allocations chômage Allocations familiales Chèques repas …" at bounding box center [406, 217] width 80 height 14
select select "familyAllowances"
click at [366, 210] on select "Allocation d'handicap Allocations chômage Allocations familiales Chèques repas …" at bounding box center [406, 217] width 80 height 14
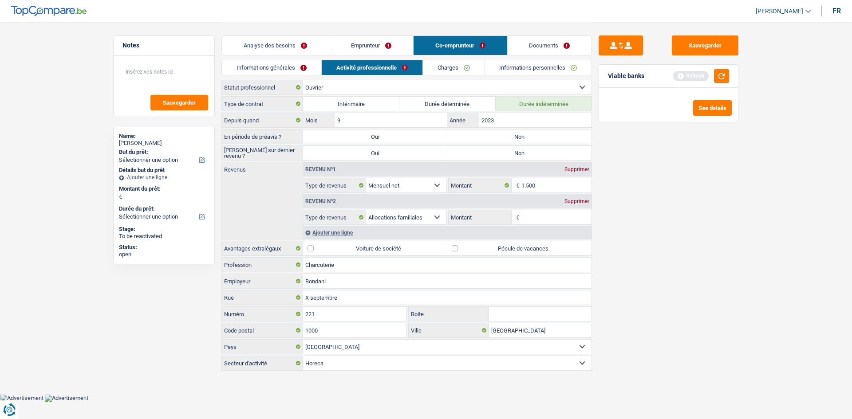
click at [528, 225] on div "Revenu nº1 Supprimer Allocation d'handicap Allocations chômage Allocations fami…" at bounding box center [447, 200] width 289 height 77
click at [529, 219] on input "Montant" at bounding box center [556, 217] width 71 height 14
click at [350, 47] on link "Emprunteur" at bounding box center [371, 45] width 84 height 19
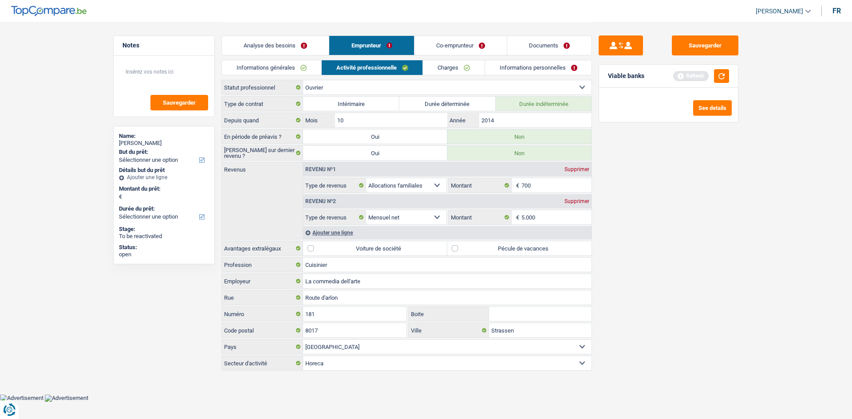
click at [432, 50] on link "Co-emprunteur" at bounding box center [460, 45] width 92 height 19
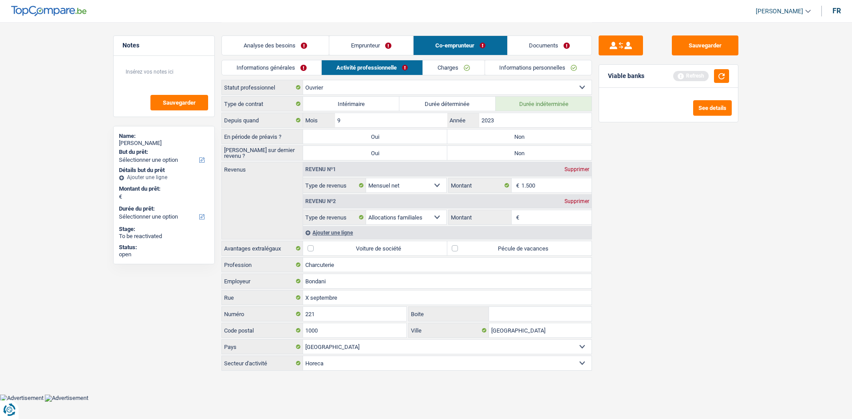
click at [554, 221] on input "Montant" at bounding box center [556, 217] width 71 height 14
type input "300"
drag, startPoint x: 721, startPoint y: 290, endPoint x: 588, endPoint y: 213, distance: 153.4
click at [721, 289] on div "Sauvegarder Viable banks Refresh See details" at bounding box center [668, 220] width 153 height 370
click at [388, 51] on link "Emprunteur" at bounding box center [371, 45] width 84 height 19
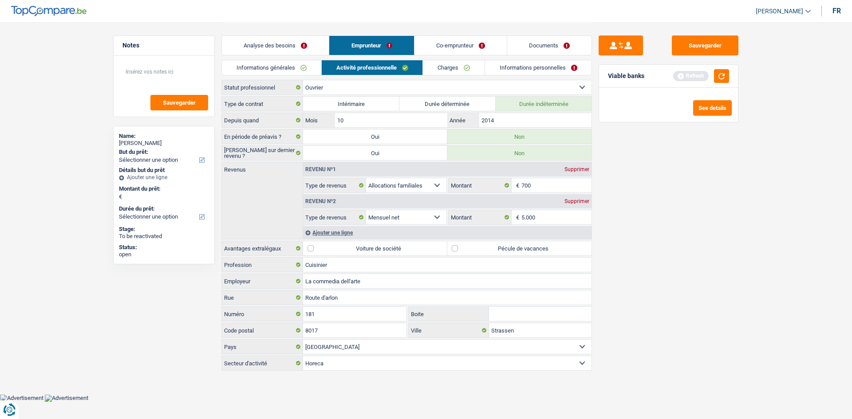
click at [582, 171] on div "Supprimer" at bounding box center [576, 169] width 29 height 5
select select "netSalary"
type input "5.000"
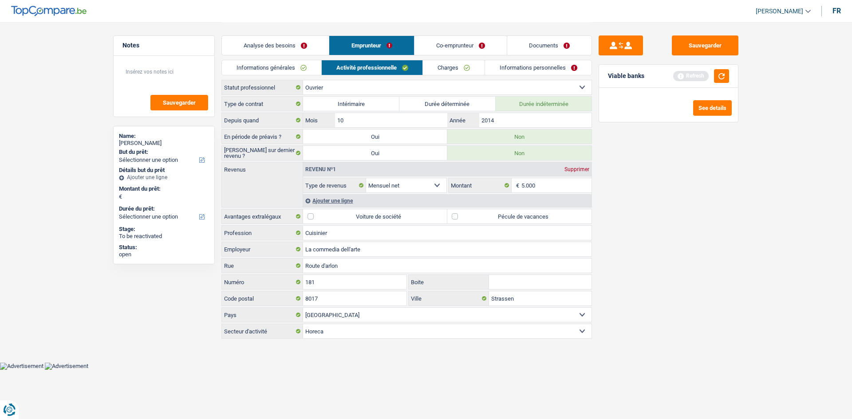
click at [527, 210] on label "Pécule de vacances" at bounding box center [519, 216] width 144 height 14
click at [527, 210] on input "Pécule de vacances" at bounding box center [519, 216] width 144 height 14
checkbox input "true"
click at [468, 72] on link "Charges" at bounding box center [454, 67] width 62 height 15
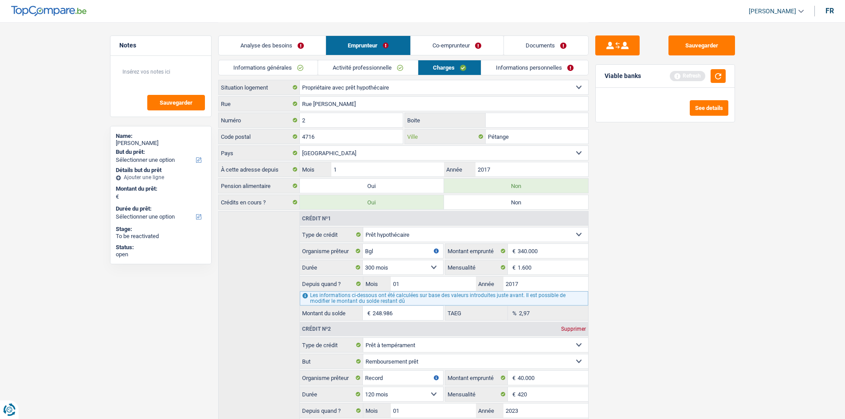
drag, startPoint x: 549, startPoint y: 138, endPoint x: 567, endPoint y: 143, distance: 18.7
click at [548, 136] on input "Pétange" at bounding box center [537, 137] width 102 height 14
click at [518, 165] on input "2017" at bounding box center [532, 169] width 112 height 14
click at [556, 64] on link "Informations personnelles" at bounding box center [534, 67] width 107 height 15
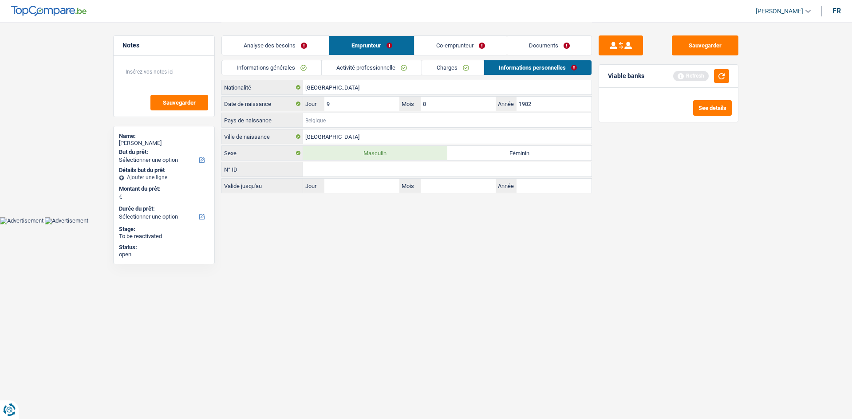
click at [348, 123] on input "Pays de naissance" at bounding box center [447, 120] width 288 height 14
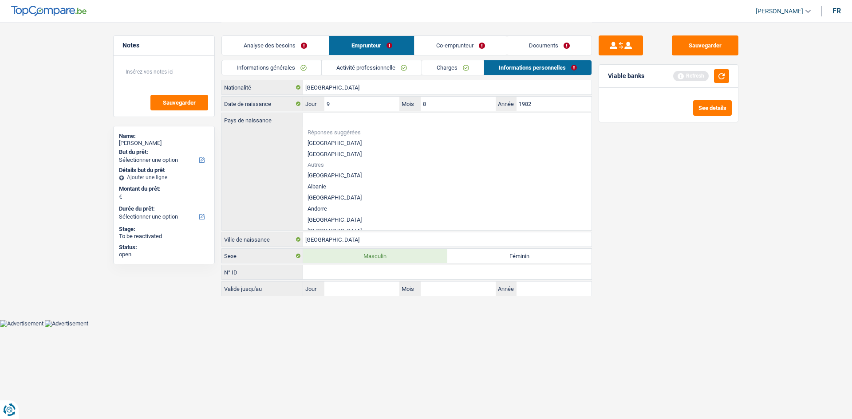
click at [358, 153] on li "[GEOGRAPHIC_DATA]" at bounding box center [447, 154] width 288 height 11
type input "[GEOGRAPHIC_DATA]"
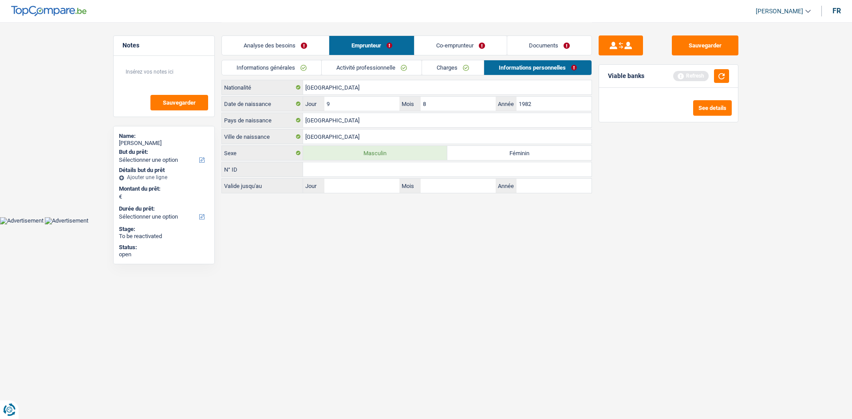
click at [441, 40] on link "Co-emprunteur" at bounding box center [460, 45] width 92 height 19
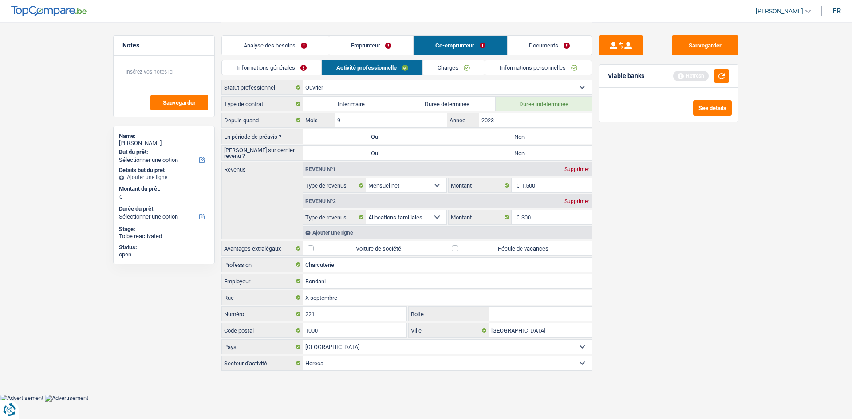
click at [300, 65] on link "Informations générales" at bounding box center [271, 67] width 99 height 15
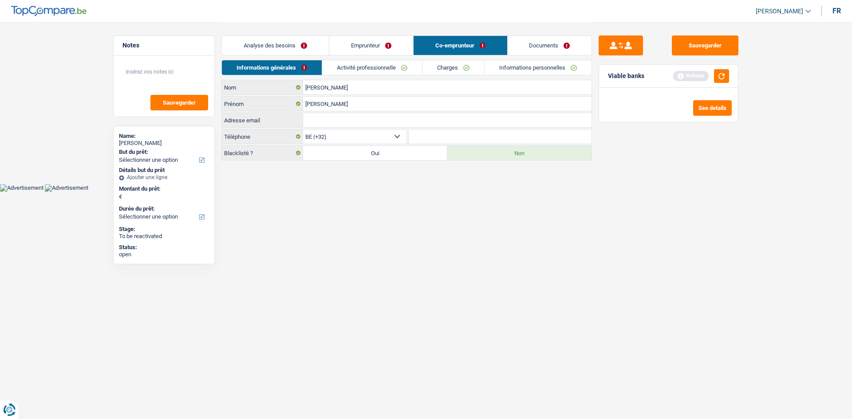
click at [349, 67] on link "Activité professionnelle" at bounding box center [372, 67] width 100 height 15
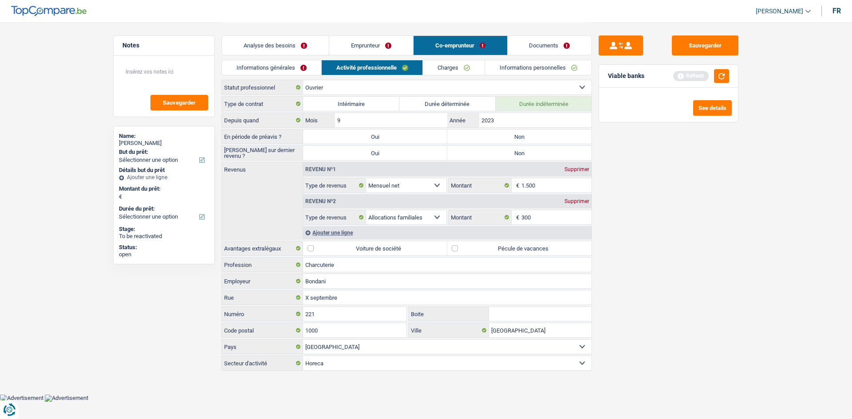
click at [514, 137] on label "Non" at bounding box center [519, 137] width 144 height 14
click at [514, 137] on input "Non" at bounding box center [519, 137] width 144 height 14
radio input "true"
click at [520, 152] on label "Non" at bounding box center [519, 153] width 144 height 14
click at [520, 152] on input "Non" at bounding box center [519, 153] width 144 height 14
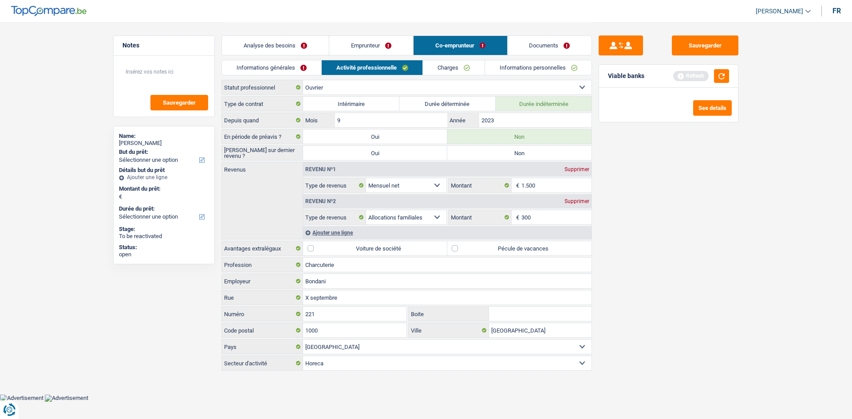
radio input "true"
click at [536, 122] on input "2023" at bounding box center [535, 120] width 112 height 14
click at [539, 249] on label "Pécule de vacances" at bounding box center [519, 248] width 144 height 14
click at [539, 249] on input "Pécule de vacances" at bounding box center [519, 248] width 144 height 14
checkbox input "true"
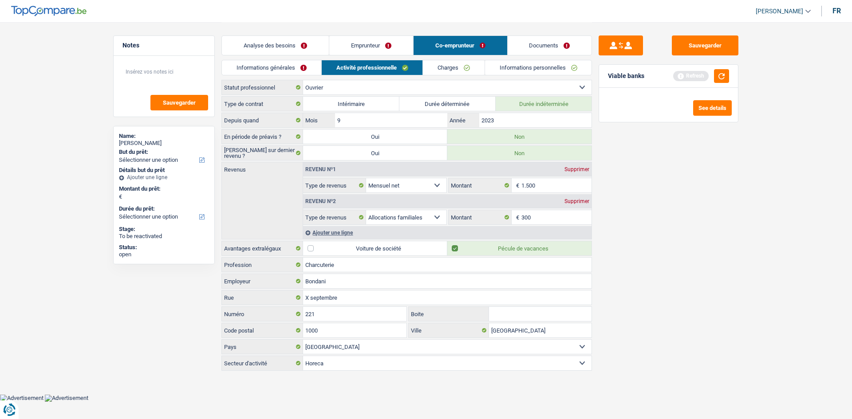
click at [643, 247] on div "Sauvegarder Viable banks Refresh See details" at bounding box center [668, 220] width 153 height 370
click at [376, 41] on link "Emprunteur" at bounding box center [371, 45] width 84 height 19
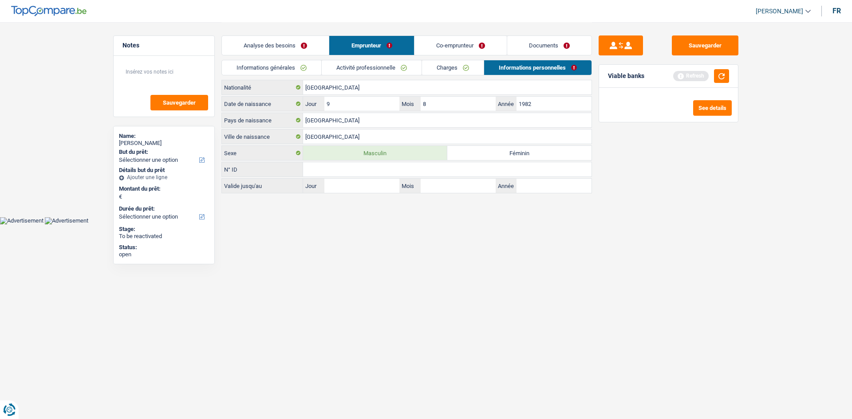
click at [384, 64] on link "Activité professionnelle" at bounding box center [372, 67] width 100 height 15
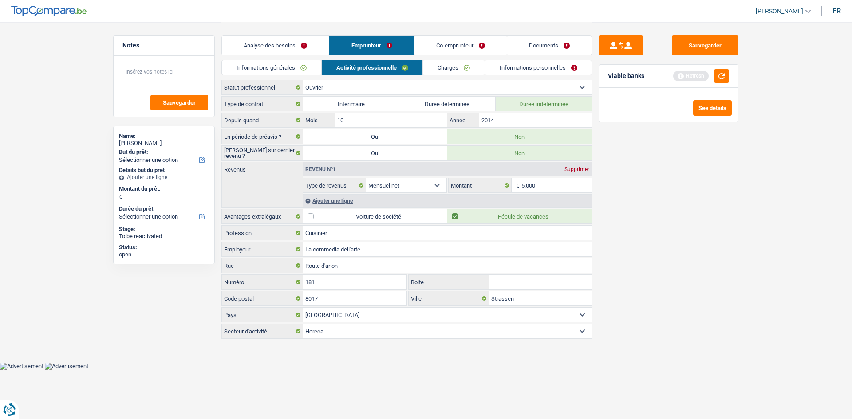
click at [473, 51] on link "Co-emprunteur" at bounding box center [460, 45] width 92 height 19
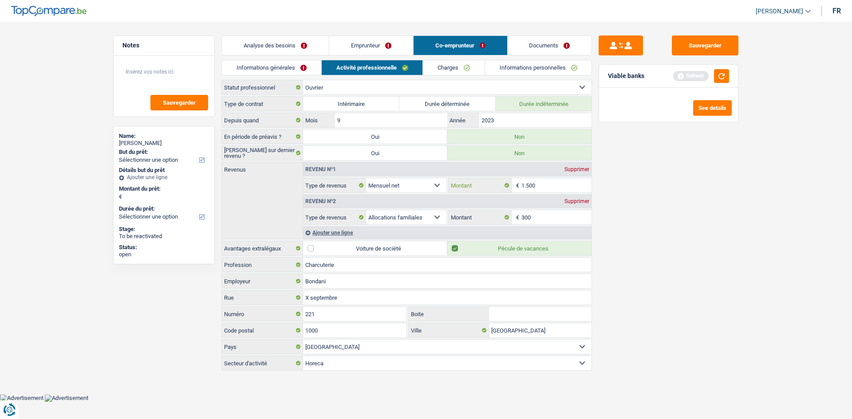
click at [559, 191] on input "1.500" at bounding box center [556, 185] width 71 height 14
type input "1.400"
click at [647, 211] on div "Sauvegarder Viable banks Refresh See details" at bounding box center [668, 220] width 153 height 370
click at [385, 41] on link "Emprunteur" at bounding box center [371, 45] width 84 height 19
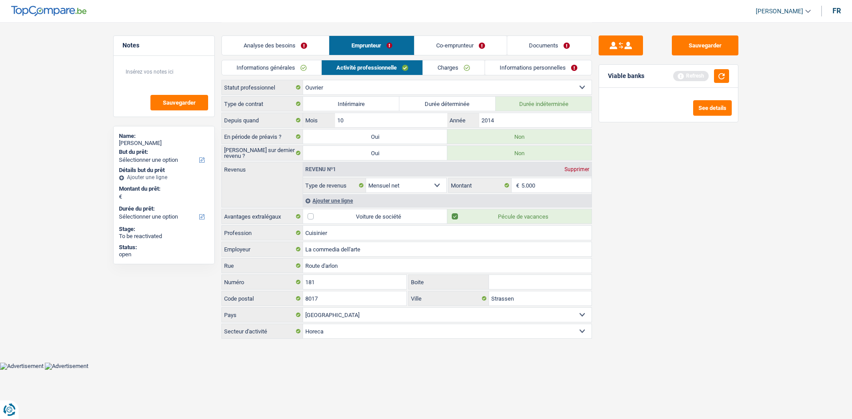
click at [379, 58] on div "Analyse des besoins Emprunteur Co-emprunteur Documents" at bounding box center [406, 41] width 370 height 38
click at [453, 34] on div "Analyse des besoins Emprunteur Co-emprunteur Documents" at bounding box center [406, 41] width 370 height 38
click at [457, 46] on link "Co-emprunteur" at bounding box center [460, 45] width 92 height 19
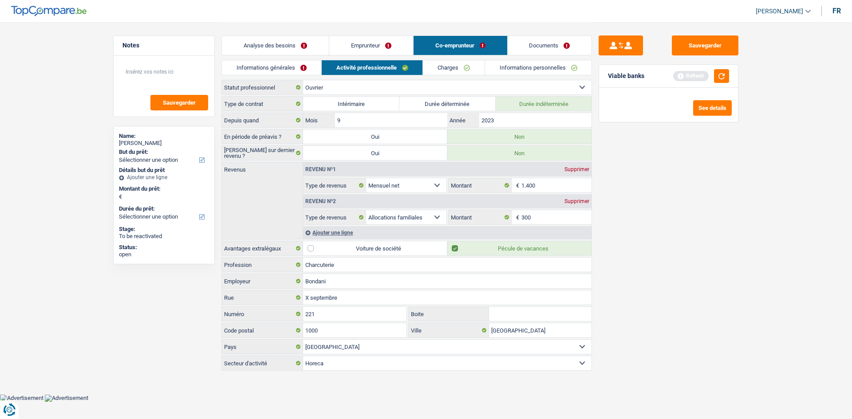
click at [386, 51] on link "Emprunteur" at bounding box center [371, 45] width 84 height 19
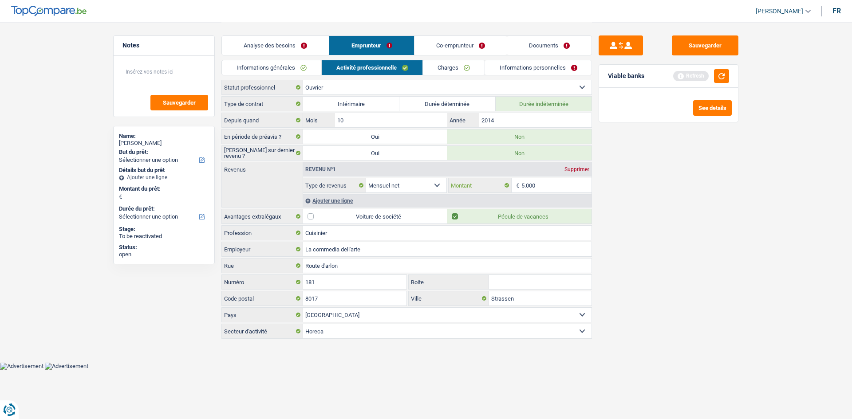
click at [543, 181] on input "5.000" at bounding box center [556, 185] width 71 height 14
click at [672, 232] on div "Sauvegarder Viable banks Refresh See details" at bounding box center [668, 220] width 153 height 370
click at [360, 248] on input "La commedia dell'arte" at bounding box center [447, 249] width 288 height 14
click at [482, 43] on link "Co-emprunteur" at bounding box center [460, 45] width 92 height 19
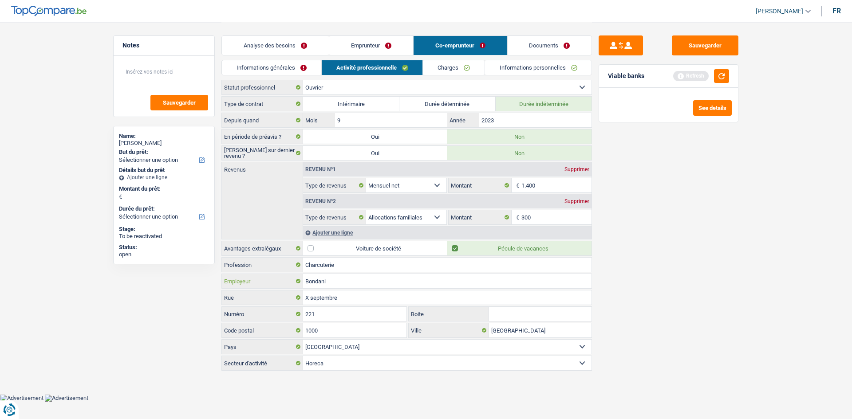
click at [364, 282] on input "Bondani" at bounding box center [447, 281] width 288 height 14
click at [474, 70] on link "Charges" at bounding box center [454, 67] width 62 height 15
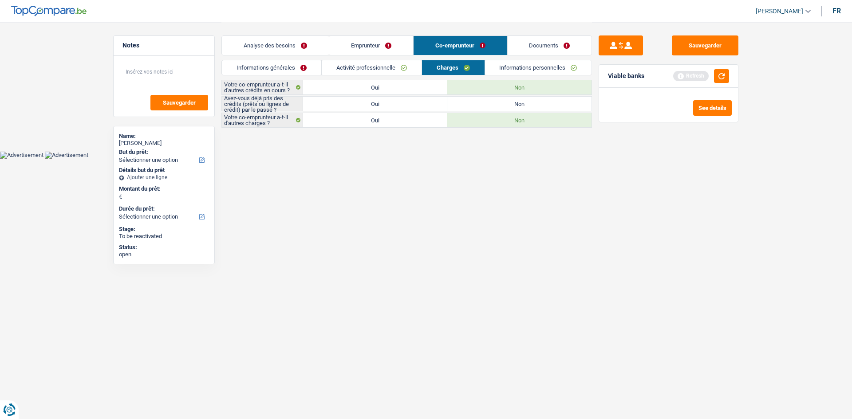
click at [386, 109] on label "Oui" at bounding box center [375, 104] width 144 height 14
click at [386, 109] on input "Oui" at bounding box center [375, 104] width 144 height 14
radio input "true"
click at [557, 61] on link "Informations personnelles" at bounding box center [538, 67] width 107 height 15
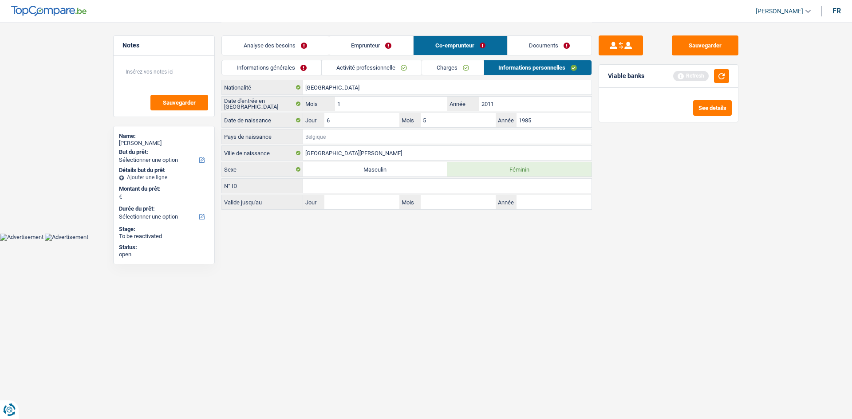
click at [348, 139] on input "Pays de naissance" at bounding box center [447, 137] width 288 height 14
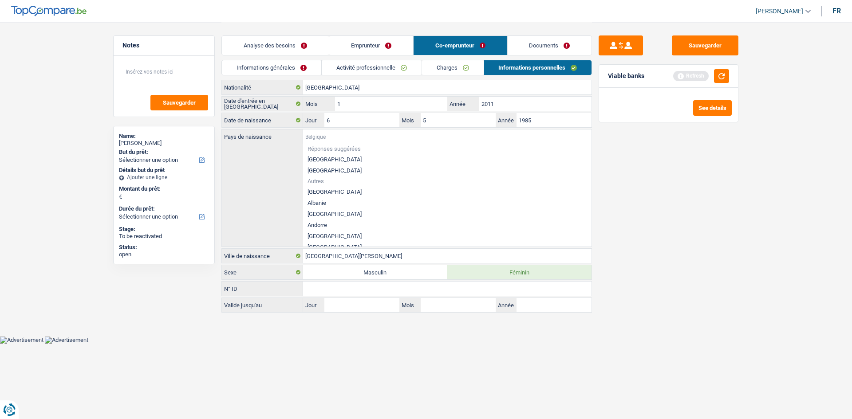
type input "E"
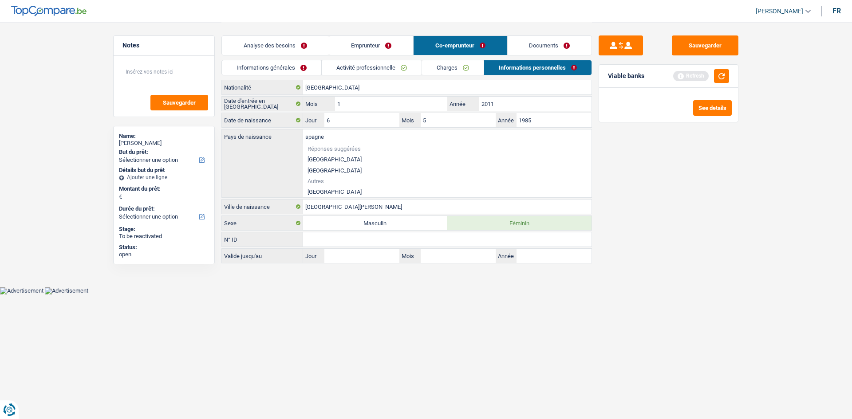
click at [318, 191] on li "[GEOGRAPHIC_DATA]" at bounding box center [447, 191] width 288 height 11
type input "[GEOGRAPHIC_DATA]"
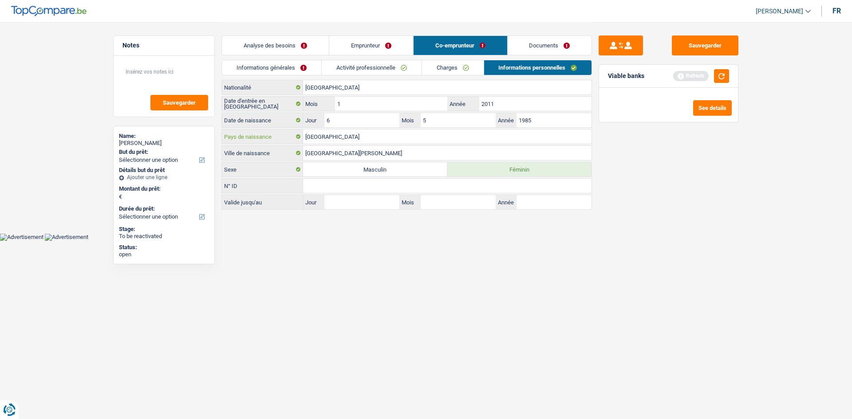
click at [377, 138] on input "[GEOGRAPHIC_DATA]" at bounding box center [447, 137] width 288 height 14
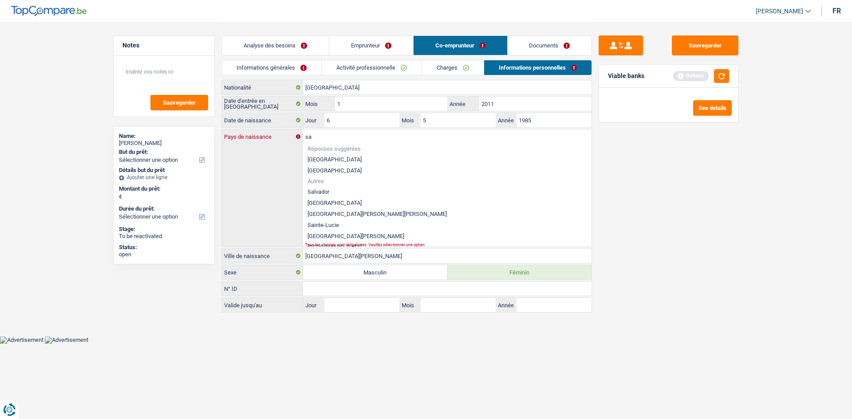
type input "s"
click at [686, 182] on div "Sauvegarder Viable banks Refresh See details" at bounding box center [668, 220] width 153 height 370
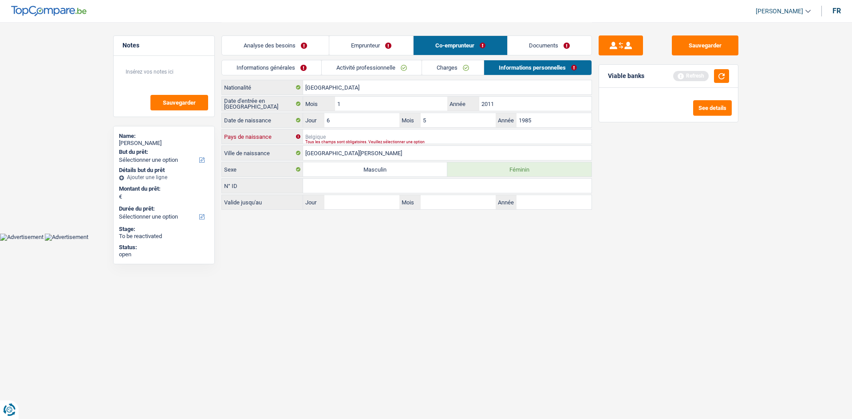
click at [375, 135] on input "Pays de naissance" at bounding box center [447, 137] width 288 height 14
type input "r"
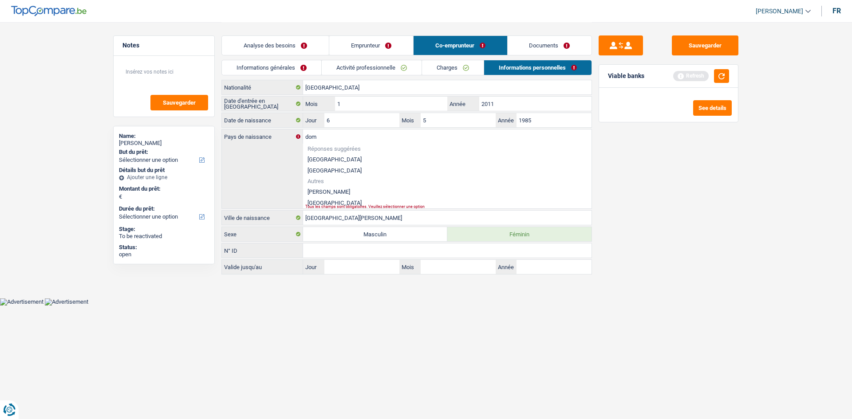
click at [365, 201] on li "[GEOGRAPHIC_DATA]" at bounding box center [447, 202] width 288 height 11
type input "[GEOGRAPHIC_DATA]"
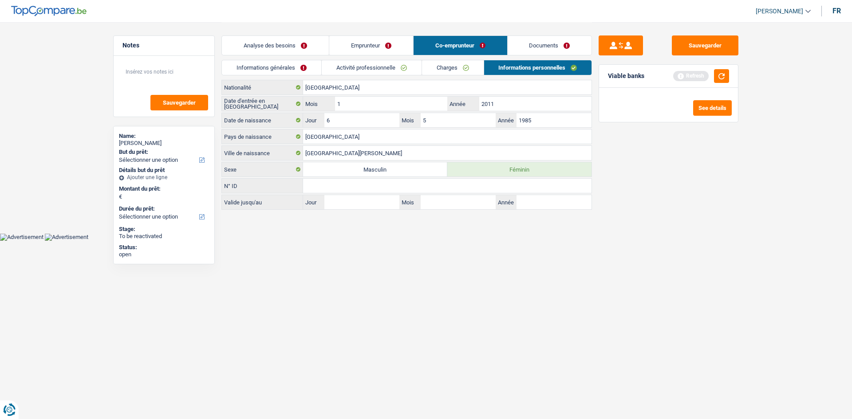
drag, startPoint x: 569, startPoint y: 45, endPoint x: 434, endPoint y: 36, distance: 135.6
click at [569, 45] on link "Documents" at bounding box center [550, 45] width 84 height 19
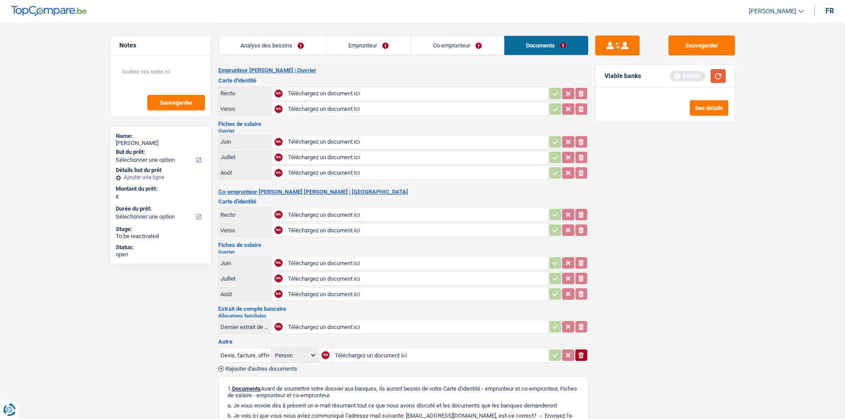
click at [722, 75] on button "button" at bounding box center [718, 76] width 15 height 14
click at [272, 41] on link "Analyse des besoins" at bounding box center [272, 45] width 107 height 19
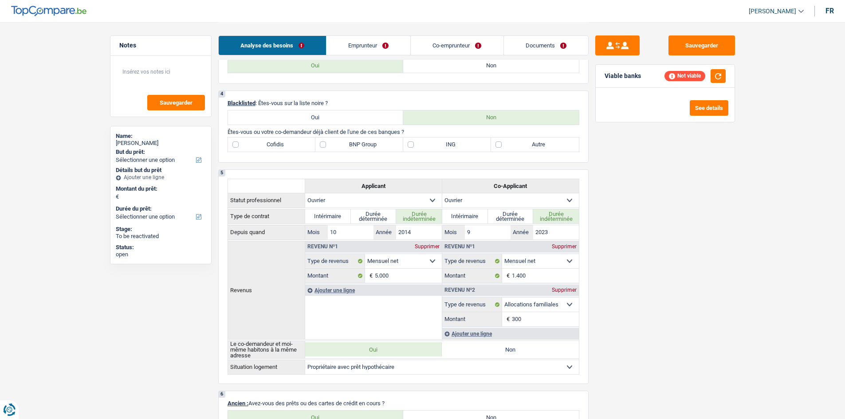
click at [532, 144] on label "Autre" at bounding box center [535, 145] width 88 height 14
click at [532, 144] on input "Autre" at bounding box center [535, 145] width 88 height 14
checkbox input "true"
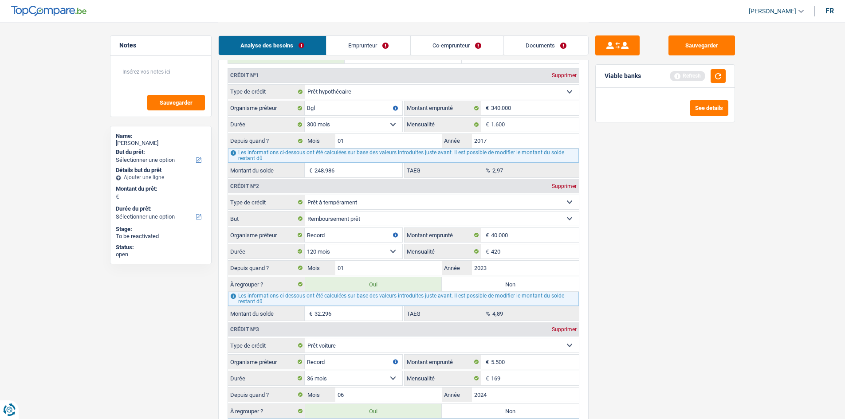
scroll to position [710, 0]
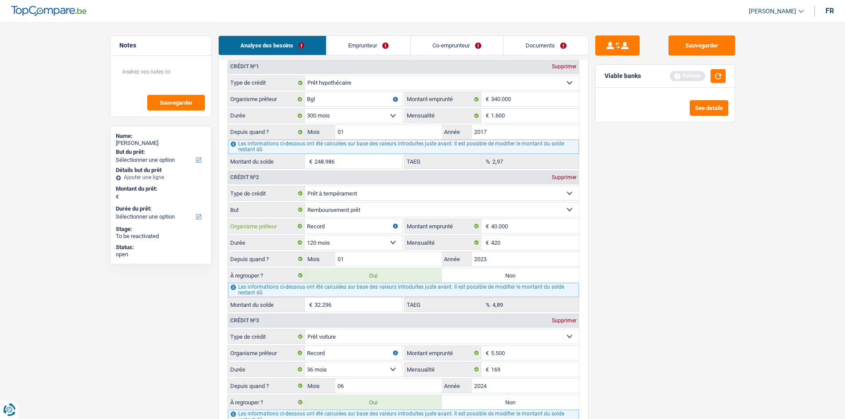
click at [366, 225] on input "Record" at bounding box center [354, 226] width 98 height 14
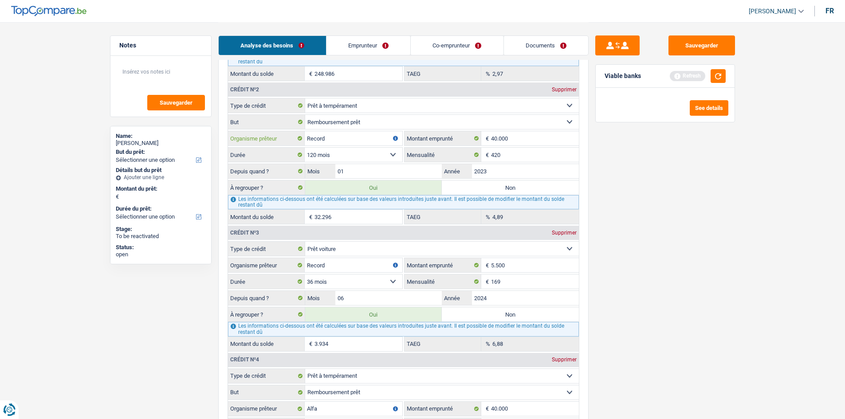
scroll to position [799, 0]
type input "Record credit"
click at [374, 265] on input "Record" at bounding box center [354, 264] width 98 height 14
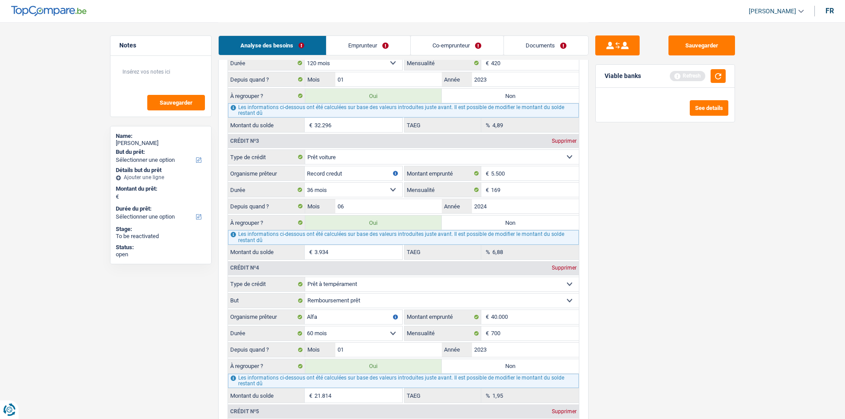
scroll to position [976, 0]
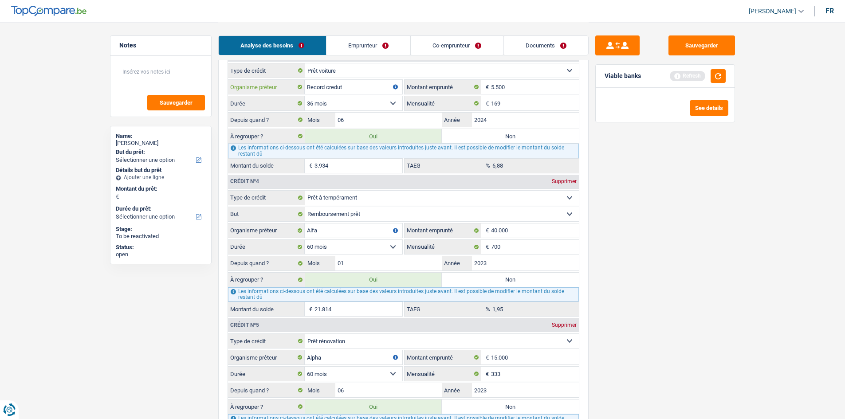
type input "Record credut"
click at [363, 227] on input "Alfa" at bounding box center [354, 231] width 98 height 14
click at [328, 229] on input "Alpha crdit" at bounding box center [354, 231] width 98 height 14
type input "Alpha credit"
drag, startPoint x: 609, startPoint y: 297, endPoint x: 617, endPoint y: 296, distance: 8.0
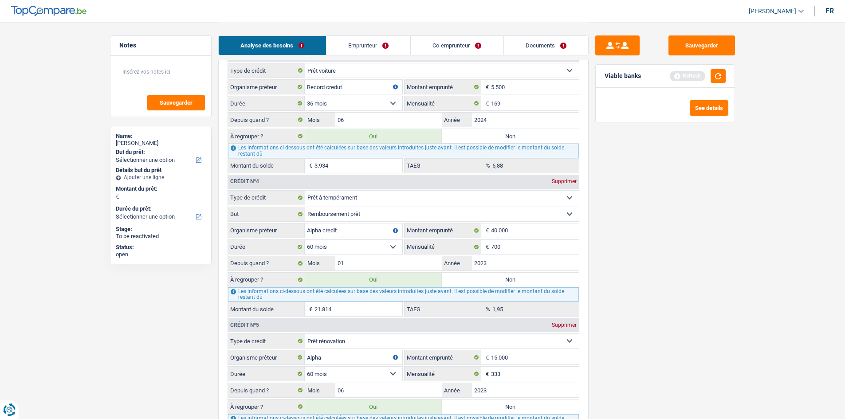
click at [610, 295] on div "Sauvegarder Viable banks Refresh See details" at bounding box center [665, 220] width 153 height 370
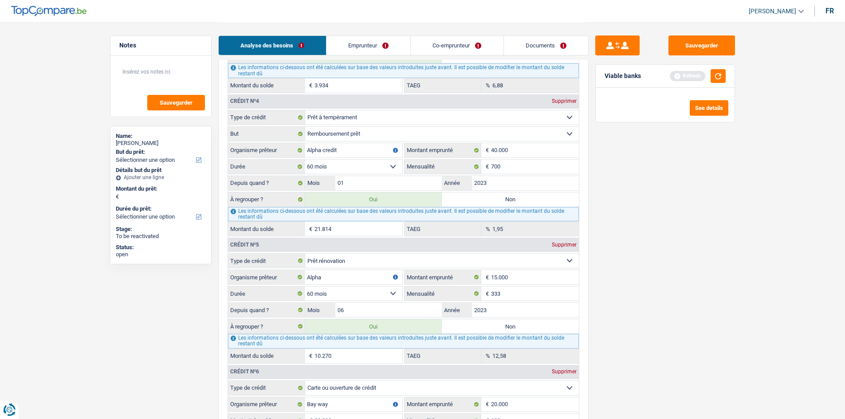
scroll to position [1153, 0]
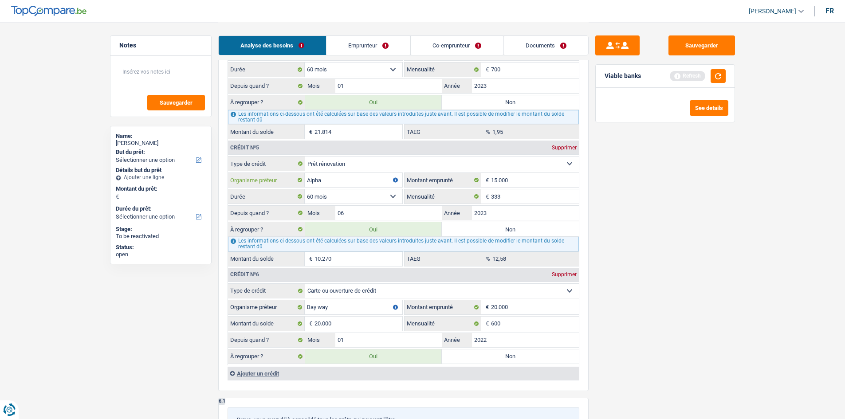
click at [360, 167] on fieldset "Carte ou ouverture de crédit Prêt hypothécaire Vente à tempérament Prêt à tempé…" at bounding box center [403, 211] width 351 height 110
type input "Alpha credit"
click at [355, 314] on input "Bay way" at bounding box center [354, 307] width 98 height 14
click at [314, 305] on input "Bay way" at bounding box center [354, 307] width 98 height 14
type input "Buy way"
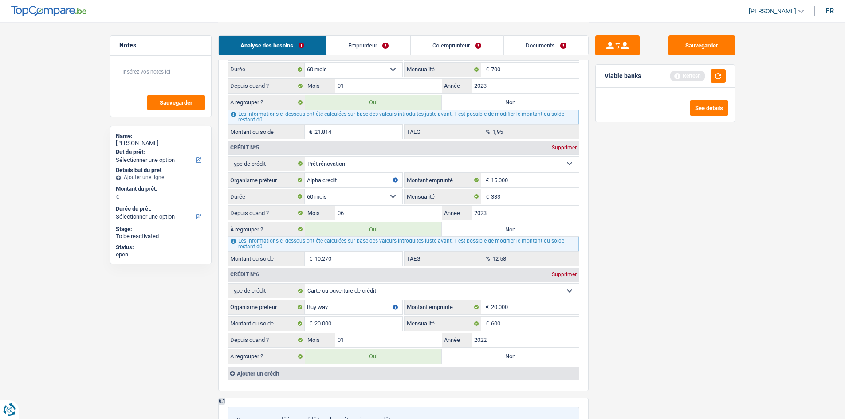
click at [656, 341] on div "Sauvegarder Viable banks Refresh See details" at bounding box center [665, 220] width 153 height 370
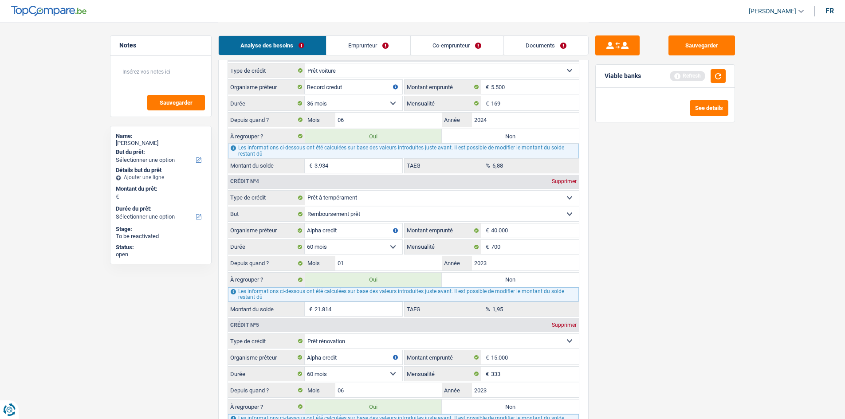
scroll to position [1020, 0]
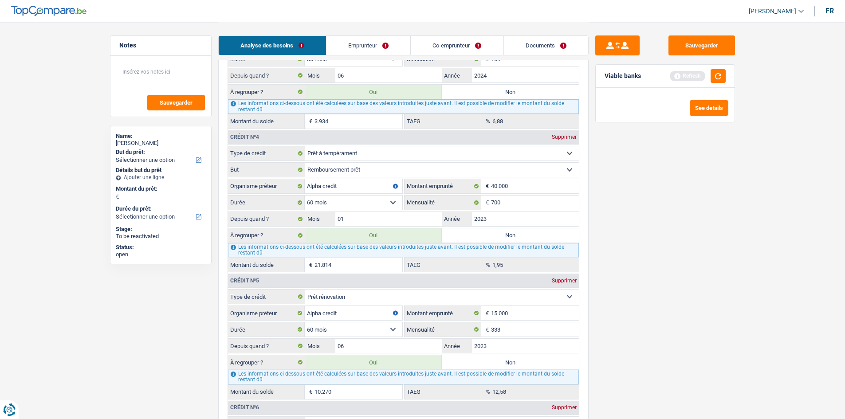
click at [358, 264] on input "21.814" at bounding box center [359, 265] width 88 height 14
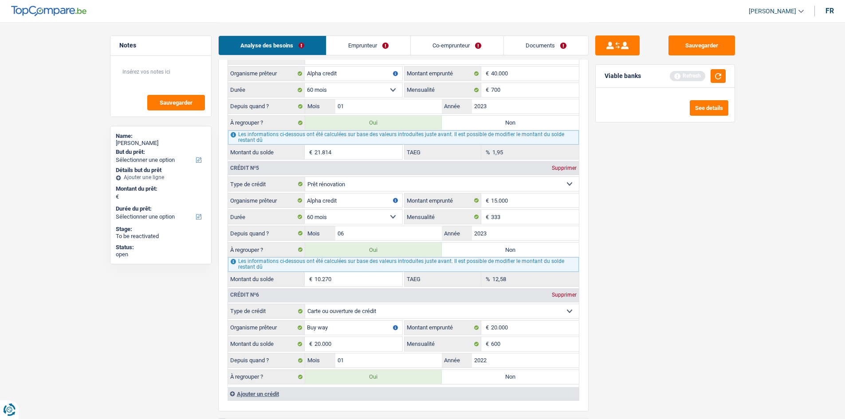
scroll to position [1198, 0]
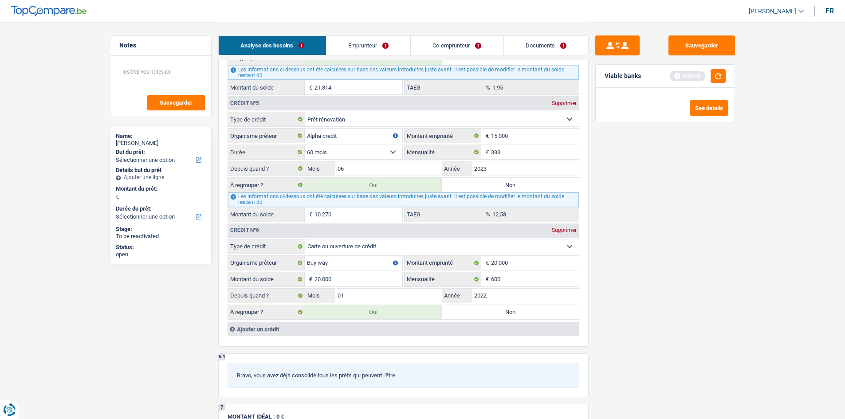
click at [708, 74] on div "Refresh" at bounding box center [698, 76] width 56 height 14
click at [721, 78] on button "button" at bounding box center [718, 76] width 15 height 14
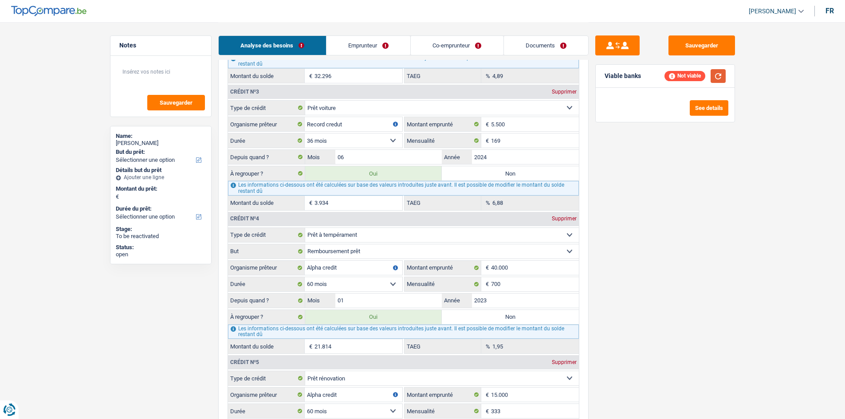
scroll to position [1020, 0]
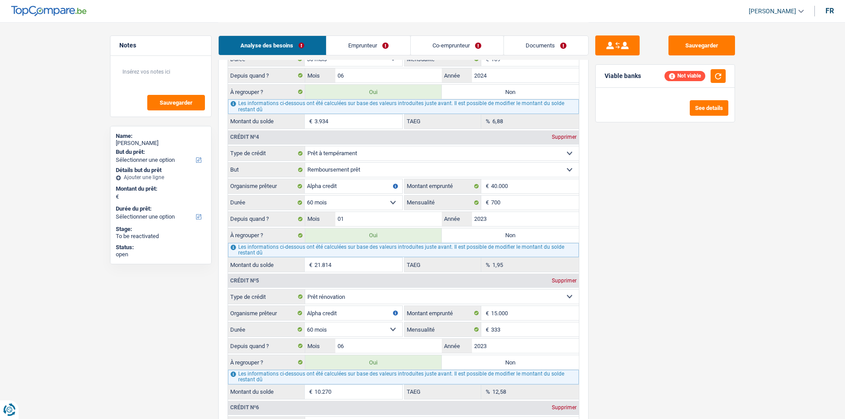
click at [497, 95] on label "Non" at bounding box center [510, 92] width 137 height 14
click at [497, 95] on input "Non" at bounding box center [510, 92] width 137 height 14
radio input "true"
type input "84.380"
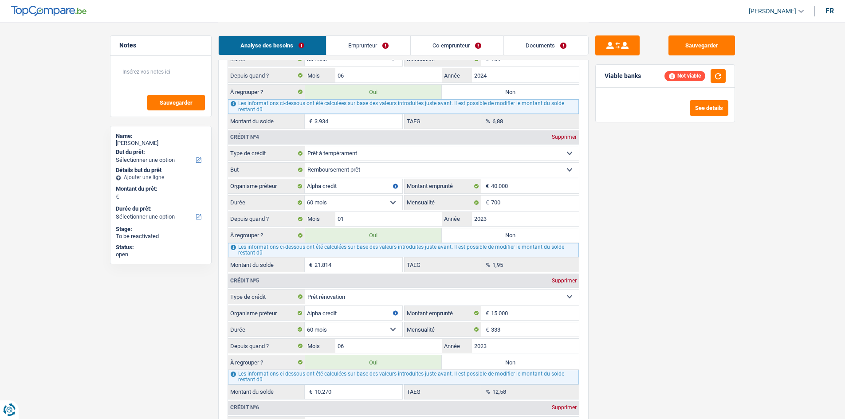
radio input "false"
type input "84.380"
select select "refinancing"
select select "144"
select select "refinancing"
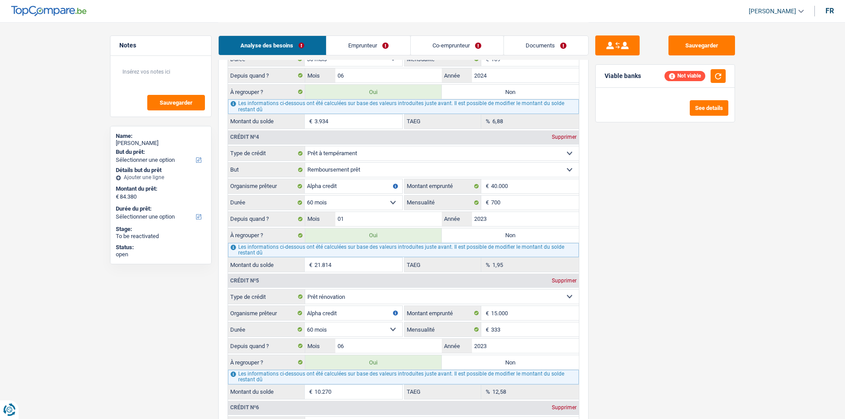
select select "refinancing"
select select "144"
select select "refinancing"
select select "144"
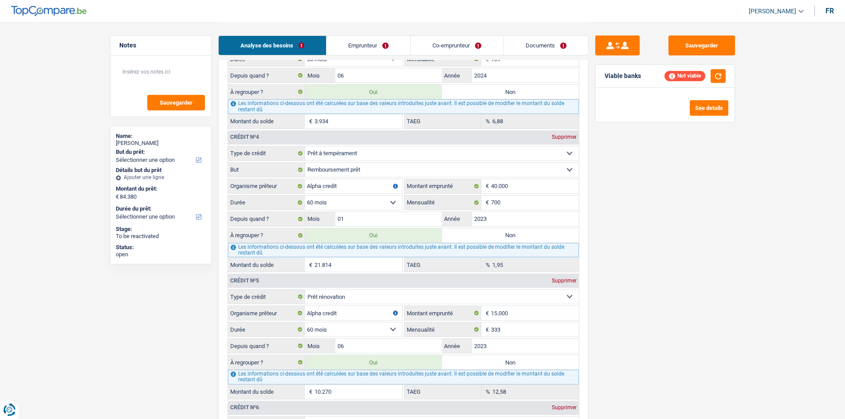
select select "refinancing"
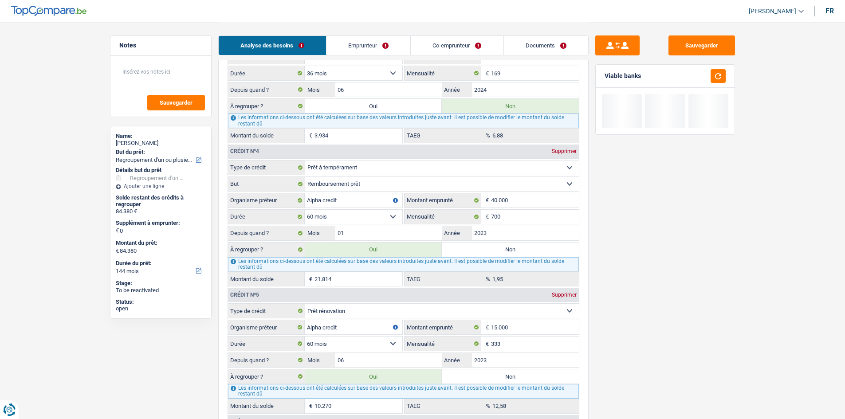
click at [523, 254] on label "Non" at bounding box center [510, 250] width 137 height 14
click at [523, 254] on input "Non" at bounding box center [510, 250] width 137 height 14
radio input "true"
type input "62.566"
radio input "false"
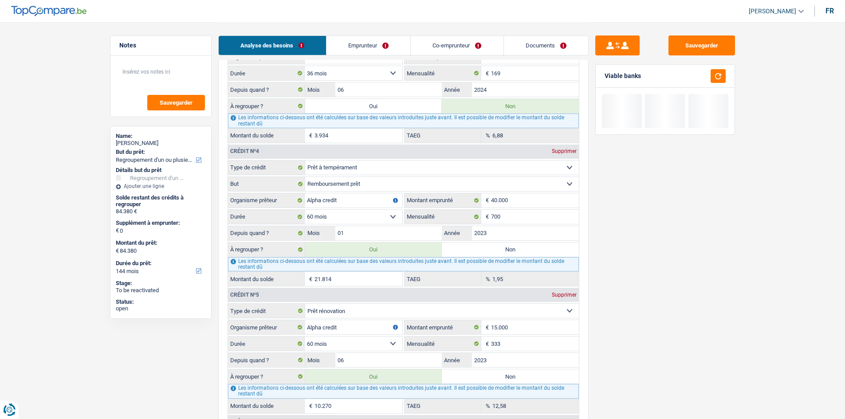
type input "62.566"
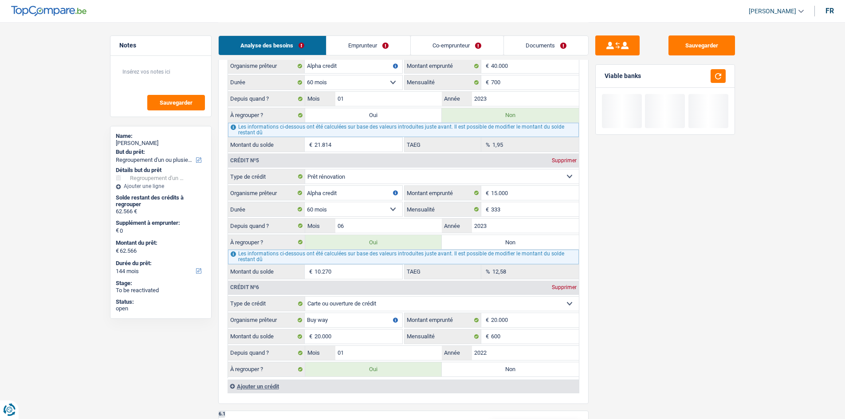
scroll to position [1198, 0]
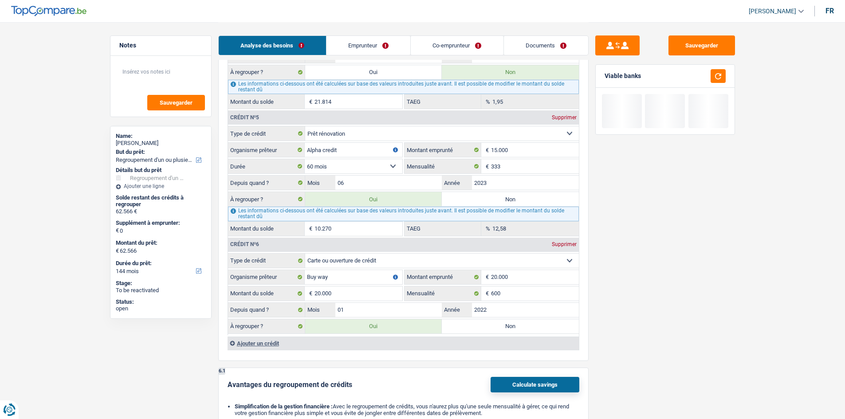
drag, startPoint x: 516, startPoint y: 197, endPoint x: 508, endPoint y: 276, distance: 80.2
click at [516, 196] on label "Non" at bounding box center [510, 199] width 137 height 14
click at [516, 196] on input "Non" at bounding box center [510, 199] width 137 height 14
radio input "true"
type input "52.296"
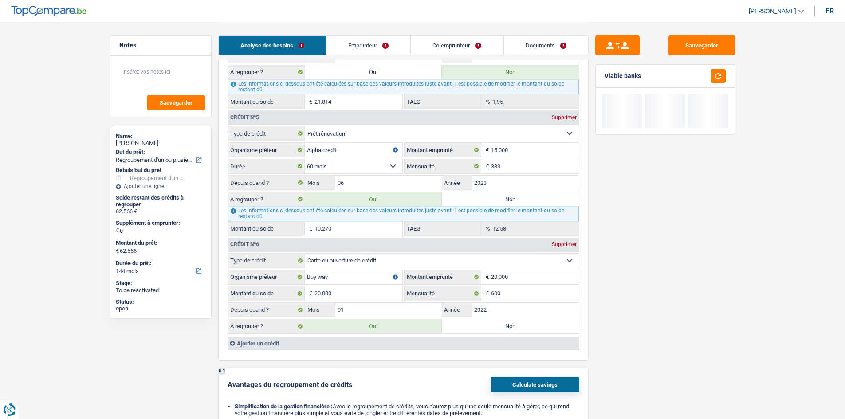
radio input "false"
type input "52.296"
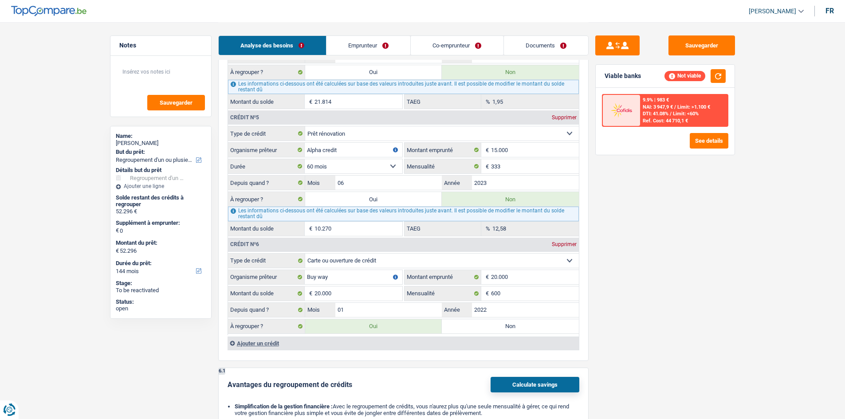
click at [502, 319] on label "Non" at bounding box center [510, 326] width 137 height 14
click at [502, 319] on input "Non" at bounding box center [510, 326] width 137 height 14
radio input "true"
select select "120"
type input "32.296"
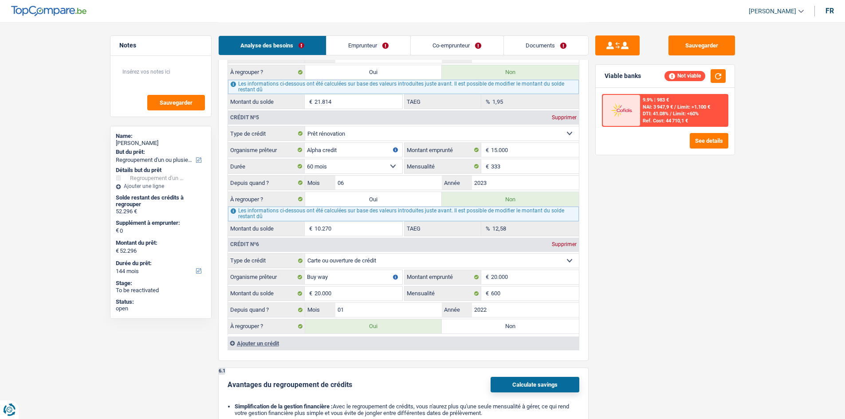
select select "120"
radio input "false"
type input "32.296"
select select "120"
type input "32.296"
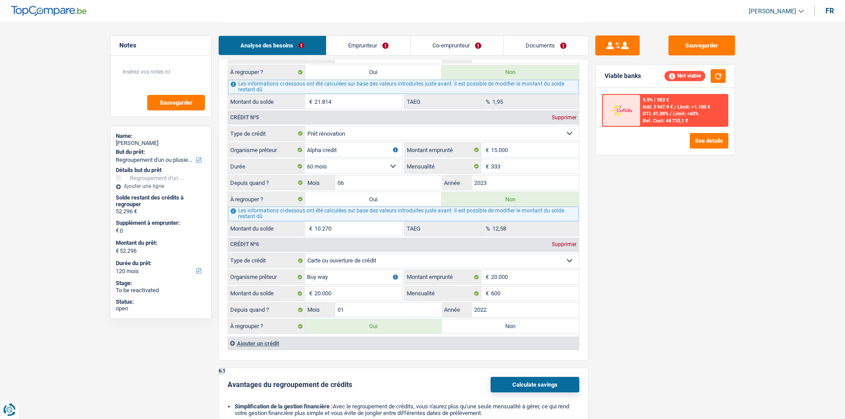
type input "32.296"
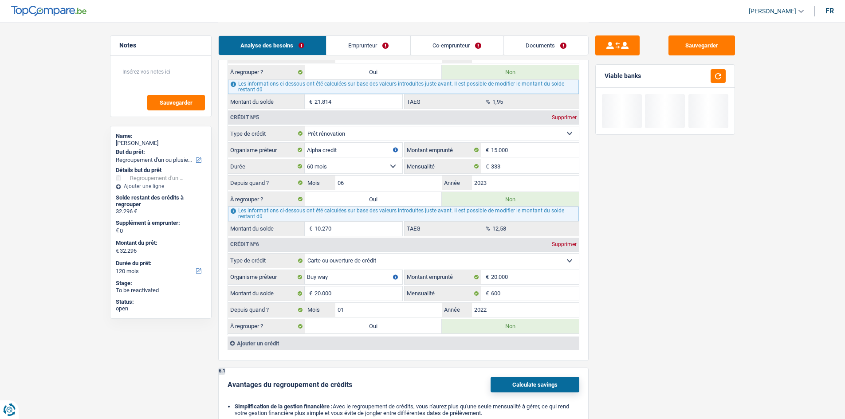
click at [637, 311] on div "Sauvegarder Viable banks" at bounding box center [665, 220] width 153 height 370
click at [502, 305] on input "2022" at bounding box center [525, 310] width 107 height 14
click at [652, 327] on div "Sauvegarder Viable banks" at bounding box center [665, 220] width 153 height 370
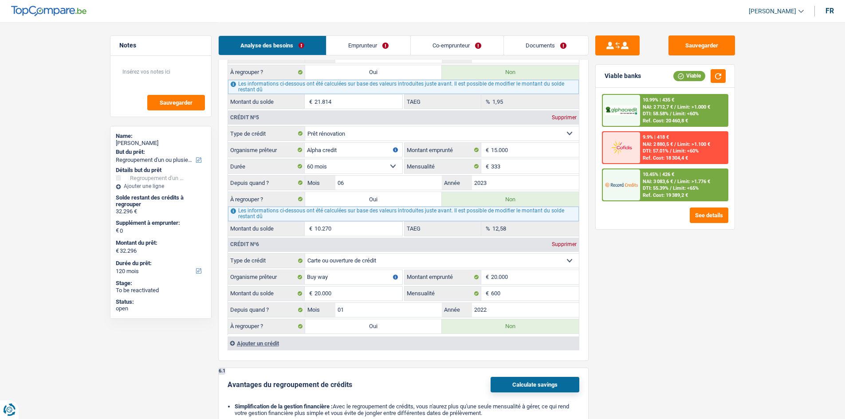
click at [412, 329] on label "Oui" at bounding box center [373, 326] width 137 height 14
click at [412, 329] on input "Oui" at bounding box center [373, 326] width 137 height 14
radio input "true"
type input "52.296"
radio input "false"
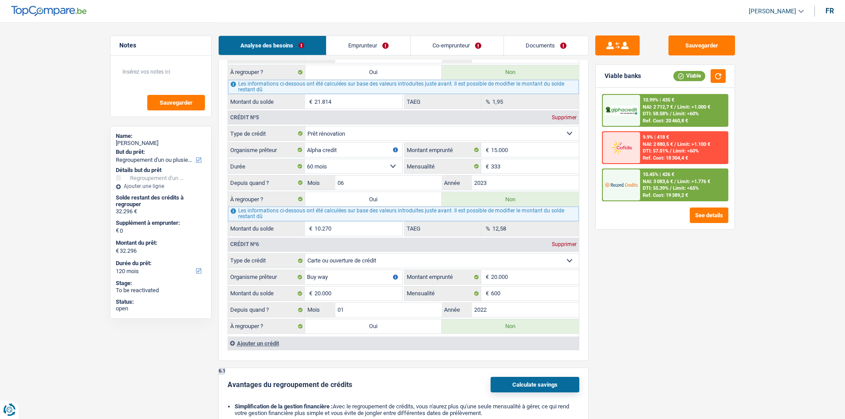
type input "52.296"
select select "144"
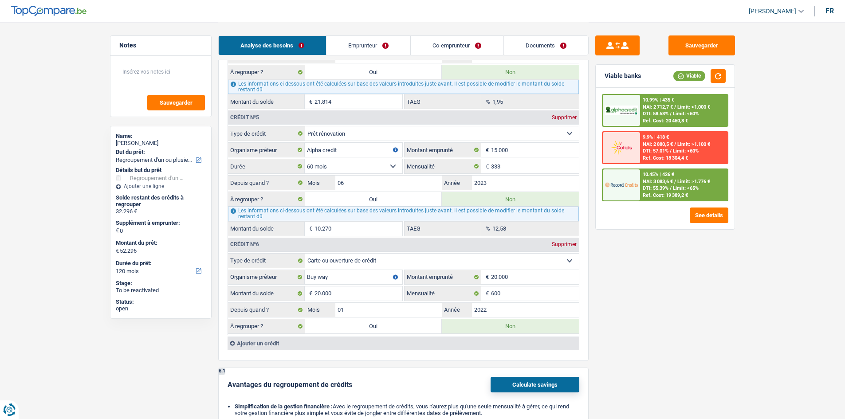
select select "144"
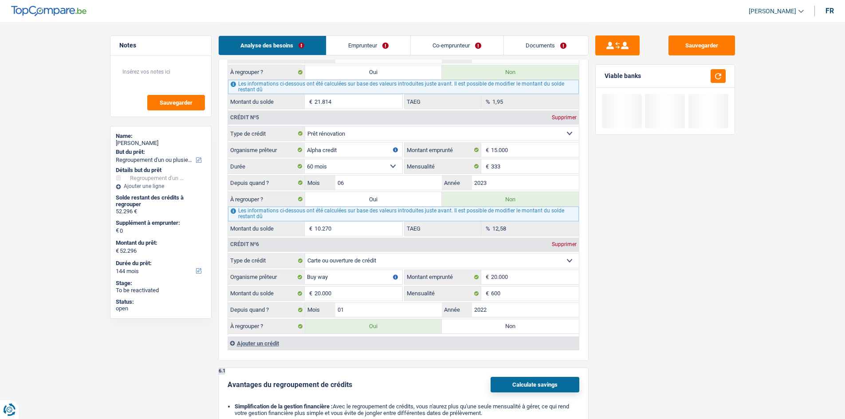
click at [409, 208] on div "Les informations ci-dessous ont été calculées sur base des valeurs introduites …" at bounding box center [403, 214] width 351 height 14
click at [412, 203] on label "Oui" at bounding box center [373, 199] width 137 height 14
click at [412, 203] on input "Oui" at bounding box center [373, 199] width 137 height 14
radio input "true"
type input "62.566"
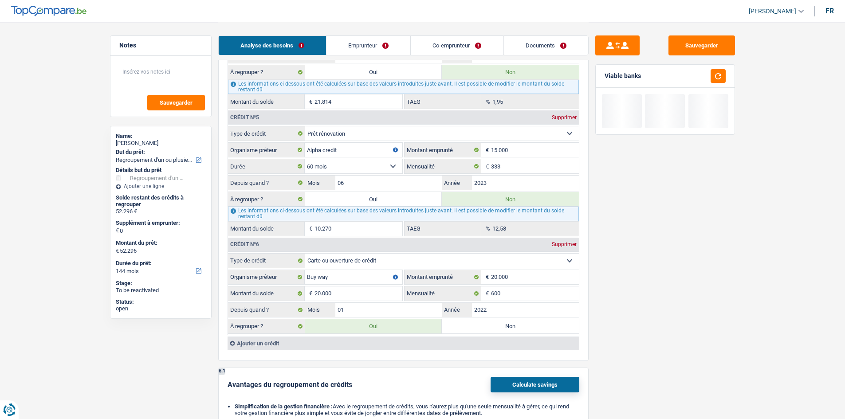
radio input "false"
type input "62.566"
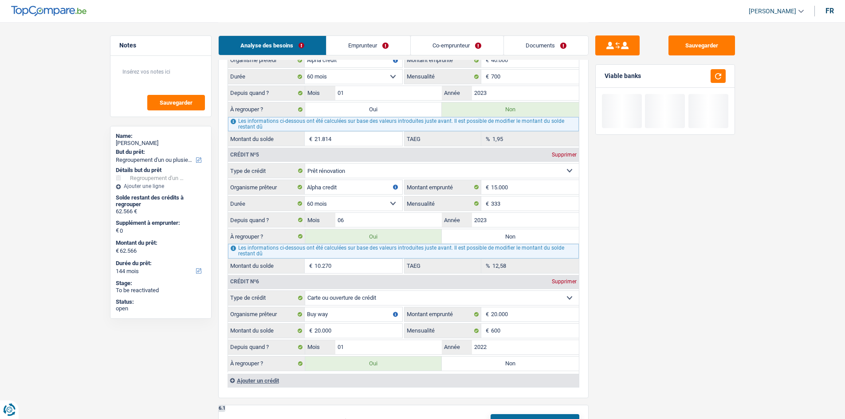
scroll to position [1109, 0]
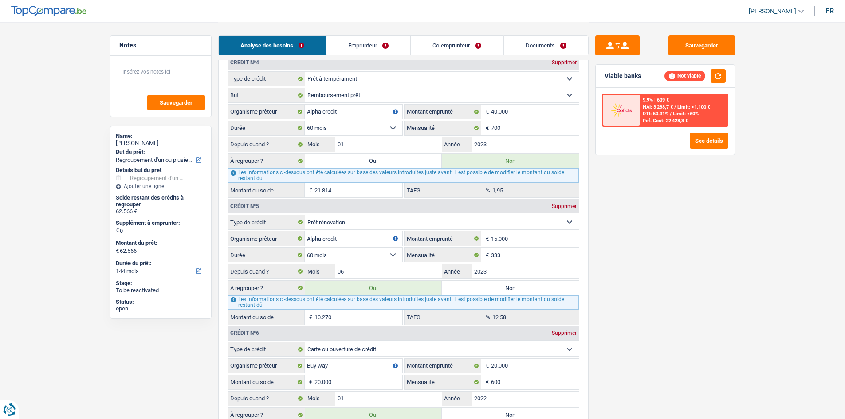
drag, startPoint x: 395, startPoint y: 157, endPoint x: 486, endPoint y: 180, distance: 93.6
click at [394, 157] on label "Oui" at bounding box center [373, 161] width 137 height 14
click at [394, 157] on input "Oui" at bounding box center [373, 161] width 137 height 14
radio input "true"
type input "84.380"
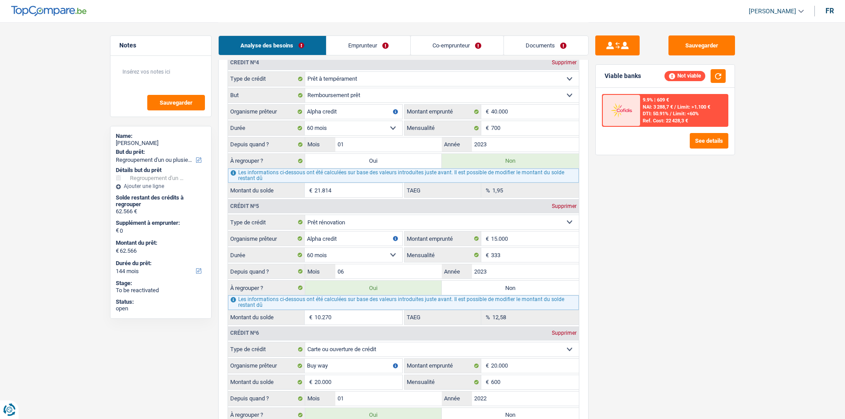
radio input "false"
type input "84.380"
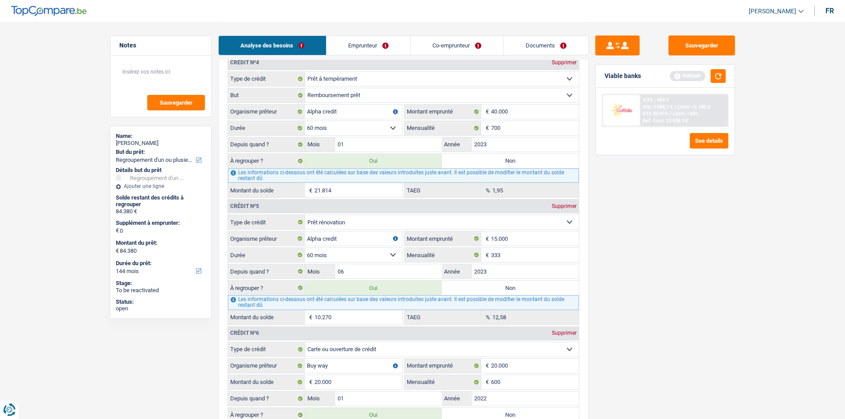
click at [629, 237] on div "Sauvegarder Viable banks Refresh 9.9% | 609 € NAI: 3 288,7 € / Limit: >1.100 € …" at bounding box center [665, 220] width 153 height 370
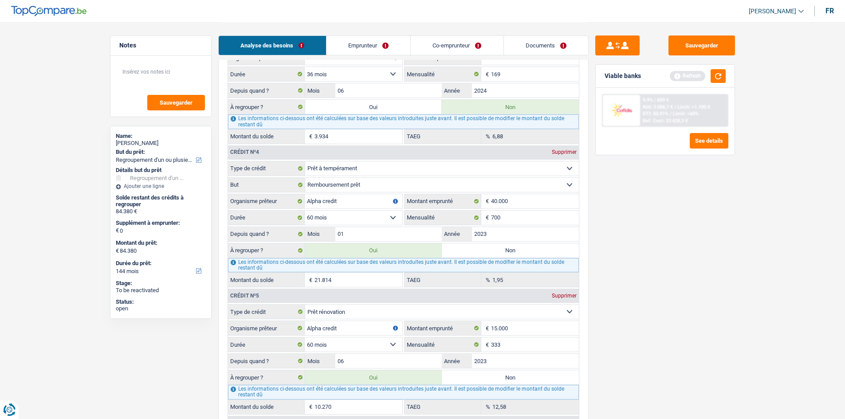
scroll to position [887, 0]
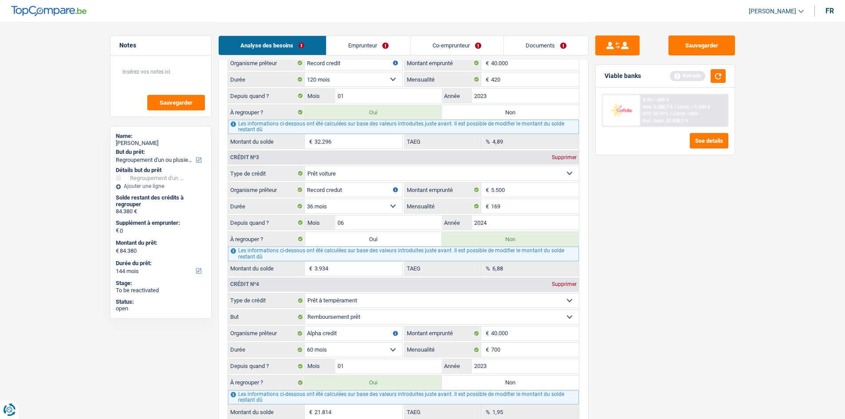
click at [393, 230] on div "Depuis quand ? 06 Mois / 2024 Année" at bounding box center [403, 222] width 351 height 15
click at [360, 229] on input "06" at bounding box center [388, 223] width 107 height 14
click at [382, 235] on label "Oui" at bounding box center [373, 239] width 137 height 14
click at [382, 235] on input "Oui" at bounding box center [373, 239] width 137 height 14
radio input "true"
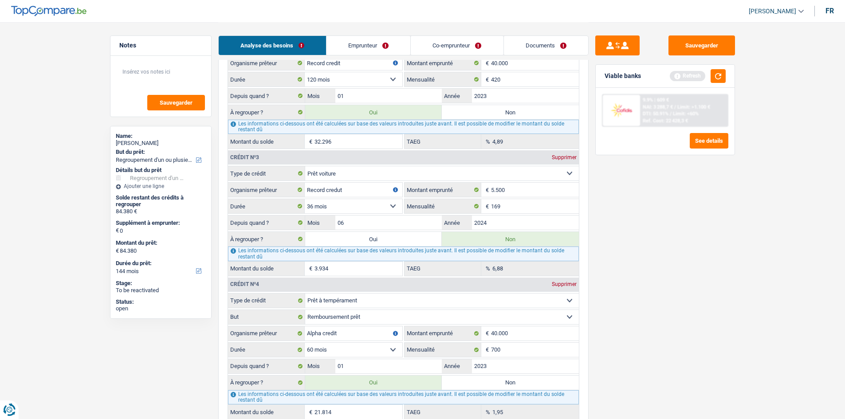
type input "87.721"
radio input "false"
type input "3.341"
type input "87.721"
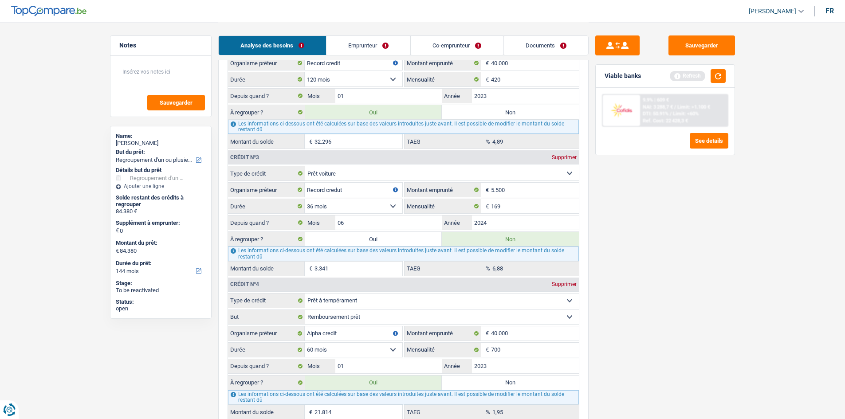
type input "87.721"
click at [721, 79] on button "button" at bounding box center [718, 76] width 15 height 14
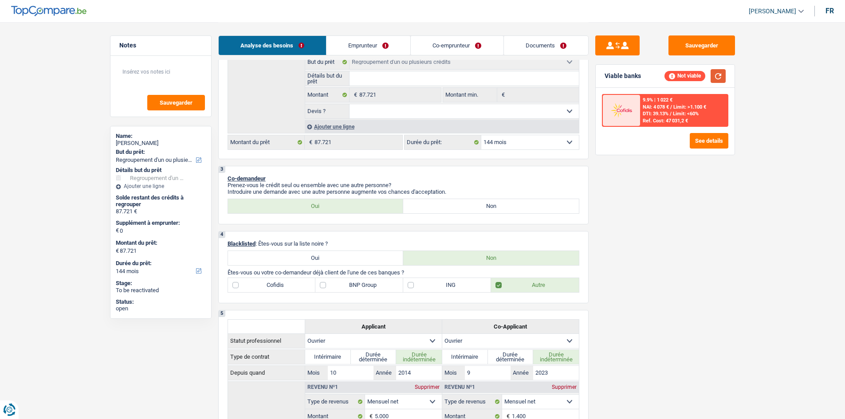
scroll to position [177, 0]
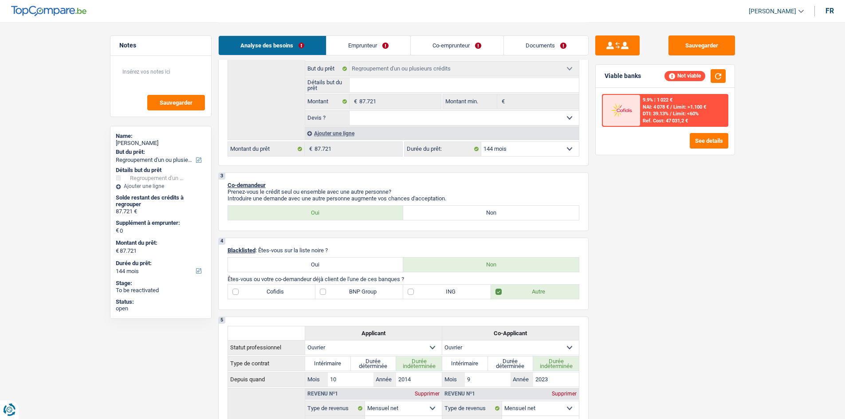
click at [516, 148] on select "12 mois 18 mois 24 mois 30 mois 36 mois 42 mois 48 mois 60 mois 72 mois 84 mois…" at bounding box center [530, 149] width 98 height 14
select select "120"
click at [481, 142] on select "12 mois 18 mois 24 mois 30 mois 36 mois 42 mois 48 mois 60 mois 72 mois 84 mois…" at bounding box center [530, 149] width 98 height 14
select select "120"
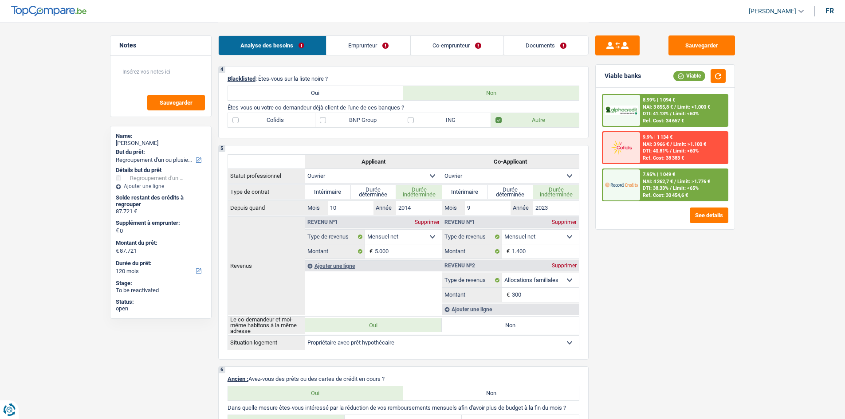
scroll to position [311, 0]
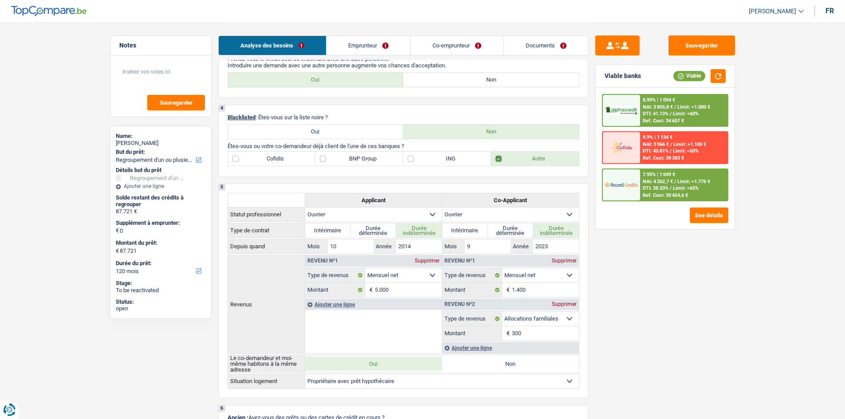
click at [378, 154] on label "BNP Group" at bounding box center [359, 159] width 88 height 14
click at [378, 154] on input "BNP Group" at bounding box center [359, 159] width 88 height 14
checkbox input "true"
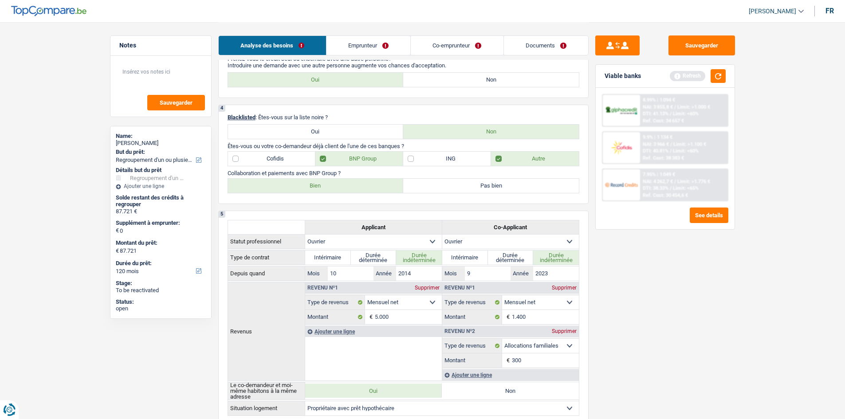
click at [316, 187] on label "Bien" at bounding box center [316, 186] width 176 height 14
click at [316, 187] on input "Bien" at bounding box center [316, 186] width 176 height 14
radio input "true"
click at [699, 296] on div "Sauvegarder Viable banks Refresh 8.99% | 1 094 € NAI: 3 855,8 € / Limit: >1.000…" at bounding box center [665, 220] width 153 height 370
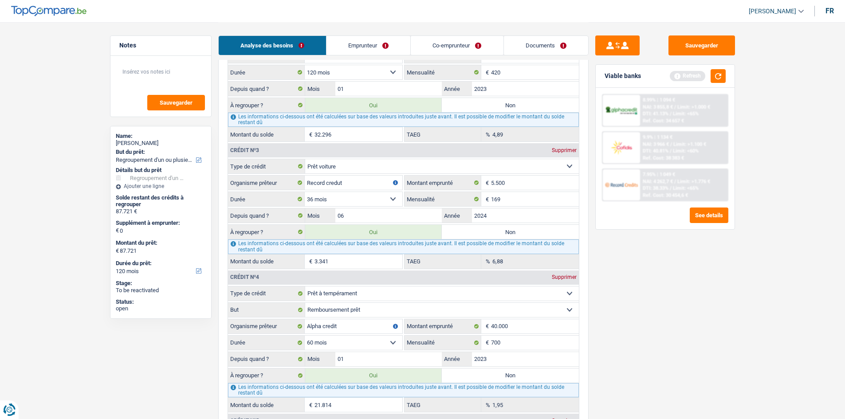
scroll to position [754, 0]
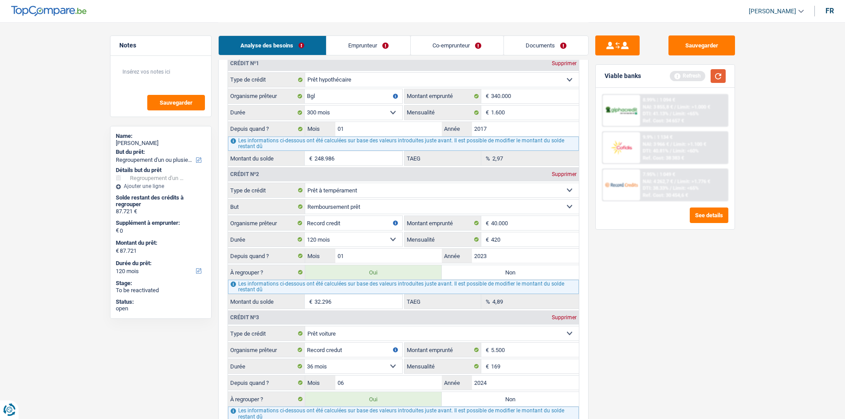
click at [715, 75] on button "button" at bounding box center [718, 76] width 15 height 14
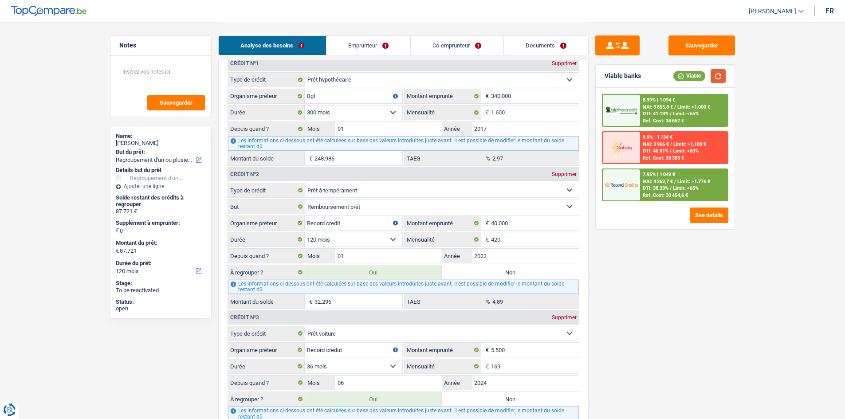
scroll to position [932, 0]
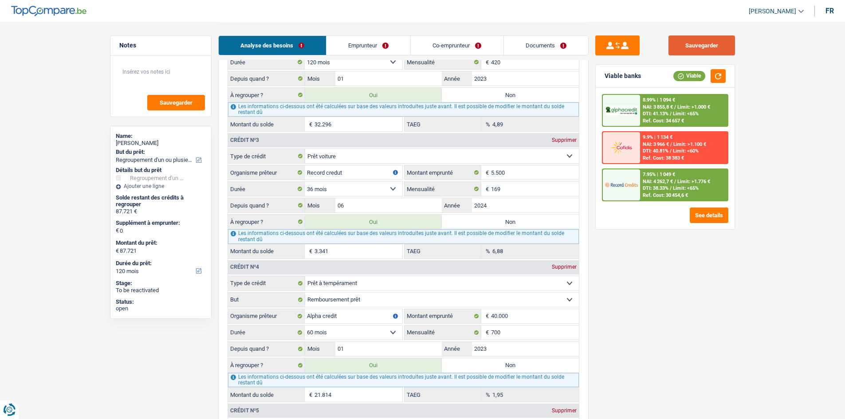
click at [706, 42] on button "Sauvegarder" at bounding box center [702, 45] width 67 height 20
click at [535, 41] on link "Documents" at bounding box center [546, 45] width 84 height 19
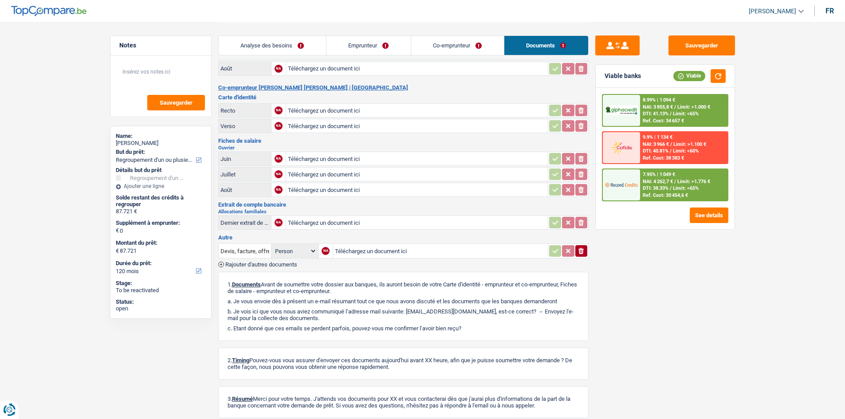
scroll to position [0, 0]
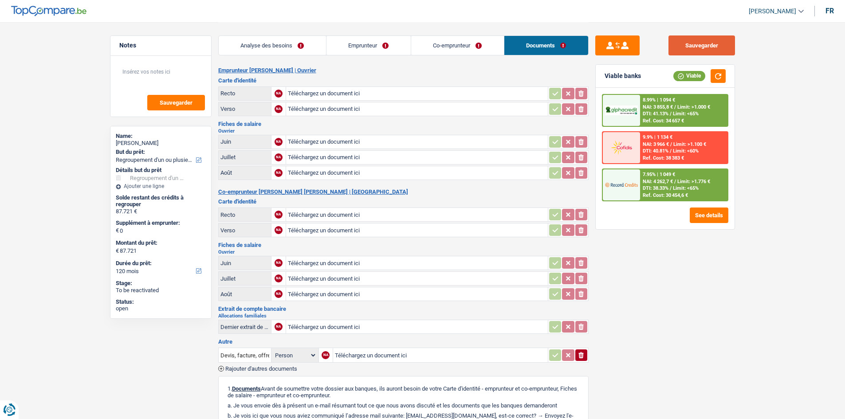
drag, startPoint x: 708, startPoint y: 46, endPoint x: 708, endPoint y: 55, distance: 9.3
click at [708, 46] on button "Sauvegarder" at bounding box center [702, 45] width 67 height 20
click at [482, 54] on link "Co-emprunteur" at bounding box center [457, 45] width 93 height 19
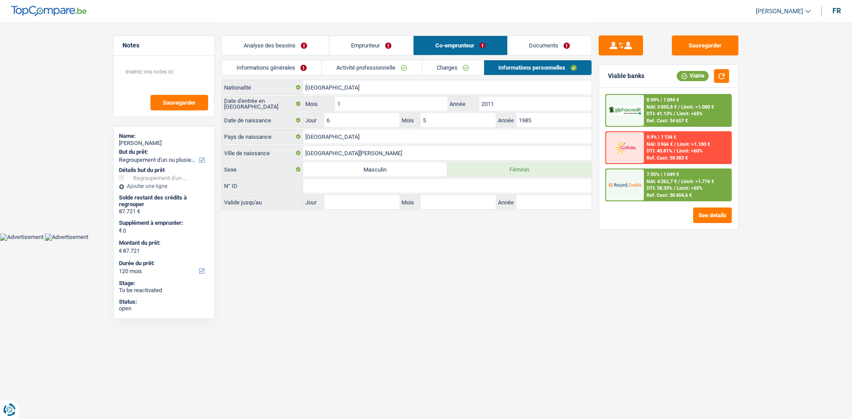
click at [467, 71] on link "Charges" at bounding box center [453, 67] width 62 height 15
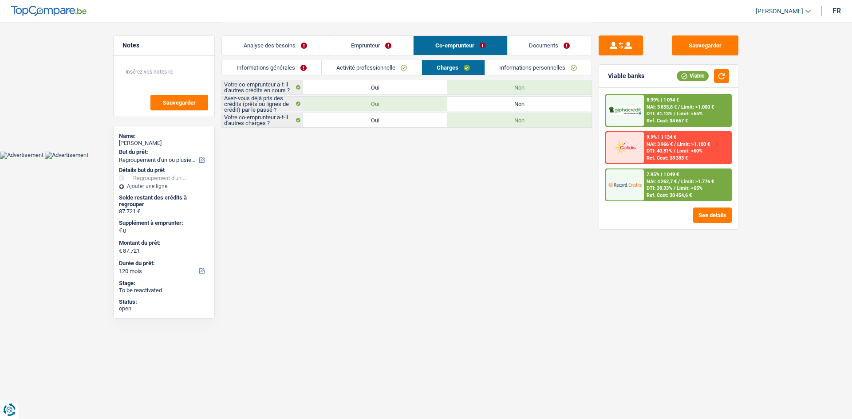
click at [390, 72] on link "Activité professionnelle" at bounding box center [372, 67] width 100 height 15
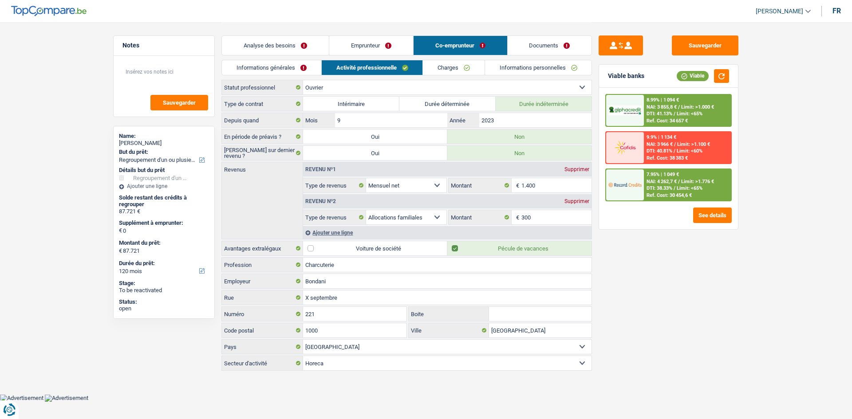
click at [266, 77] on div "Informations générales Activité professionnelle Charges Informations personnell…" at bounding box center [406, 70] width 370 height 20
click at [277, 66] on link "Informations générales" at bounding box center [271, 67] width 99 height 15
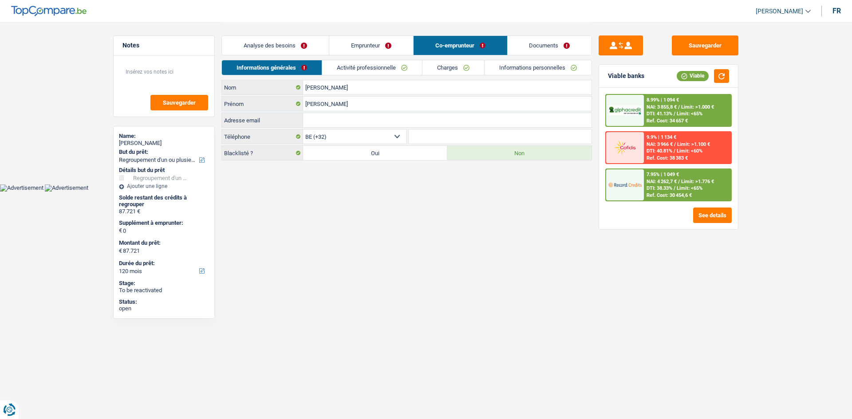
click at [374, 43] on link "Emprunteur" at bounding box center [371, 45] width 84 height 19
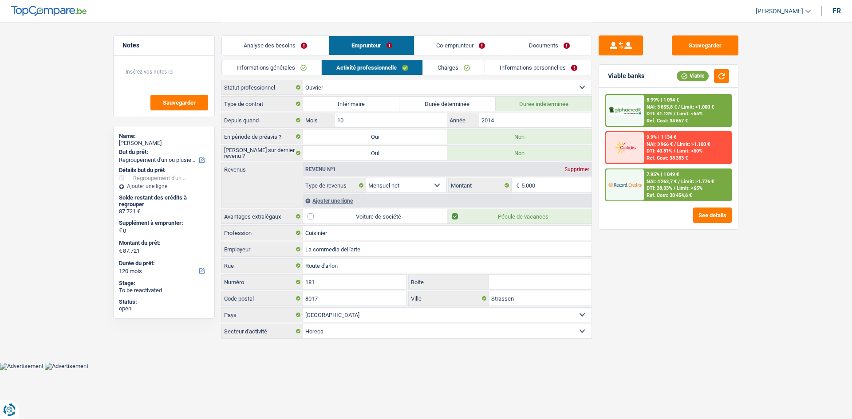
click at [461, 76] on div "Informations générales Activité professionnelle Charges Informations personnell…" at bounding box center [406, 70] width 370 height 20
click at [465, 69] on link "Charges" at bounding box center [454, 67] width 62 height 15
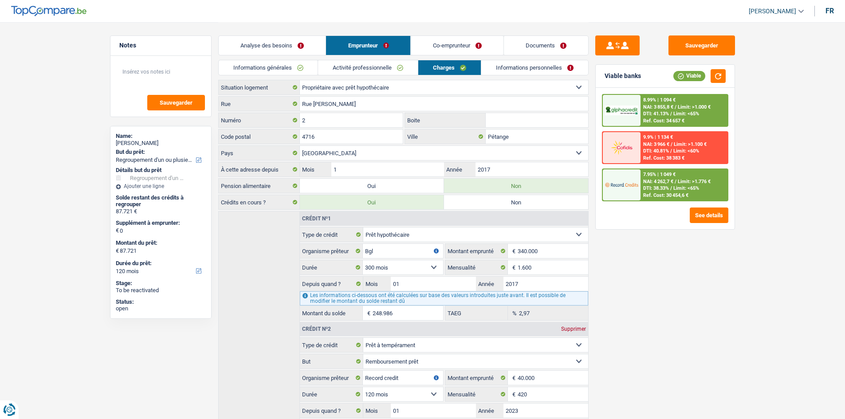
click at [517, 70] on link "Informations personnelles" at bounding box center [534, 67] width 107 height 15
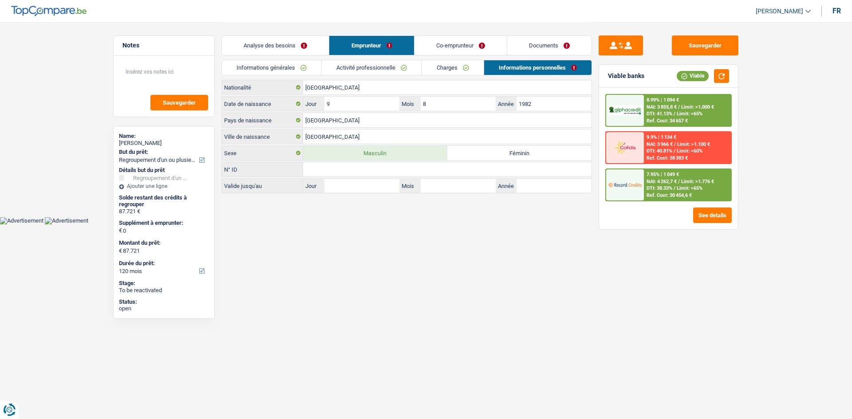
click at [343, 61] on link "Activité professionnelle" at bounding box center [372, 67] width 100 height 15
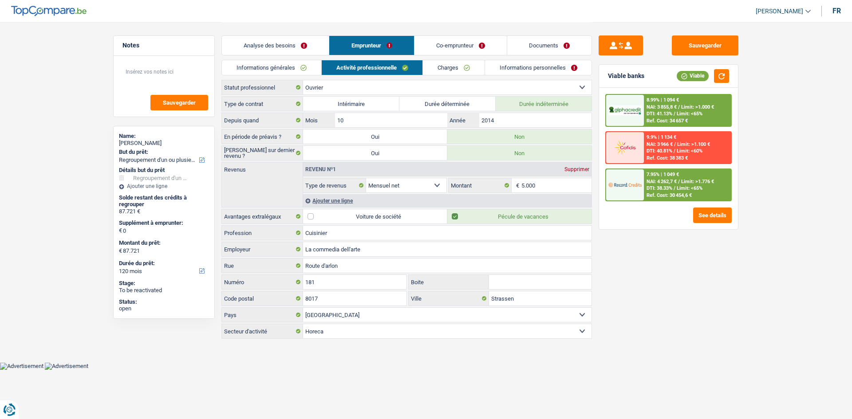
click at [283, 69] on link "Informations générales" at bounding box center [271, 67] width 99 height 15
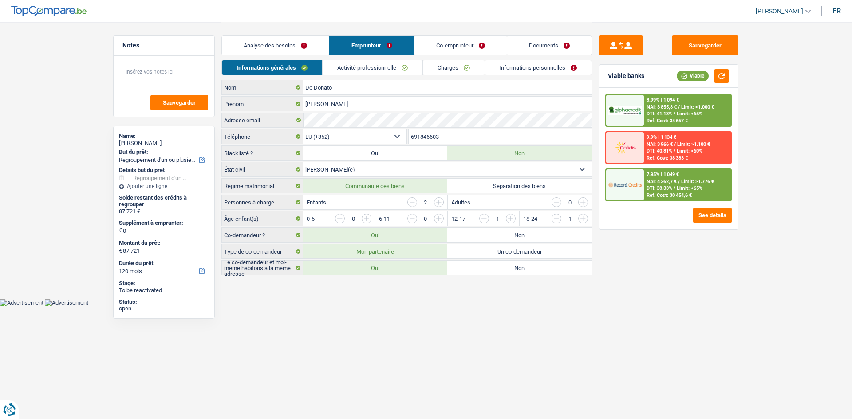
click at [437, 65] on link "Charges" at bounding box center [454, 67] width 62 height 15
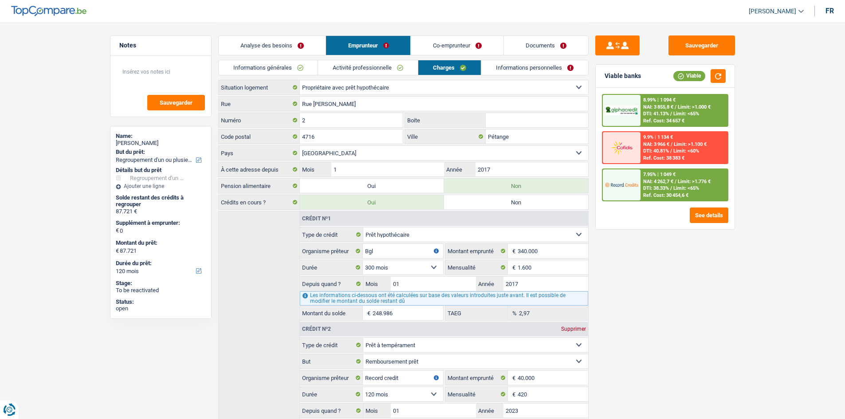
click at [525, 63] on link "Informations personnelles" at bounding box center [534, 67] width 107 height 15
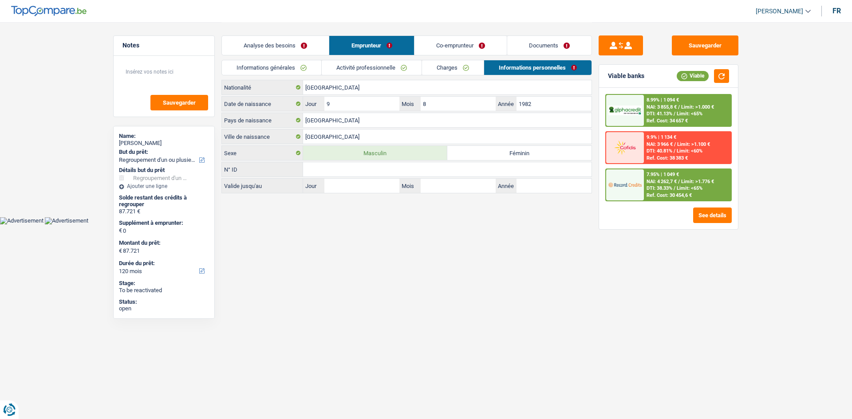
click at [472, 43] on link "Co-emprunteur" at bounding box center [460, 45] width 92 height 19
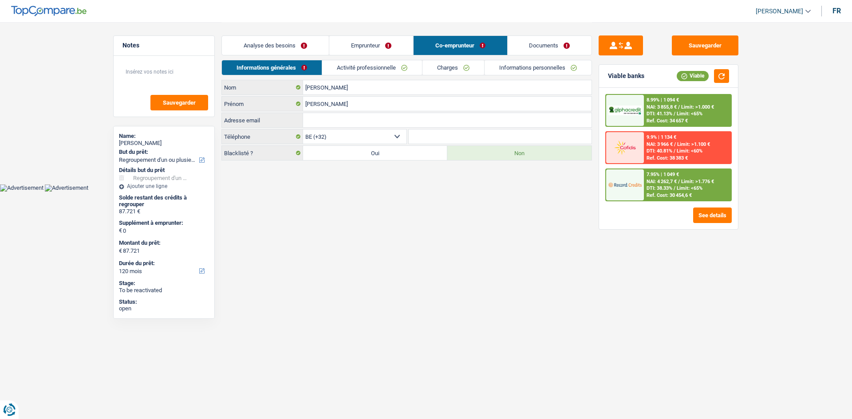
click at [523, 71] on link "Informations personnelles" at bounding box center [537, 67] width 107 height 15
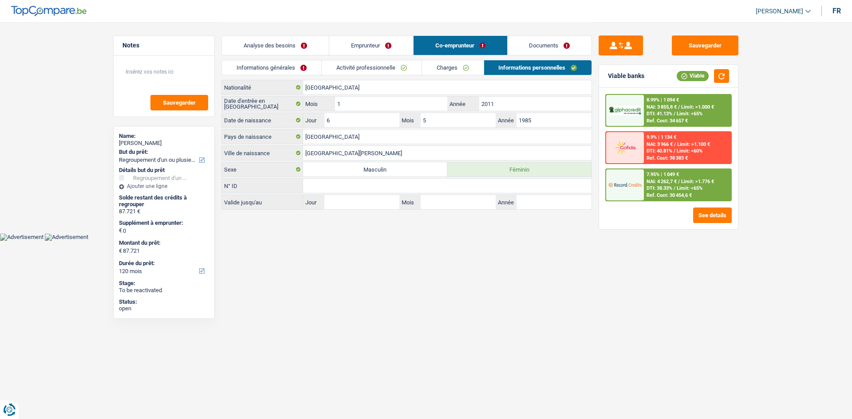
click at [379, 43] on link "Emprunteur" at bounding box center [371, 45] width 84 height 19
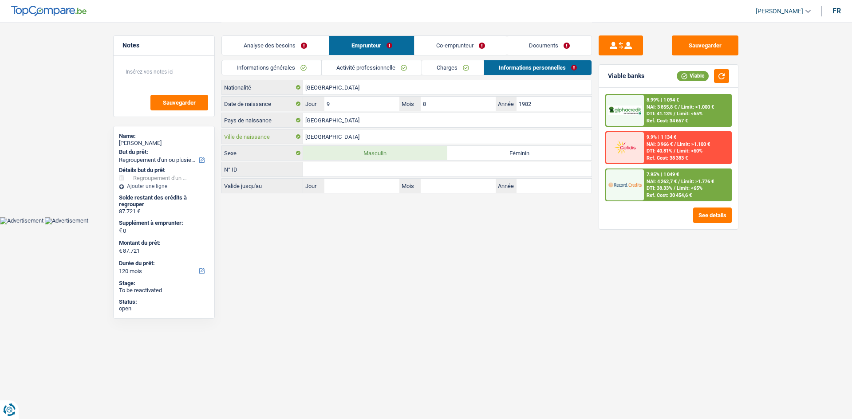
drag, startPoint x: 367, startPoint y: 133, endPoint x: 573, endPoint y: 264, distance: 243.9
click at [367, 133] on input "[GEOGRAPHIC_DATA]" at bounding box center [447, 137] width 288 height 14
click at [288, 42] on link "Analyse des besoins" at bounding box center [275, 45] width 107 height 19
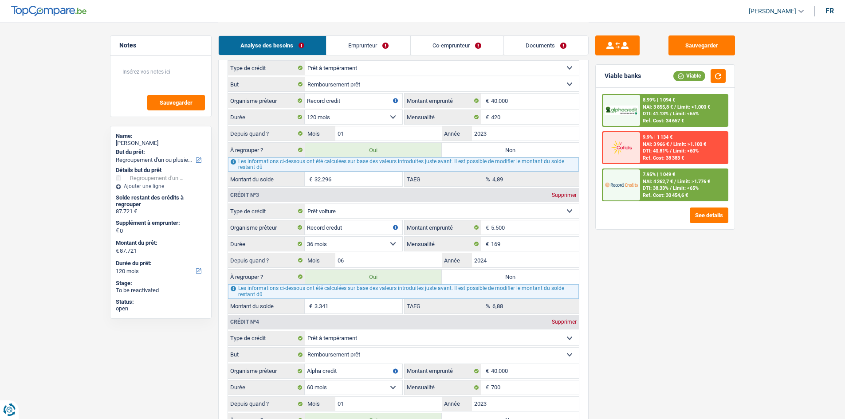
scroll to position [976, 0]
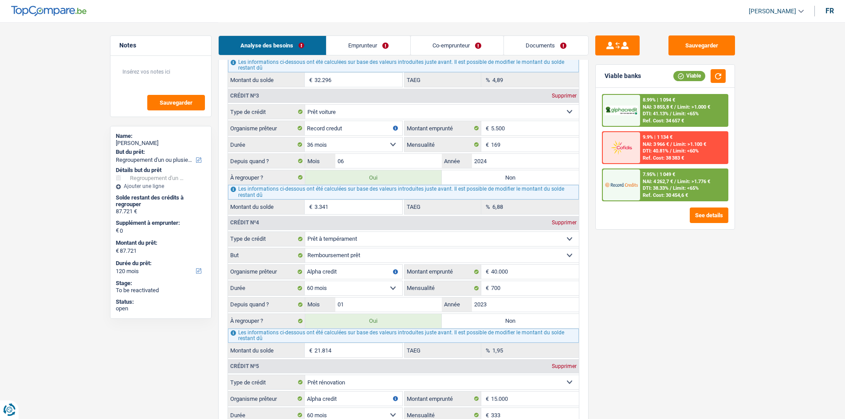
click at [361, 37] on link "Emprunteur" at bounding box center [369, 45] width 84 height 19
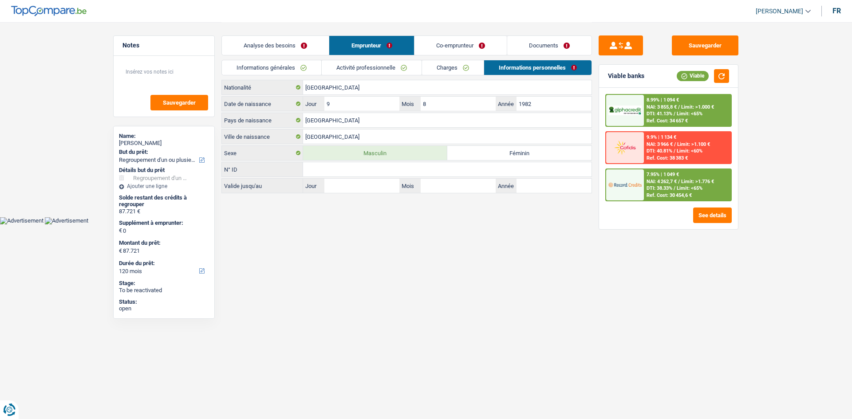
click at [390, 68] on link "Activité professionnelle" at bounding box center [372, 67] width 100 height 15
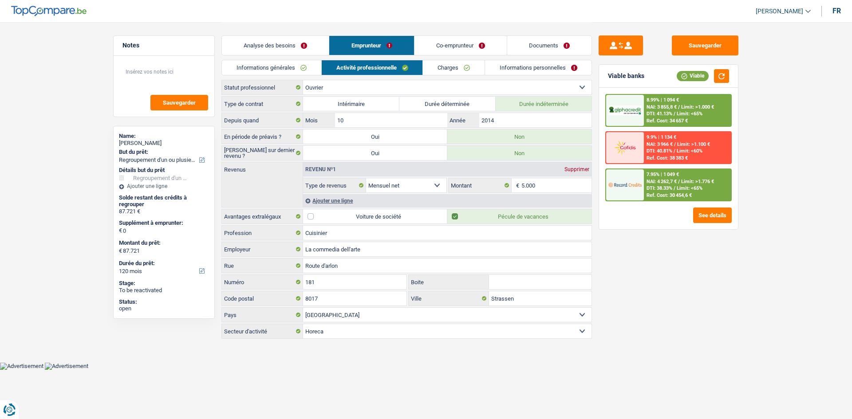
click at [289, 41] on link "Analyse des besoins" at bounding box center [275, 45] width 107 height 19
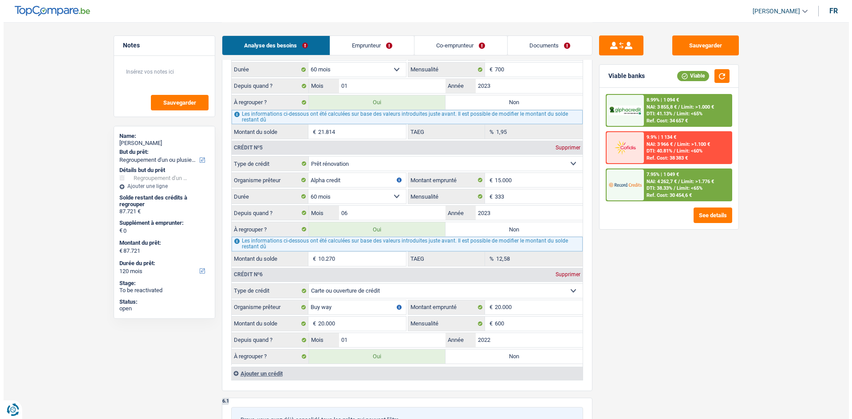
scroll to position [1242, 0]
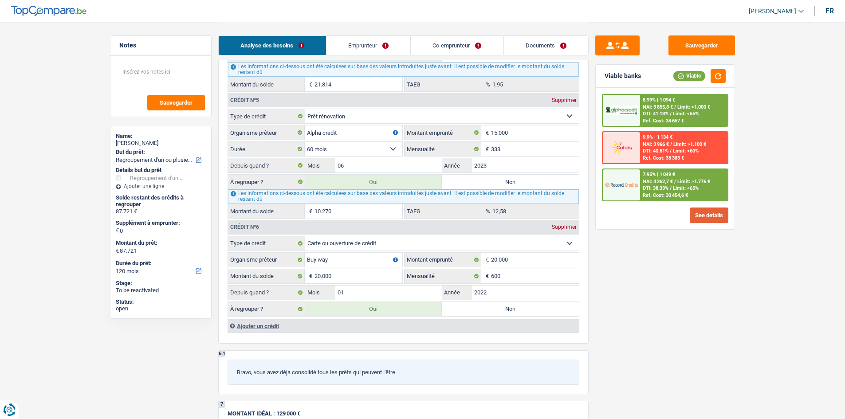
click at [711, 220] on button "See details" at bounding box center [709, 216] width 39 height 16
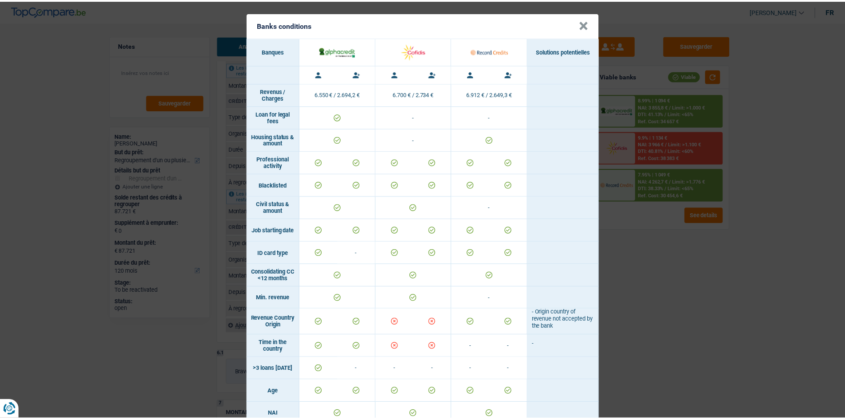
scroll to position [0, 0]
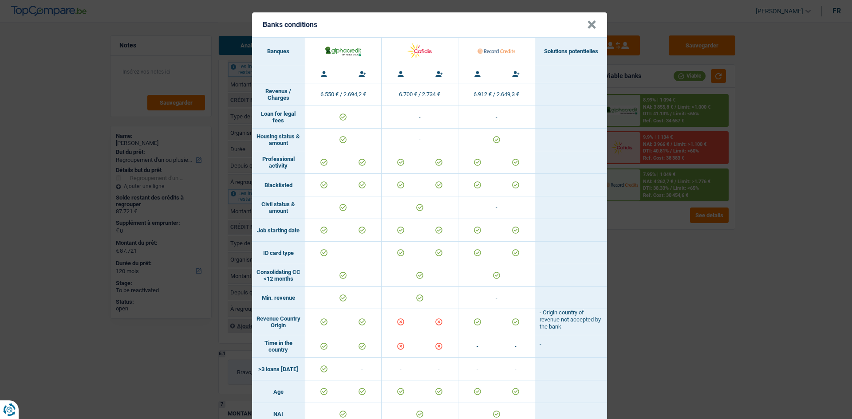
click at [616, 292] on div "Banks conditions × Banques Solutions potentielles Revenus / Charges 6.550 € / 2…" at bounding box center [426, 209] width 852 height 419
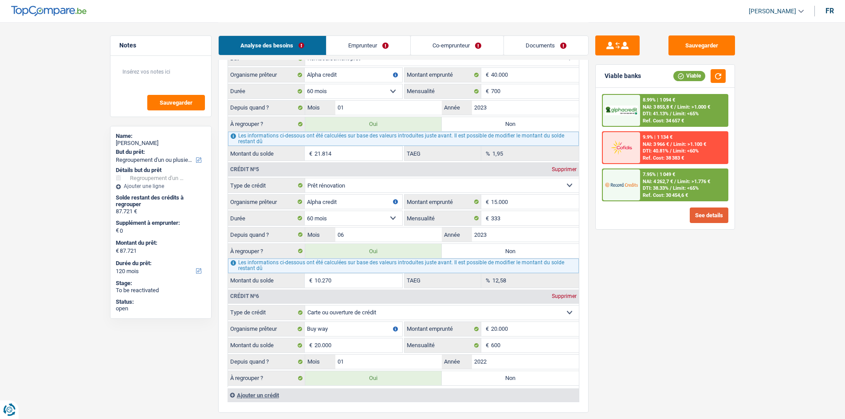
scroll to position [1109, 0]
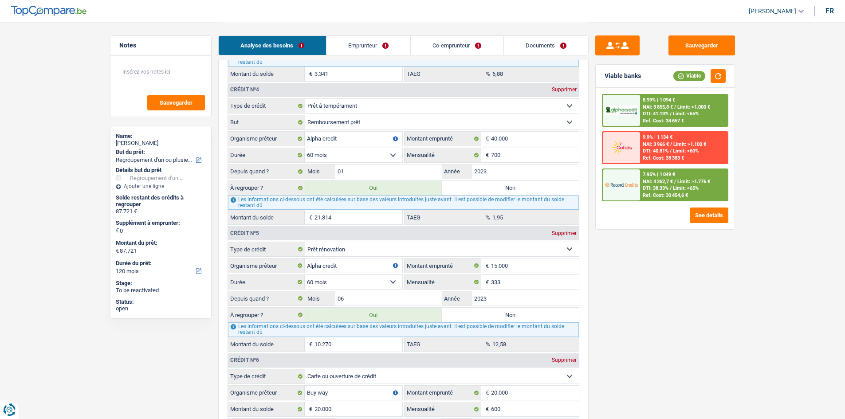
drag, startPoint x: 363, startPoint y: 50, endPoint x: 377, endPoint y: 52, distance: 14.4
click at [363, 50] on link "Emprunteur" at bounding box center [369, 45] width 84 height 19
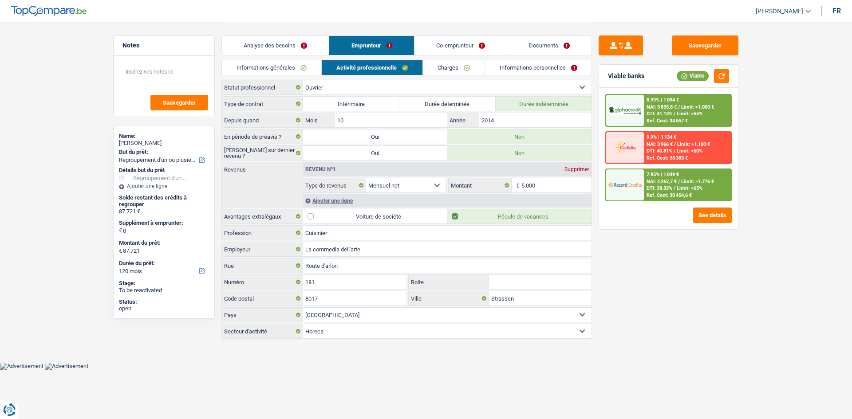
click at [520, 68] on link "Informations personnelles" at bounding box center [538, 67] width 107 height 15
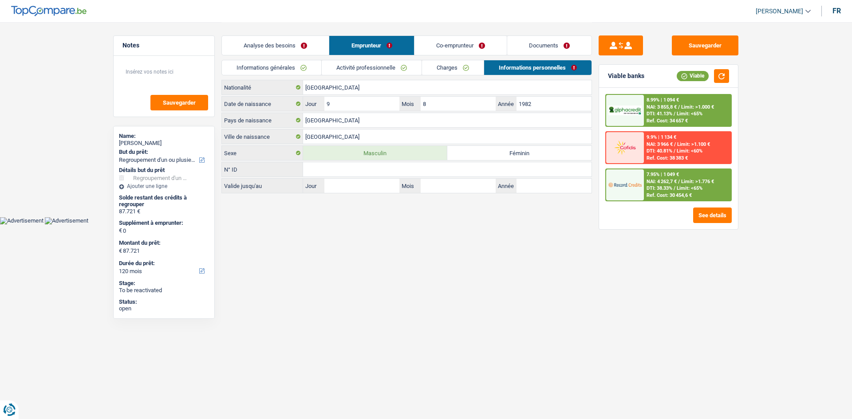
click at [466, 57] on div "Analyse des besoins Emprunteur Co-emprunteur Documents" at bounding box center [406, 41] width 370 height 38
click at [465, 49] on link "Co-emprunteur" at bounding box center [460, 45] width 92 height 19
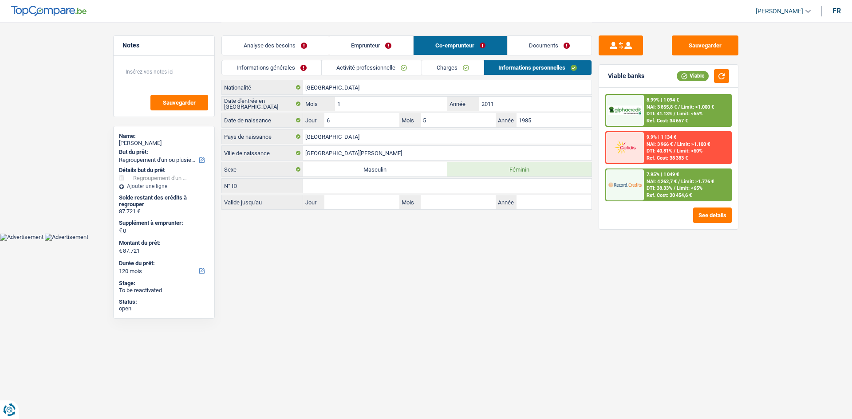
click at [395, 49] on link "Emprunteur" at bounding box center [371, 45] width 84 height 19
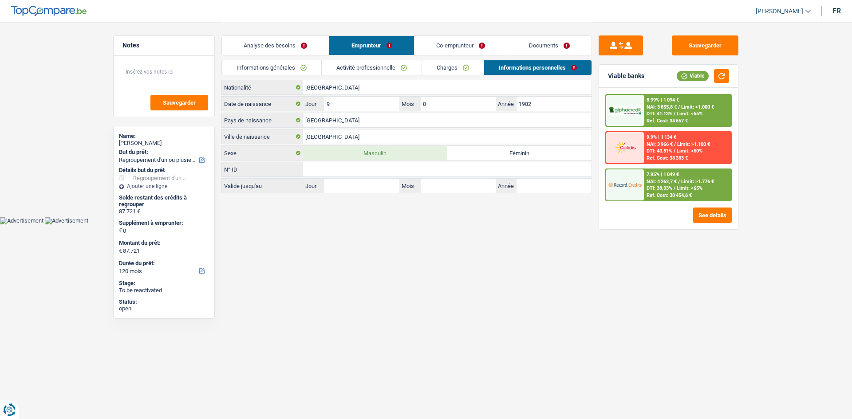
click at [289, 51] on link "Analyse des besoins" at bounding box center [275, 45] width 107 height 19
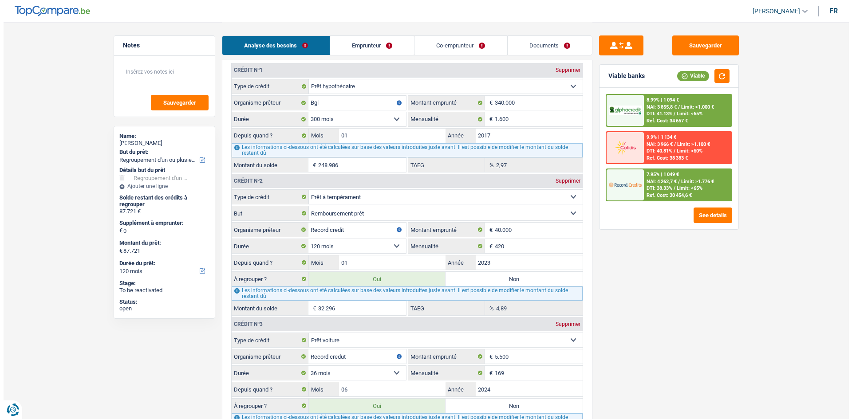
scroll to position [843, 0]
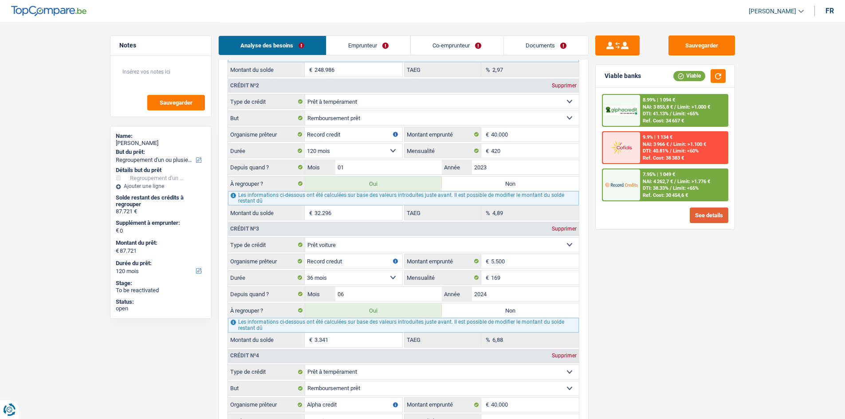
click at [710, 212] on button "See details" at bounding box center [709, 216] width 39 height 16
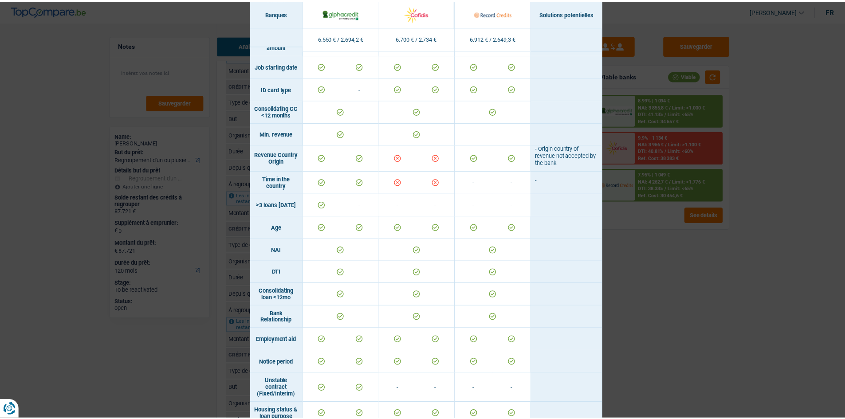
scroll to position [177, 0]
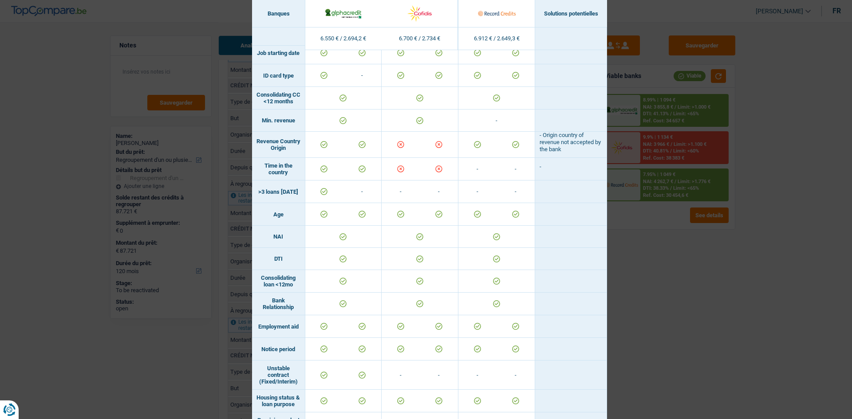
click at [683, 339] on div "Banks conditions × Banques Solutions potentielles Revenus / Charges 6.550 € / 2…" at bounding box center [426, 209] width 852 height 419
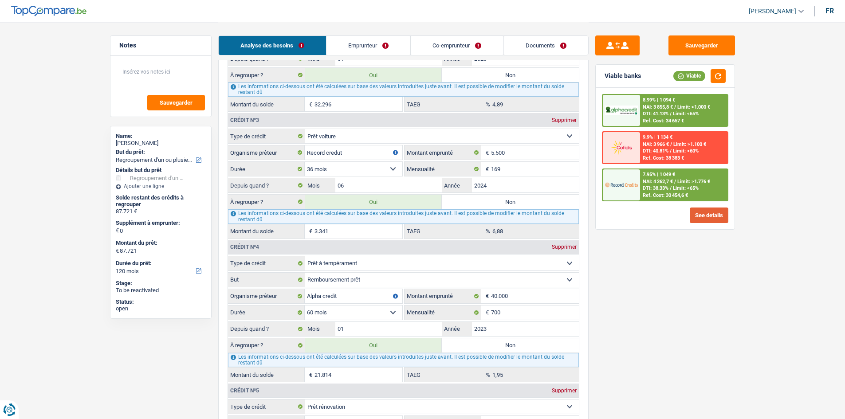
scroll to position [976, 0]
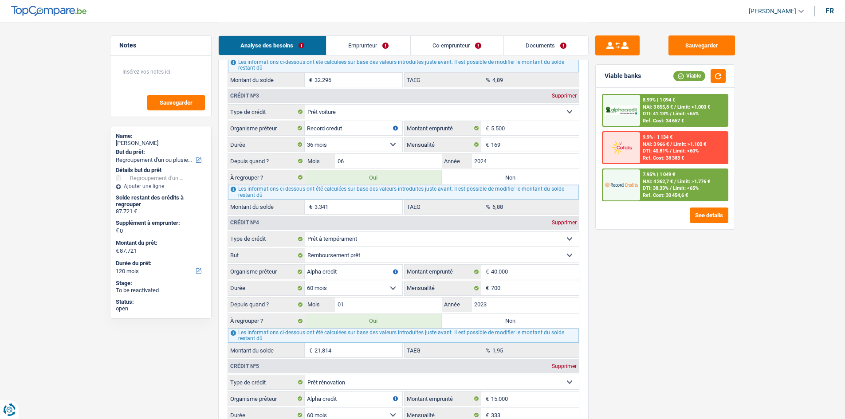
click at [651, 147] on div "9.9% | 1 134 € NAI: 3 966 € / Limit: >1.100 € DTI: 40.81% / Limit: <60% Ref. Co…" at bounding box center [683, 147] width 87 height 31
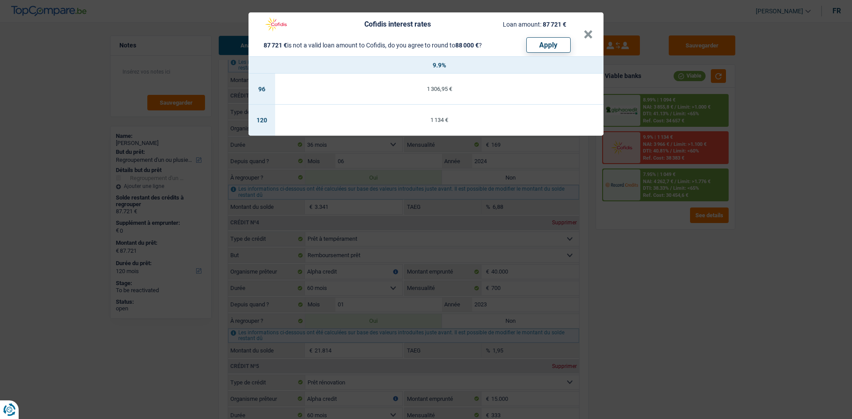
drag, startPoint x: 663, startPoint y: 297, endPoint x: 653, endPoint y: 305, distance: 13.3
click at [653, 305] on div "Cofidis interest rates Loan amount: 87 721 € 87 721 € is not a valid loan amoun…" at bounding box center [426, 209] width 852 height 419
